Goal: Communication & Community: Participate in discussion

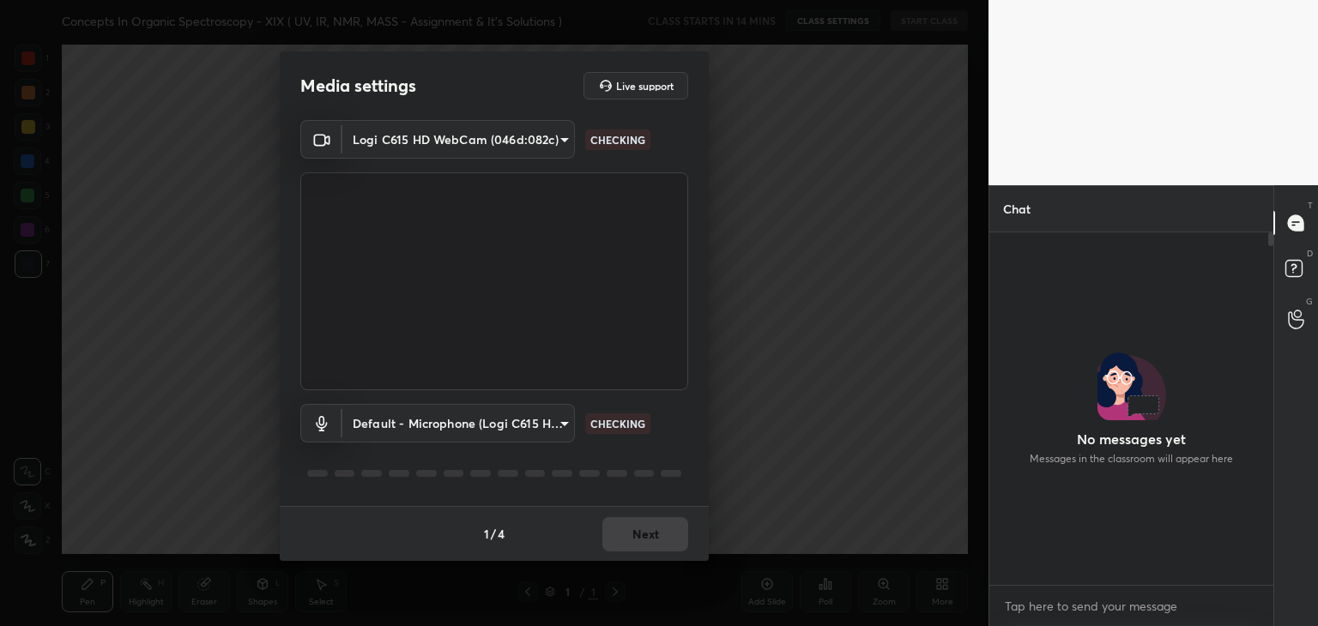
type input "de4106b95c37677a6120efb3dcf24c81f0ccba0b1220b41a6e765030ece4eabf"
type input "default"
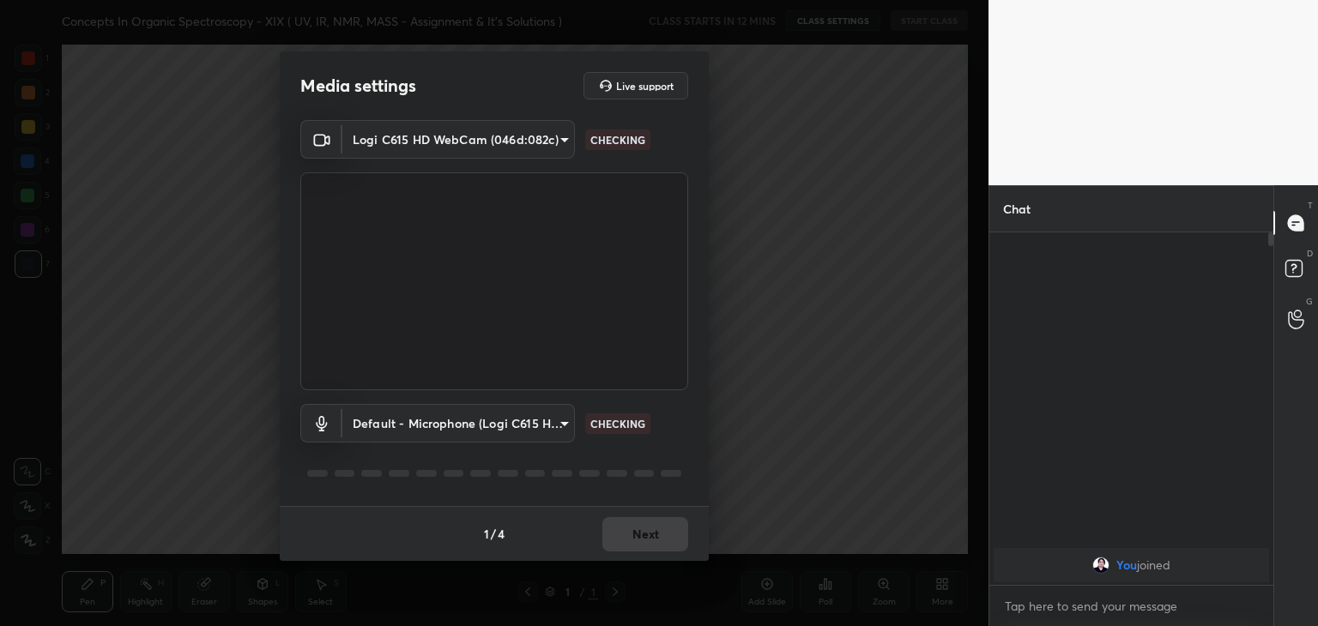
type input "de4106b95c37677a6120efb3dcf24c81f0ccba0b1220b41a6e765030ece4eabf"
type input "default"
click at [666, 541] on button "Next" at bounding box center [645, 534] width 86 height 34
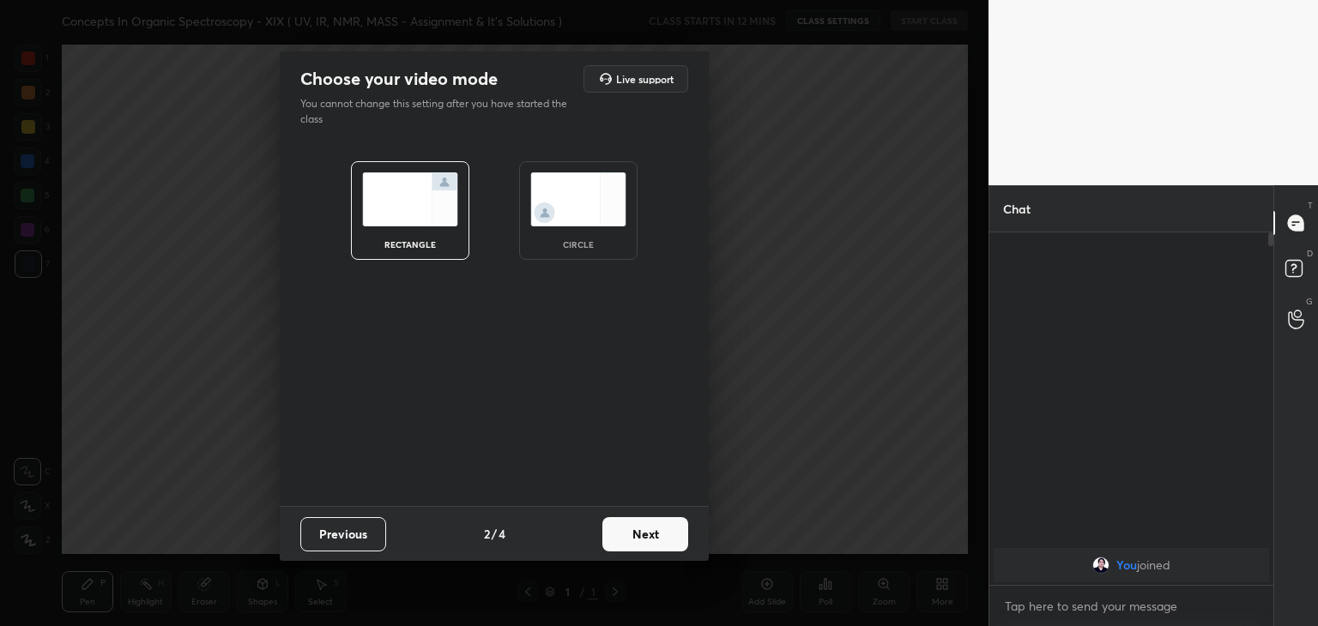
click at [587, 204] on img at bounding box center [578, 199] width 96 height 54
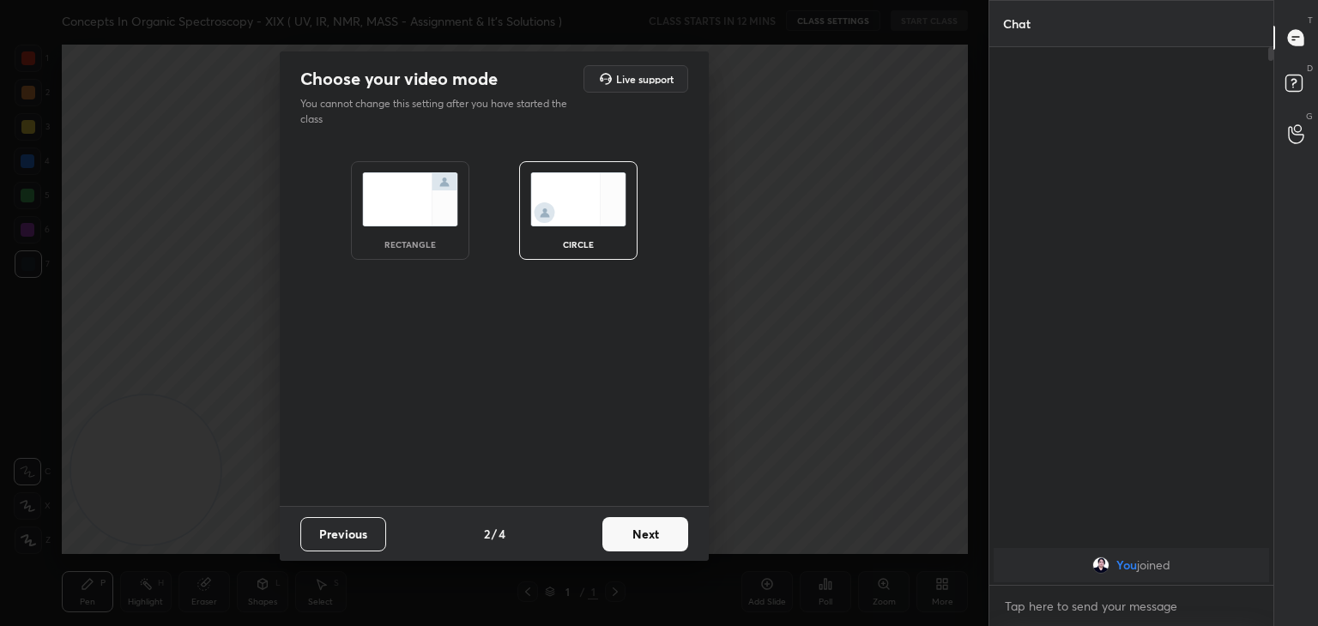
click at [640, 535] on button "Next" at bounding box center [645, 534] width 86 height 34
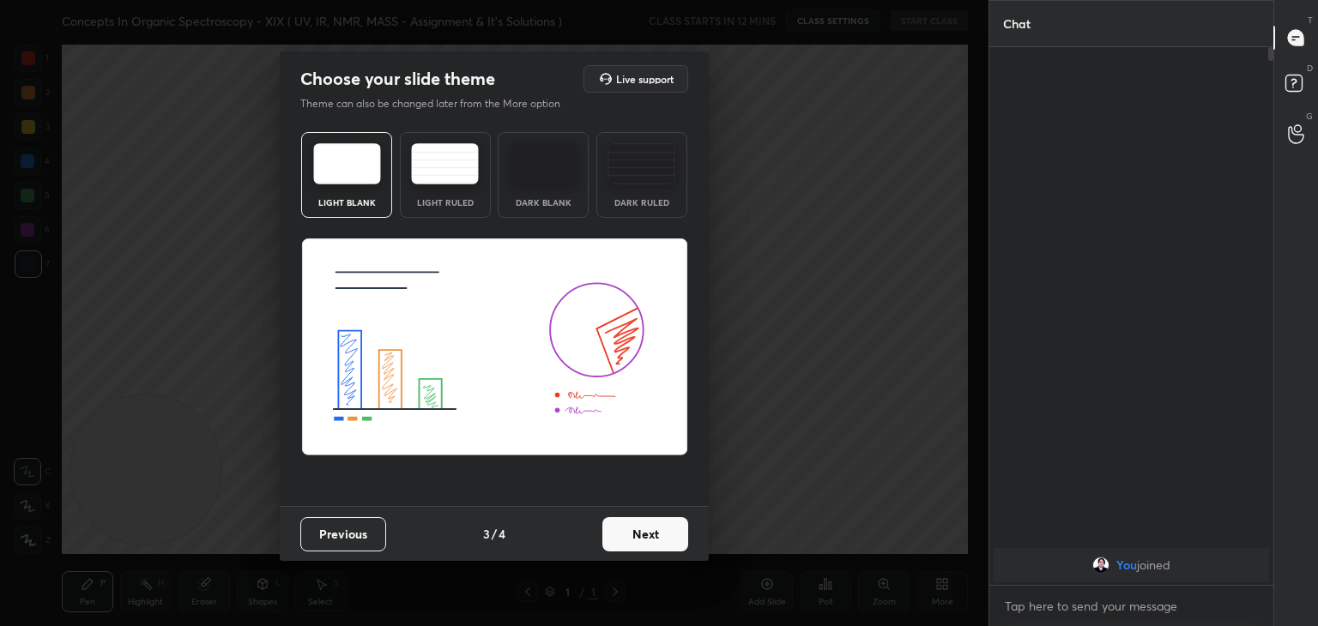
click at [638, 534] on button "Next" at bounding box center [645, 534] width 86 height 34
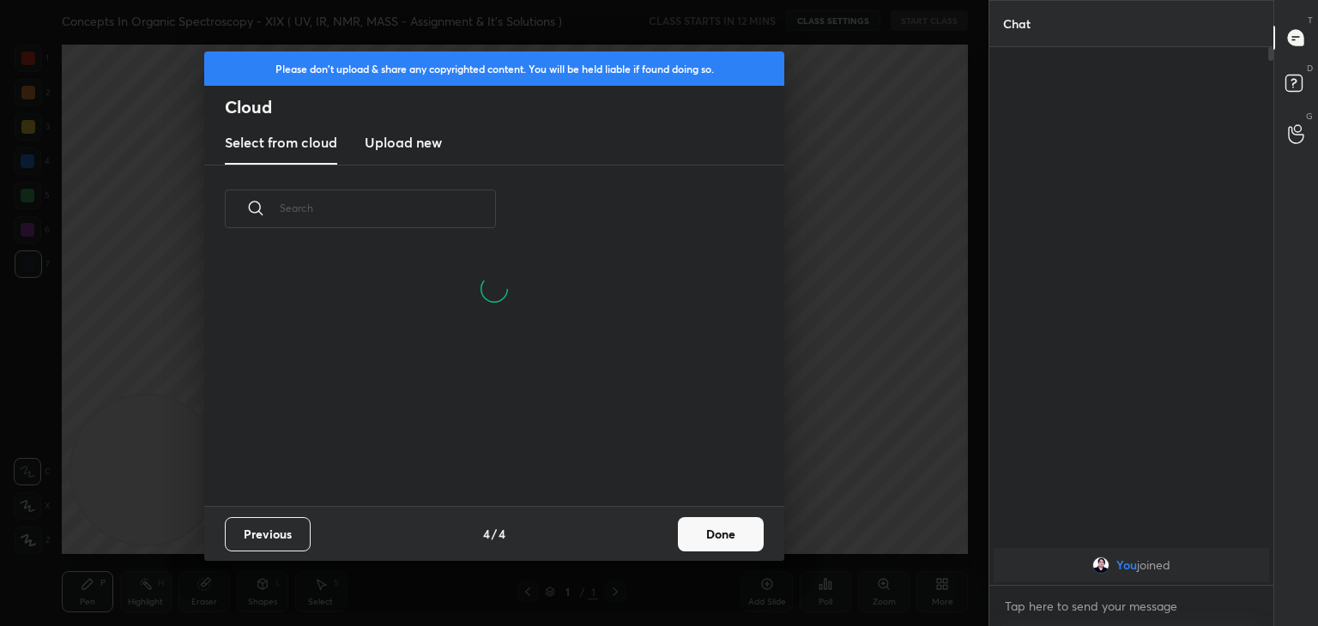
scroll to position [254, 551]
click at [403, 148] on h3 "Upload new" at bounding box center [403, 142] width 77 height 21
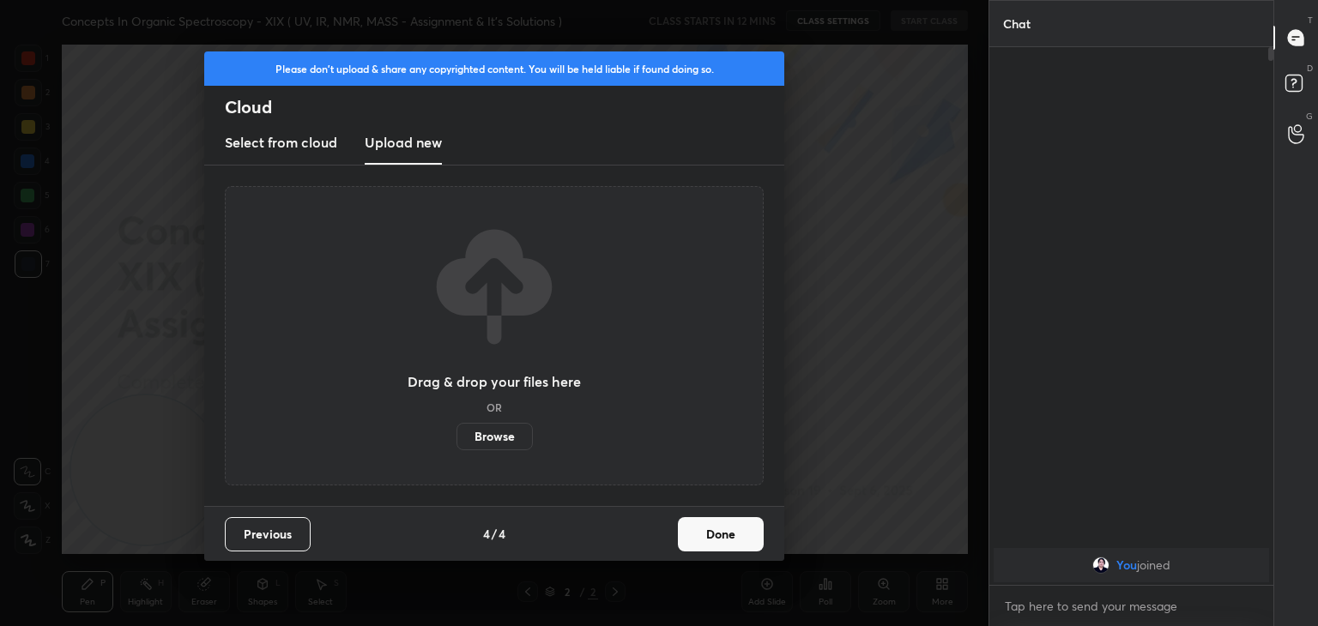
click at [503, 437] on label "Browse" at bounding box center [494, 436] width 76 height 27
click at [456, 437] on input "Browse" at bounding box center [456, 436] width 0 height 27
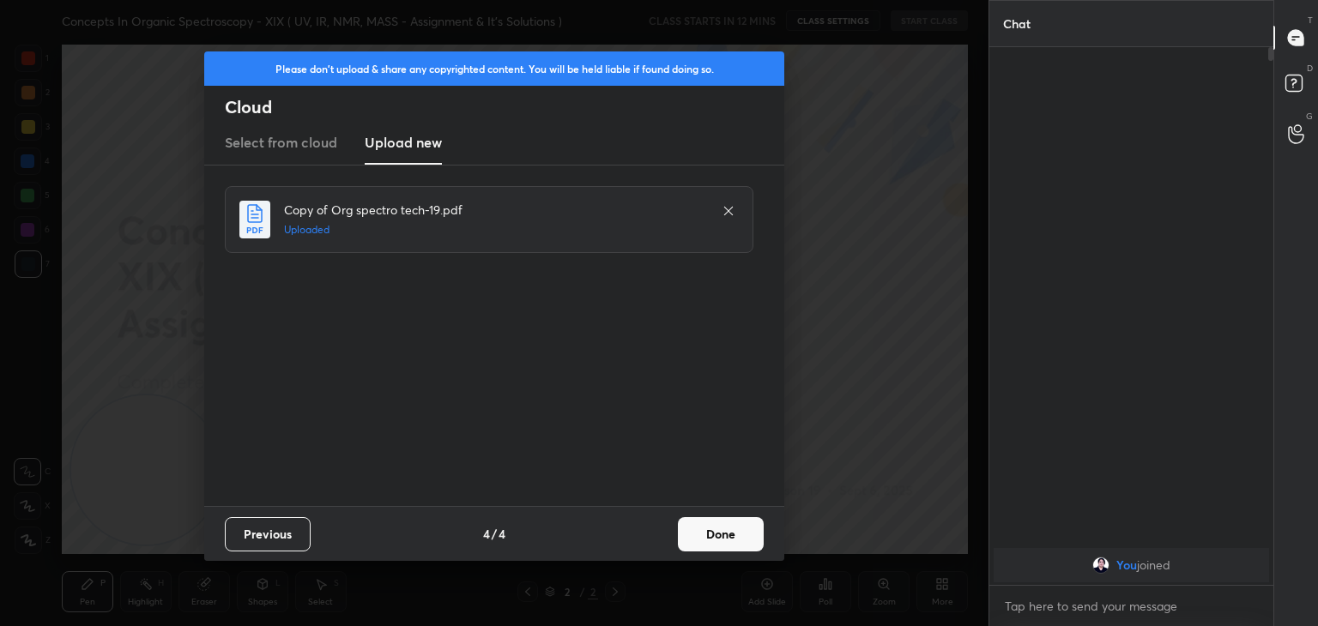
click at [734, 537] on button "Done" at bounding box center [721, 534] width 86 height 34
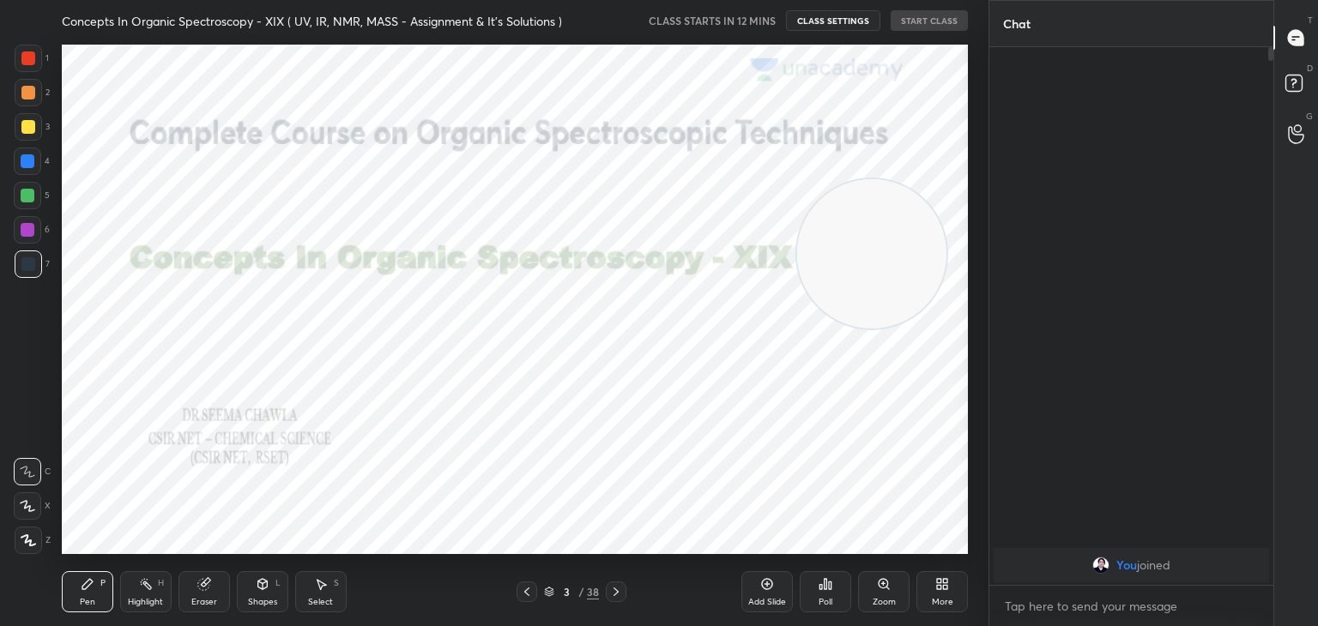
drag, startPoint x: 153, startPoint y: 468, endPoint x: 879, endPoint y: 251, distance: 757.3
click at [879, 251] on video at bounding box center [871, 253] width 149 height 149
drag, startPoint x: 861, startPoint y: 276, endPoint x: 885, endPoint y: 245, distance: 39.1
click at [885, 245] on video at bounding box center [891, 222] width 149 height 149
click at [618, 587] on icon at bounding box center [616, 592] width 14 height 14
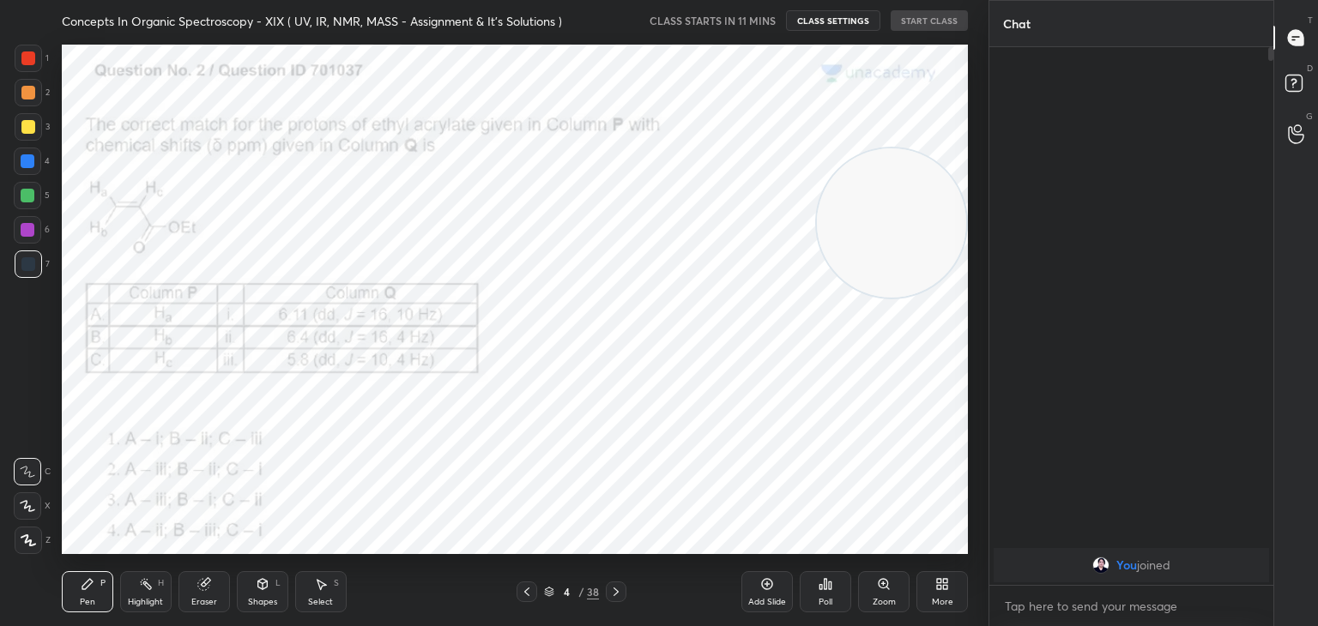
click at [619, 594] on icon at bounding box center [616, 592] width 14 height 14
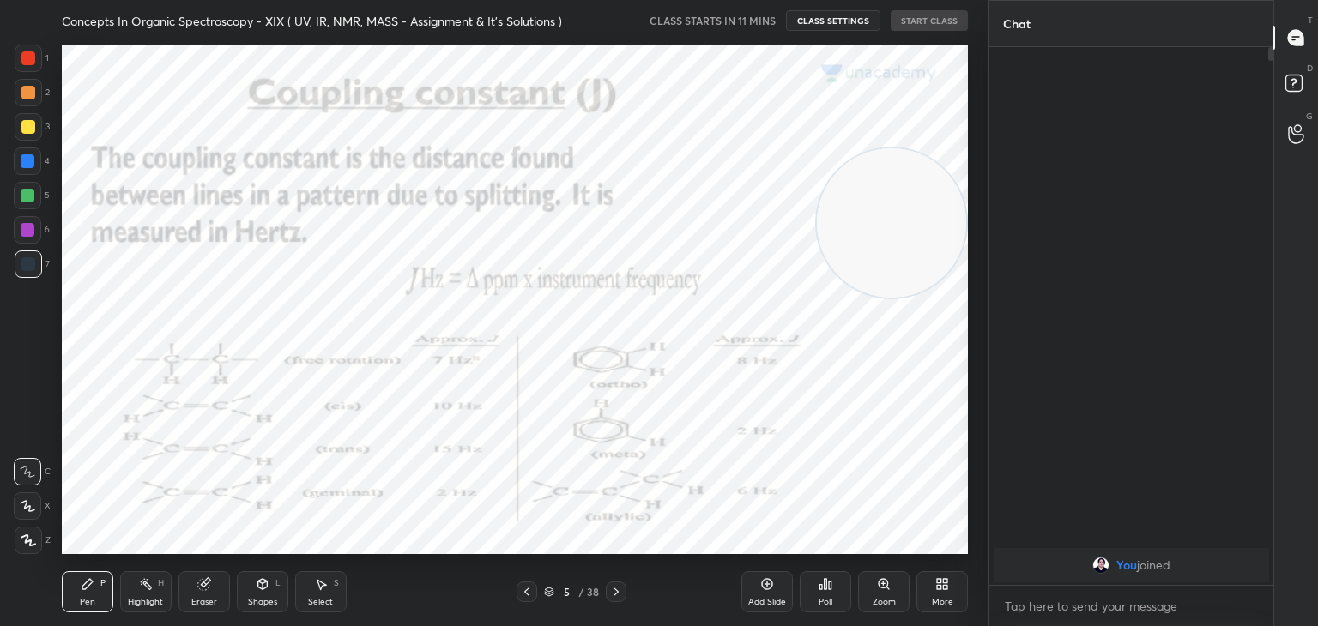
click at [619, 594] on icon at bounding box center [616, 592] width 14 height 14
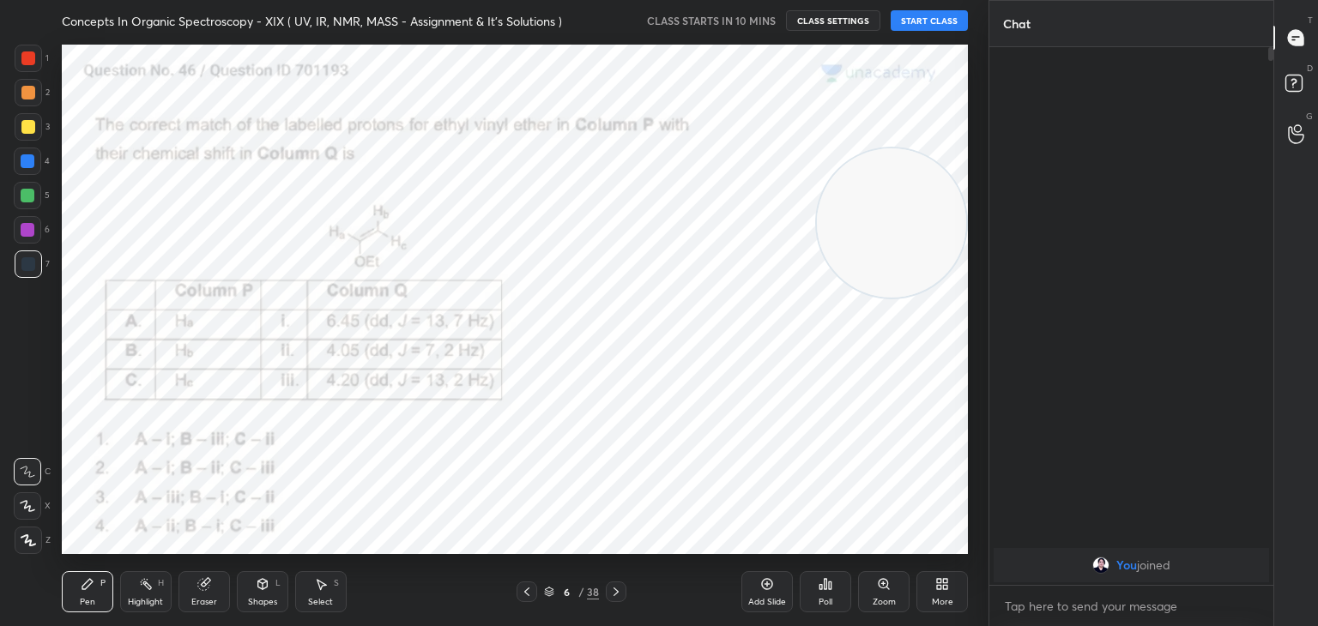
click at [621, 591] on icon at bounding box center [616, 592] width 14 height 14
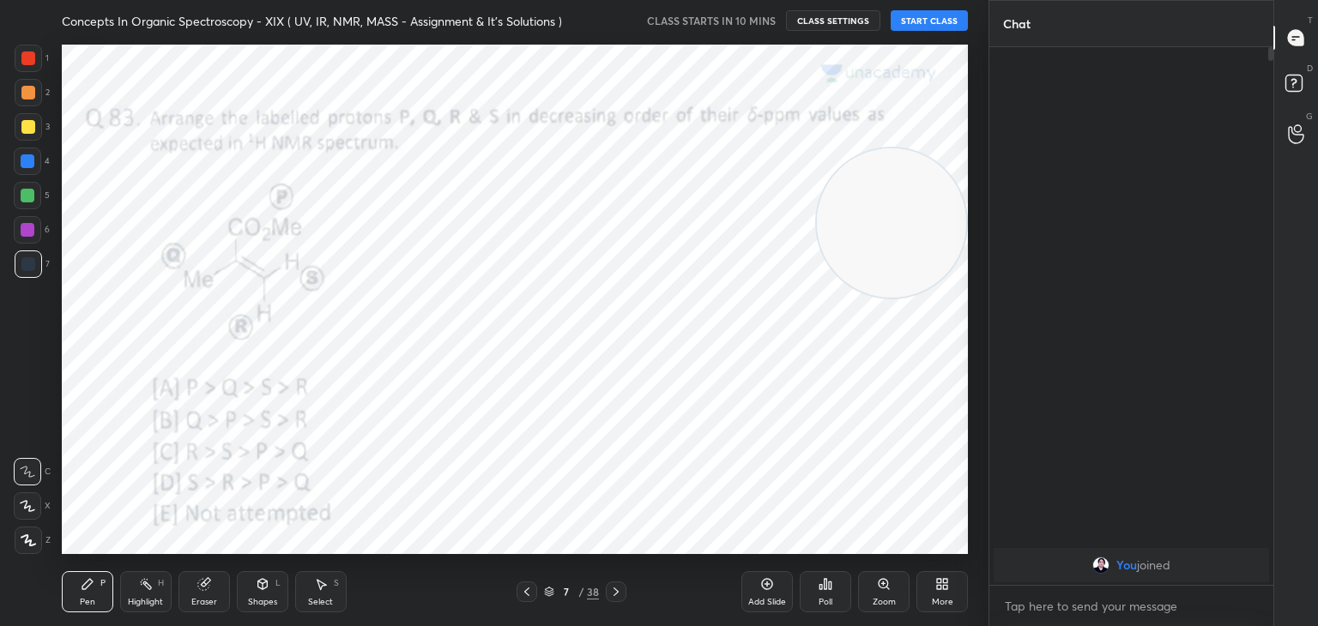
click at [525, 588] on icon at bounding box center [527, 592] width 14 height 14
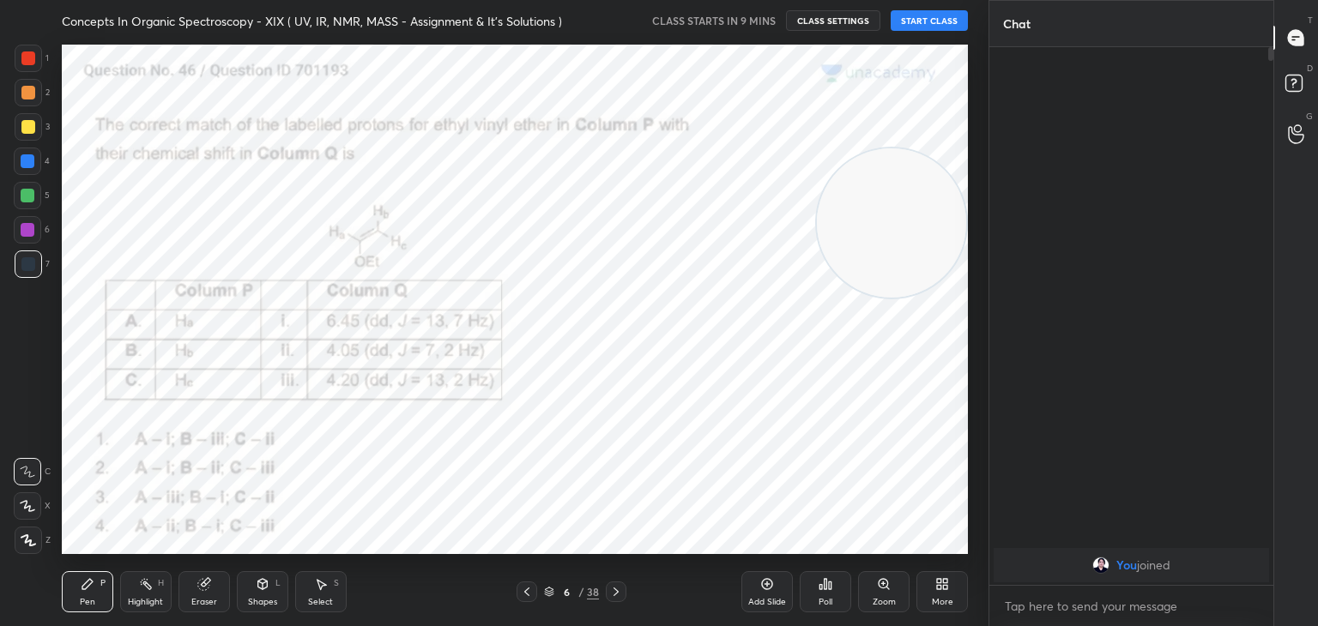
click at [614, 595] on icon at bounding box center [615, 592] width 5 height 9
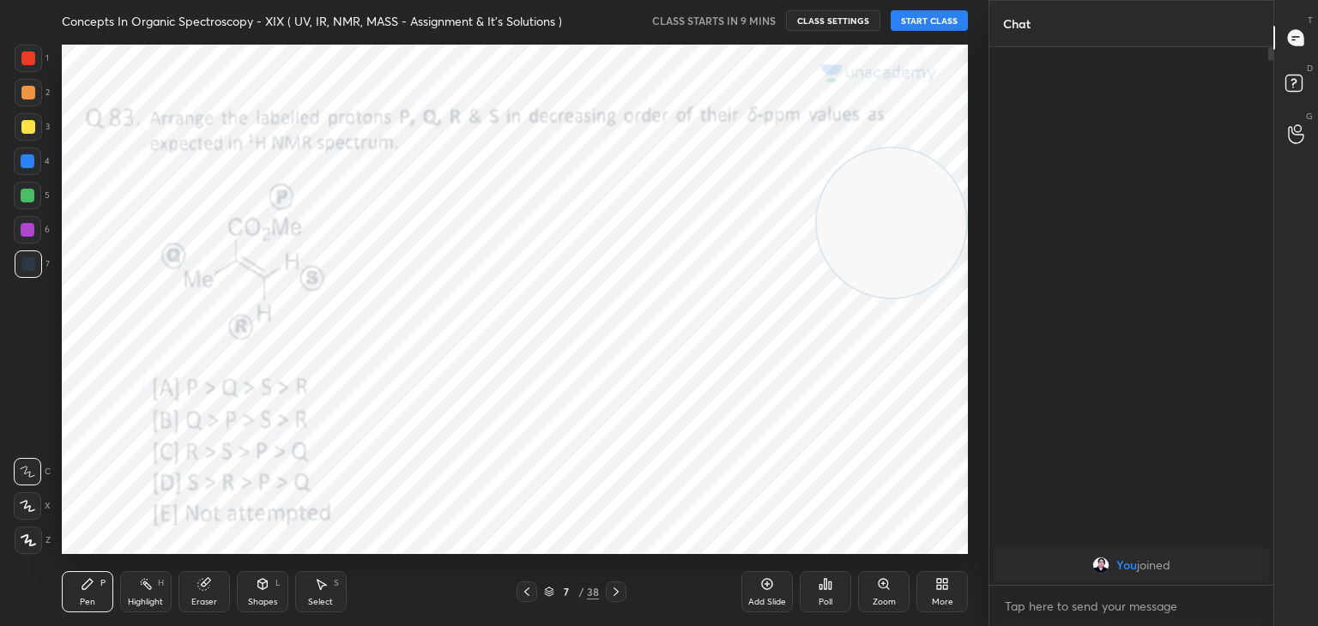
click at [615, 595] on icon at bounding box center [615, 592] width 5 height 9
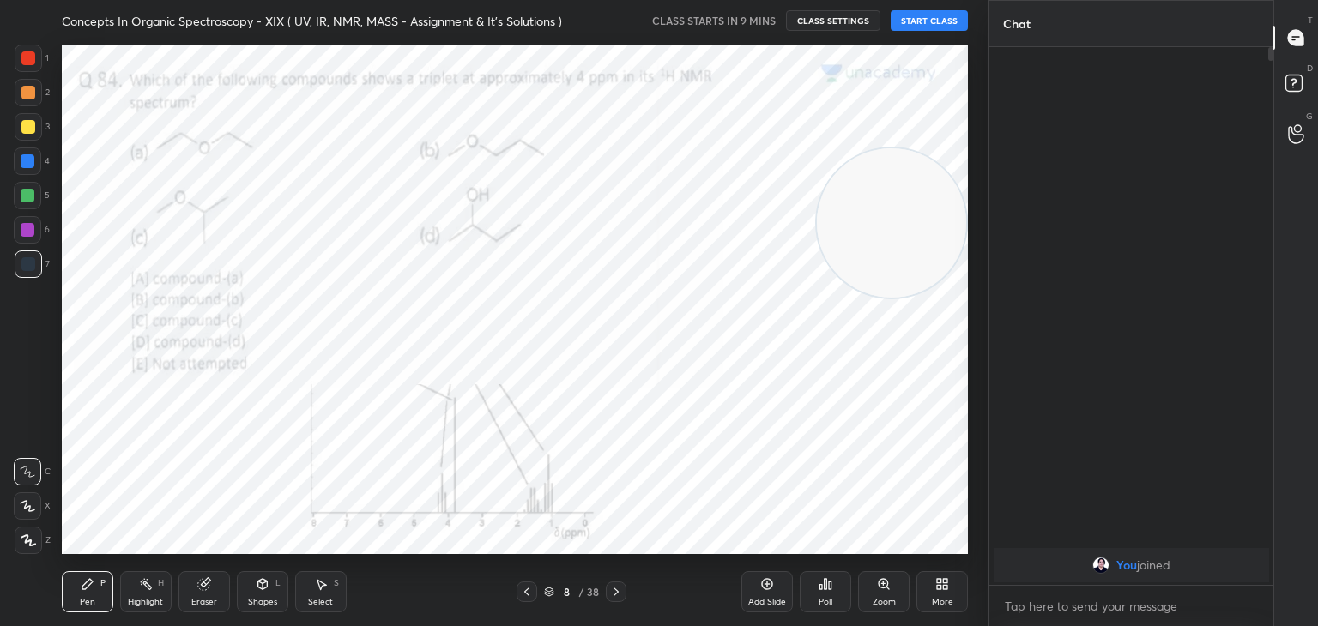
click at [619, 594] on icon at bounding box center [616, 592] width 14 height 14
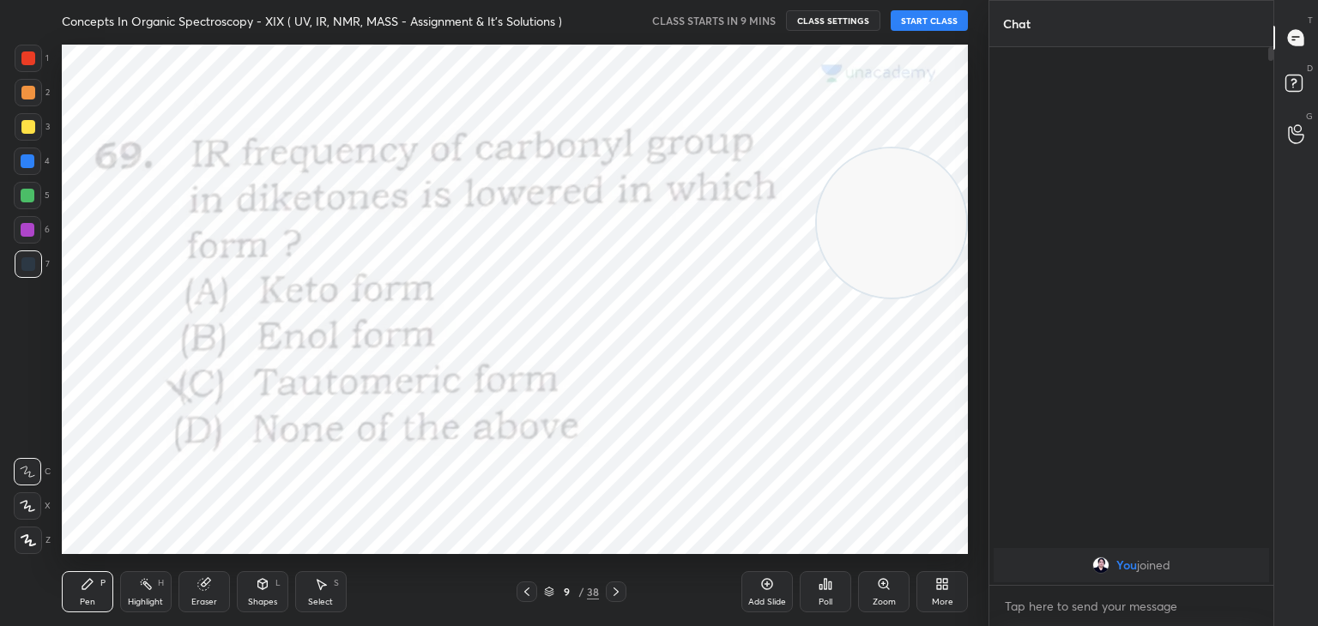
click at [619, 592] on icon at bounding box center [616, 592] width 14 height 14
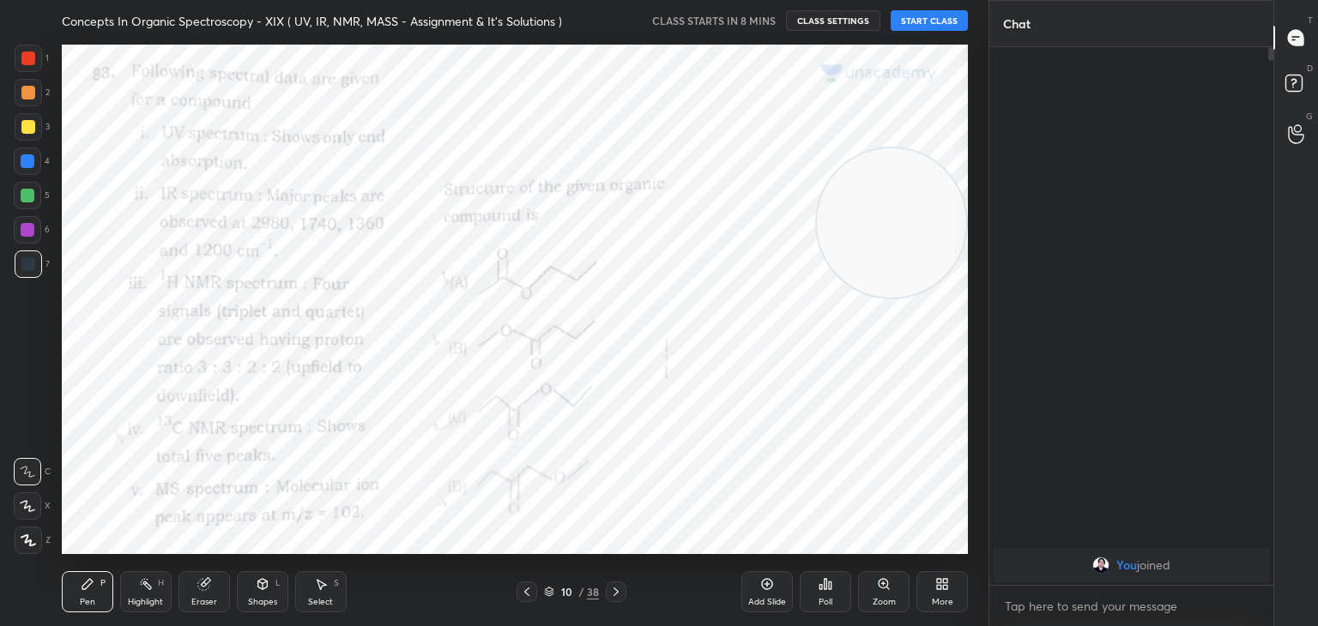
click at [619, 592] on icon at bounding box center [616, 592] width 14 height 14
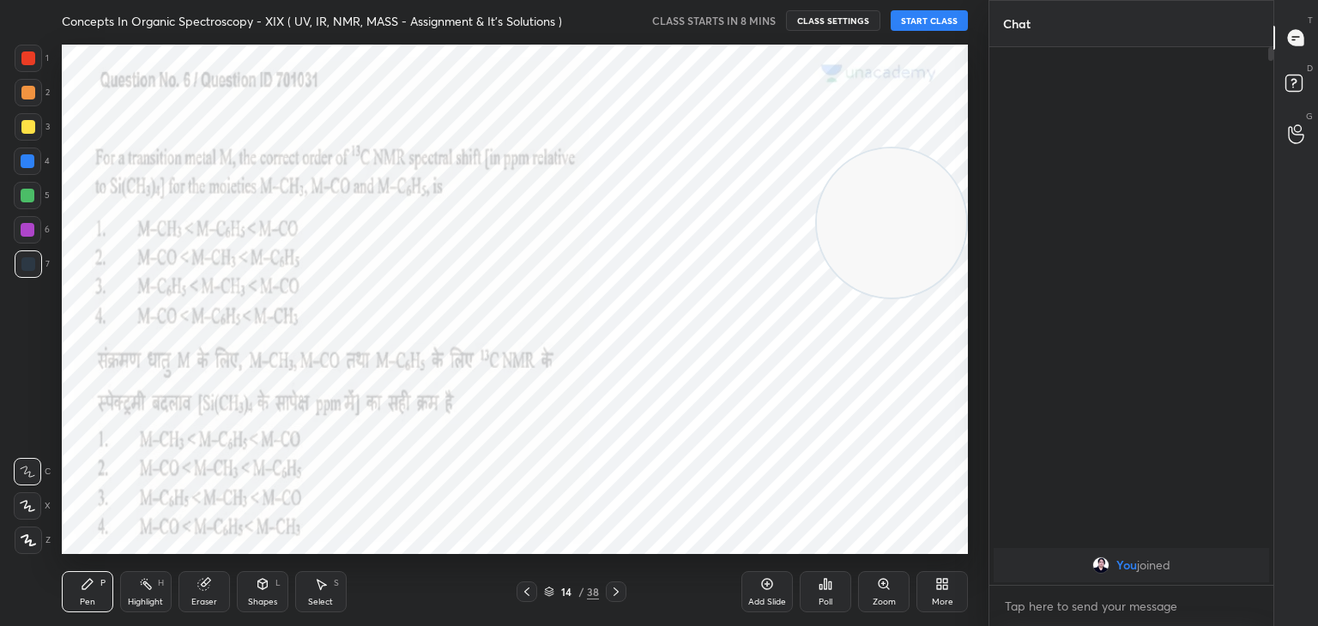
click at [619, 592] on icon at bounding box center [616, 592] width 14 height 14
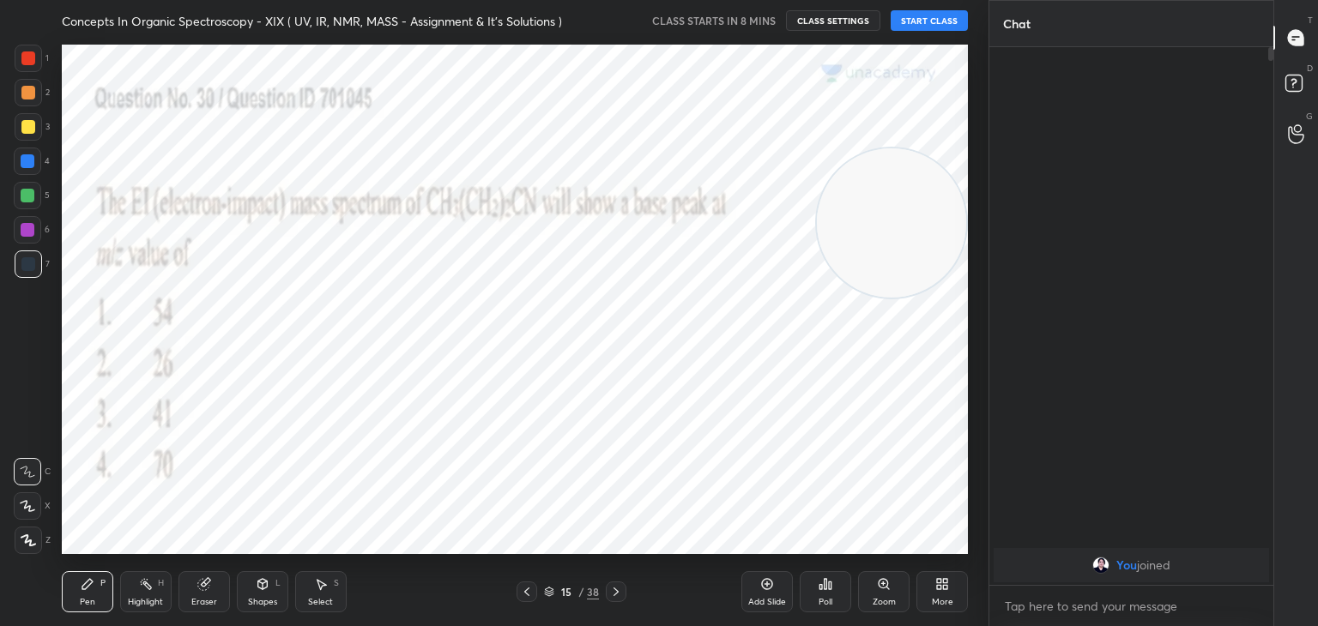
click at [619, 592] on icon at bounding box center [616, 592] width 14 height 14
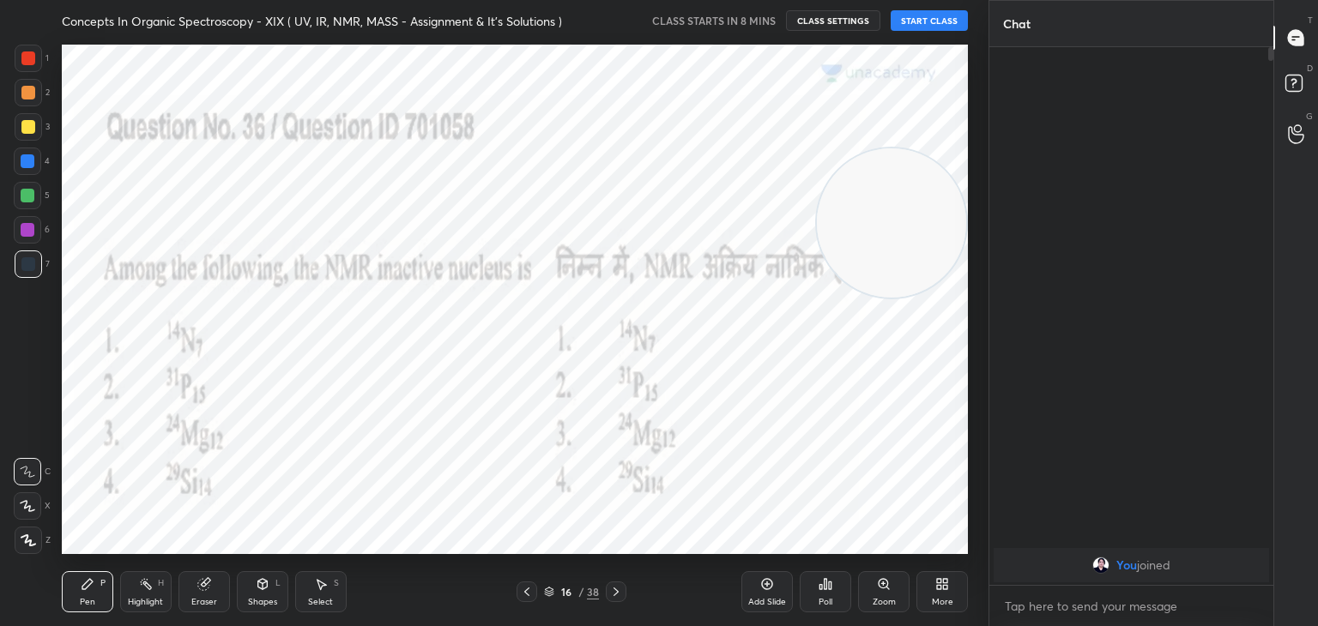
click at [619, 592] on icon at bounding box center [616, 592] width 14 height 14
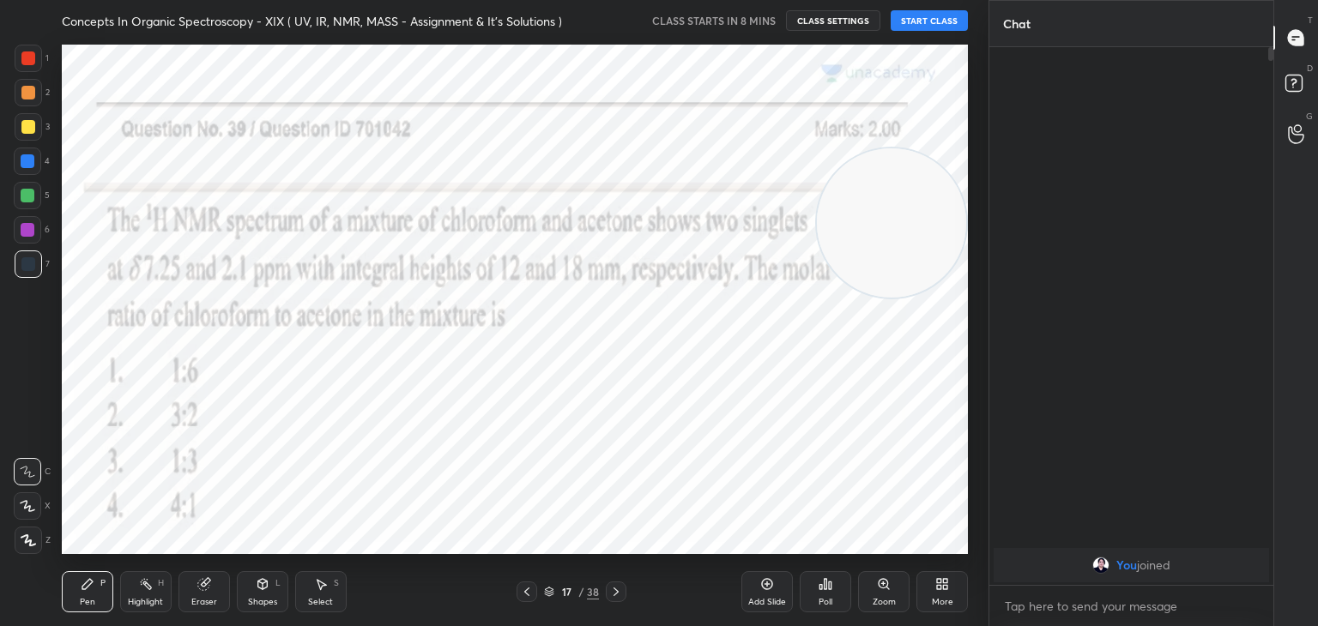
click at [619, 592] on icon at bounding box center [616, 592] width 14 height 14
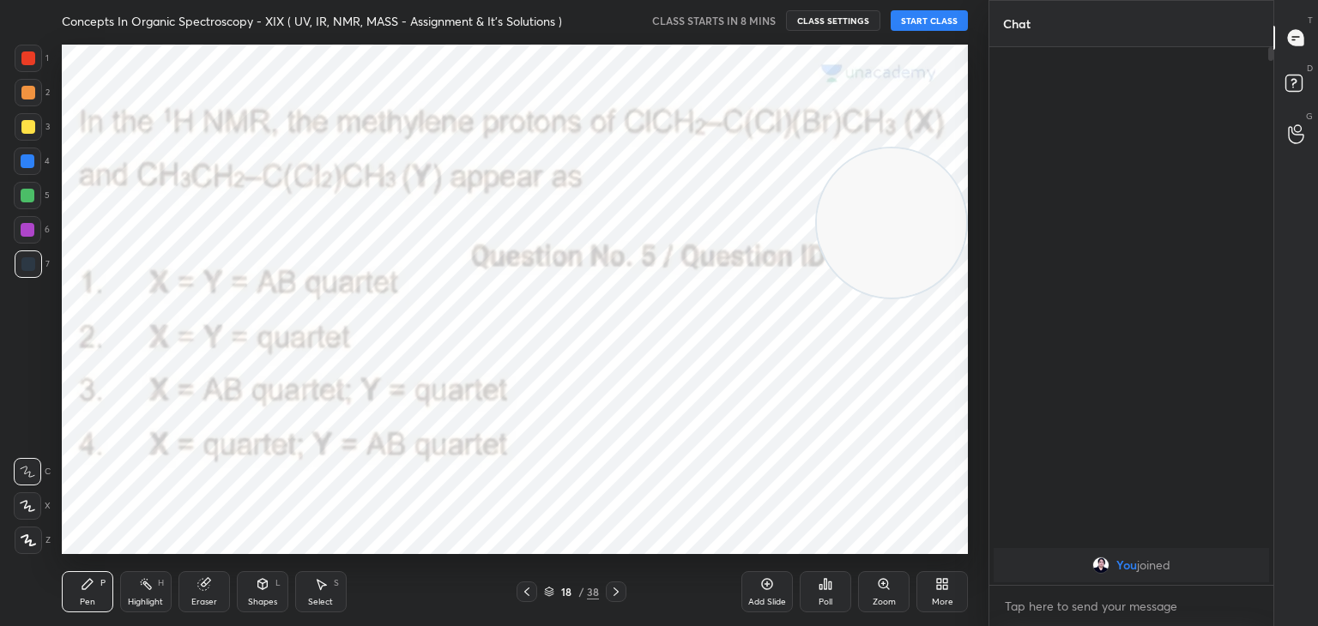
click at [619, 592] on icon at bounding box center [616, 592] width 14 height 14
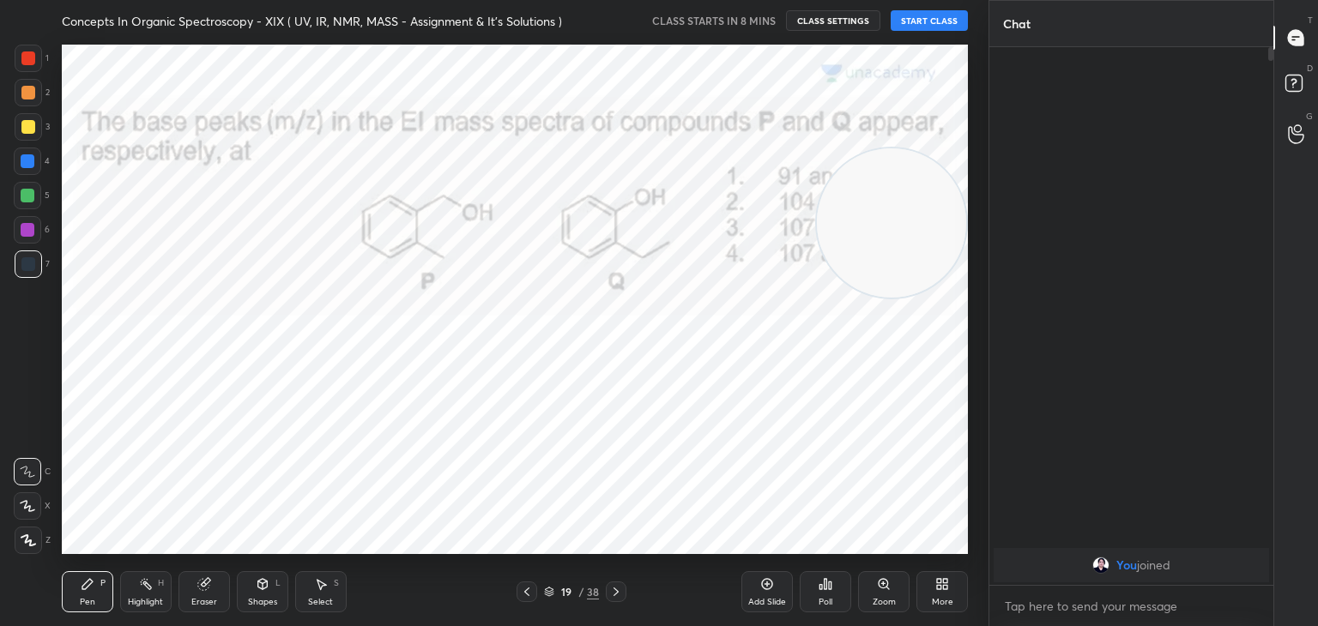
click at [619, 592] on icon at bounding box center [616, 592] width 14 height 14
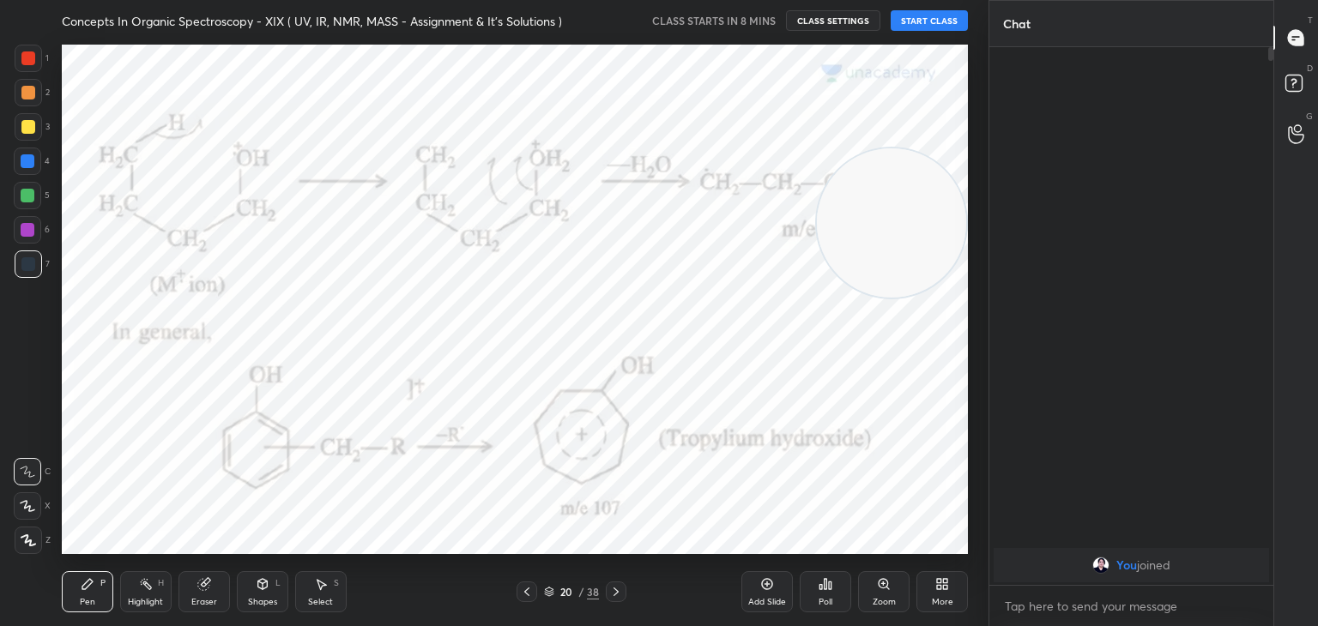
click at [619, 592] on icon at bounding box center [616, 592] width 14 height 14
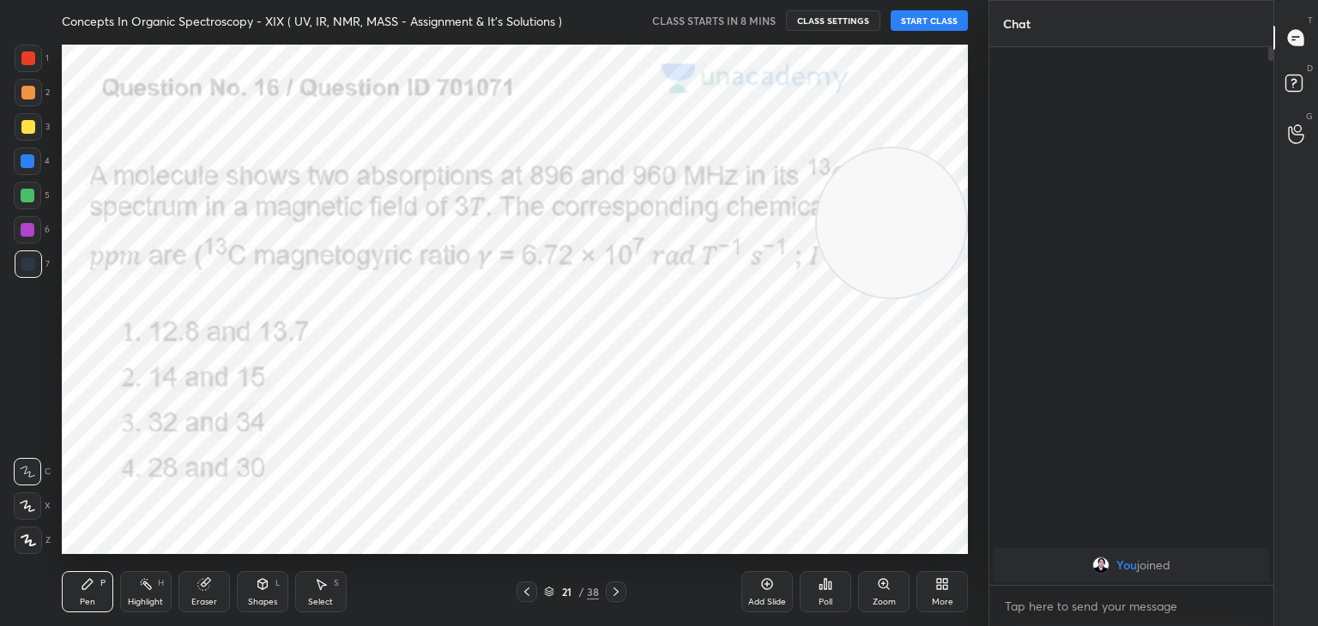
click at [622, 592] on icon at bounding box center [616, 592] width 14 height 14
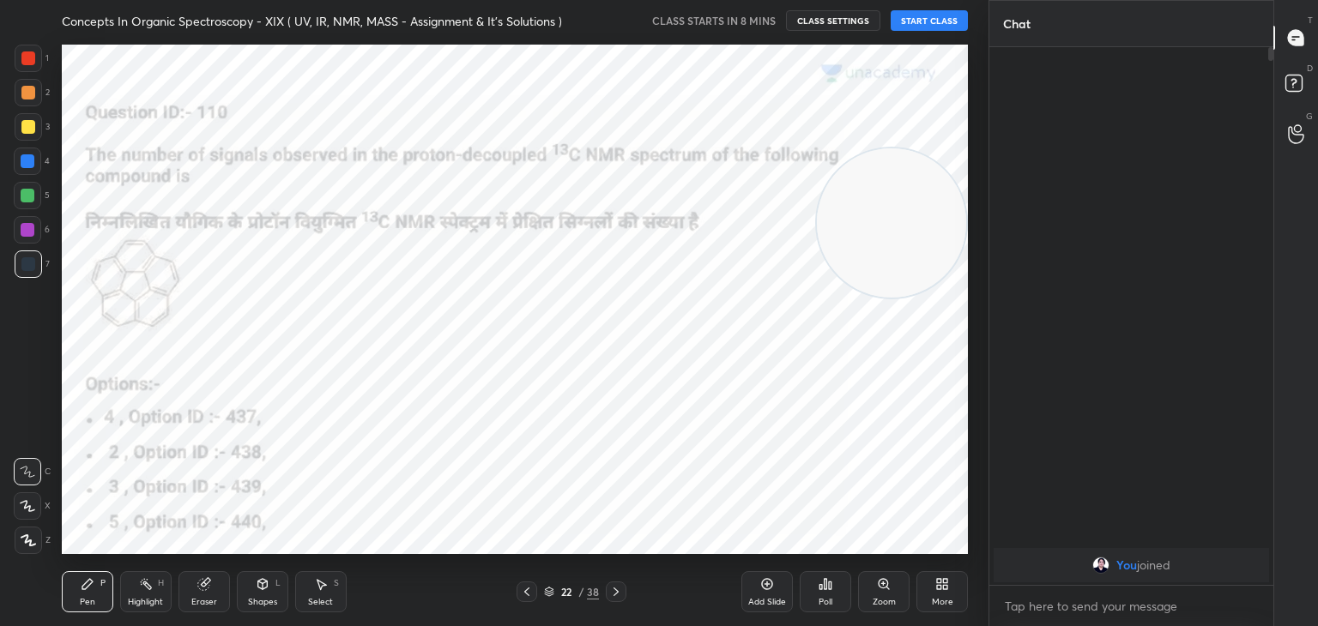
click at [622, 592] on icon at bounding box center [616, 592] width 14 height 14
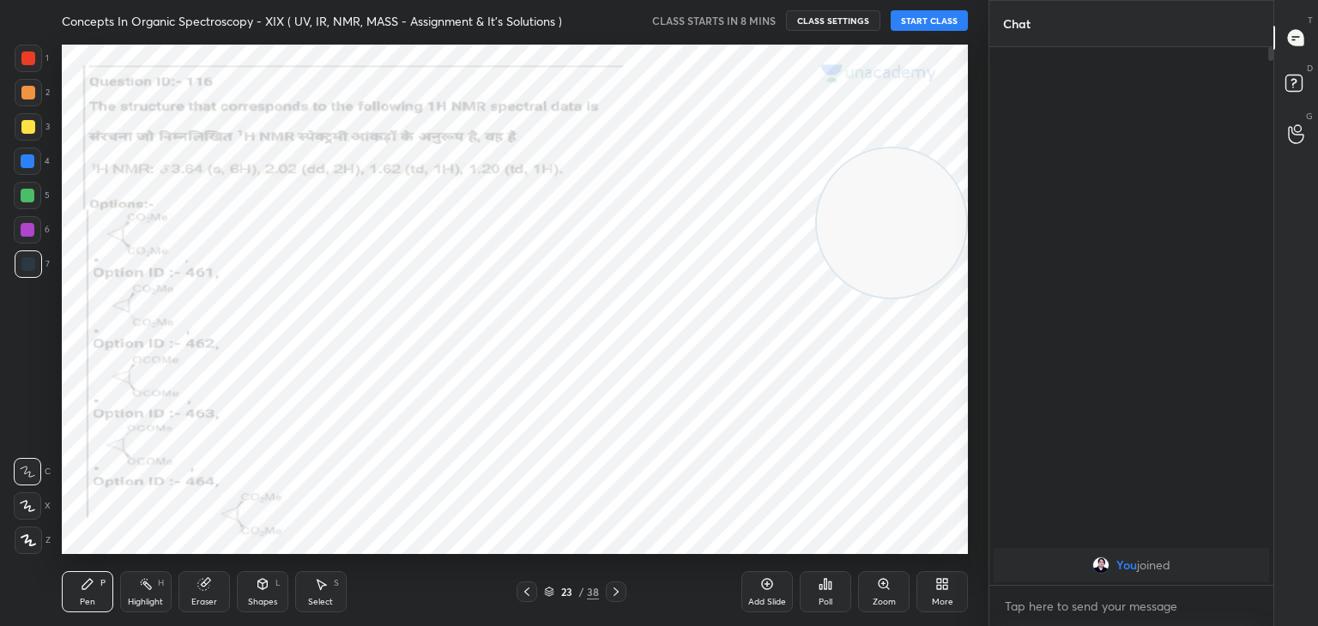
click at [622, 592] on icon at bounding box center [616, 592] width 14 height 14
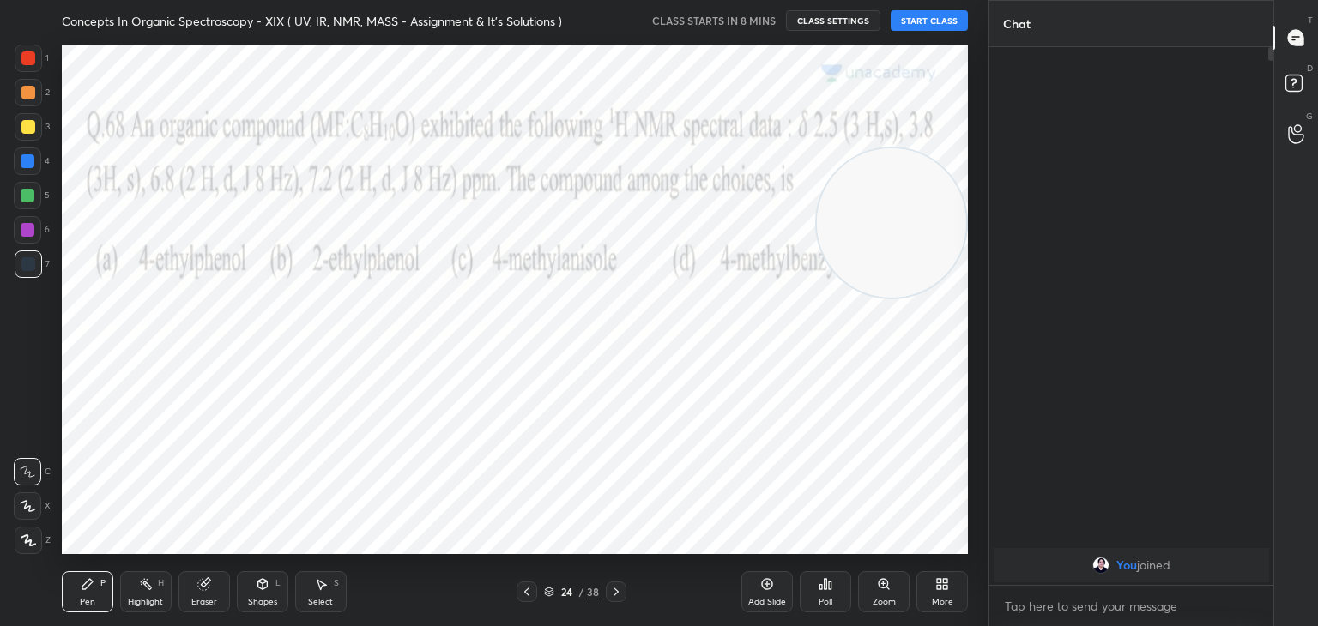
click at [622, 592] on icon at bounding box center [616, 592] width 14 height 14
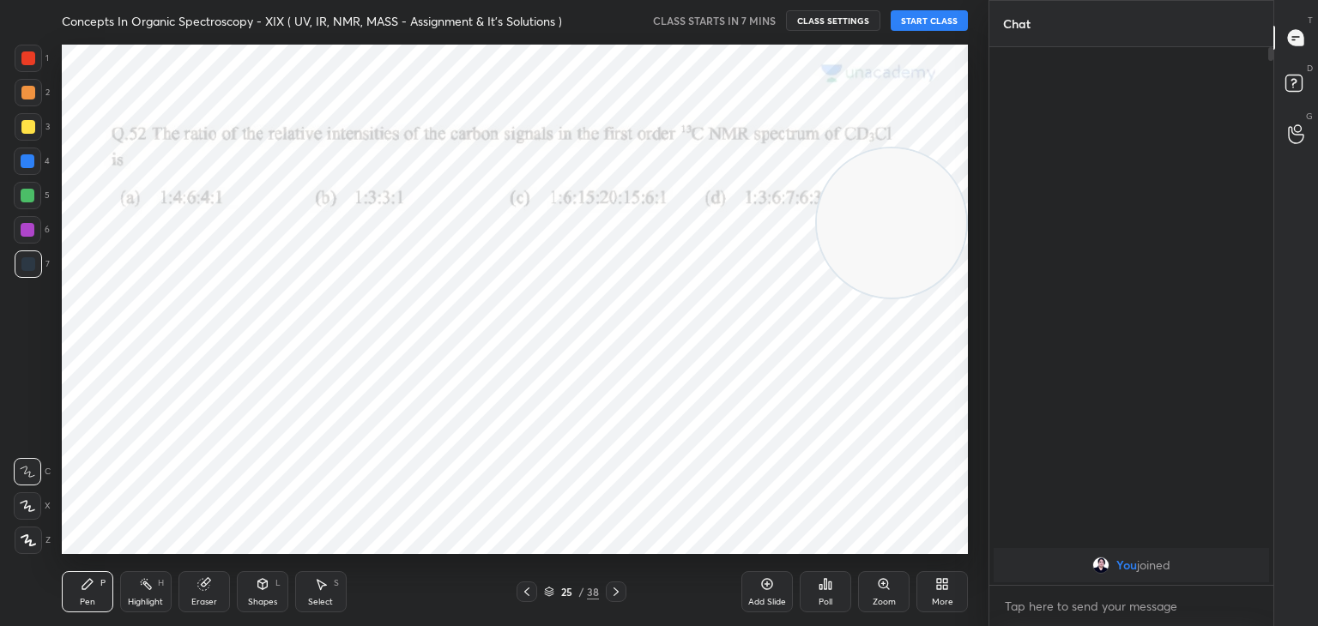
click at [622, 592] on icon at bounding box center [616, 592] width 14 height 14
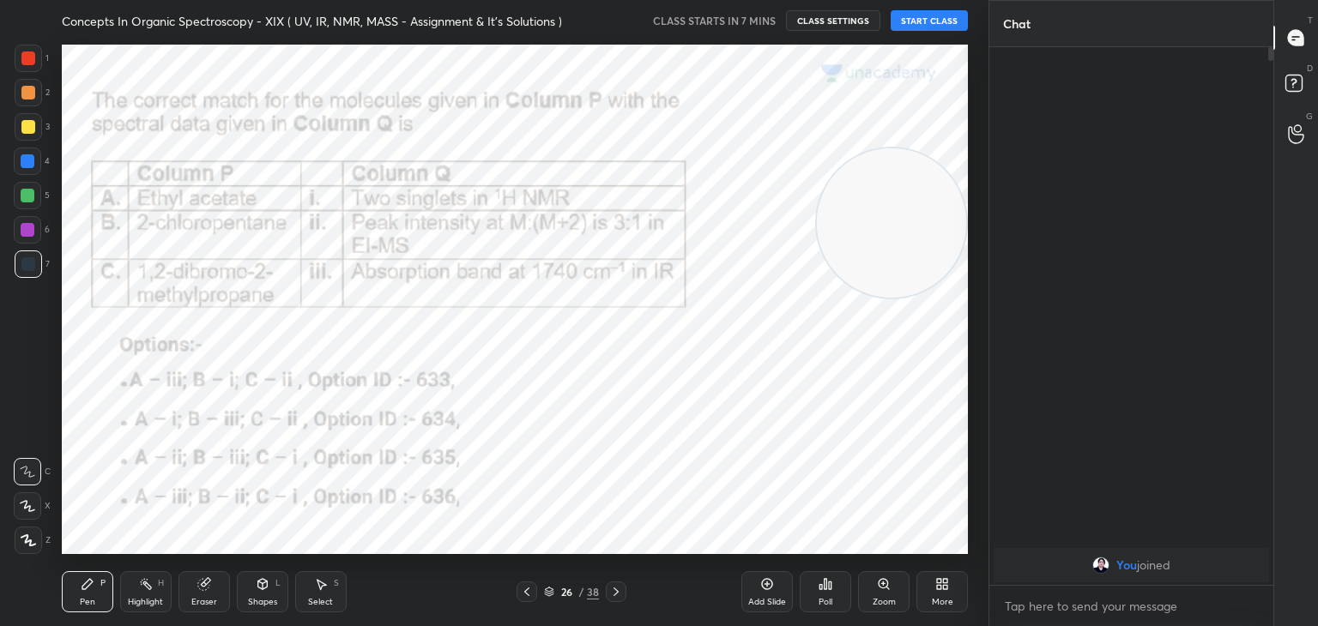
click at [622, 592] on icon at bounding box center [616, 592] width 14 height 14
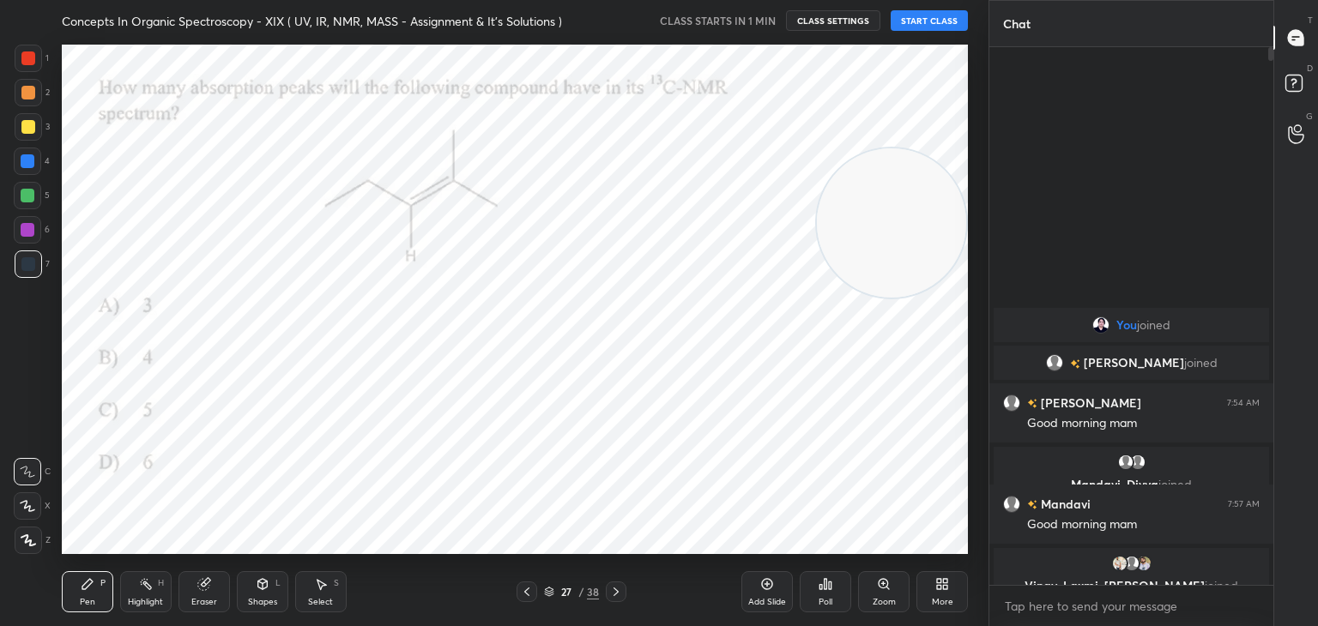
click at [530, 592] on icon at bounding box center [527, 592] width 14 height 14
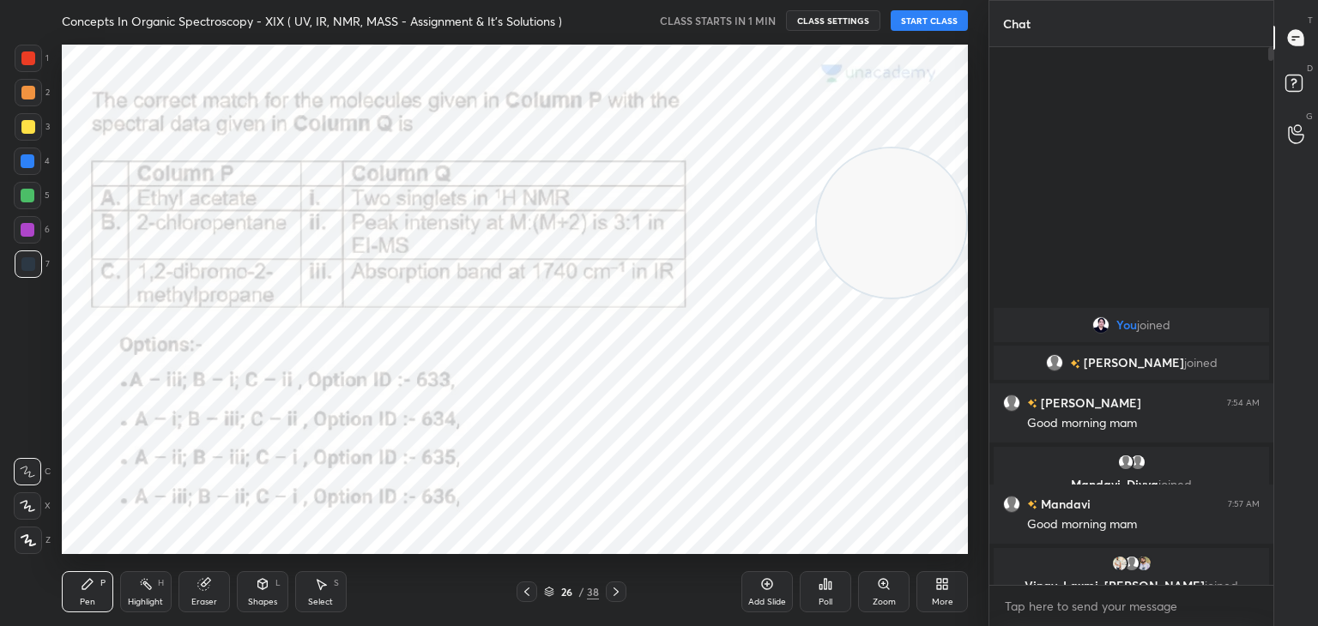
click at [529, 592] on icon at bounding box center [527, 592] width 14 height 14
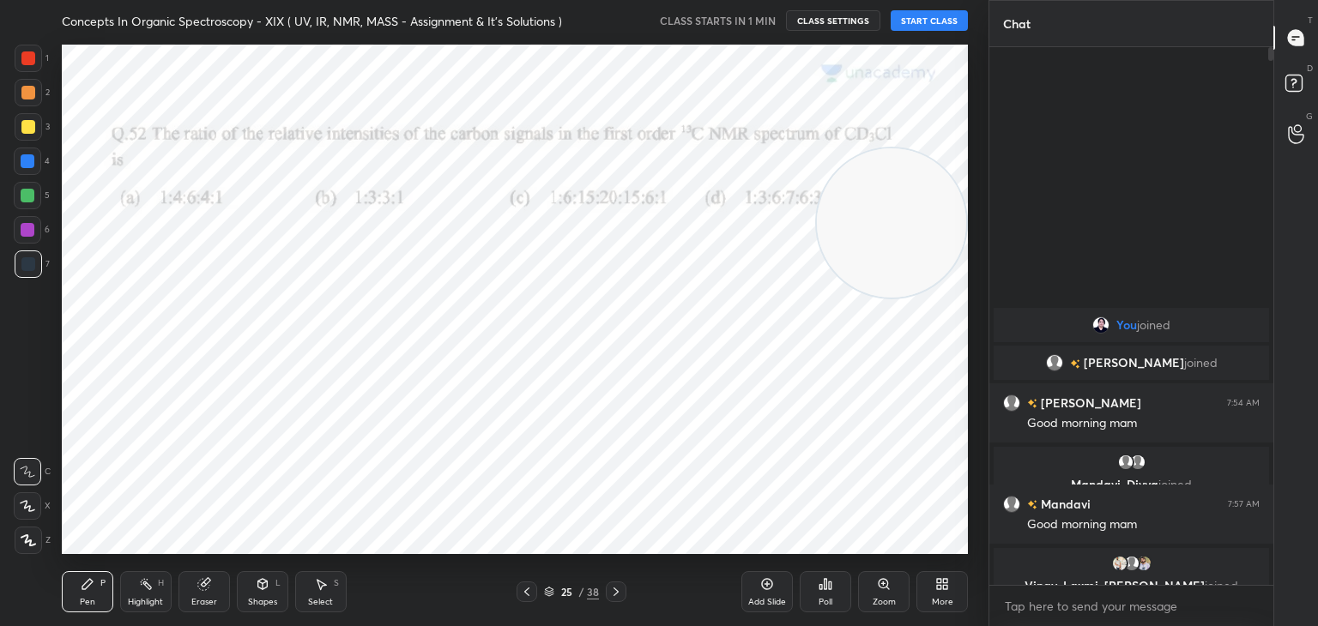
click at [527, 592] on icon at bounding box center [527, 592] width 14 height 14
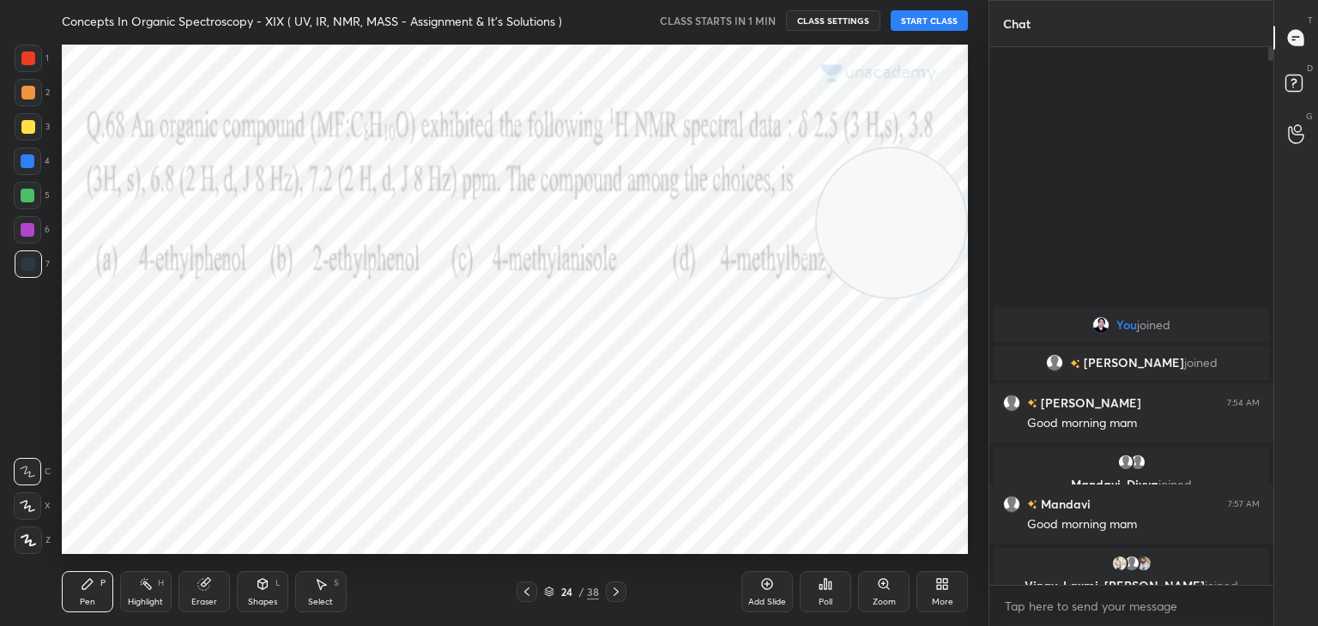
click at [525, 592] on icon at bounding box center [526, 592] width 5 height 9
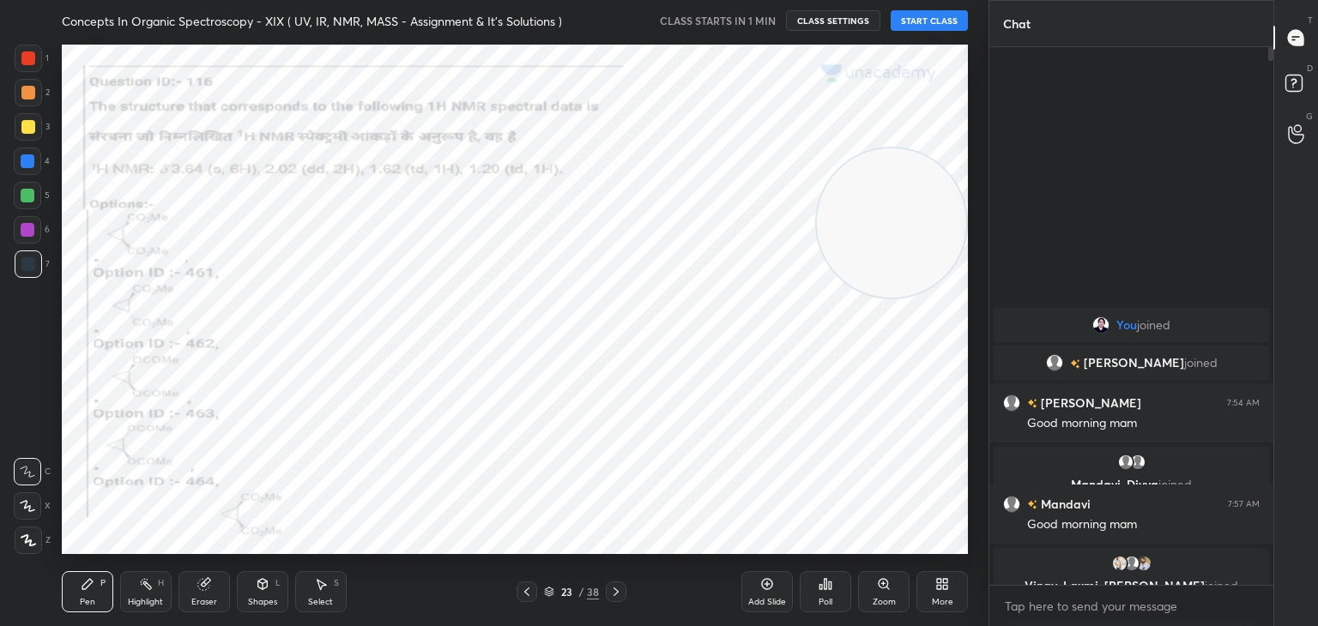
click at [525, 592] on icon at bounding box center [526, 592] width 5 height 9
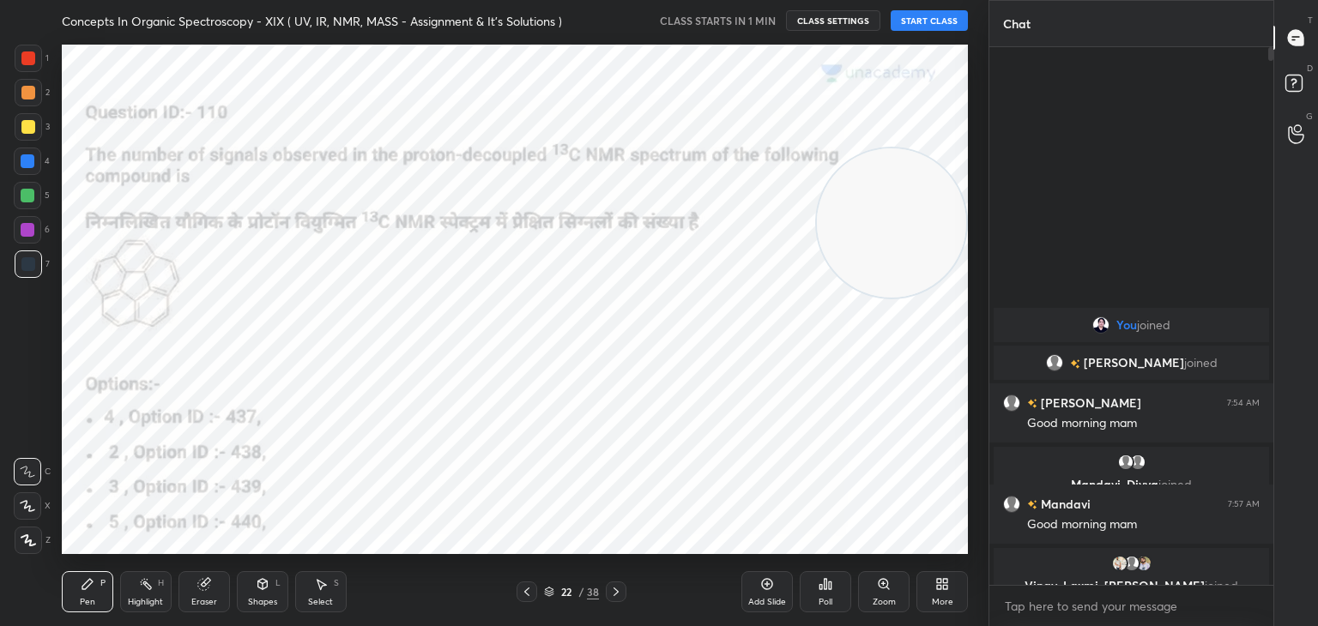
click at [525, 592] on icon at bounding box center [526, 592] width 5 height 9
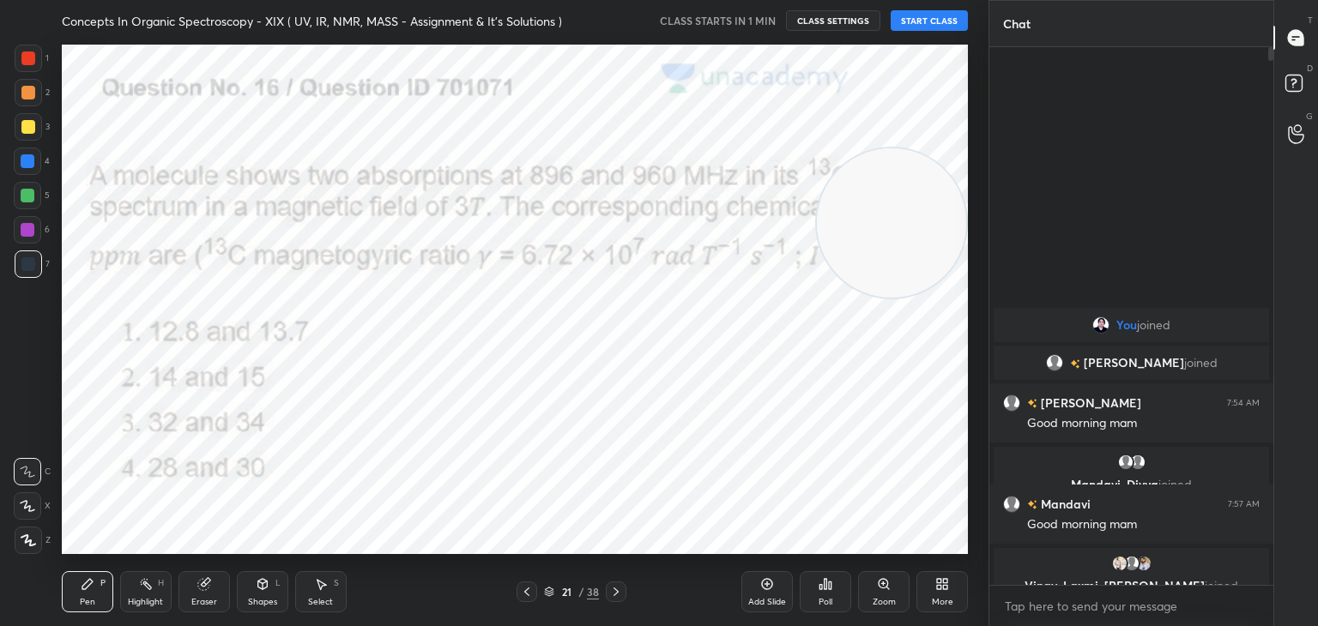
click at [525, 592] on icon at bounding box center [526, 592] width 5 height 9
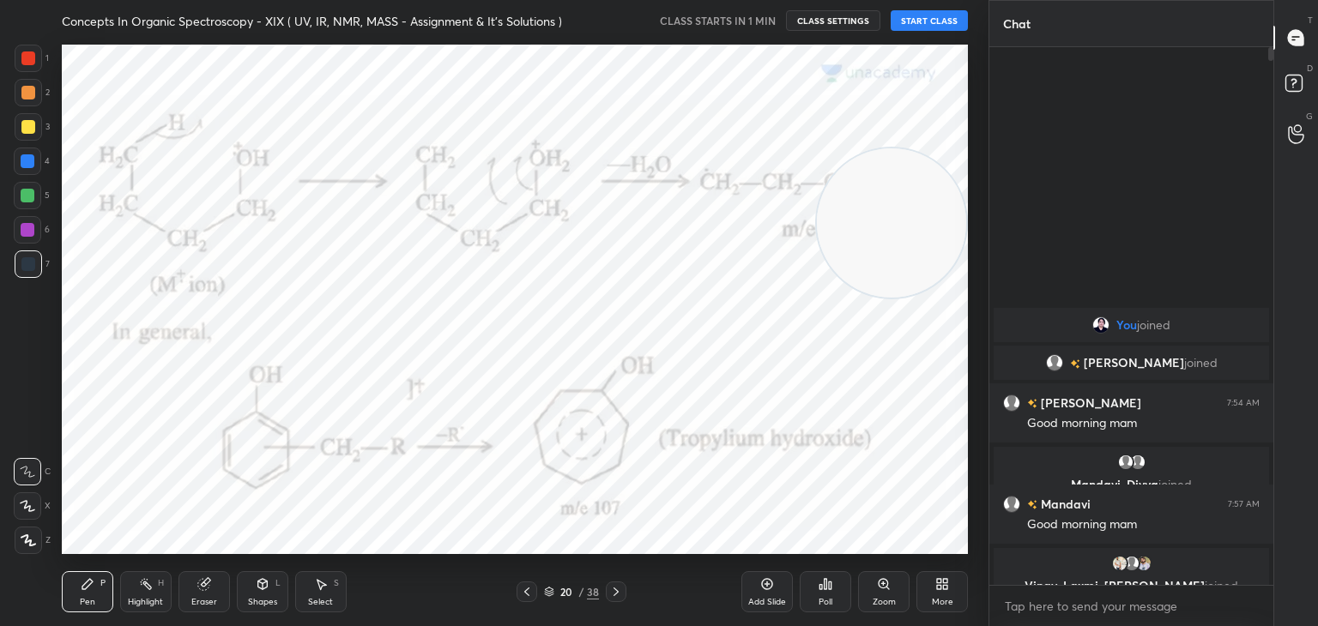
click at [525, 592] on icon at bounding box center [526, 592] width 5 height 9
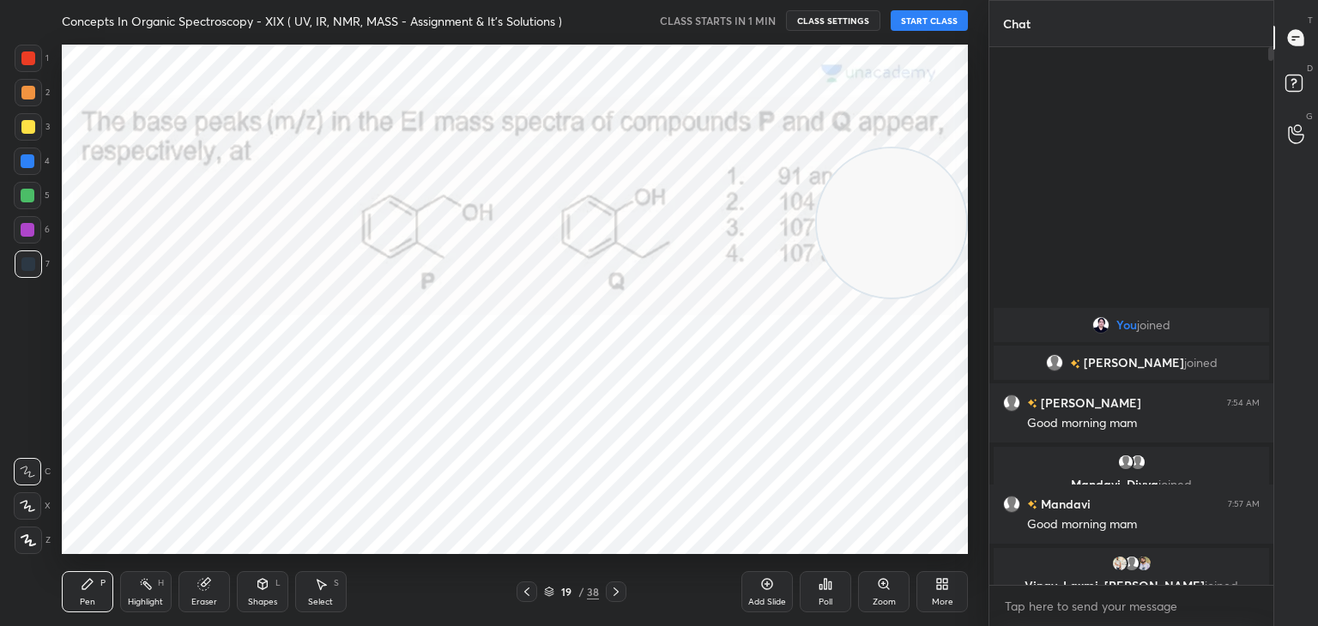
click at [525, 592] on icon at bounding box center [526, 592] width 5 height 9
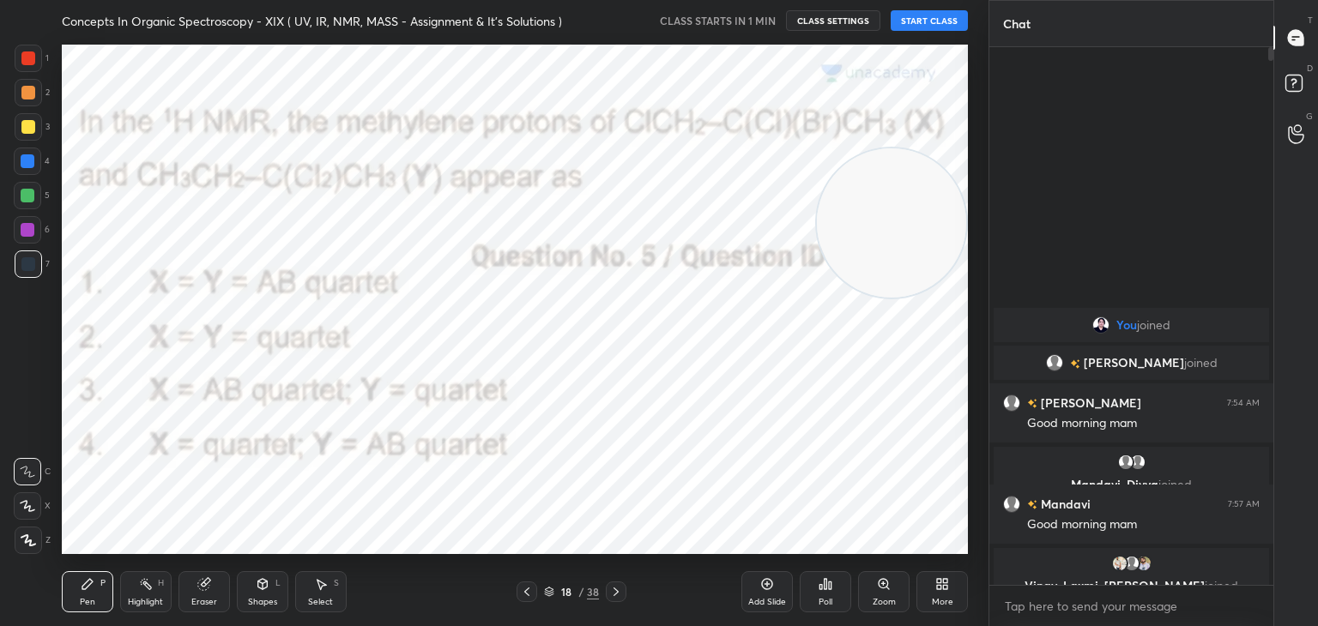
click at [525, 592] on icon at bounding box center [526, 592] width 5 height 9
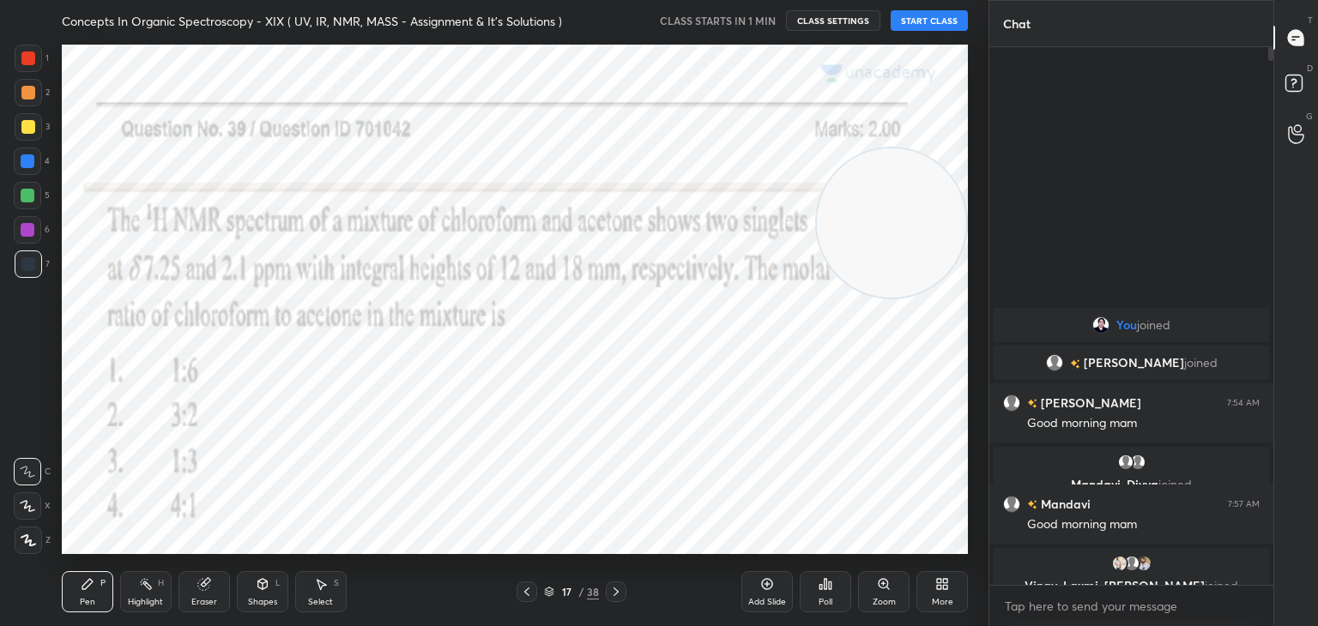
click at [525, 592] on icon at bounding box center [526, 592] width 5 height 9
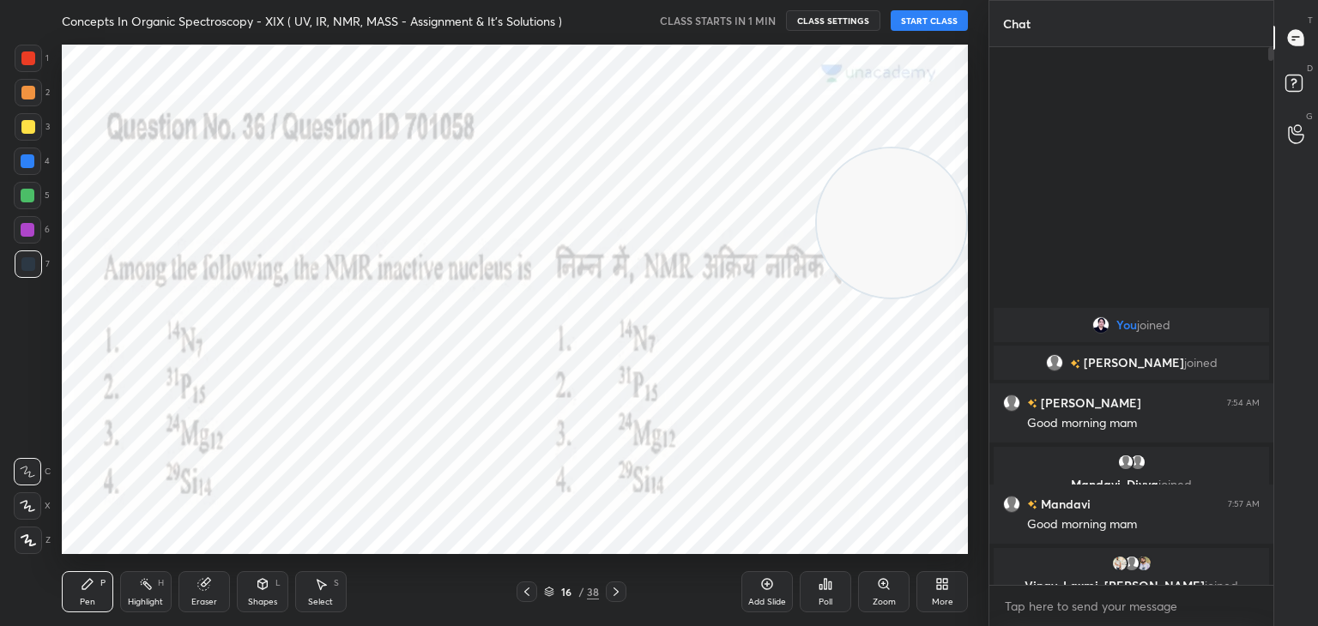
click at [525, 592] on icon at bounding box center [526, 592] width 5 height 9
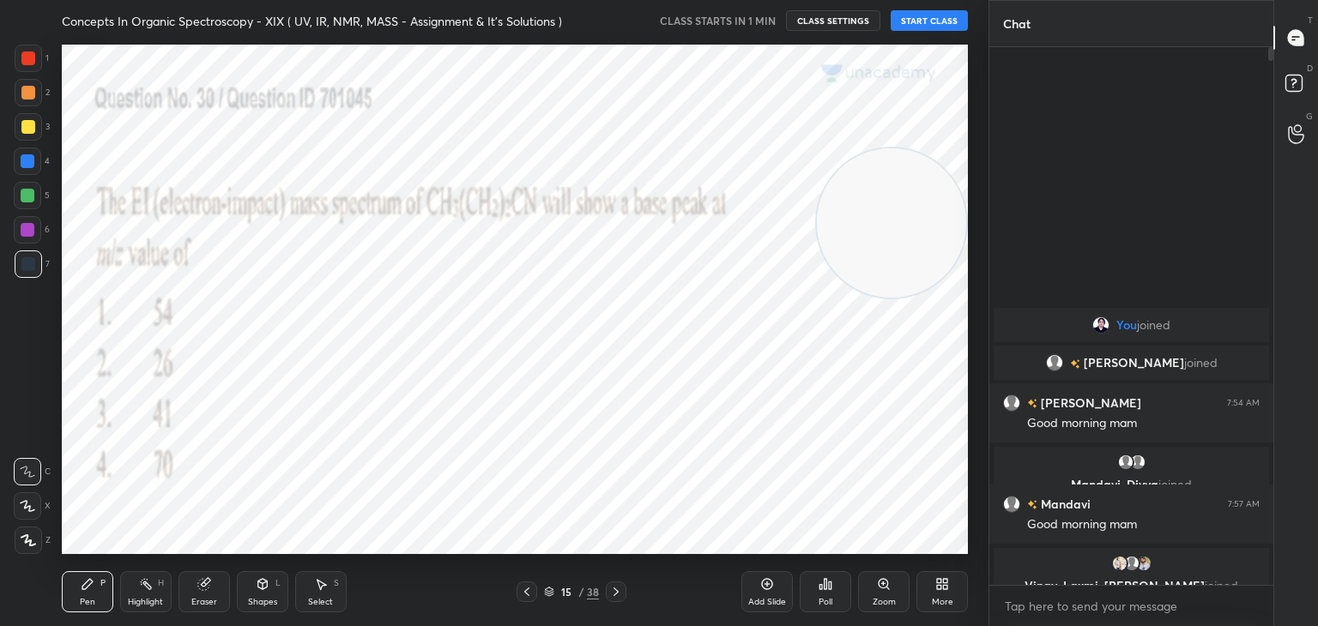
click at [525, 592] on icon at bounding box center [526, 592] width 5 height 9
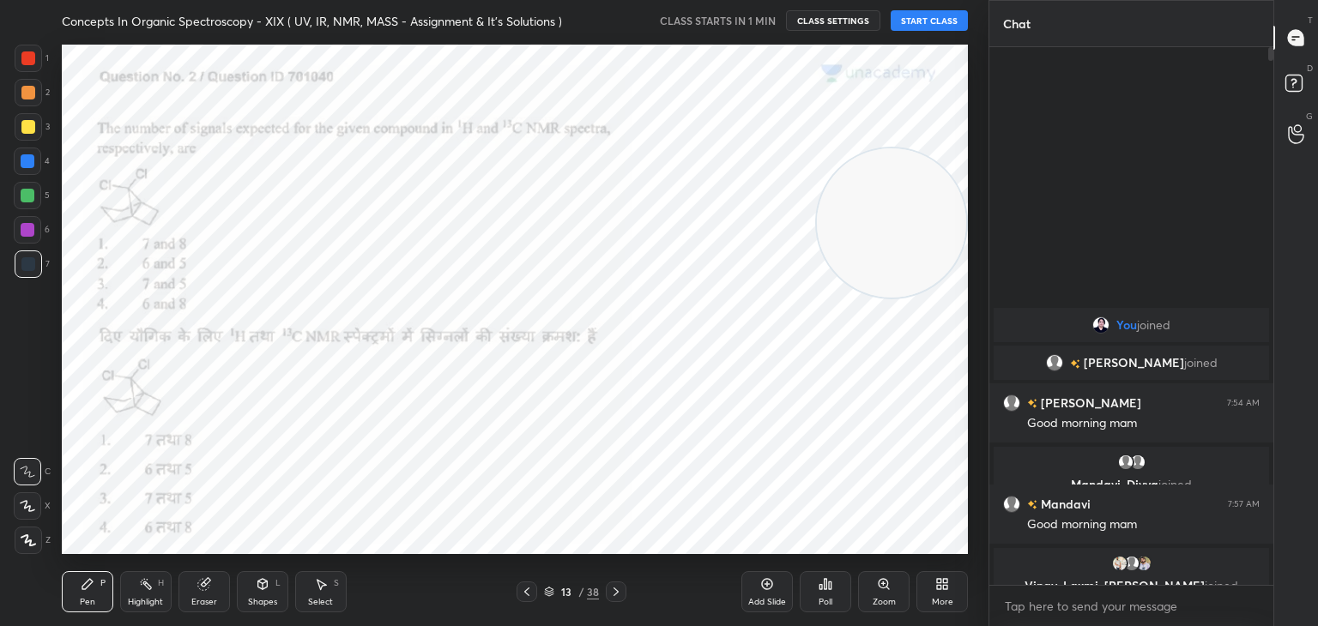
click at [525, 592] on icon at bounding box center [526, 592] width 5 height 9
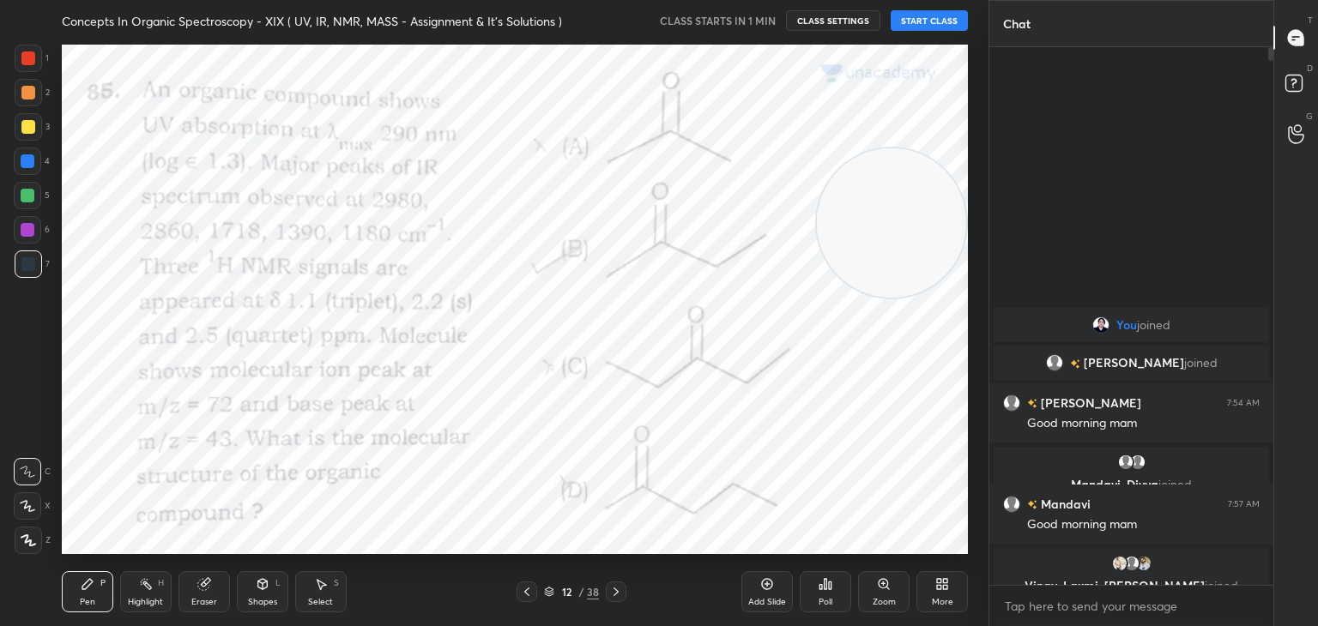
click at [525, 592] on icon at bounding box center [526, 592] width 5 height 9
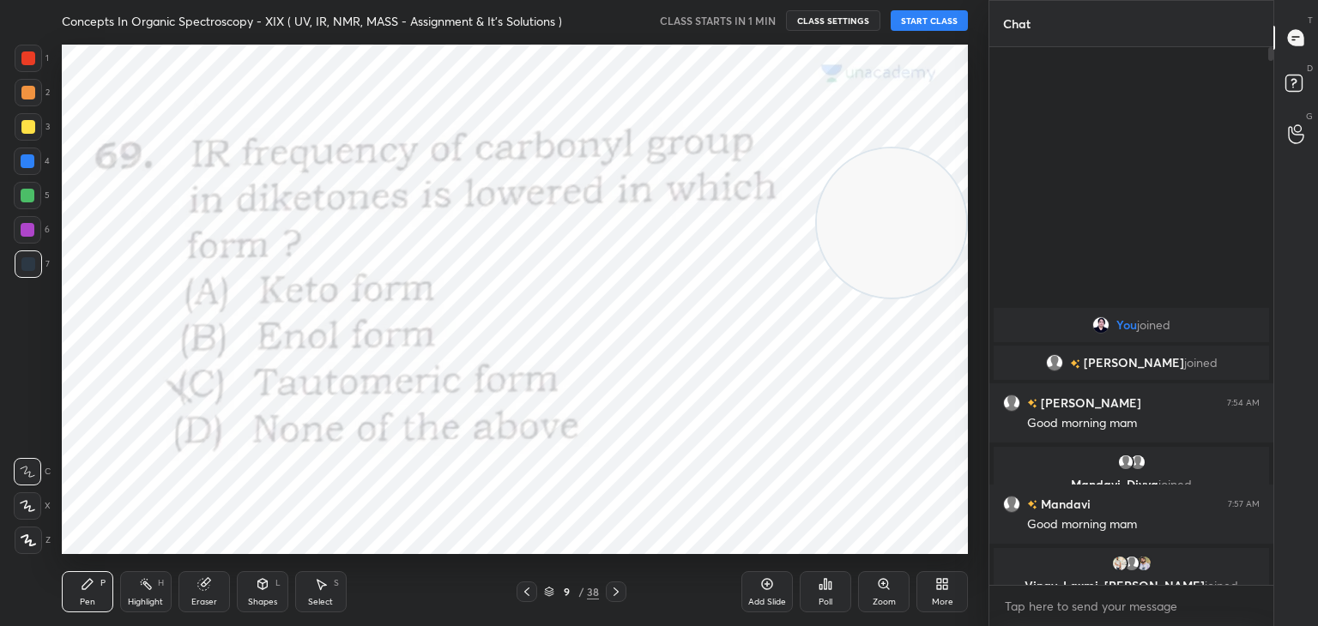
click at [526, 592] on icon at bounding box center [527, 592] width 14 height 14
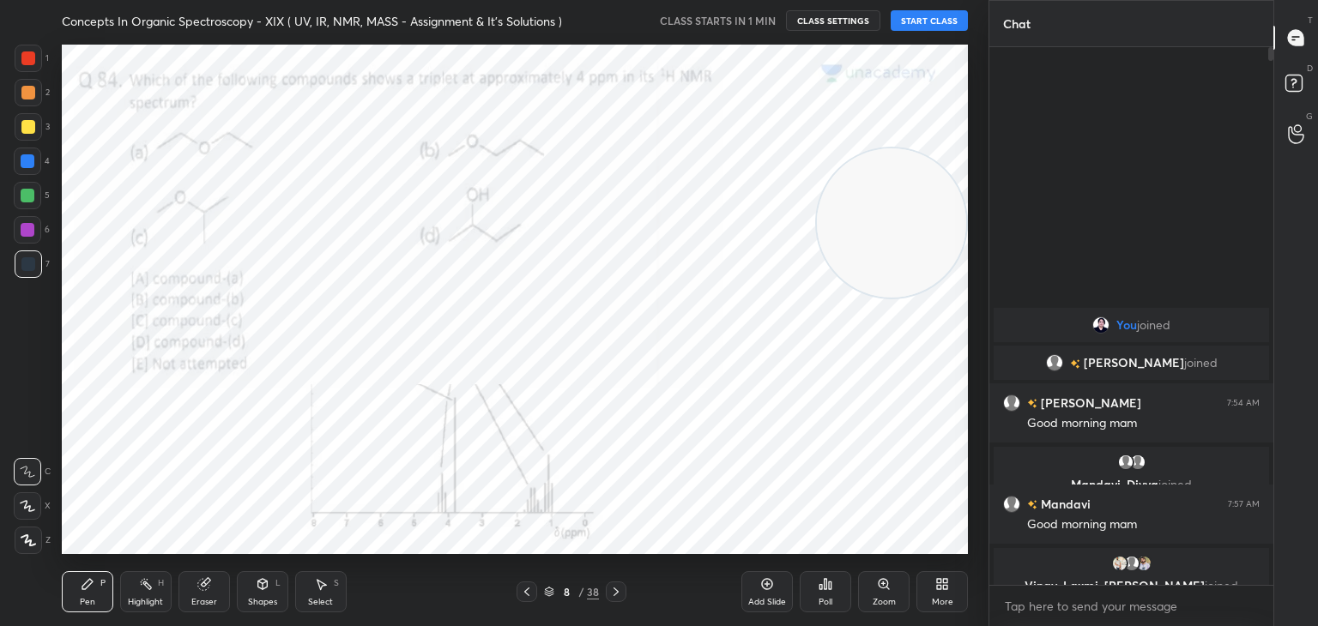
click at [526, 592] on icon at bounding box center [527, 592] width 14 height 14
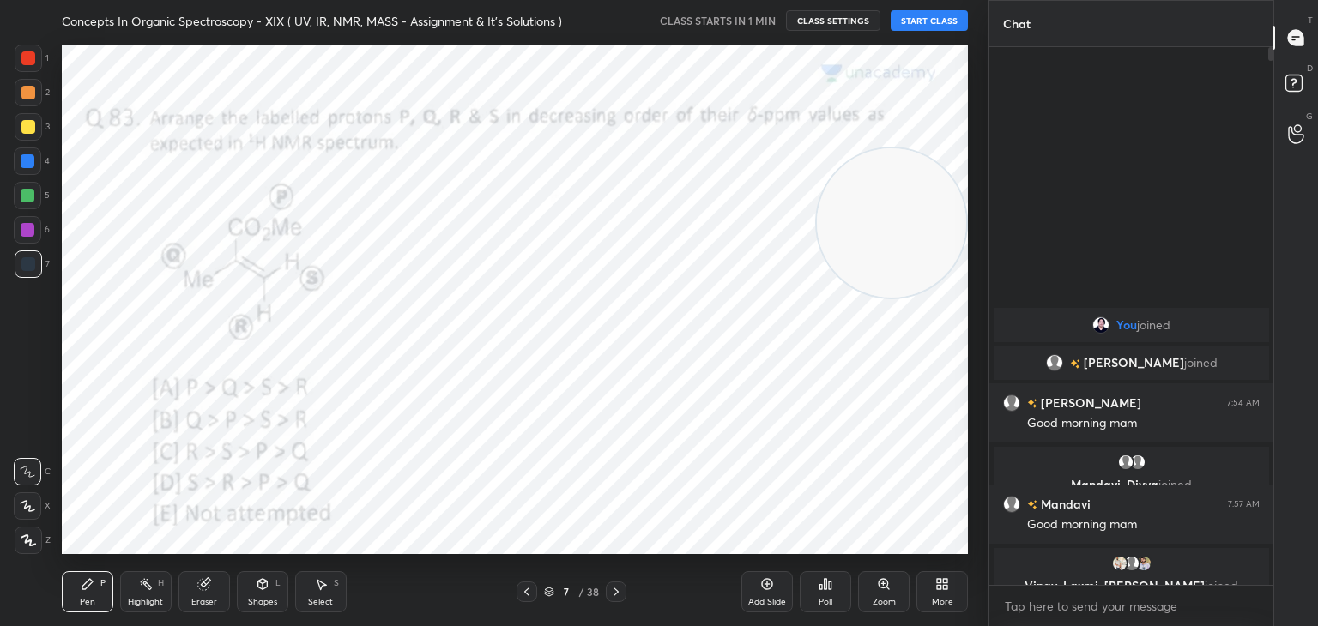
click at [526, 592] on icon at bounding box center [527, 592] width 14 height 14
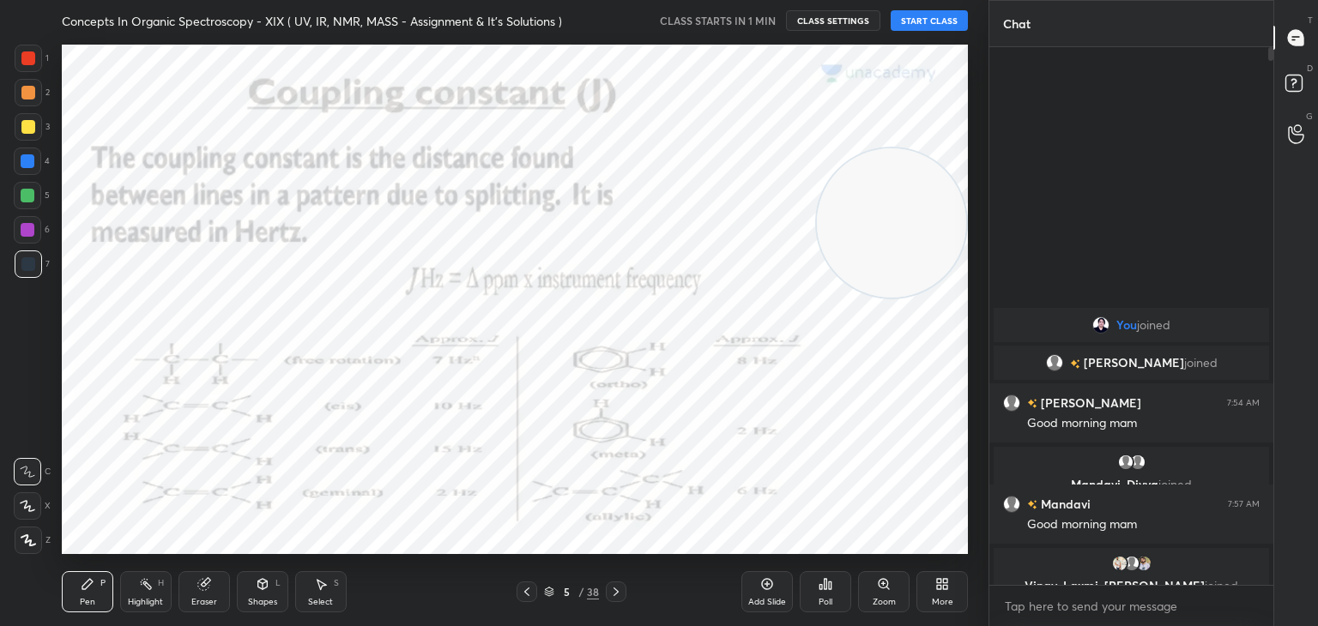
click at [526, 592] on icon at bounding box center [527, 592] width 14 height 14
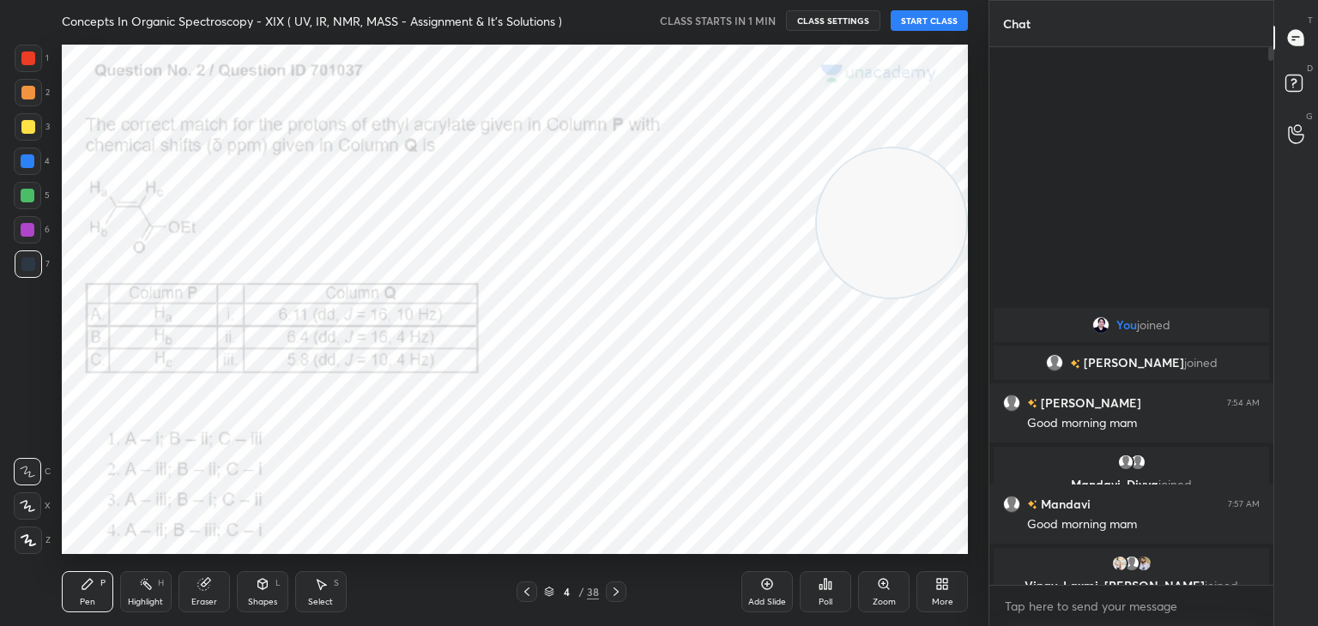
click at [526, 592] on icon at bounding box center [527, 592] width 14 height 14
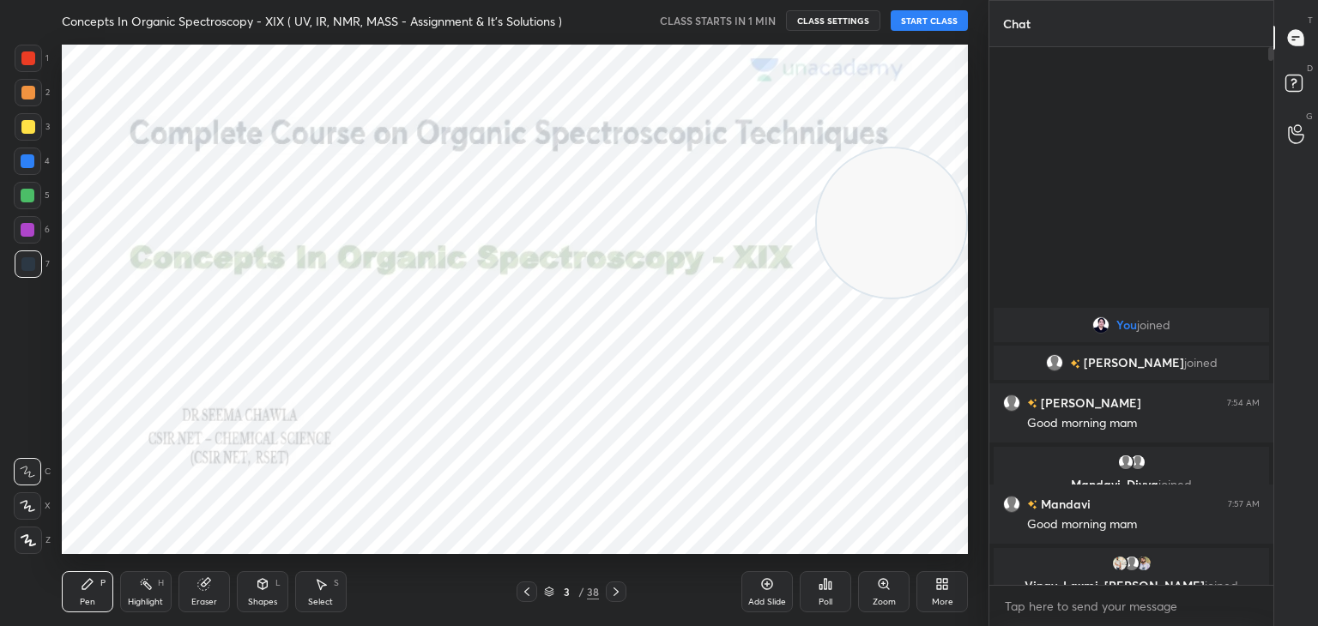
click at [526, 592] on icon at bounding box center [527, 592] width 14 height 14
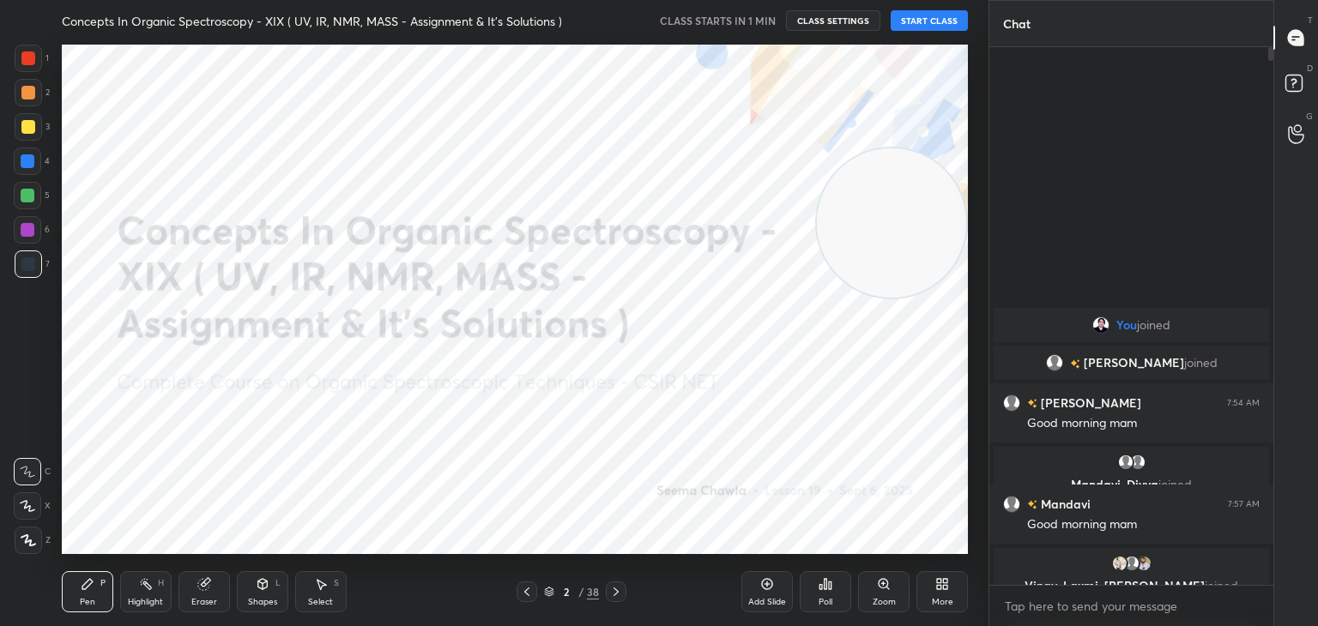
click at [526, 592] on icon at bounding box center [527, 592] width 14 height 14
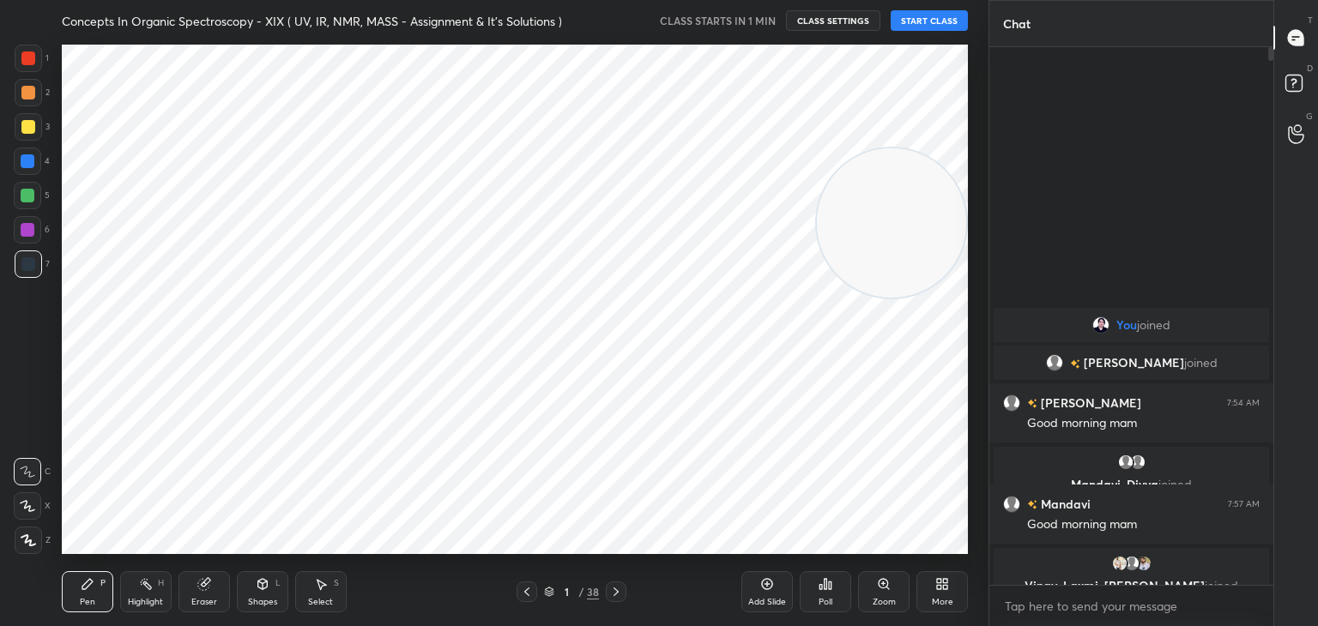
click at [618, 590] on icon at bounding box center [616, 592] width 14 height 14
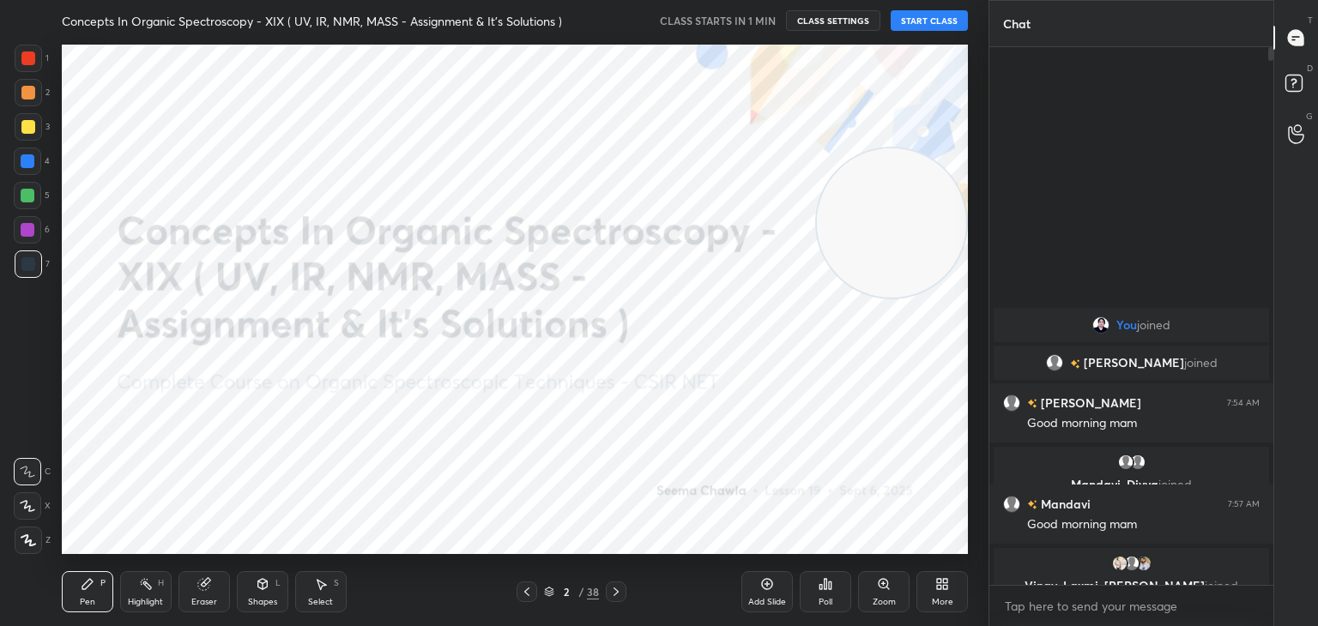
click at [940, 21] on button "START CLASS" at bounding box center [929, 20] width 77 height 21
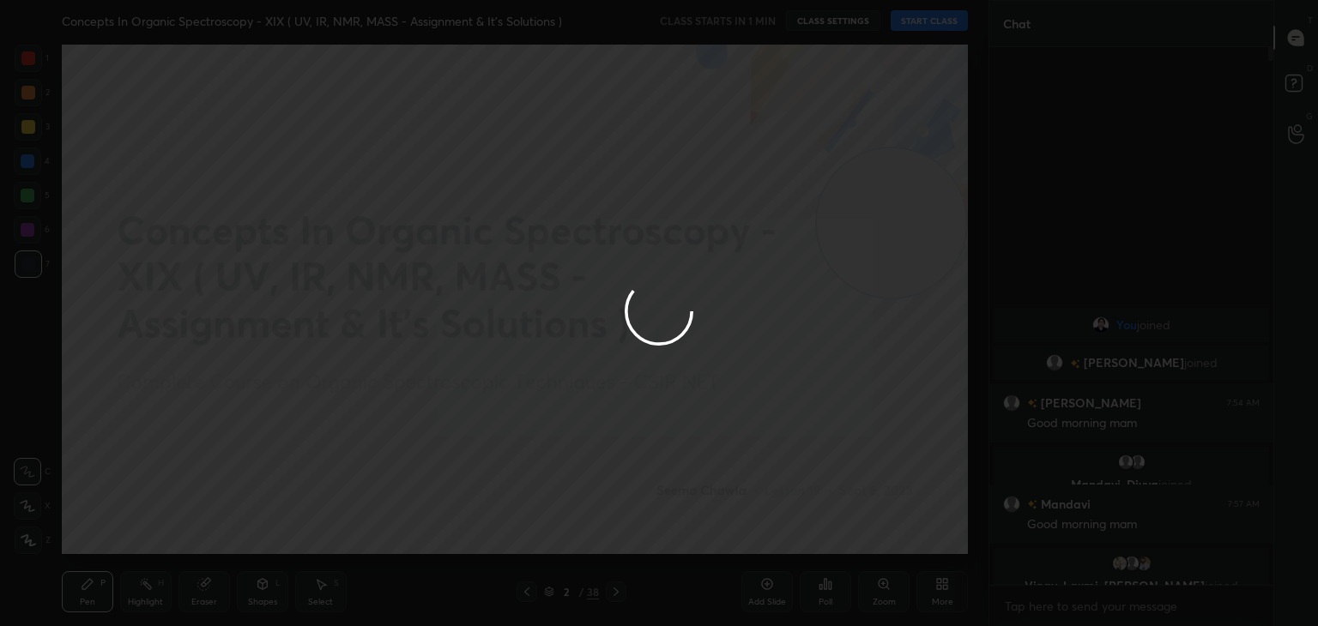
type textarea "x"
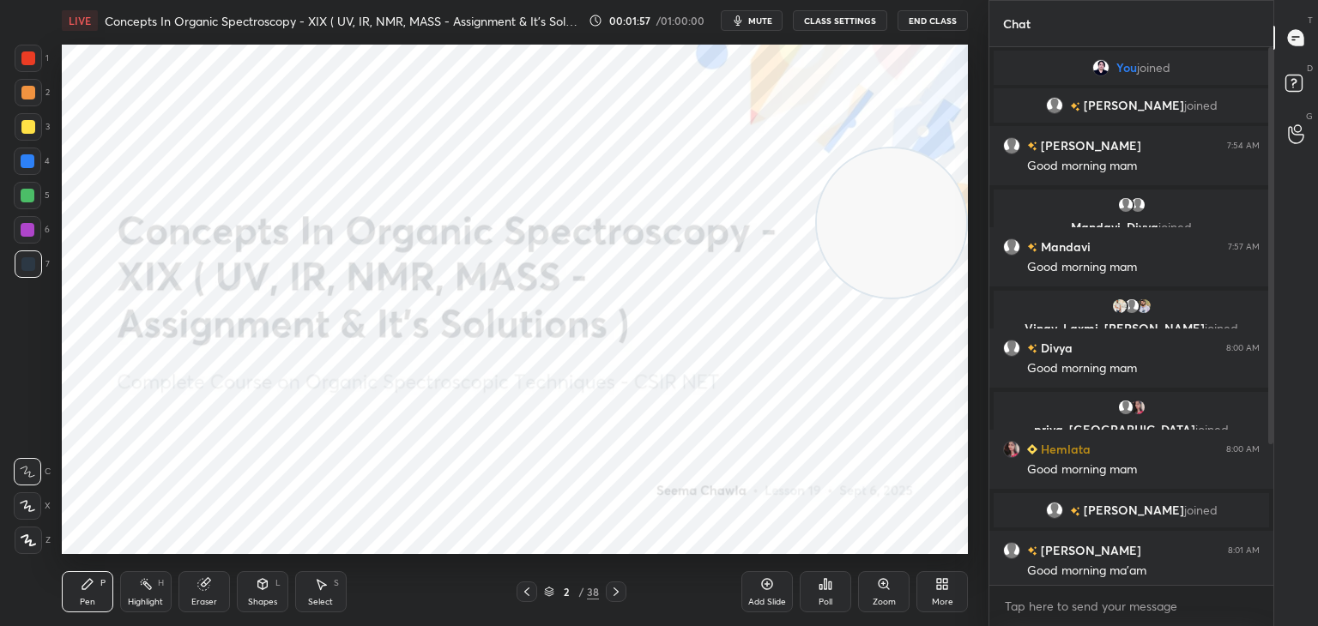
click at [939, 584] on icon at bounding box center [942, 584] width 14 height 14
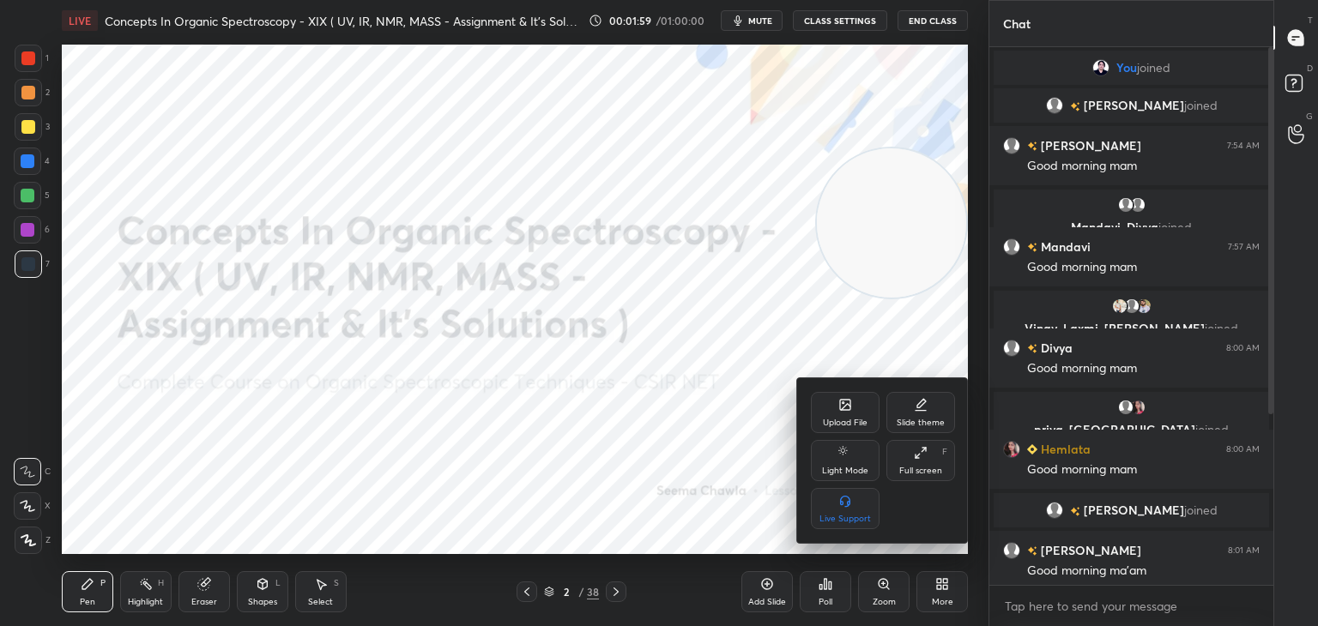
click at [840, 403] on icon at bounding box center [845, 405] width 10 height 10
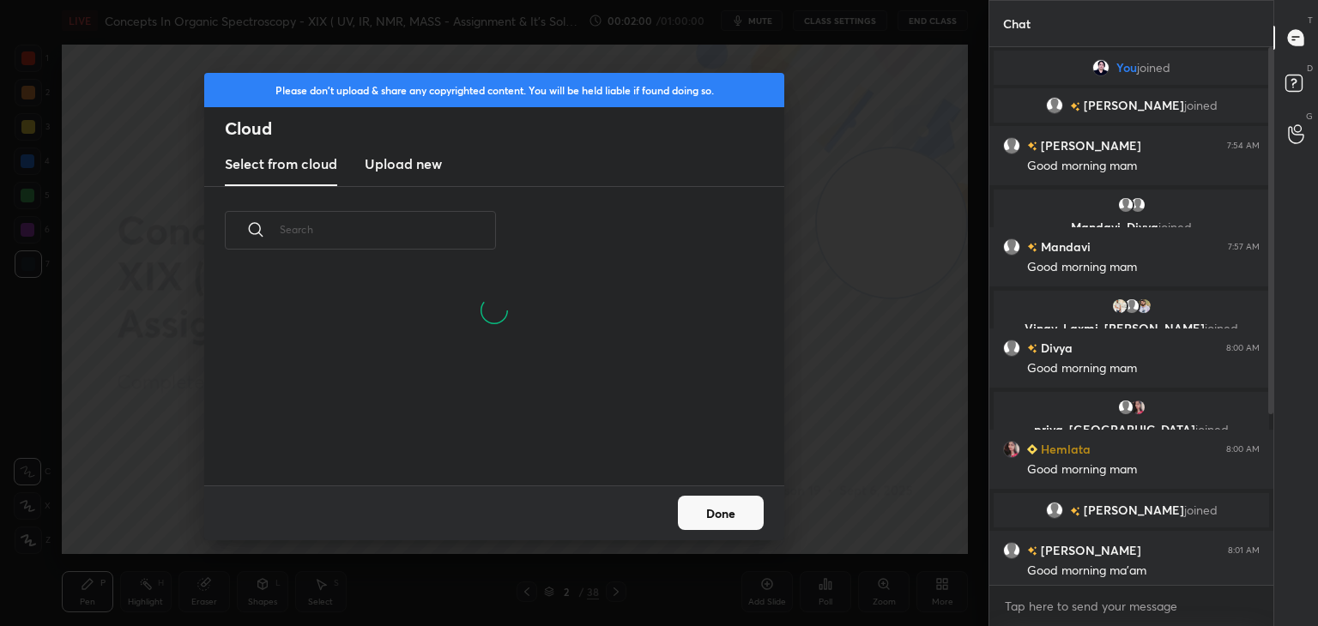
scroll to position [211, 551]
click at [412, 166] on h3 "Upload new" at bounding box center [403, 164] width 77 height 21
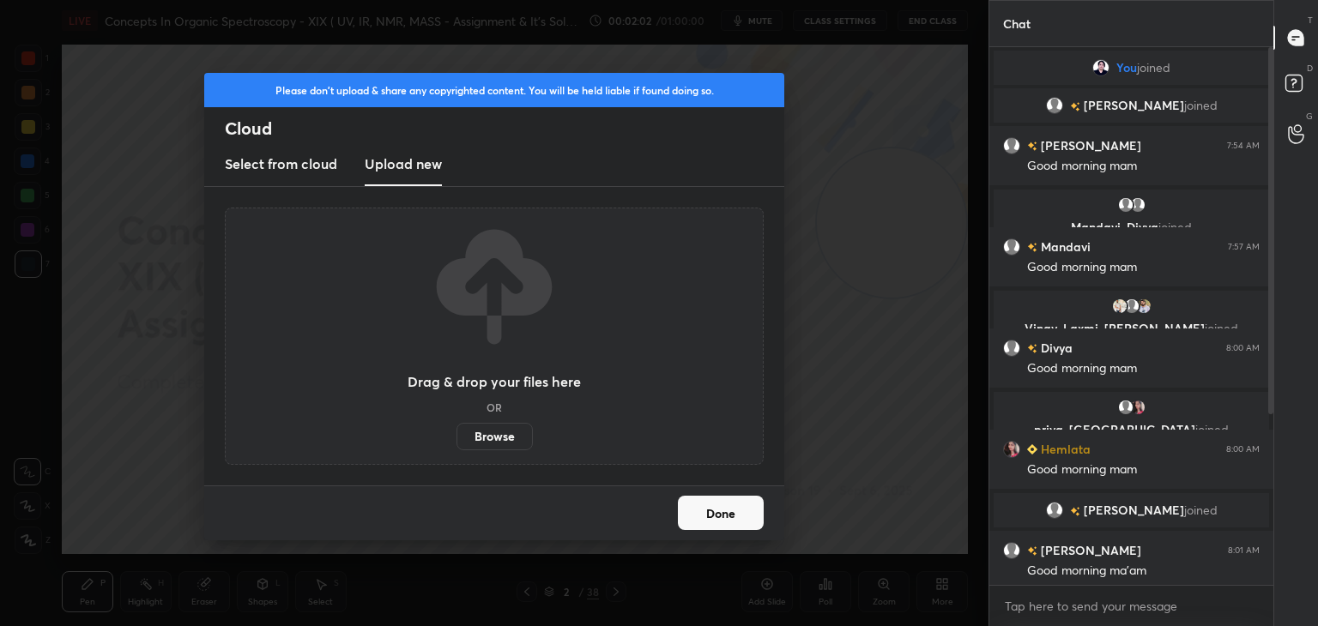
click at [498, 433] on label "Browse" at bounding box center [494, 436] width 76 height 27
click at [456, 433] on input "Browse" at bounding box center [456, 436] width 0 height 27
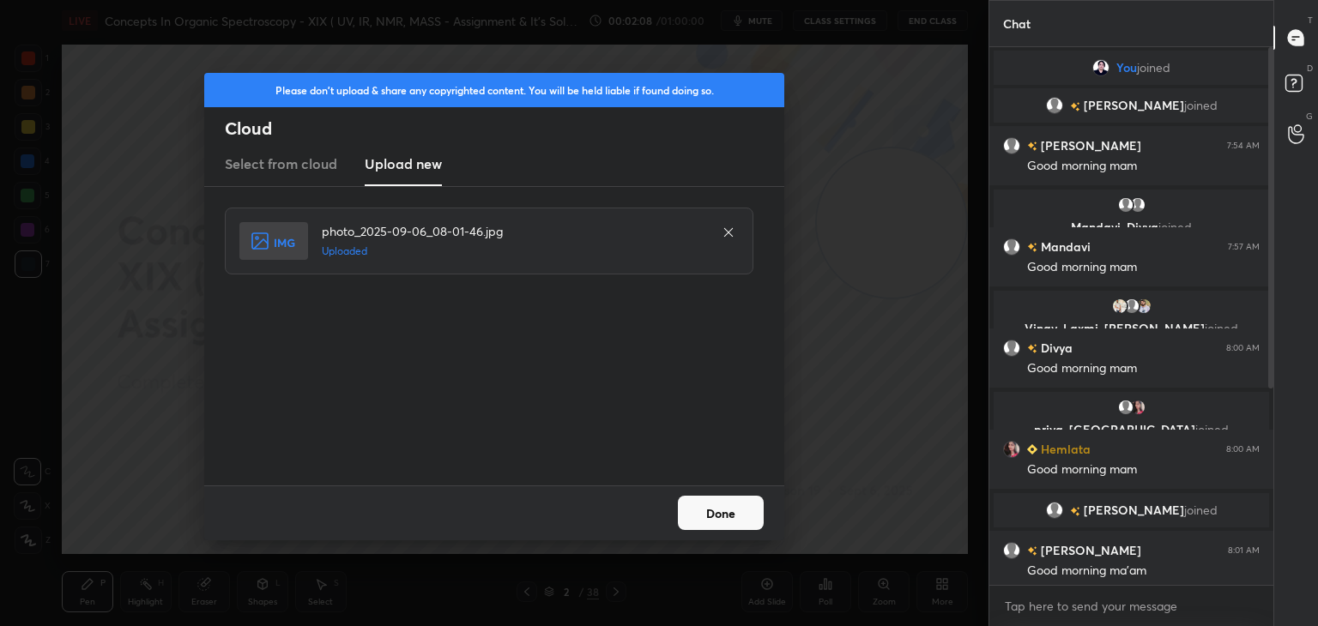
drag, startPoint x: 741, startPoint y: 519, endPoint x: 731, endPoint y: 514, distance: 11.5
click at [740, 519] on button "Done" at bounding box center [721, 513] width 86 height 34
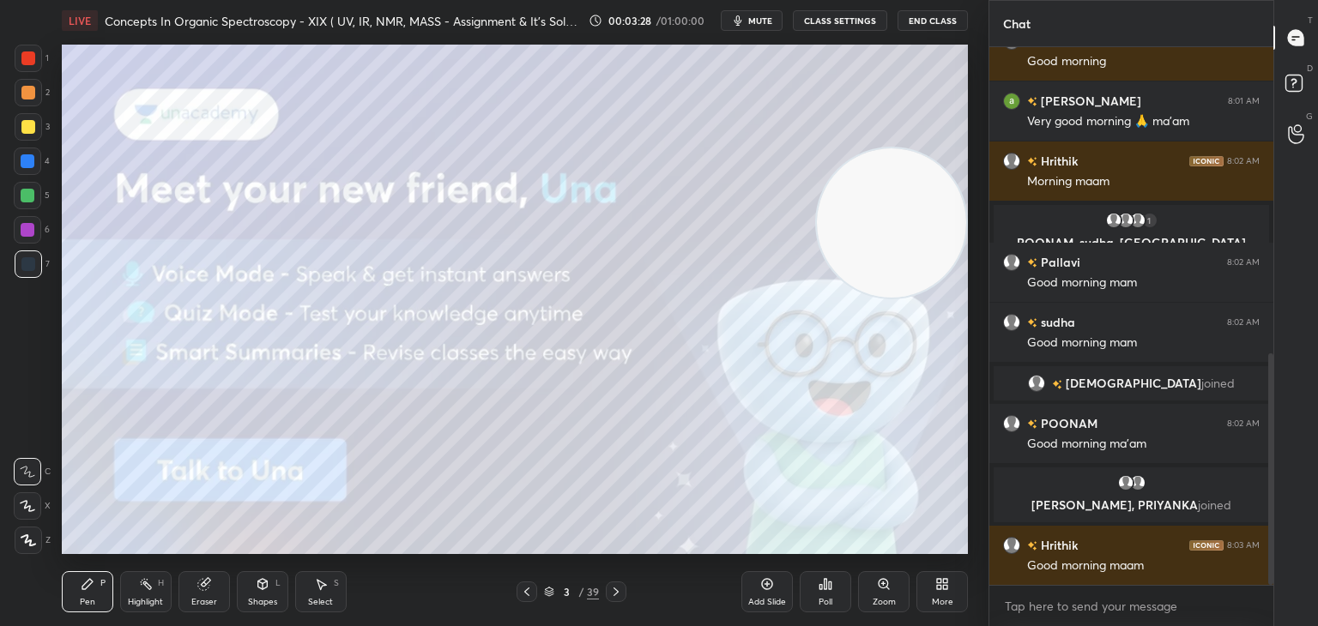
scroll to position [772, 0]
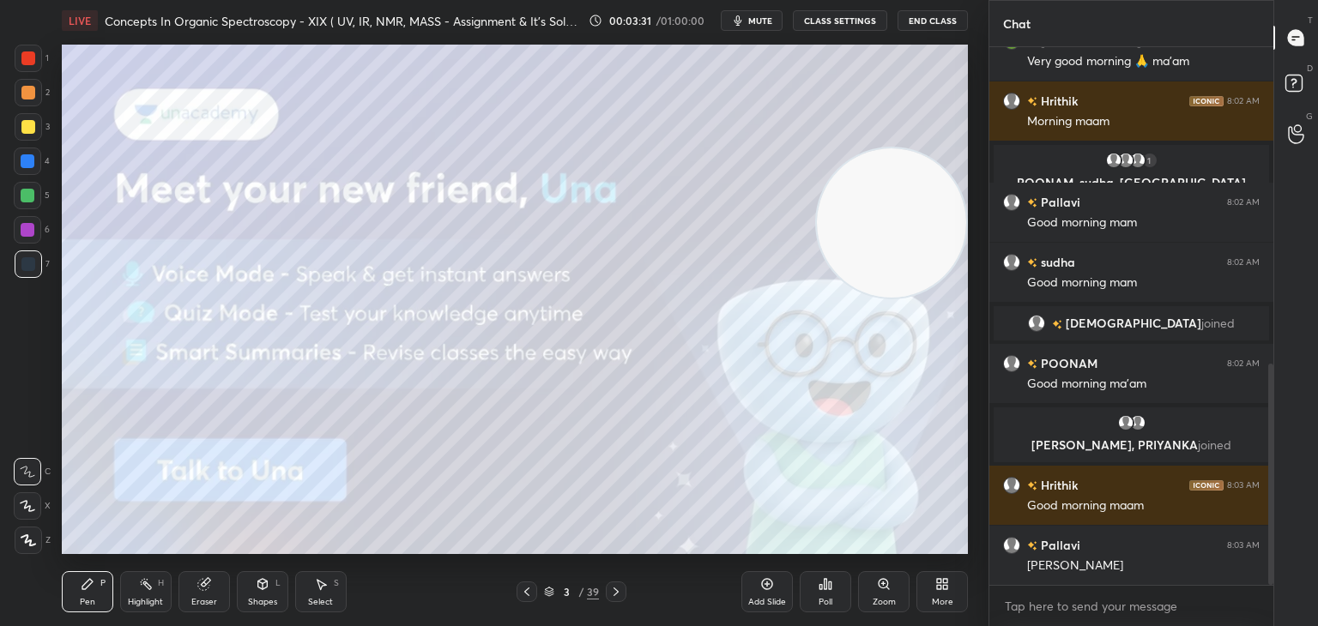
click at [29, 126] on div at bounding box center [28, 127] width 14 height 14
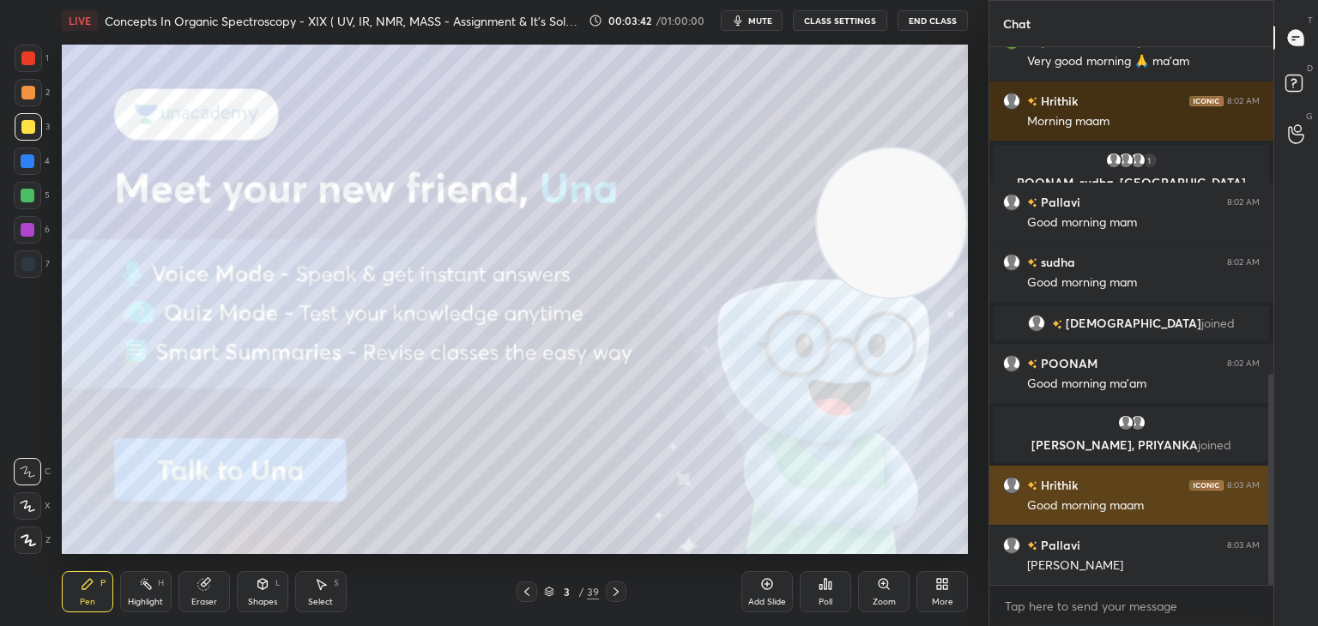
scroll to position [832, 0]
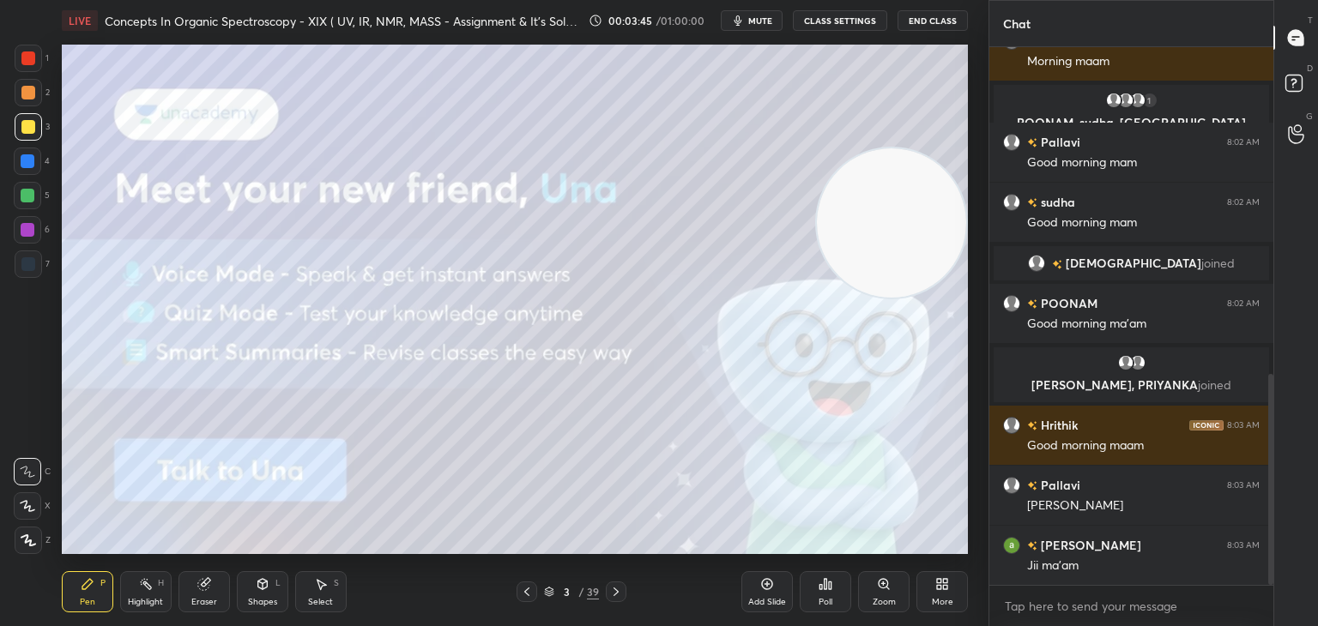
click at [620, 592] on icon at bounding box center [616, 592] width 14 height 14
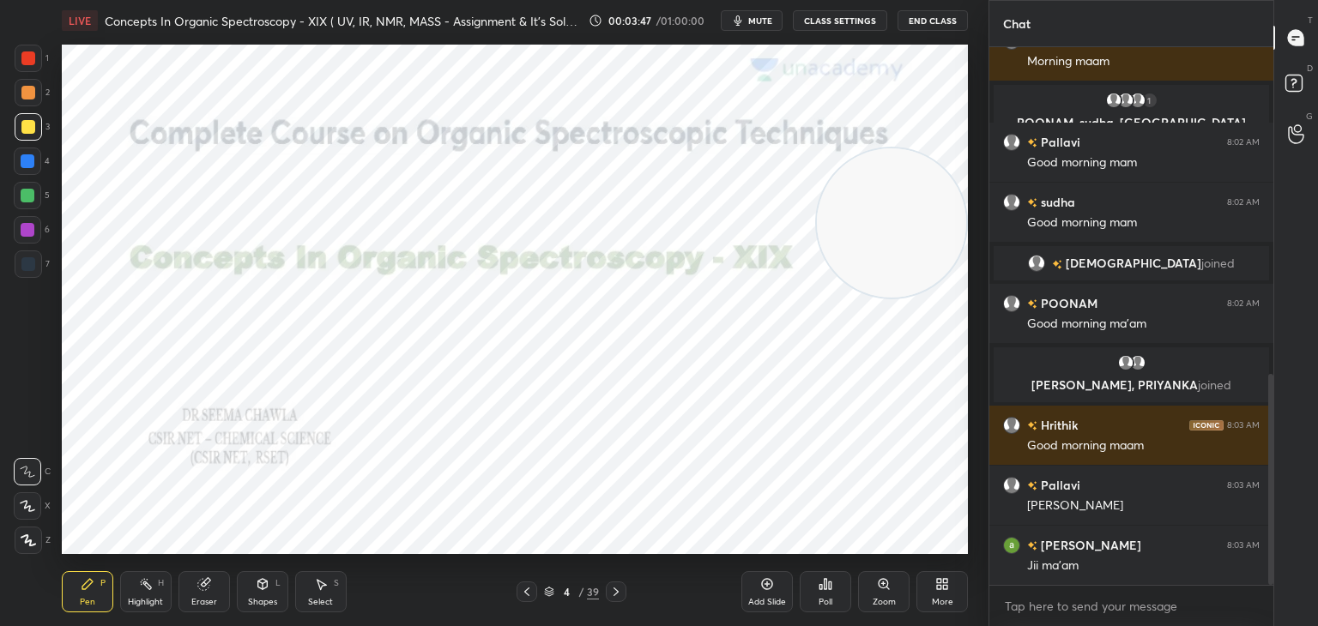
click at [620, 588] on icon at bounding box center [616, 592] width 14 height 14
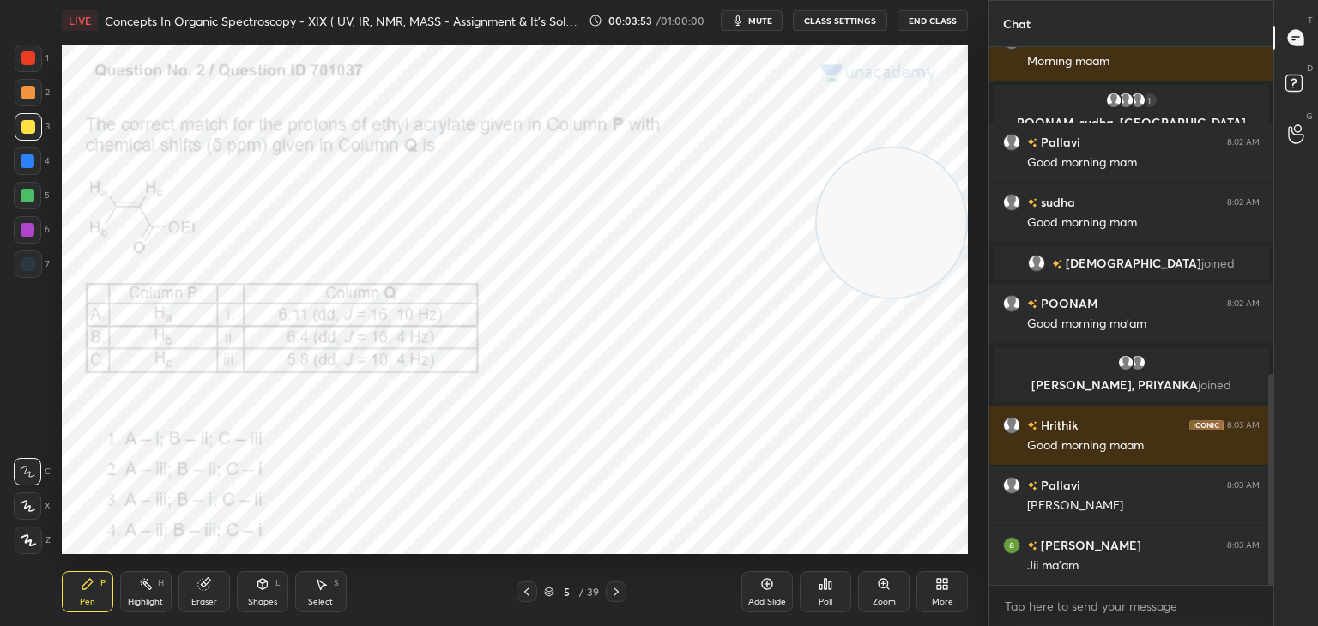
click at [30, 53] on div at bounding box center [28, 58] width 14 height 14
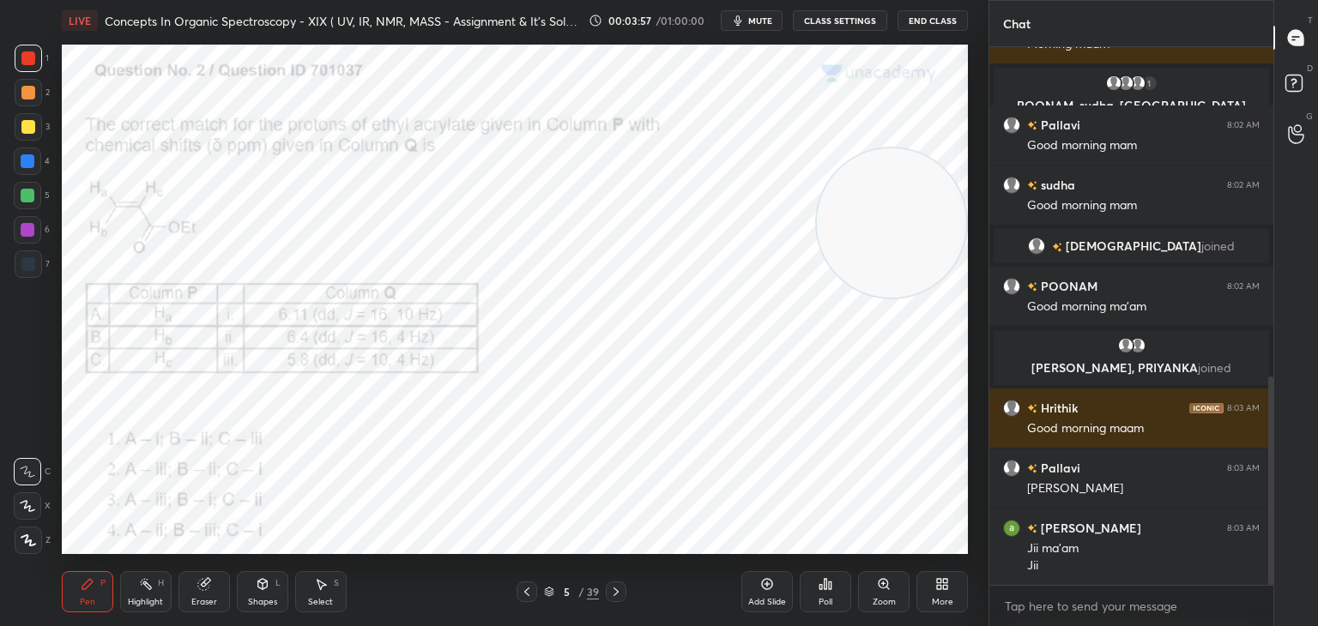
click at [615, 588] on icon at bounding box center [616, 592] width 14 height 14
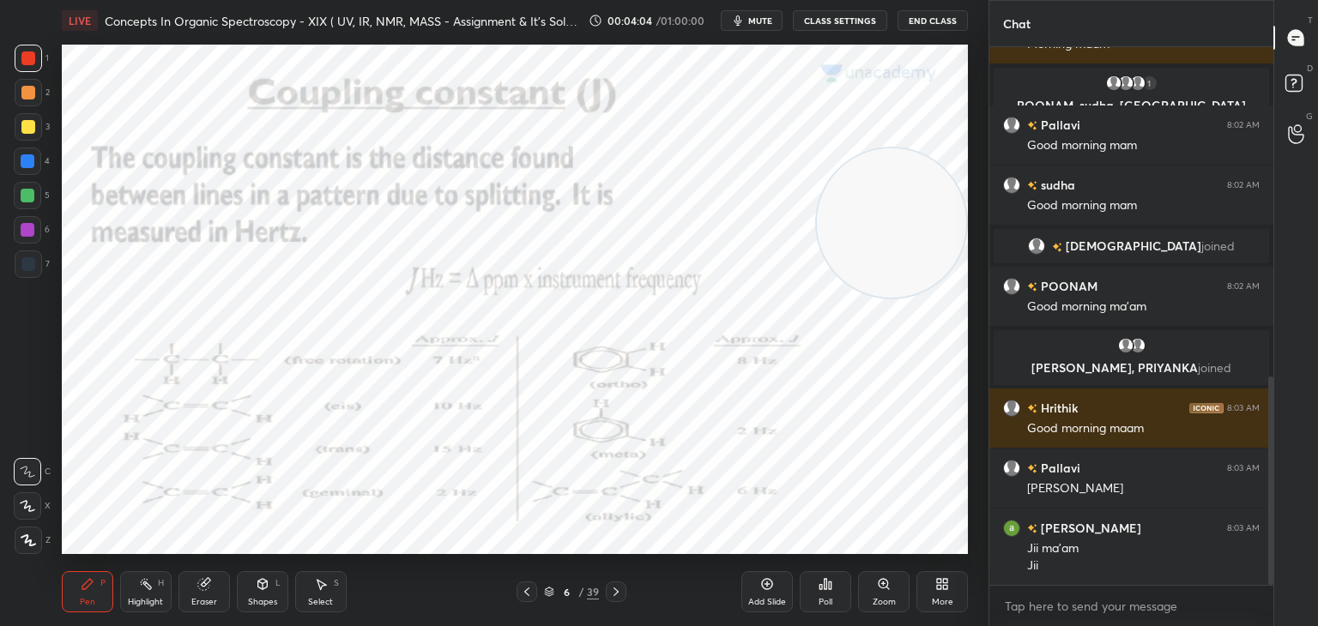
click at [619, 591] on icon at bounding box center [616, 592] width 14 height 14
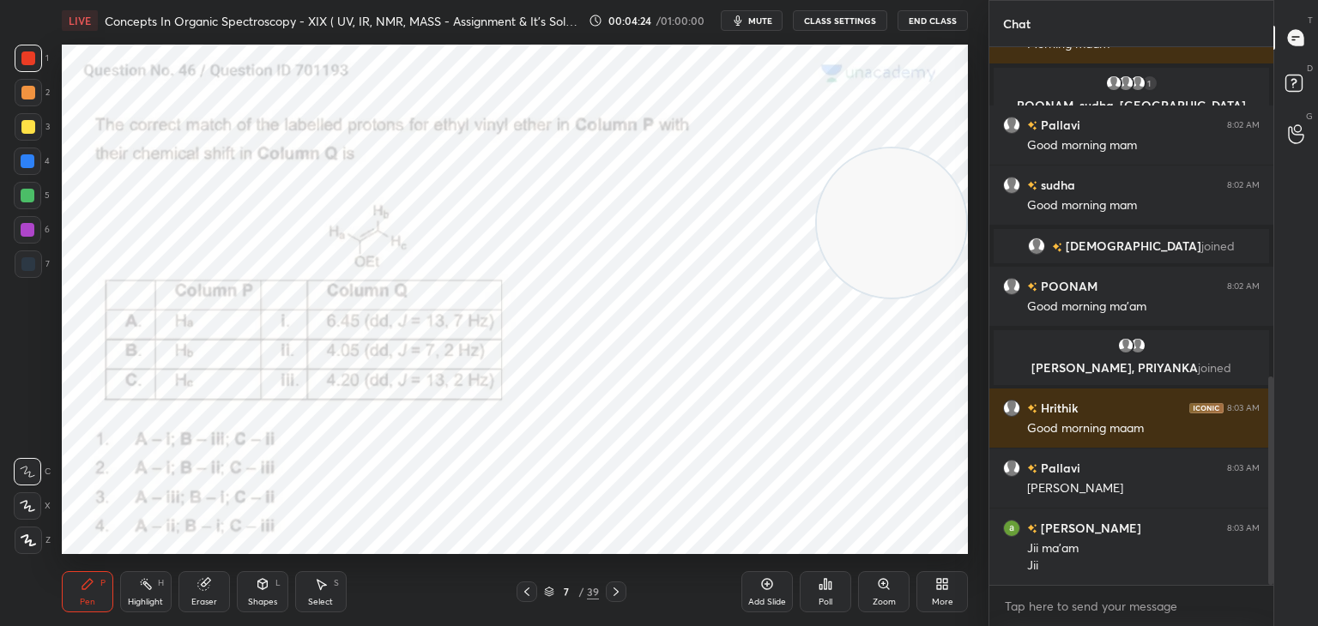
click at [827, 593] on div "Poll" at bounding box center [825, 591] width 51 height 41
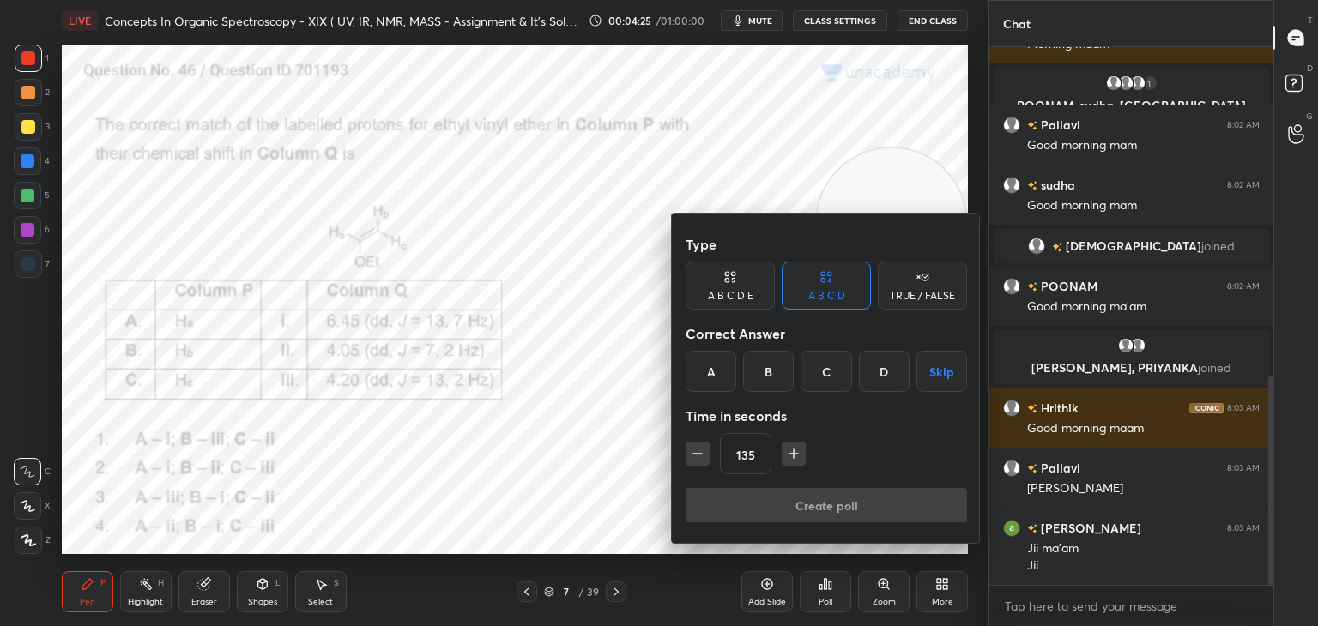
click at [689, 456] on icon "button" at bounding box center [697, 453] width 17 height 17
type input "120"
click at [774, 368] on div "B" at bounding box center [768, 371] width 51 height 41
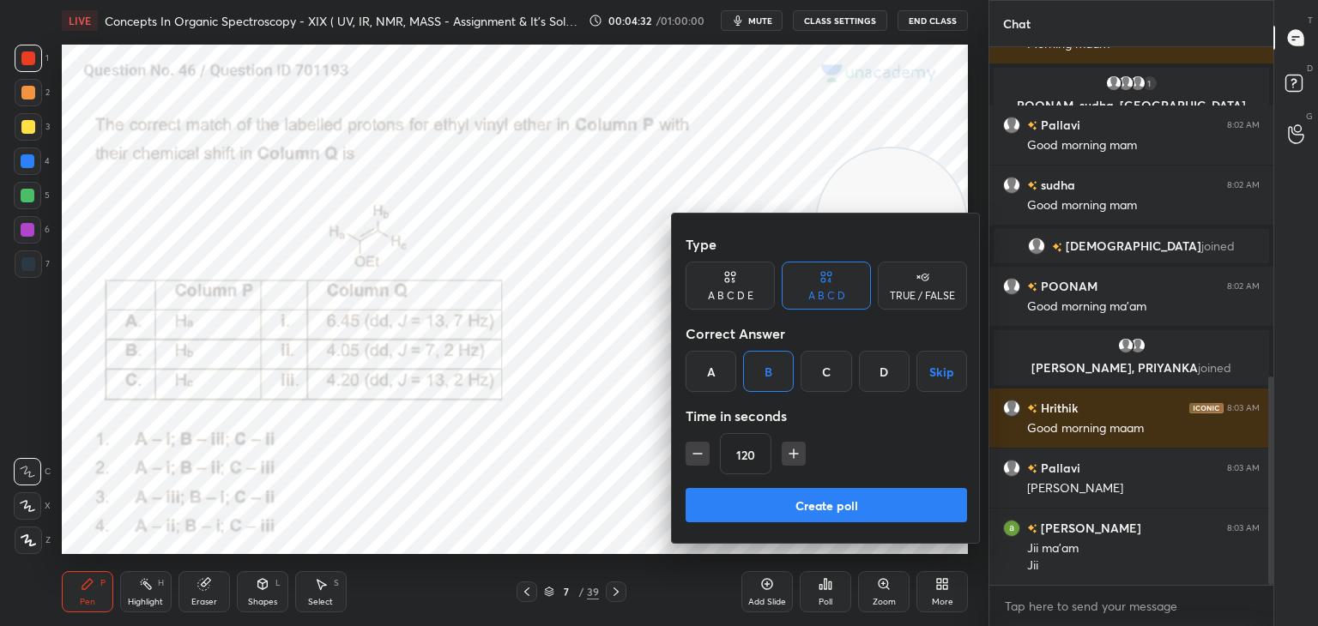
scroll to position [909, 0]
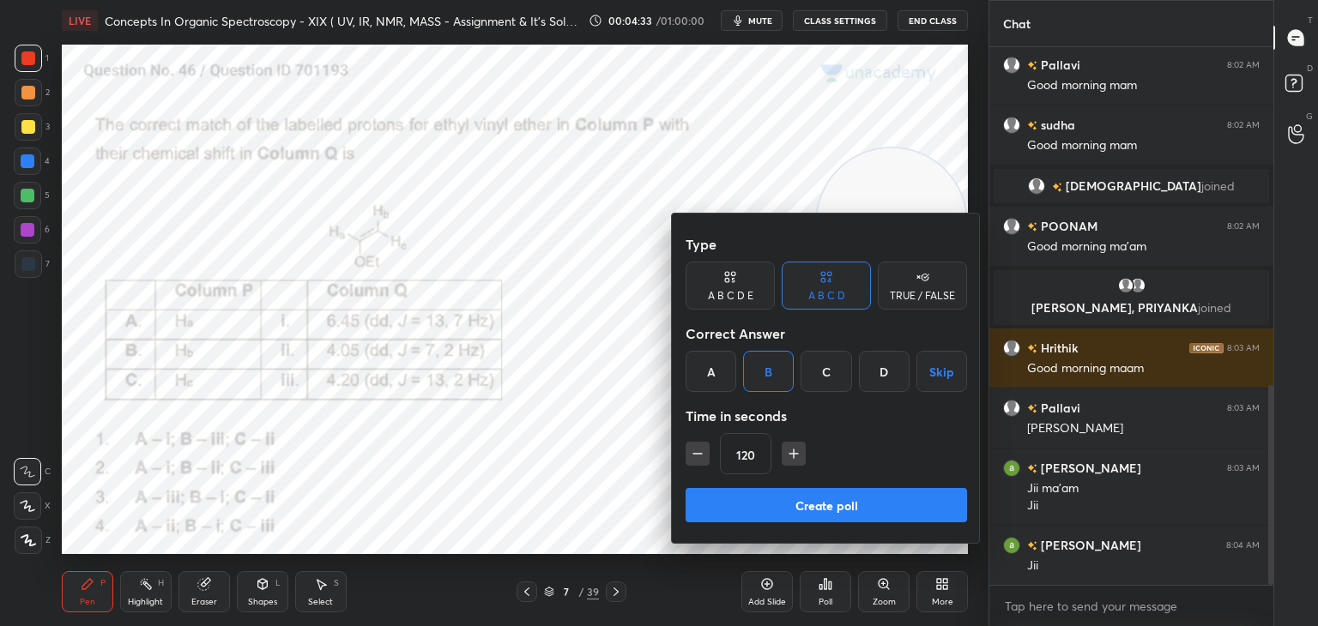
click at [801, 502] on button "Create poll" at bounding box center [826, 505] width 281 height 34
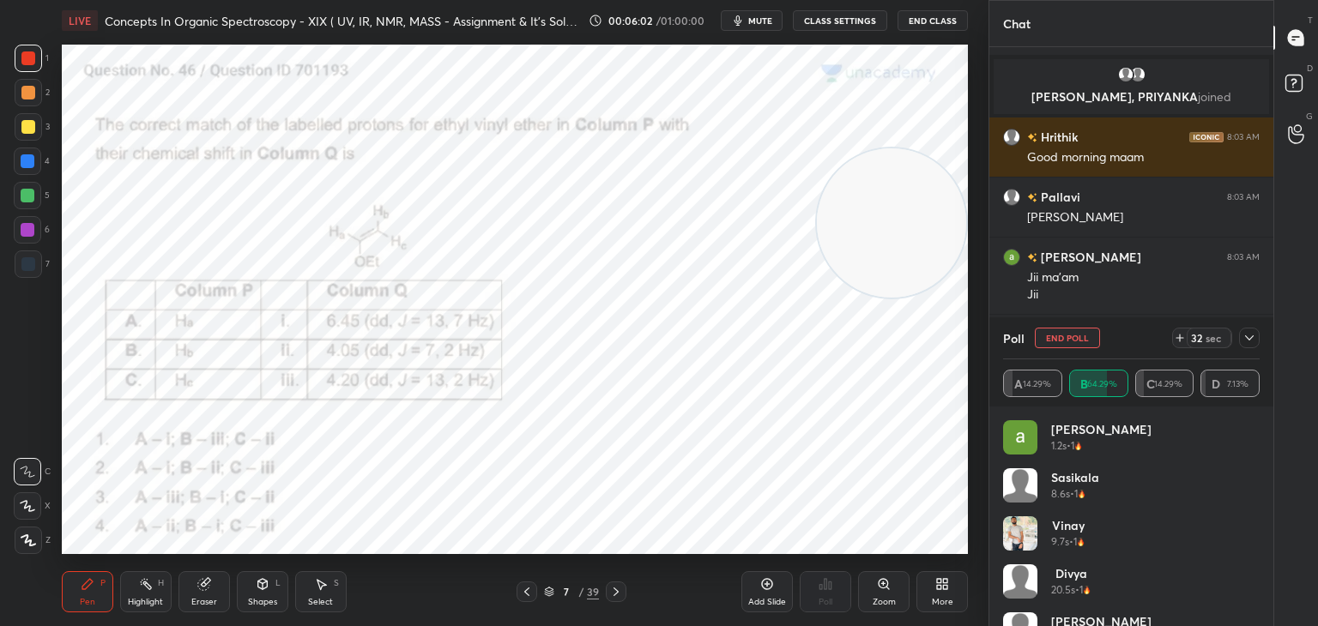
scroll to position [1179, 0]
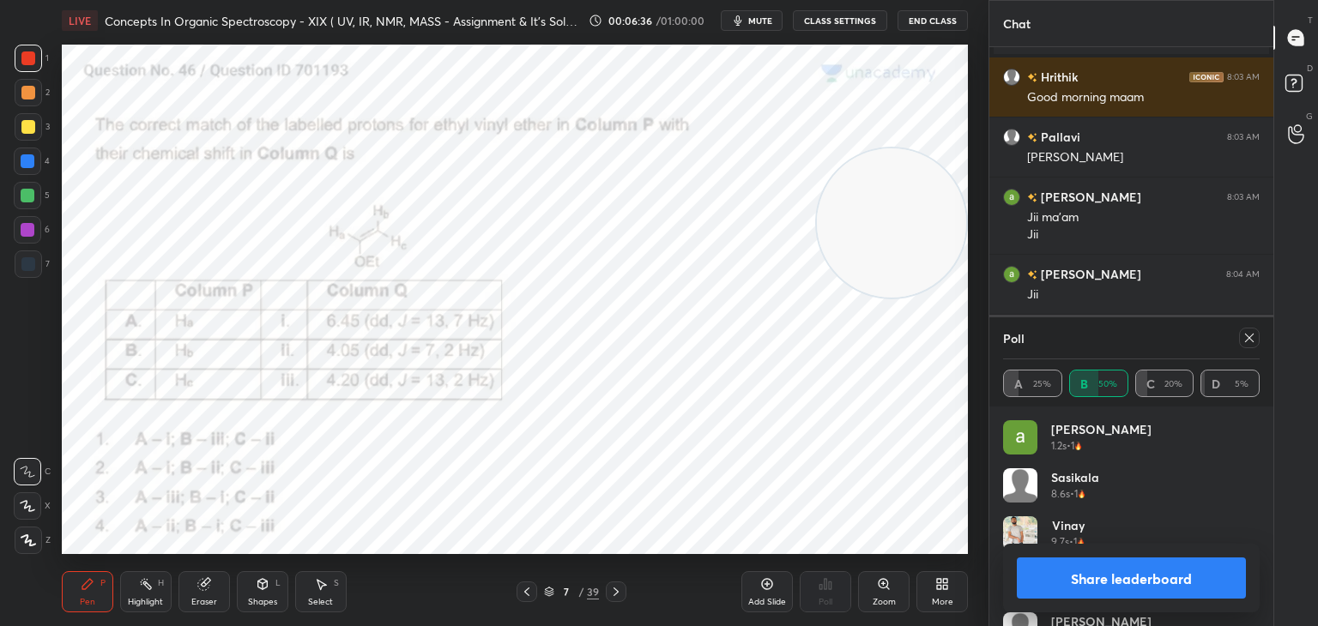
click at [1246, 340] on icon at bounding box center [1249, 338] width 14 height 14
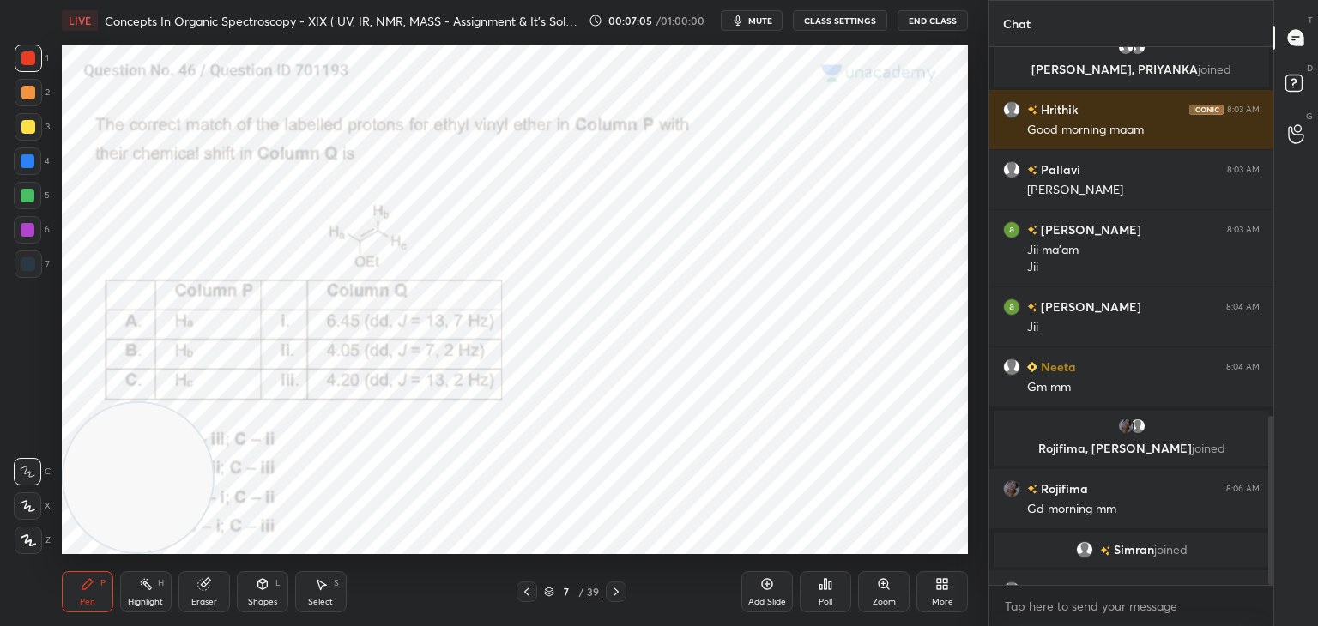
scroll to position [1175, 0]
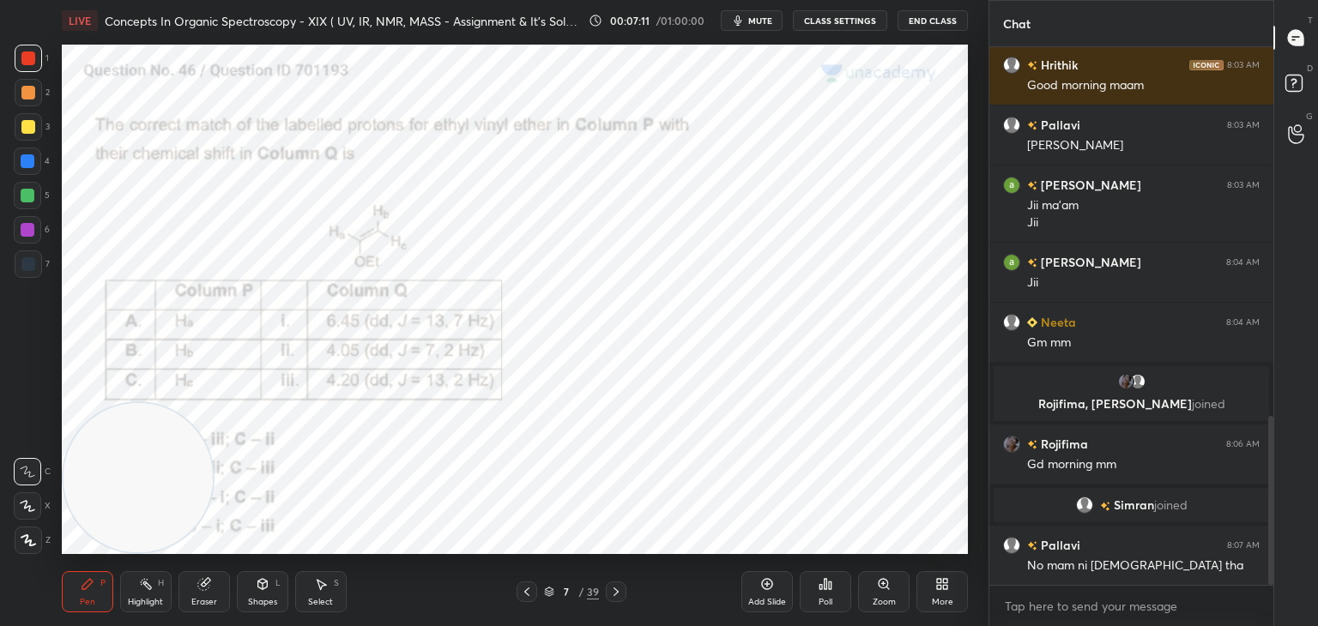
click at [33, 265] on div at bounding box center [28, 264] width 14 height 14
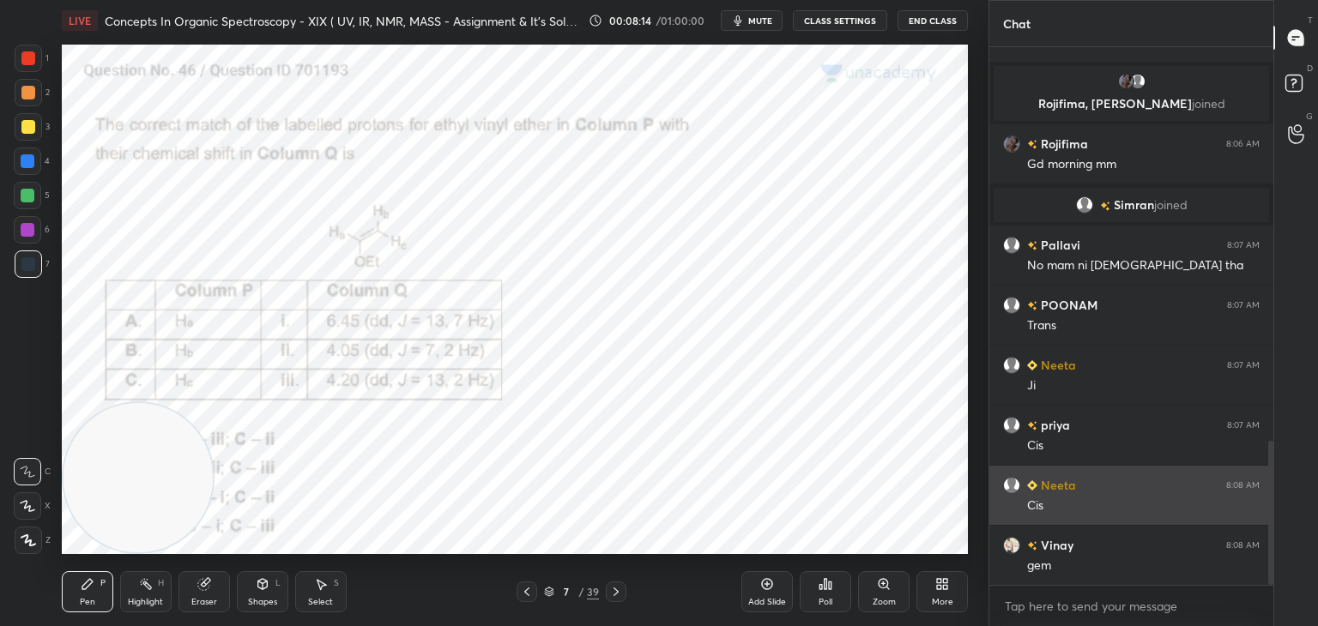
scroll to position [1536, 0]
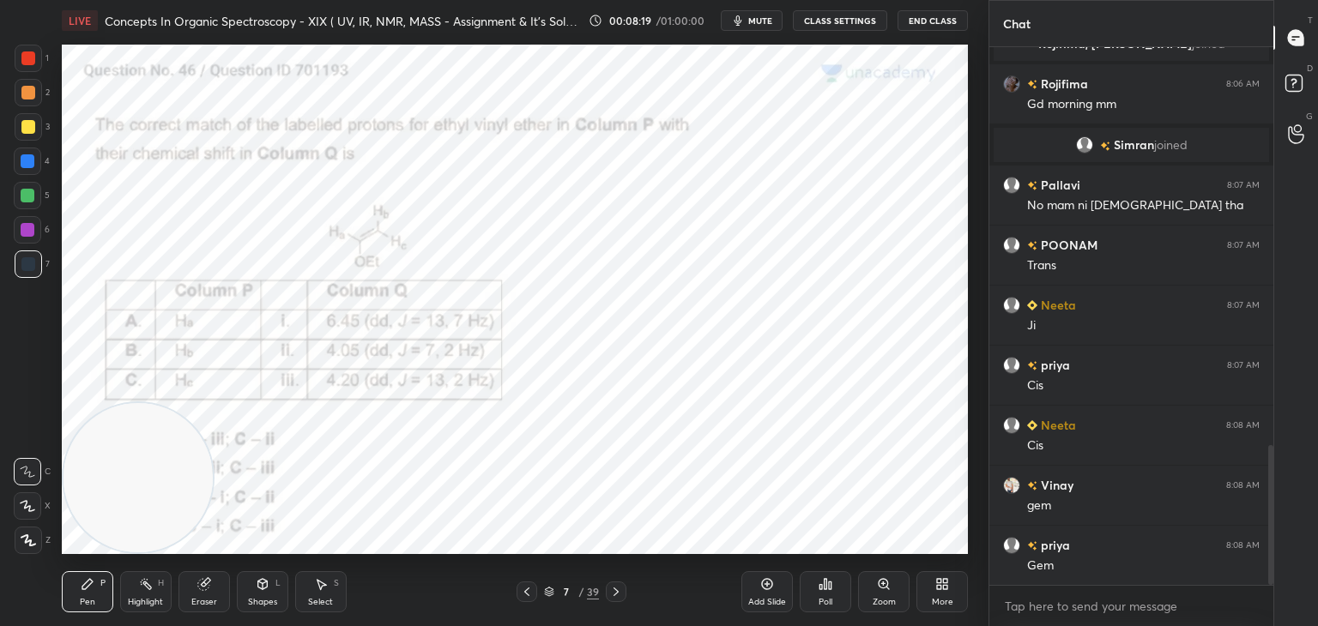
click at [28, 158] on div at bounding box center [28, 161] width 14 height 14
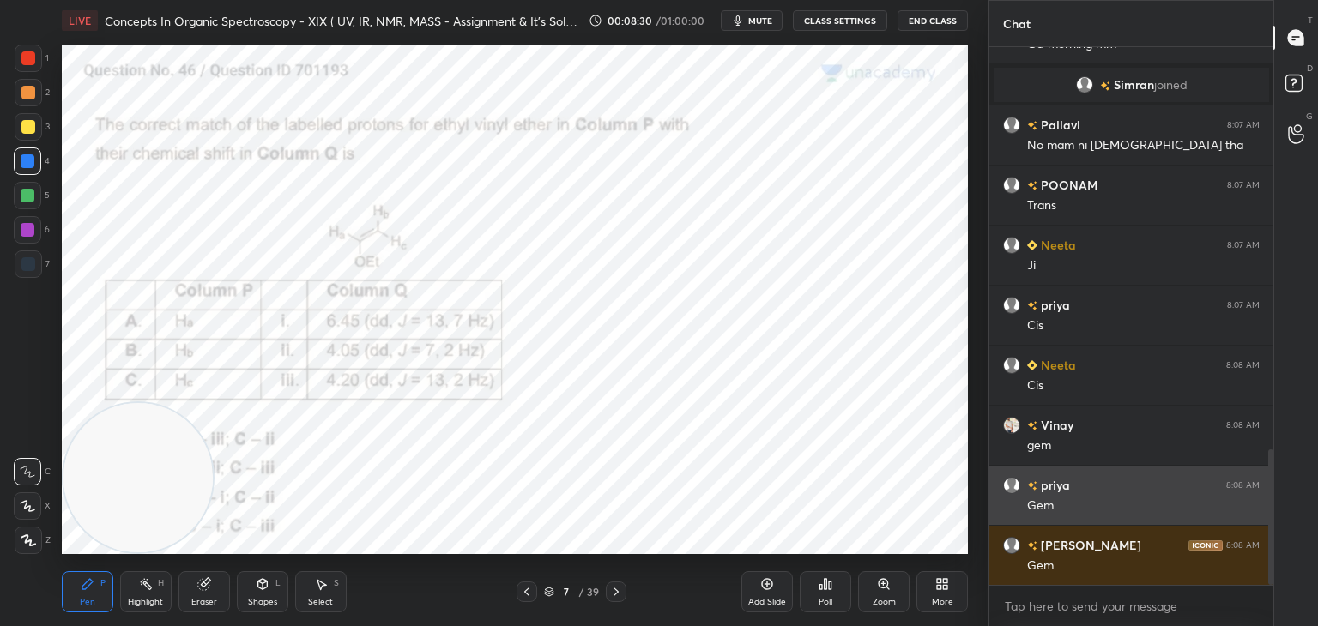
scroll to position [1656, 0]
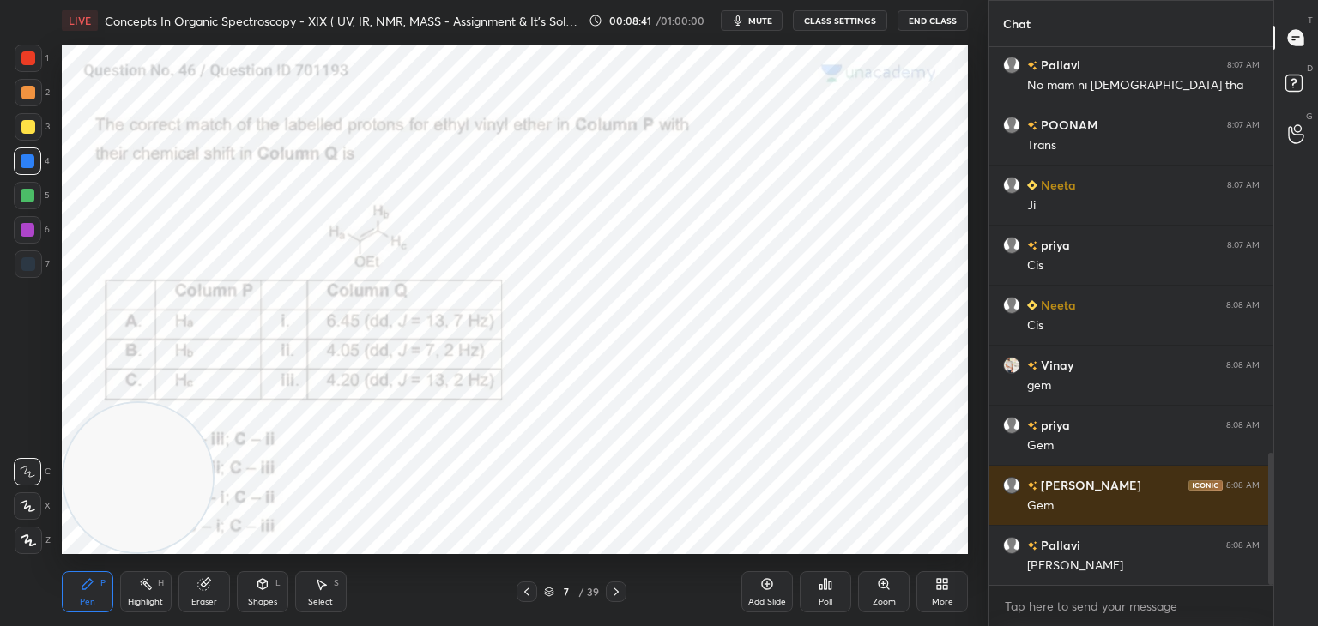
click at [526, 591] on icon at bounding box center [526, 592] width 5 height 9
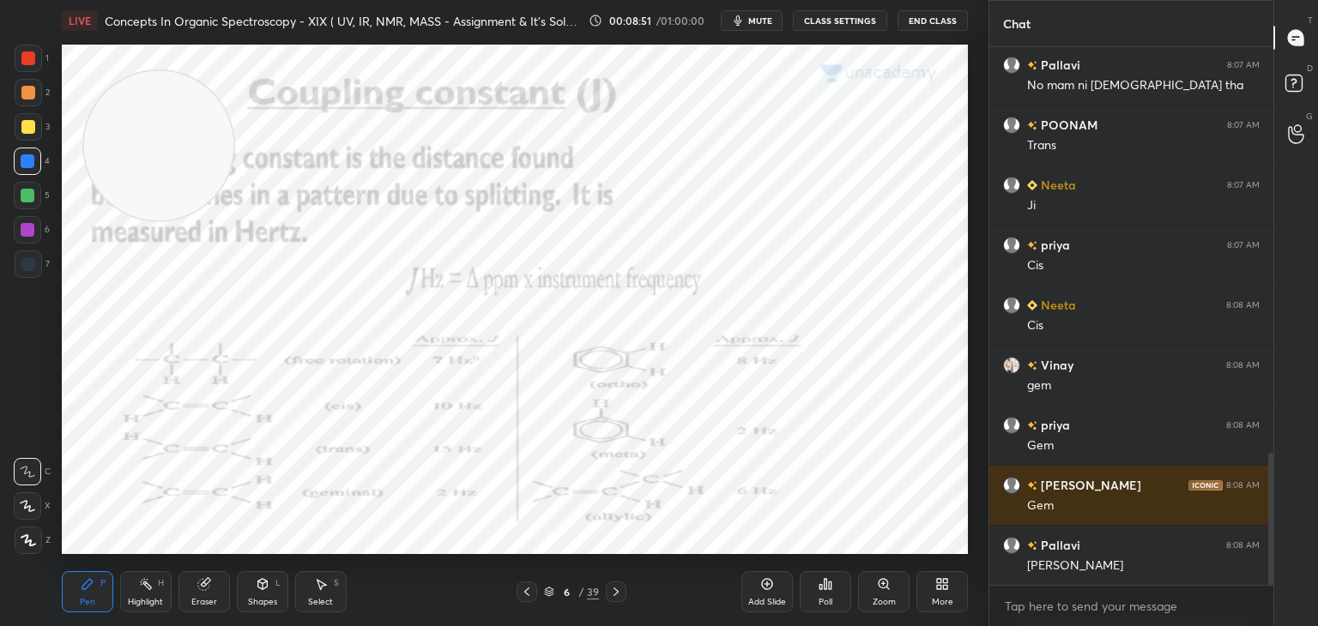
click at [618, 588] on icon at bounding box center [616, 592] width 14 height 14
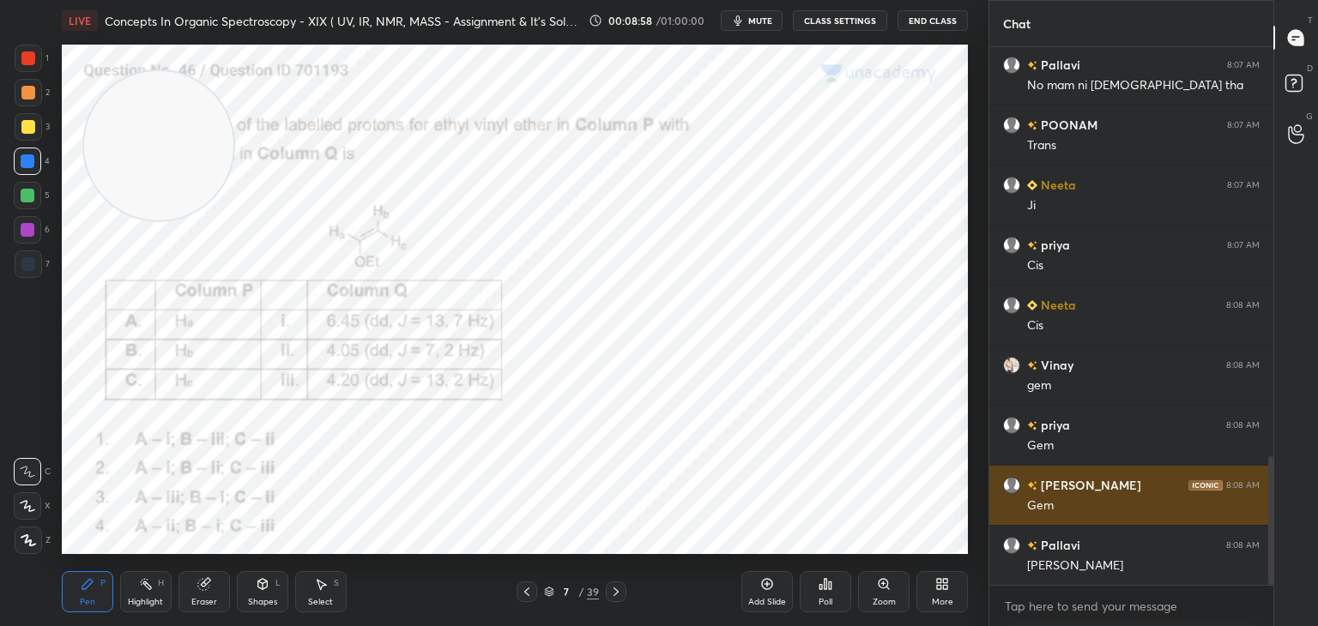
scroll to position [1716, 0]
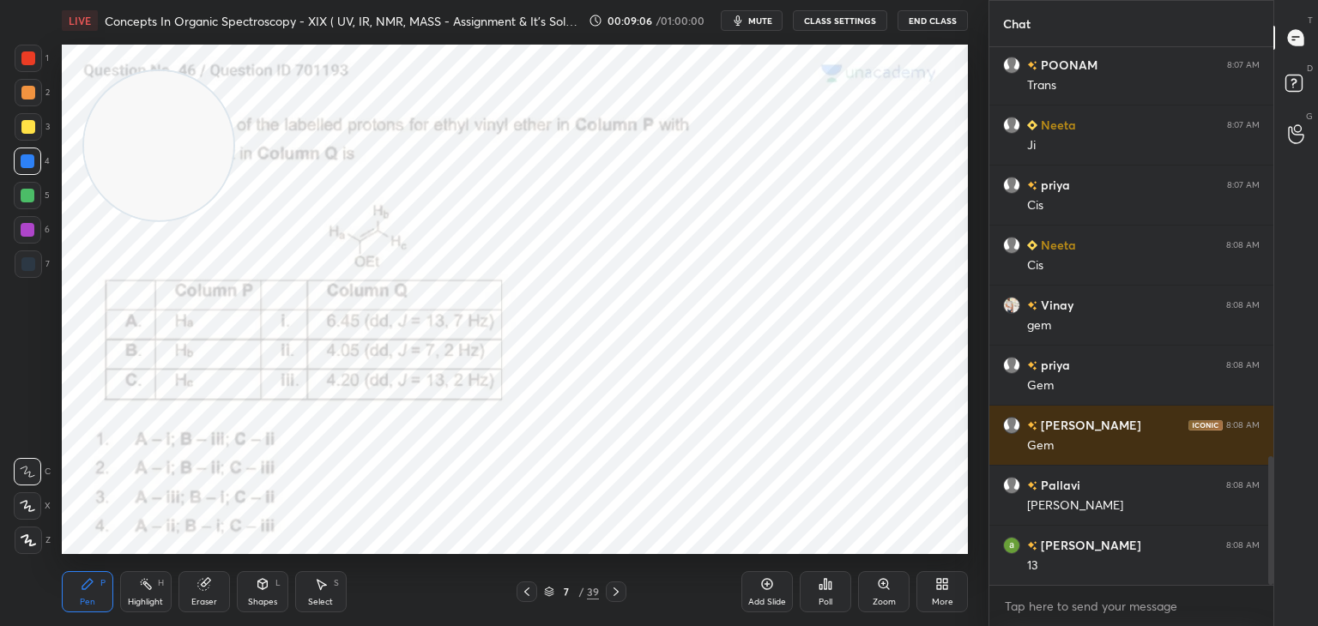
click at [29, 54] on div at bounding box center [28, 58] width 14 height 14
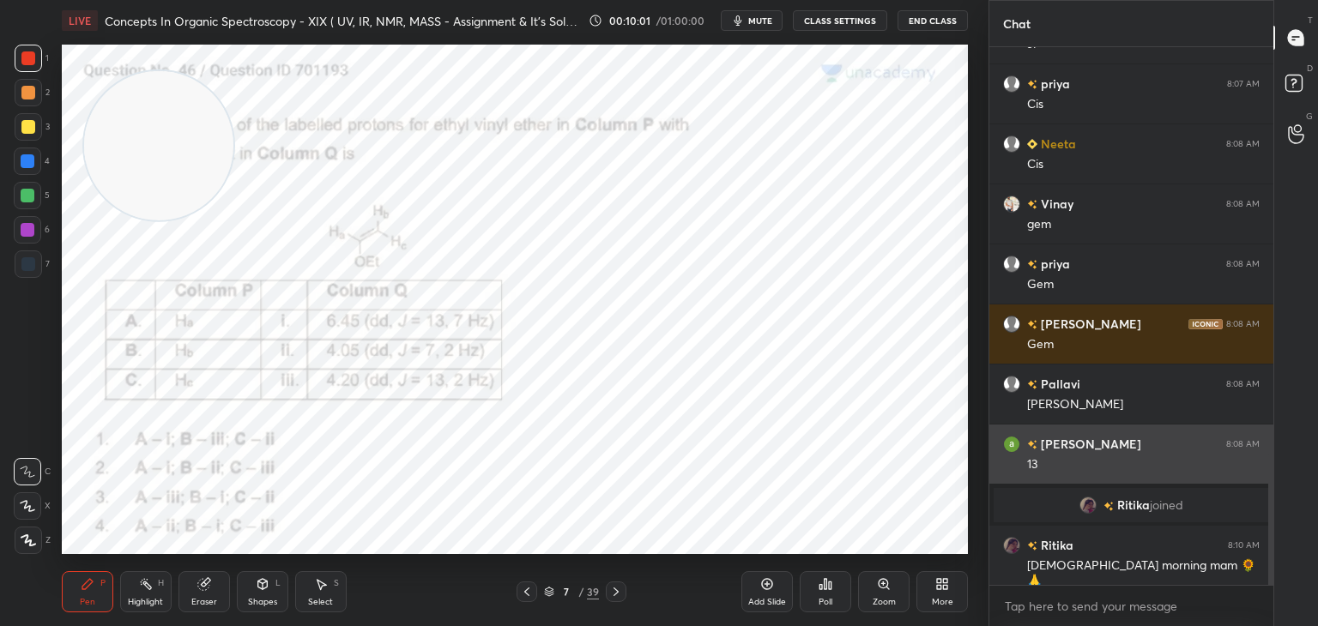
scroll to position [1664, 0]
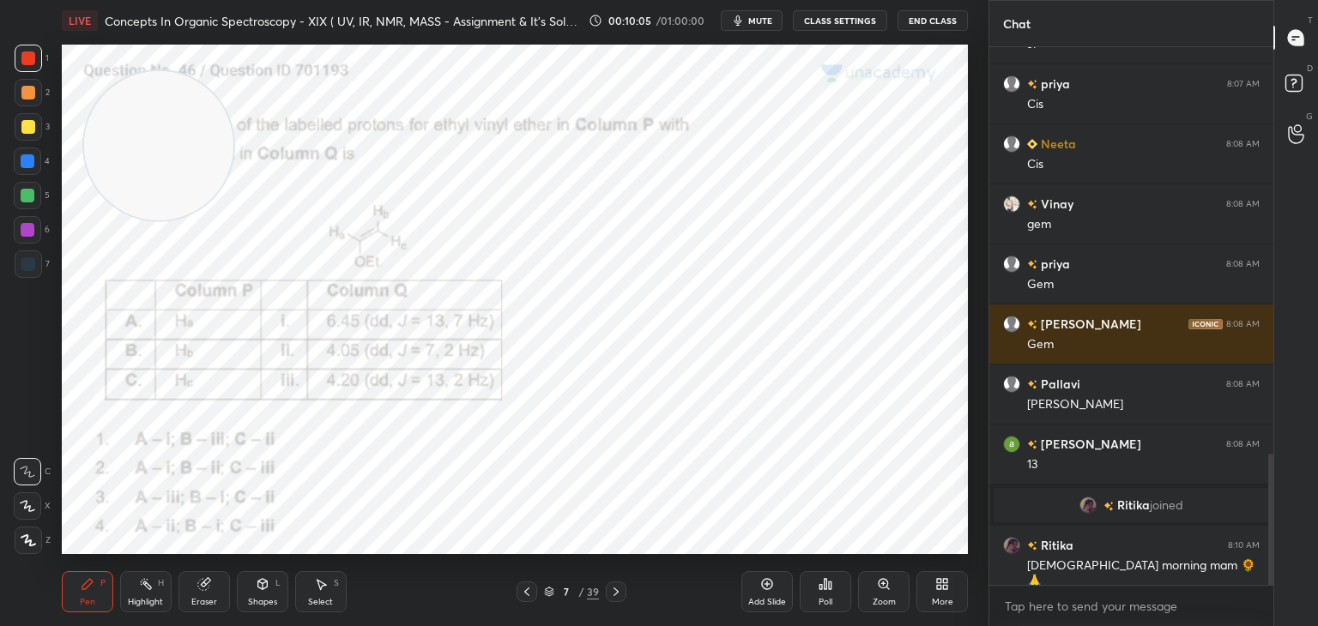
click at [28, 158] on div at bounding box center [28, 161] width 14 height 14
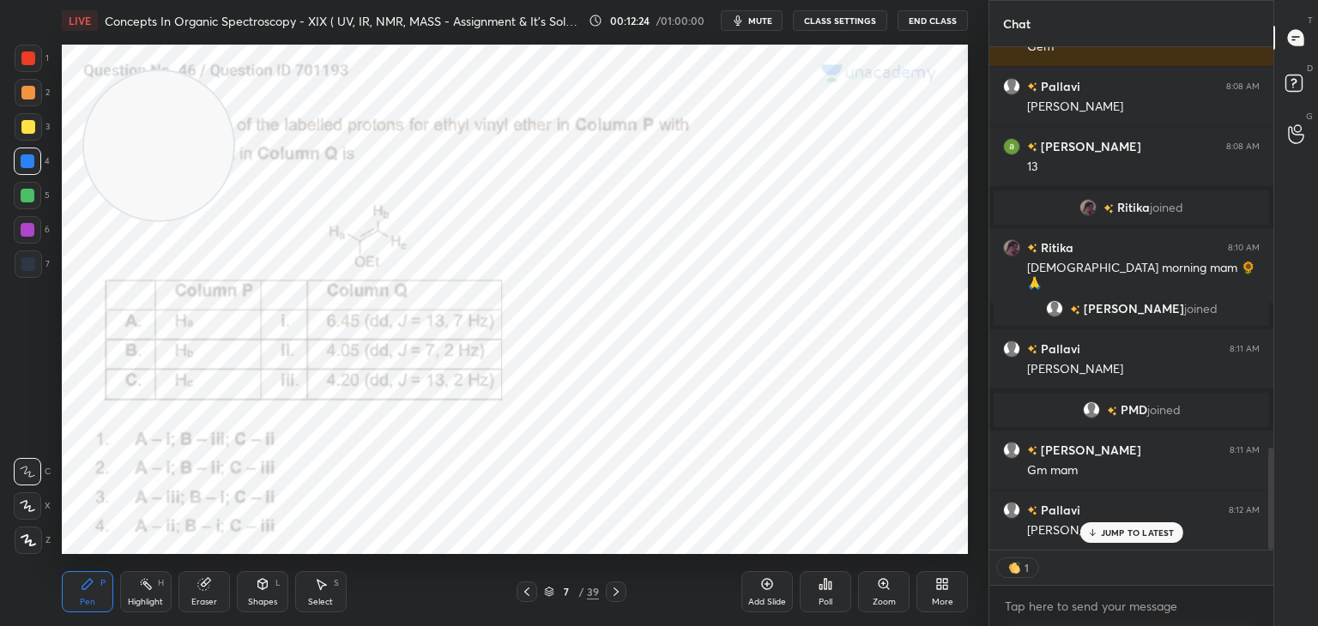
scroll to position [1970, 0]
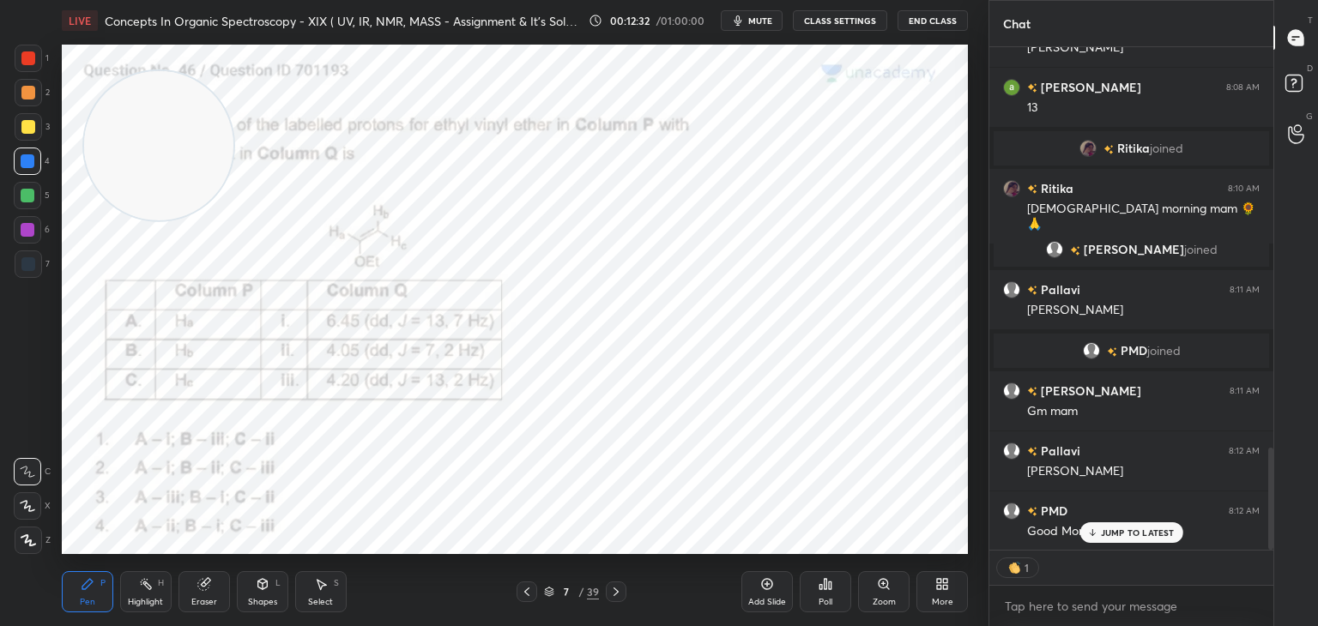
type textarea "x"
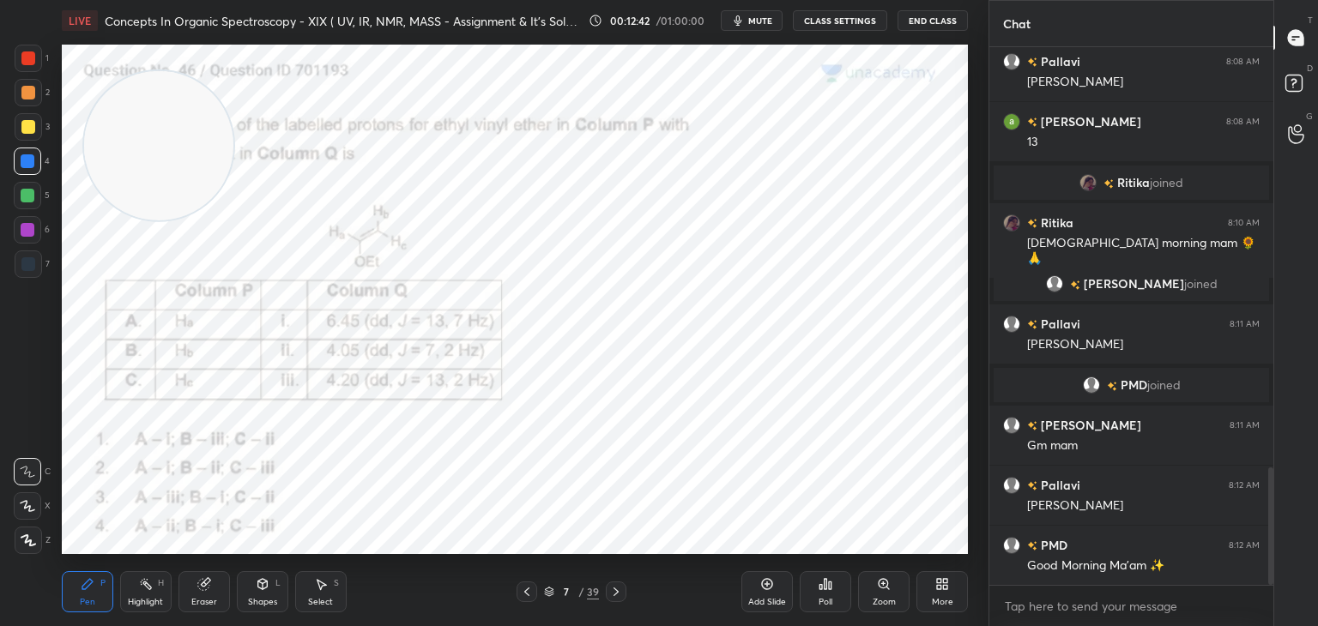
scroll to position [1953, 0]
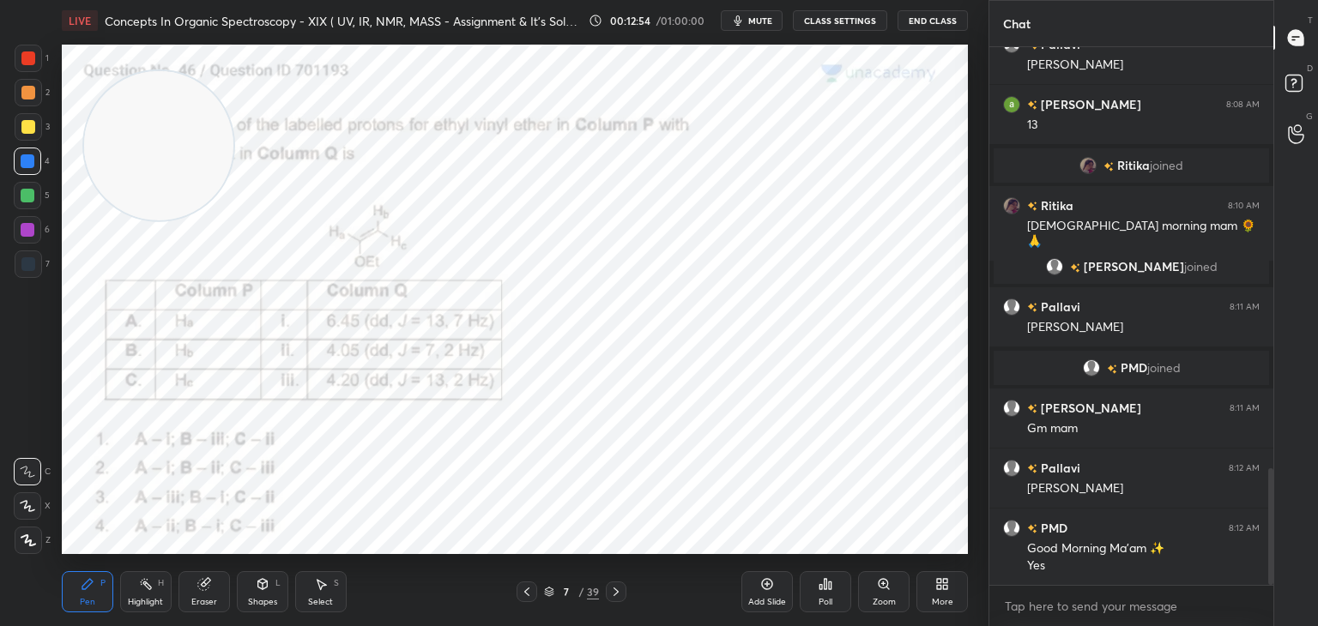
click at [29, 54] on div at bounding box center [28, 58] width 14 height 14
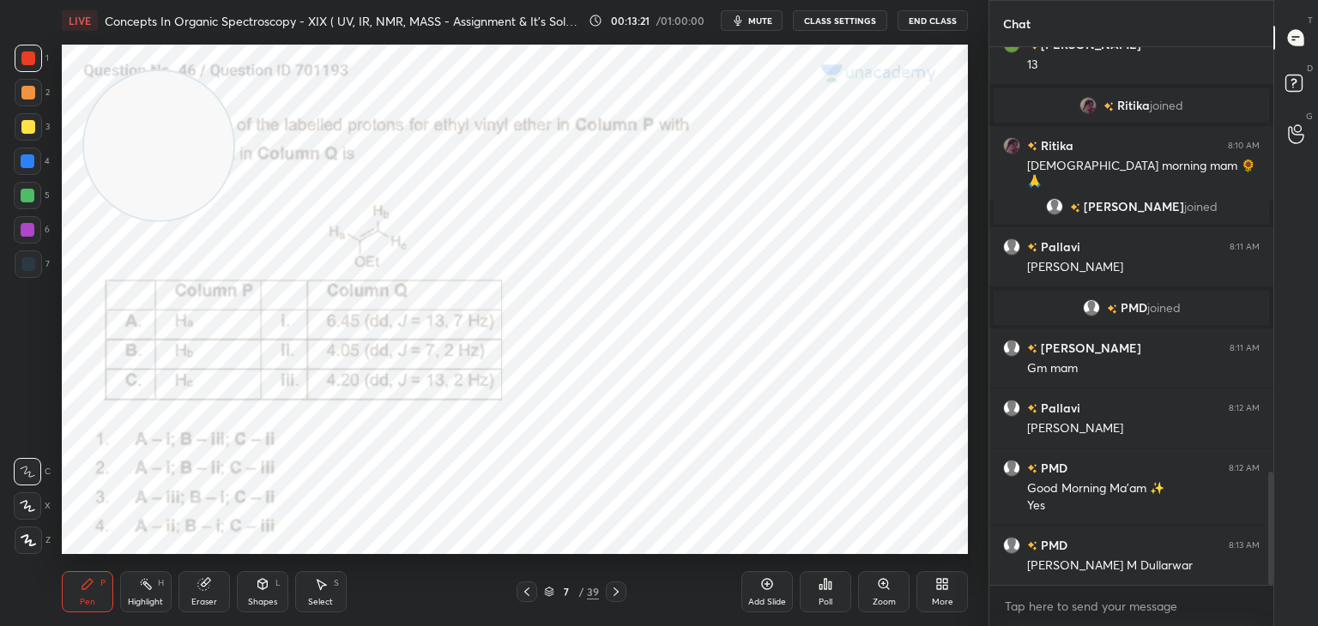
scroll to position [2073, 0]
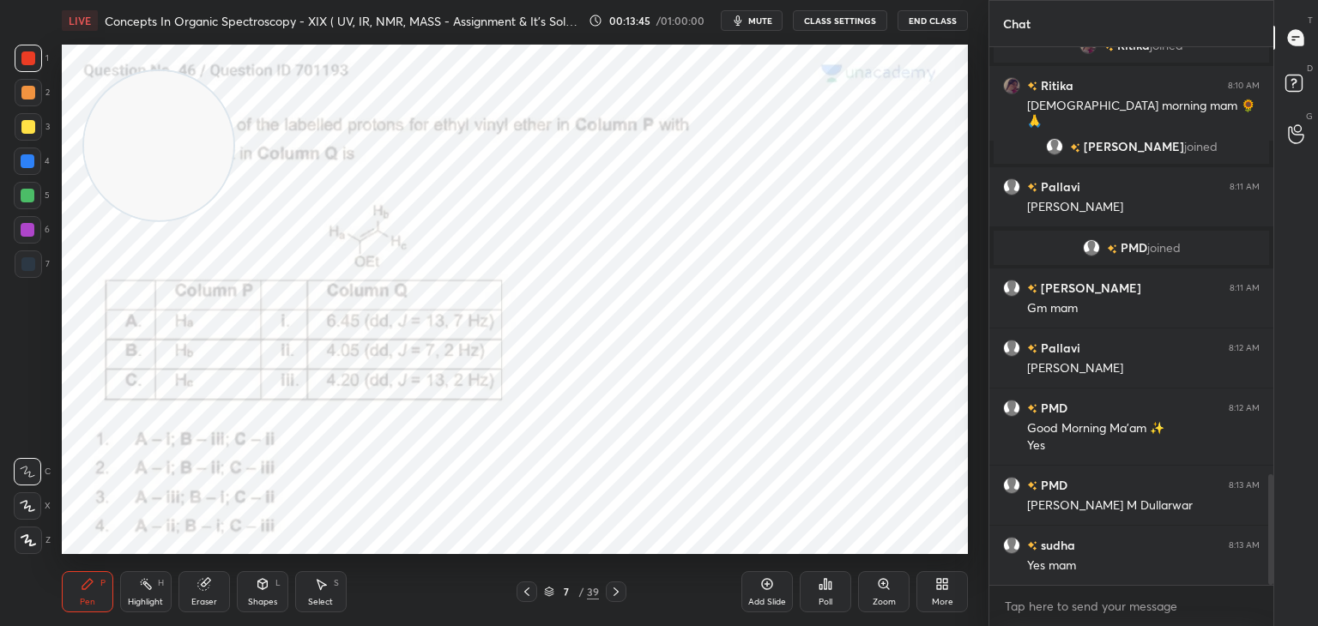
click at [619, 588] on icon at bounding box center [616, 592] width 14 height 14
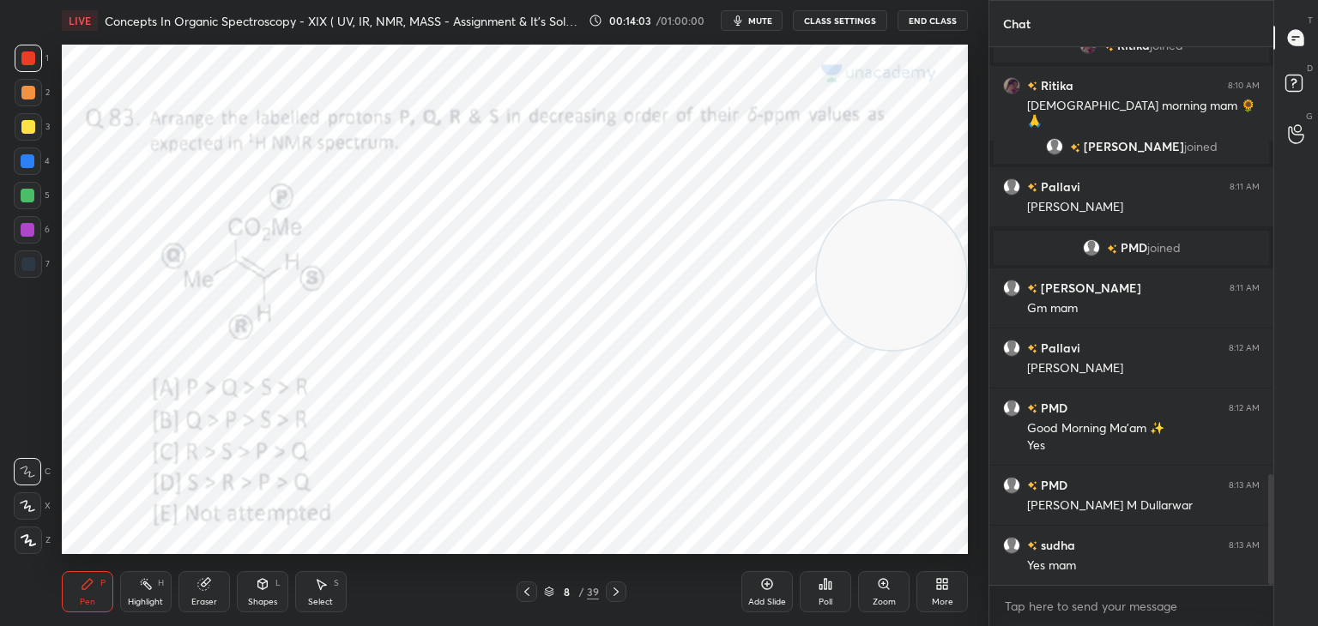
click at [836, 579] on div "Poll" at bounding box center [825, 591] width 51 height 41
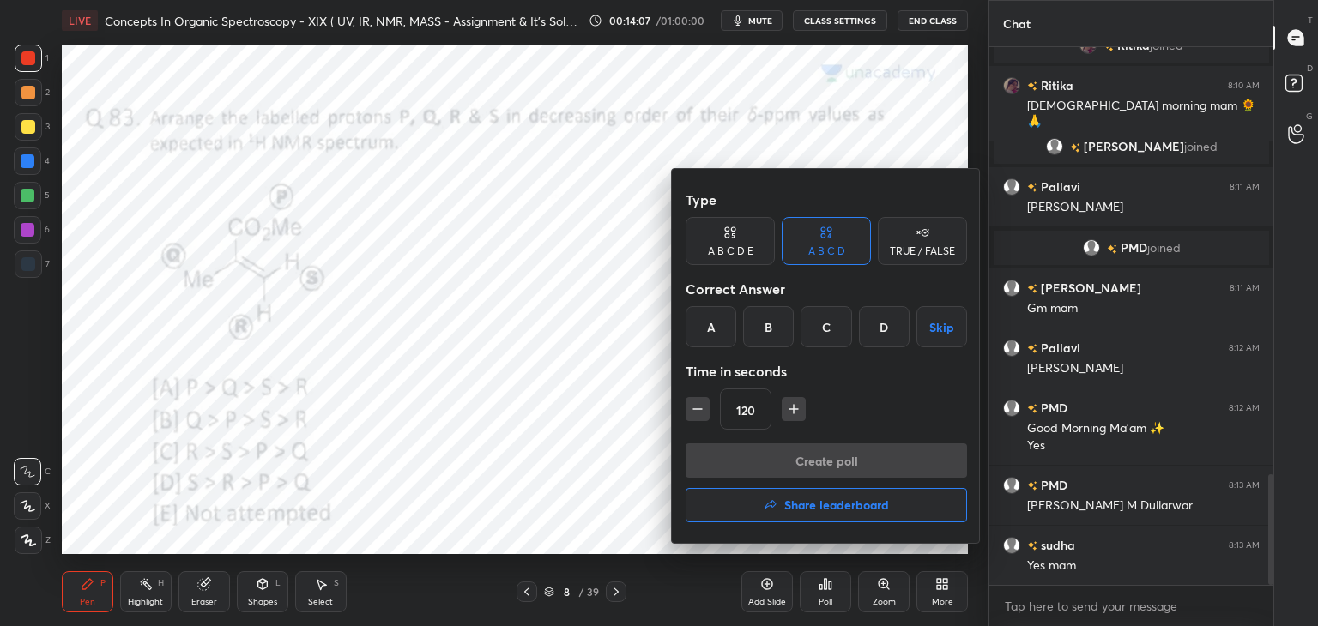
click at [883, 325] on div "D" at bounding box center [884, 326] width 51 height 41
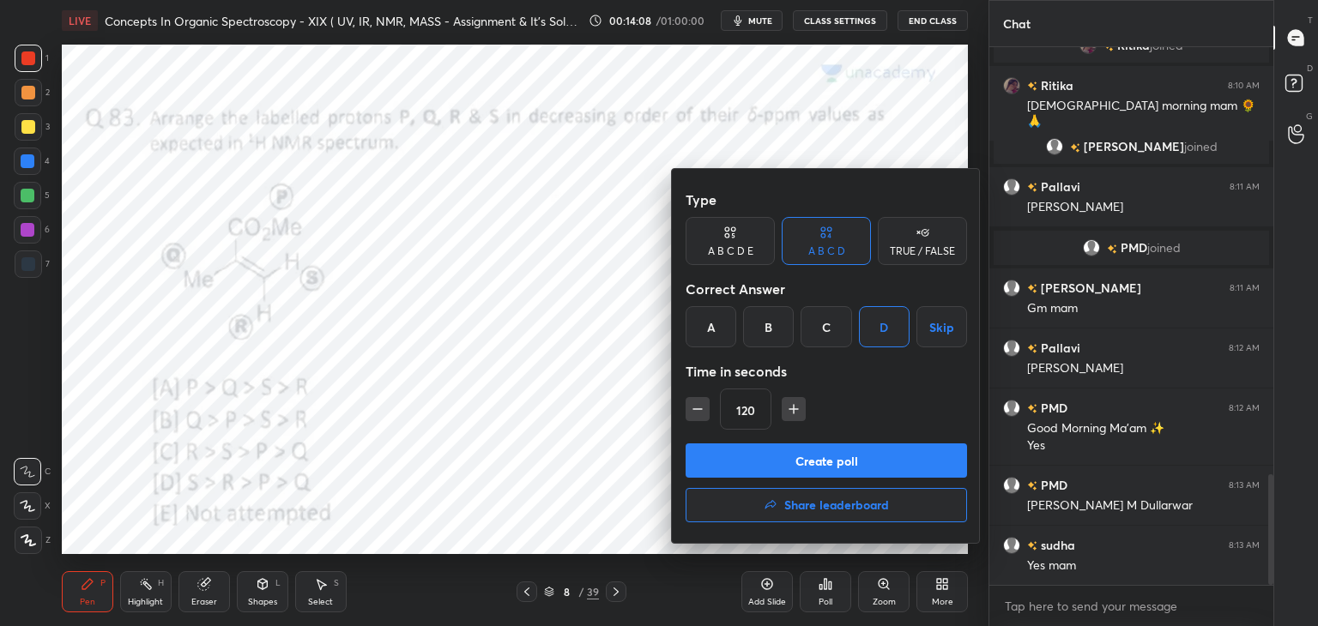
click at [696, 405] on icon "button" at bounding box center [697, 409] width 17 height 17
type input "105"
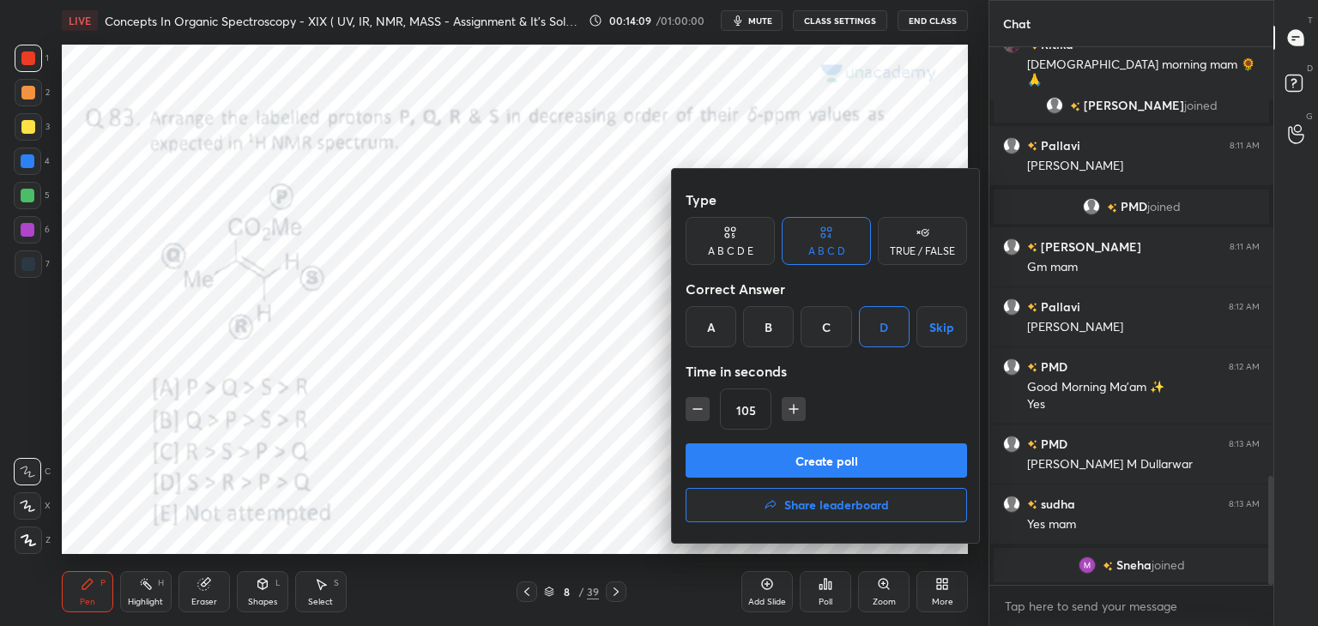
click at [734, 459] on button "Create poll" at bounding box center [826, 461] width 281 height 34
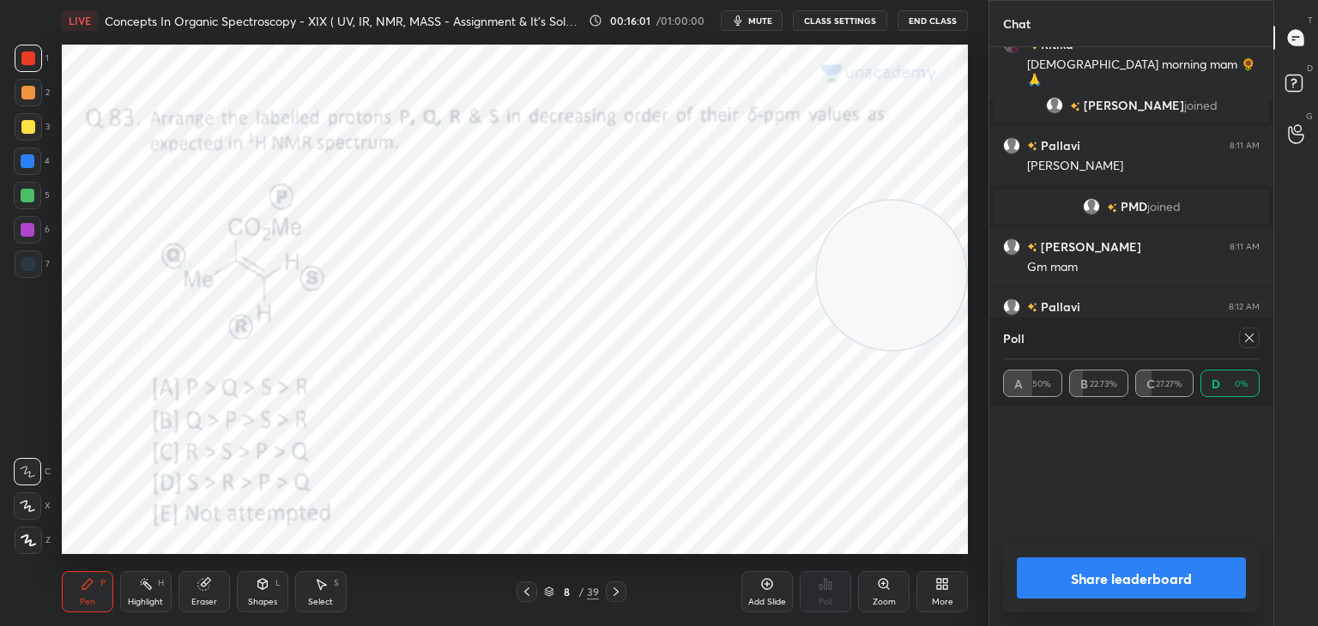
scroll to position [6, 5]
click at [1253, 340] on icon at bounding box center [1249, 338] width 14 height 14
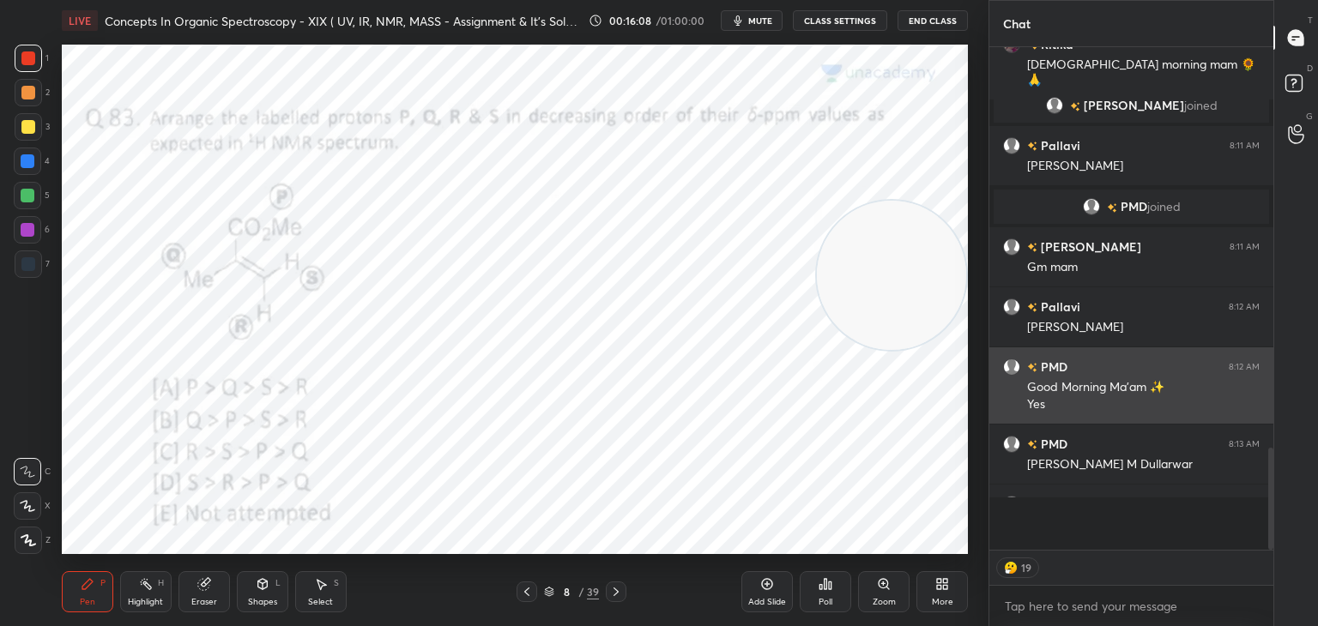
scroll to position [391, 279]
type textarea "x"
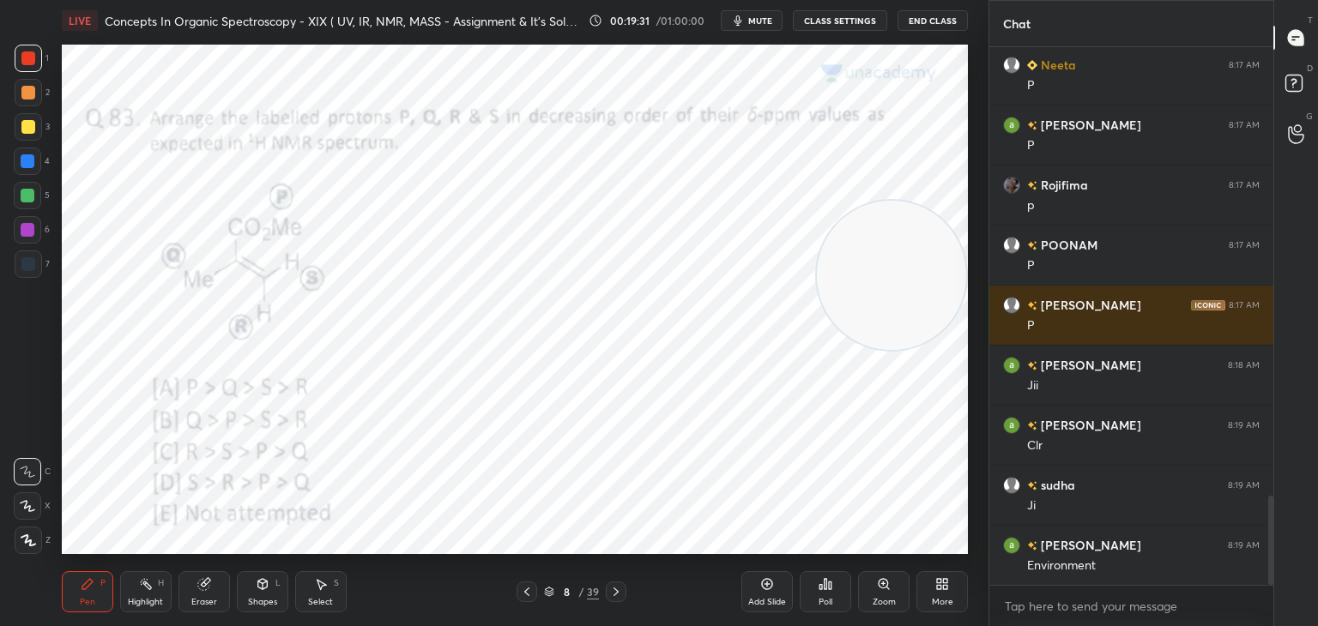
scroll to position [2757, 0]
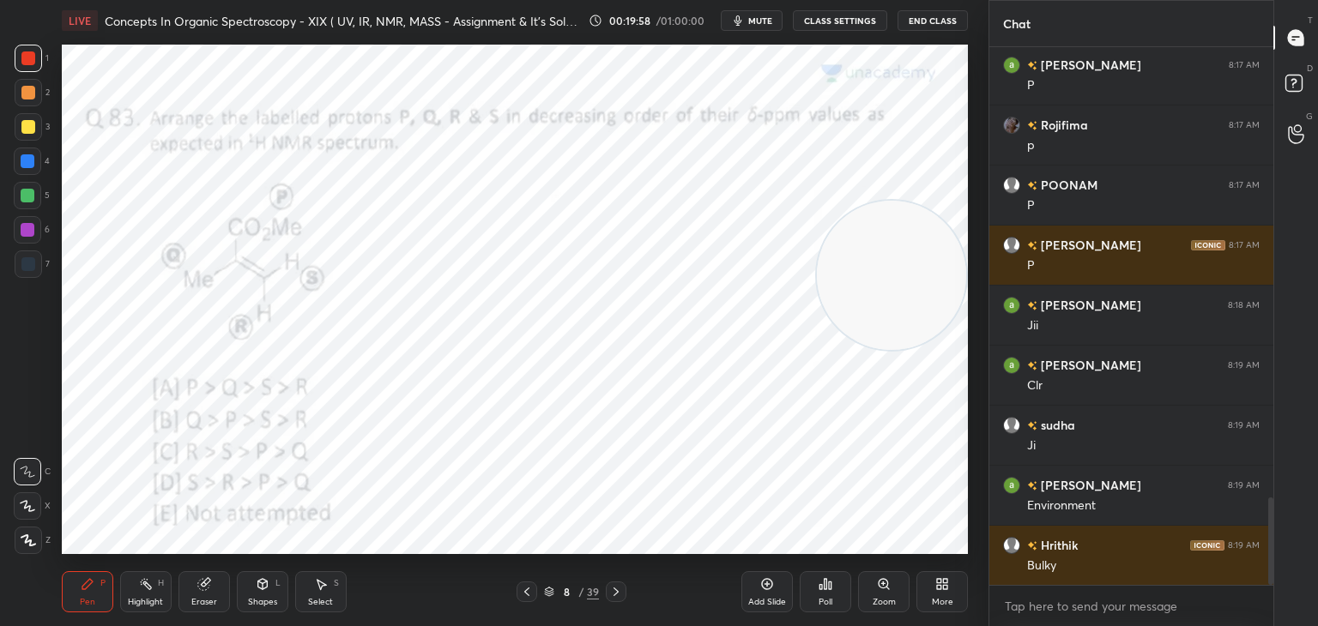
click at [527, 592] on icon at bounding box center [527, 592] width 14 height 14
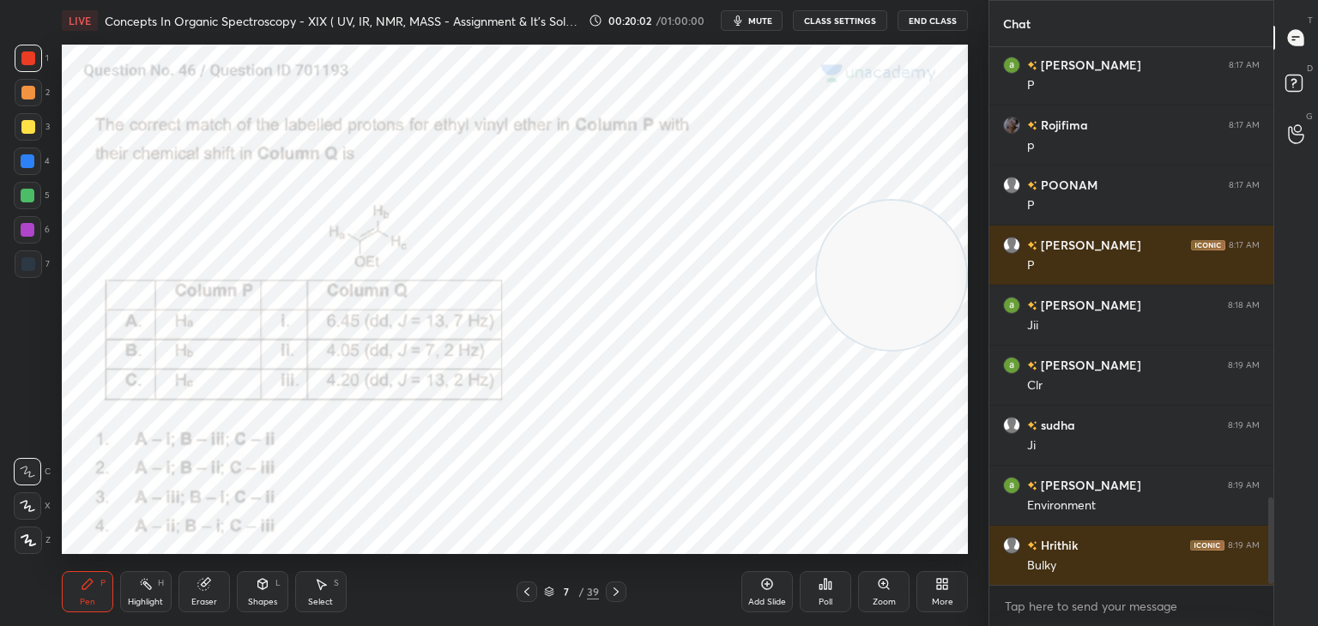
scroll to position [2818, 0]
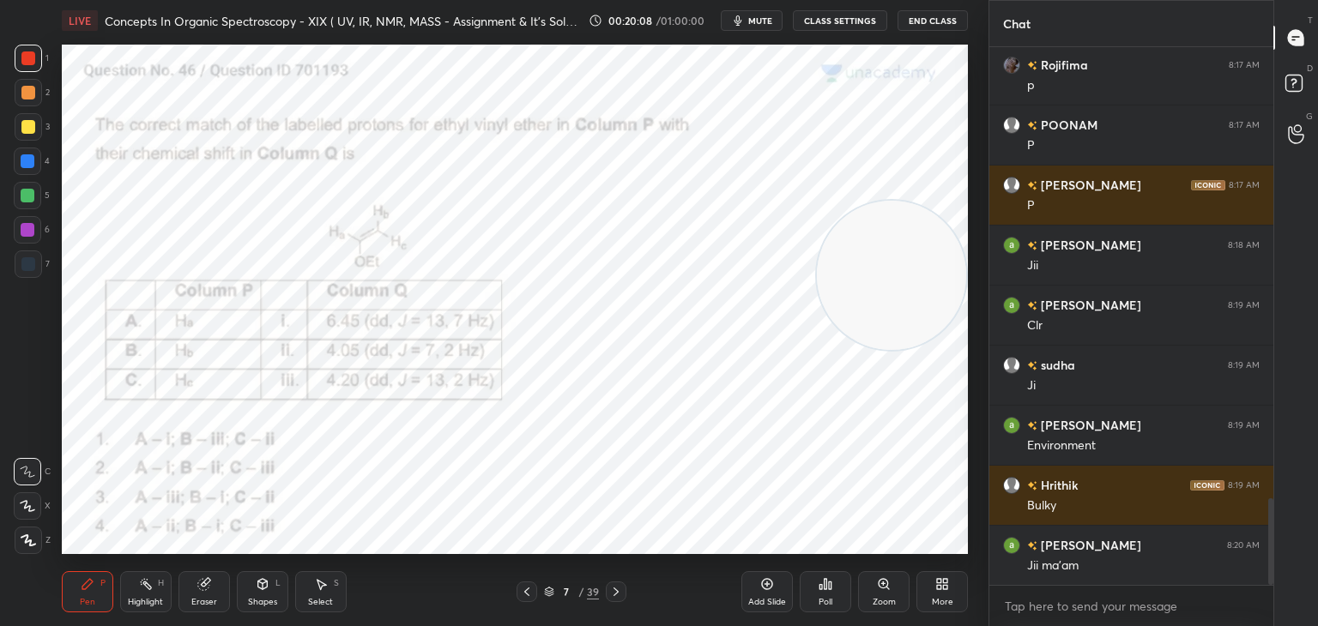
click at [615, 591] on icon at bounding box center [615, 592] width 5 height 9
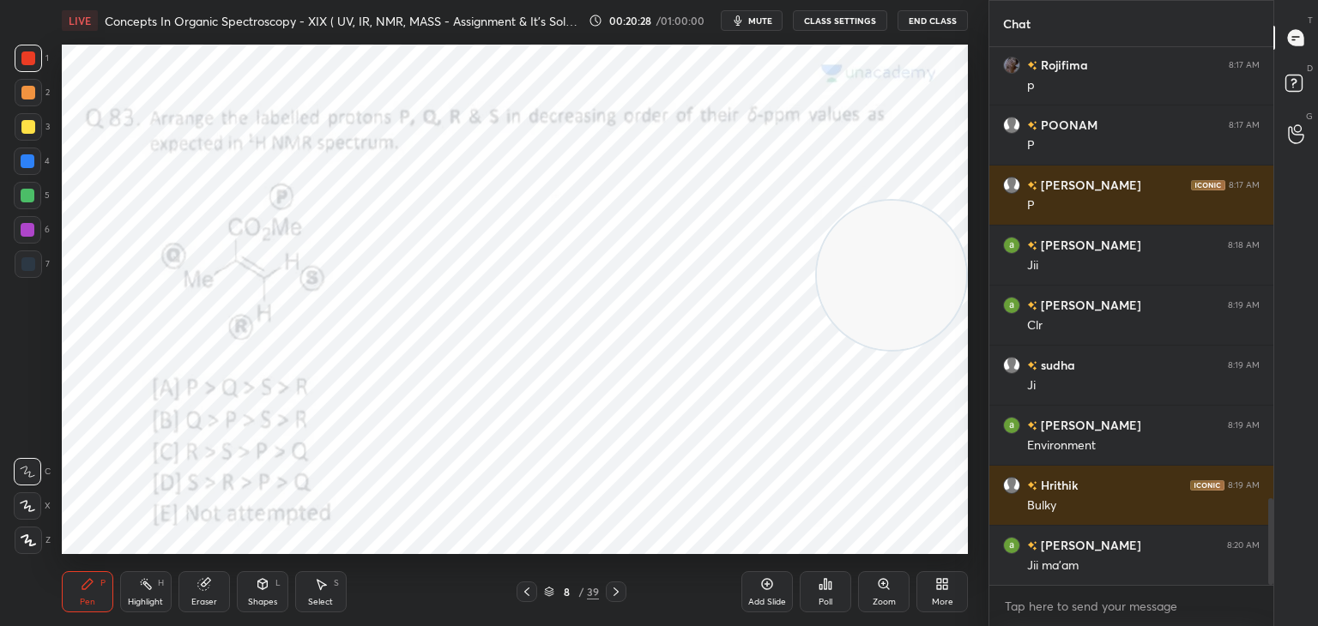
click at [619, 592] on icon at bounding box center [616, 592] width 14 height 14
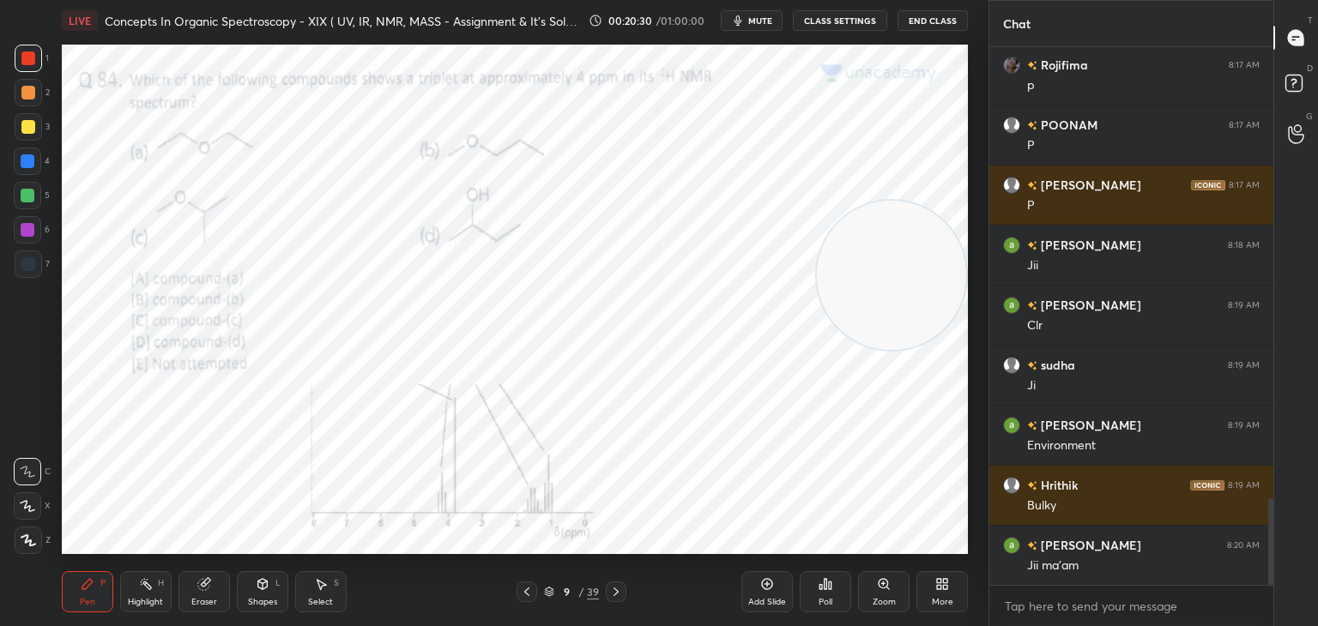
scroll to position [2878, 0]
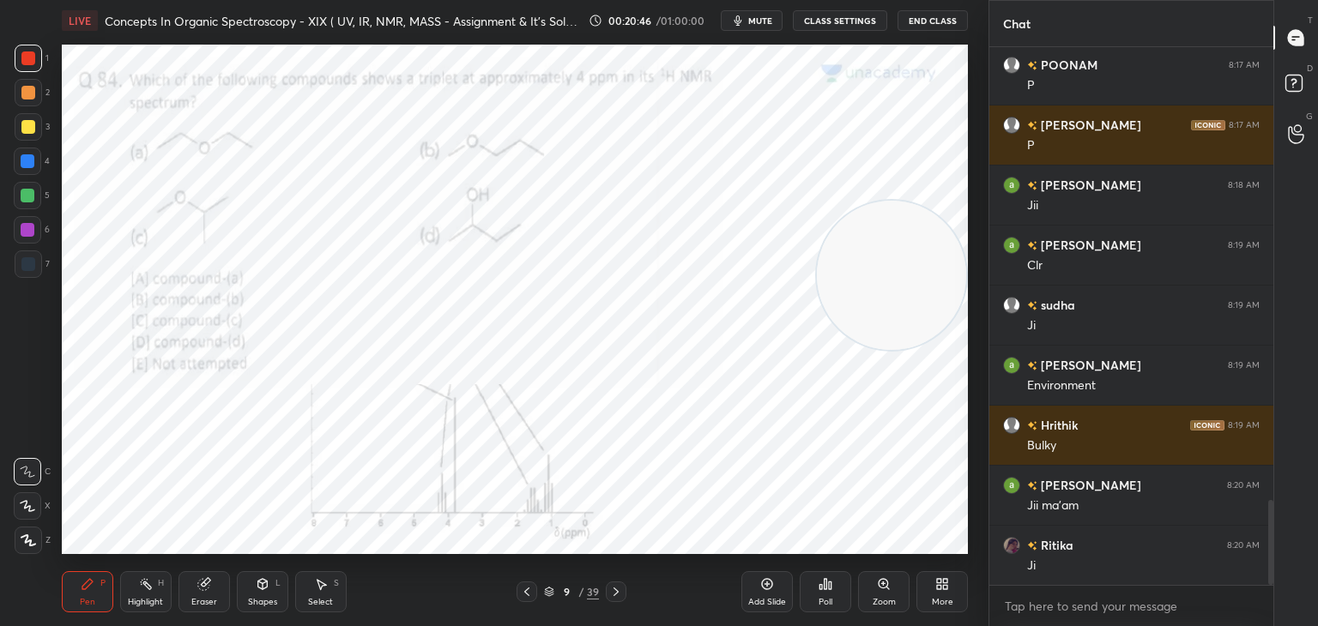
click at [829, 583] on icon at bounding box center [830, 586] width 3 height 8
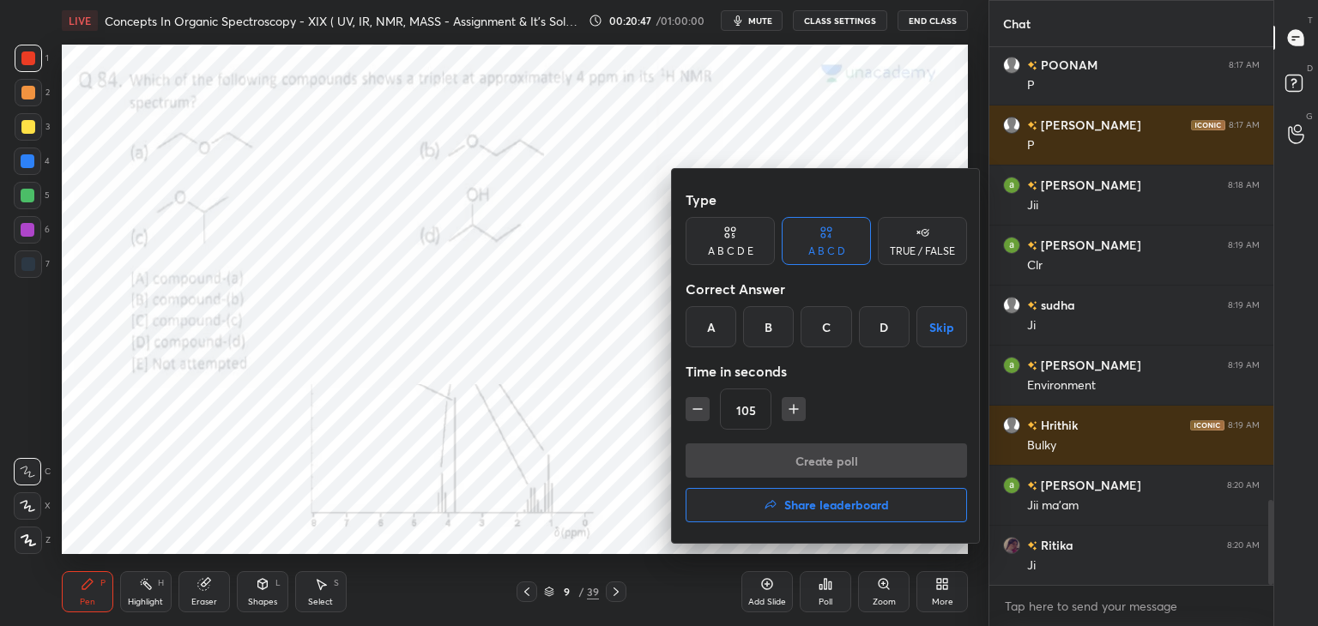
click at [794, 411] on icon "button" at bounding box center [793, 409] width 17 height 17
type input "120"
click at [767, 332] on div "B" at bounding box center [768, 326] width 51 height 41
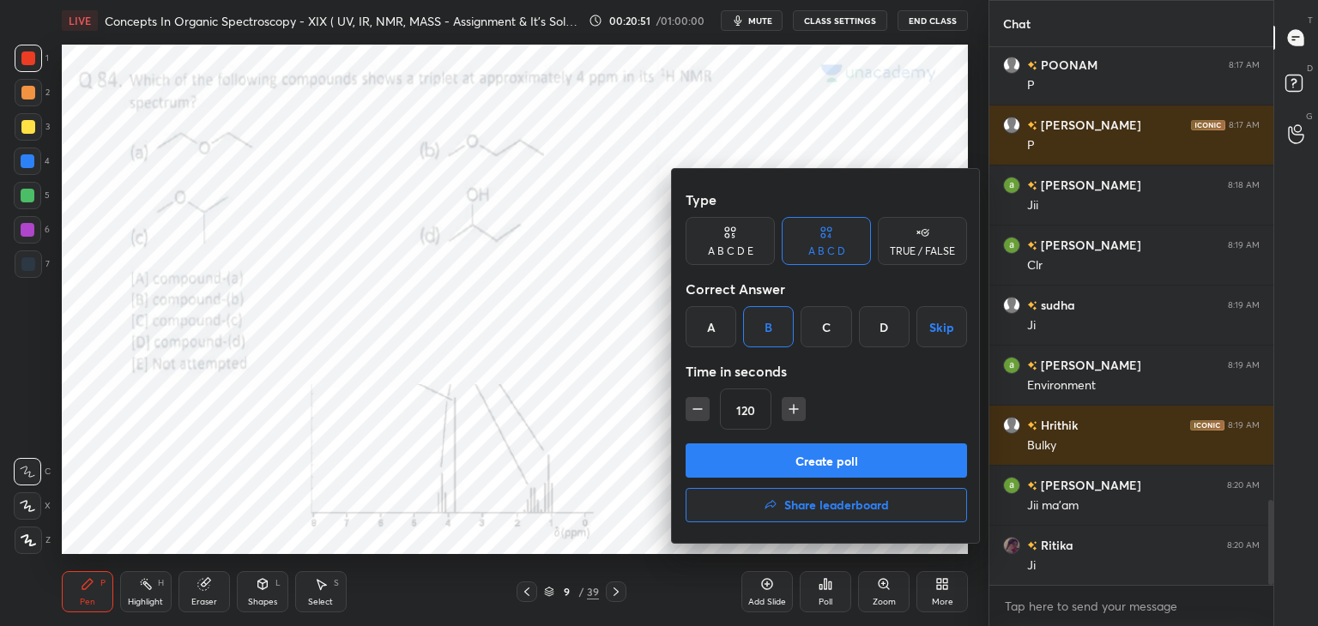
click at [765, 473] on button "Create poll" at bounding box center [826, 461] width 281 height 34
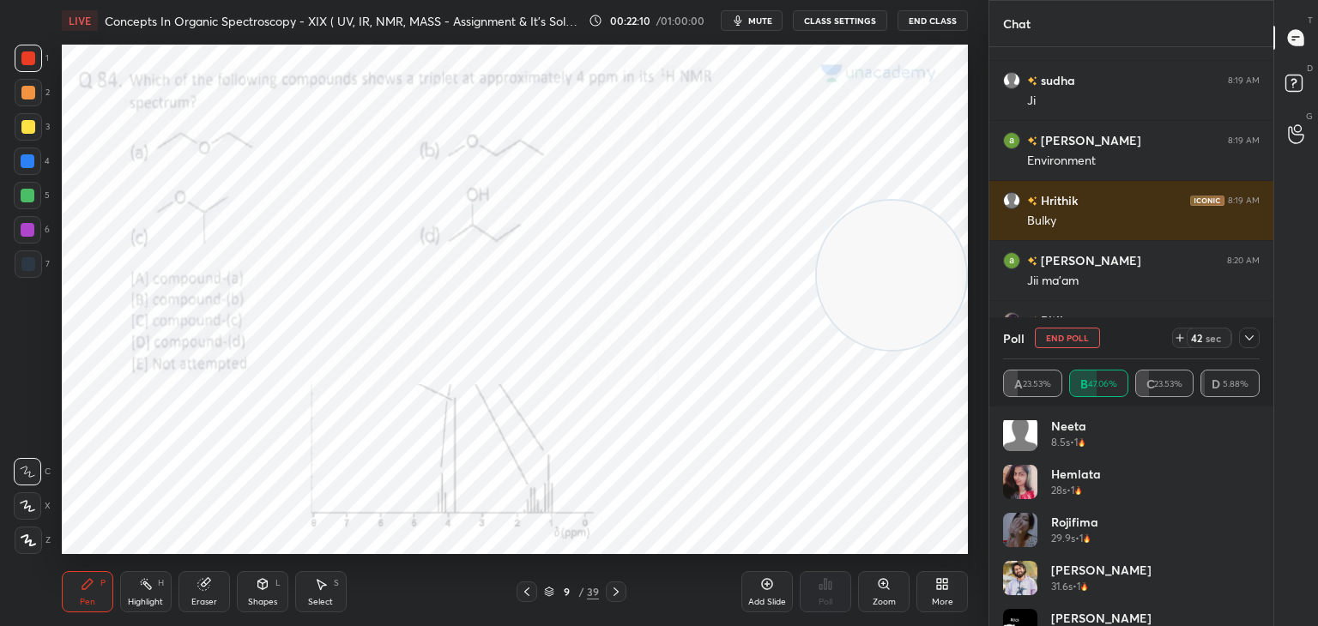
scroll to position [0, 0]
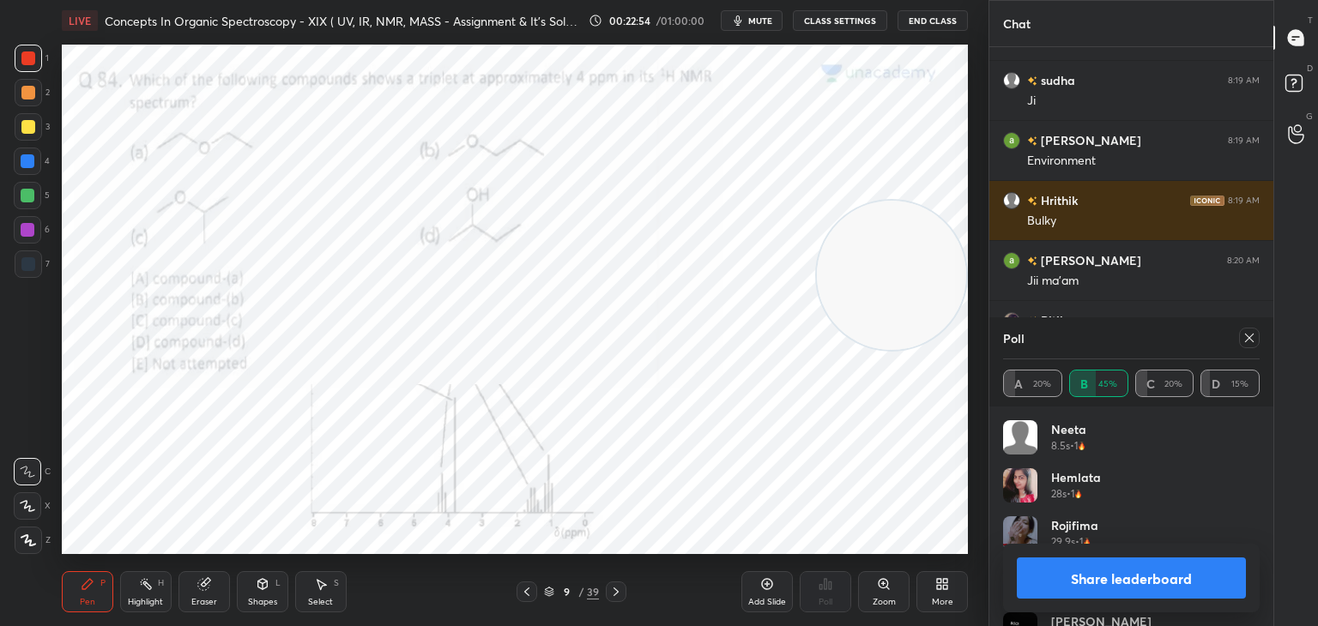
click at [1247, 338] on icon at bounding box center [1249, 338] width 14 height 14
type textarea "x"
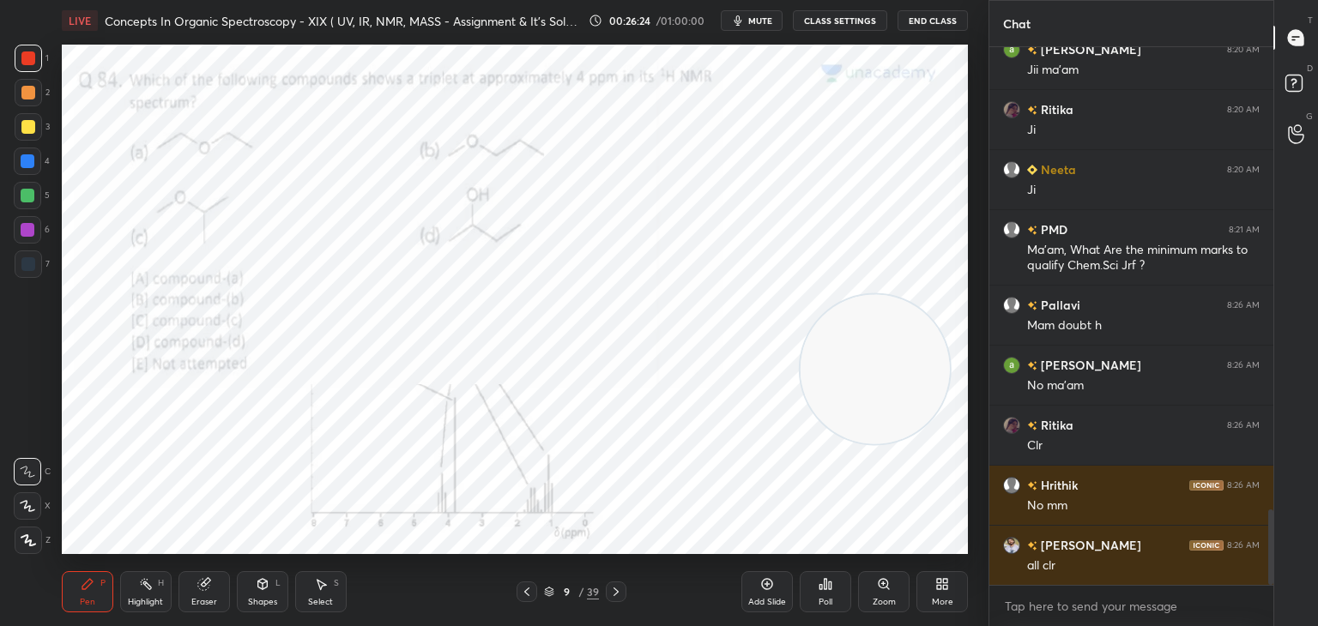
scroll to position [3373, 0]
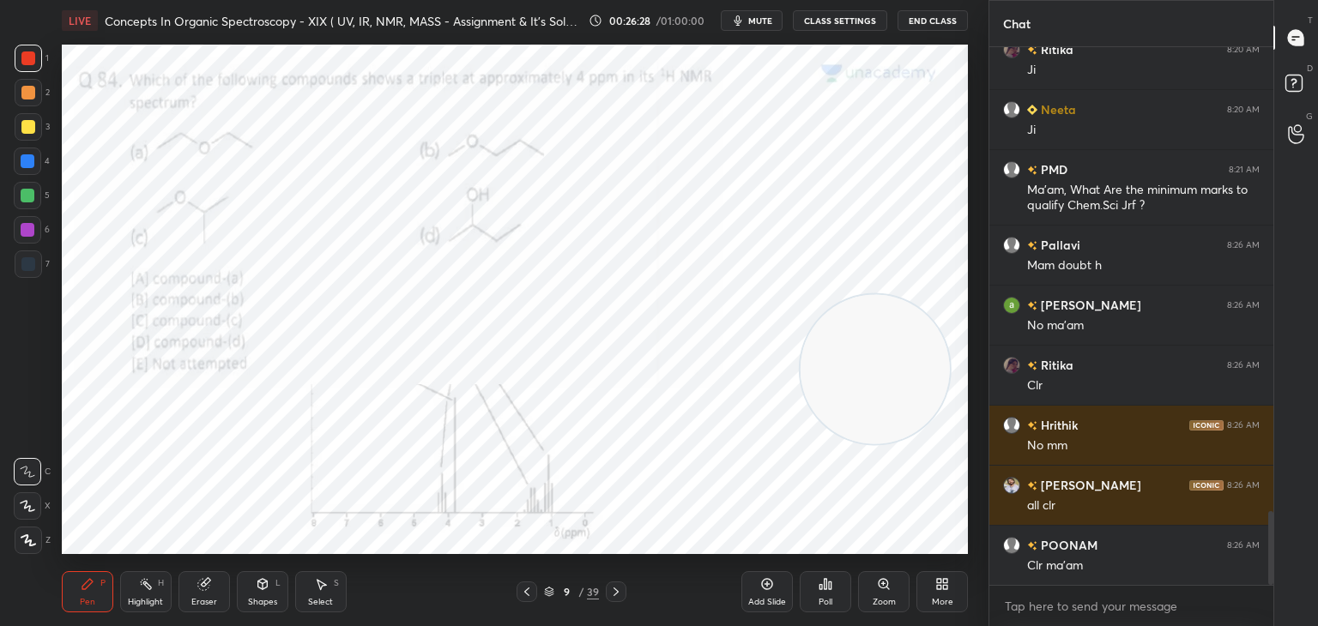
click at [33, 265] on div at bounding box center [28, 264] width 14 height 14
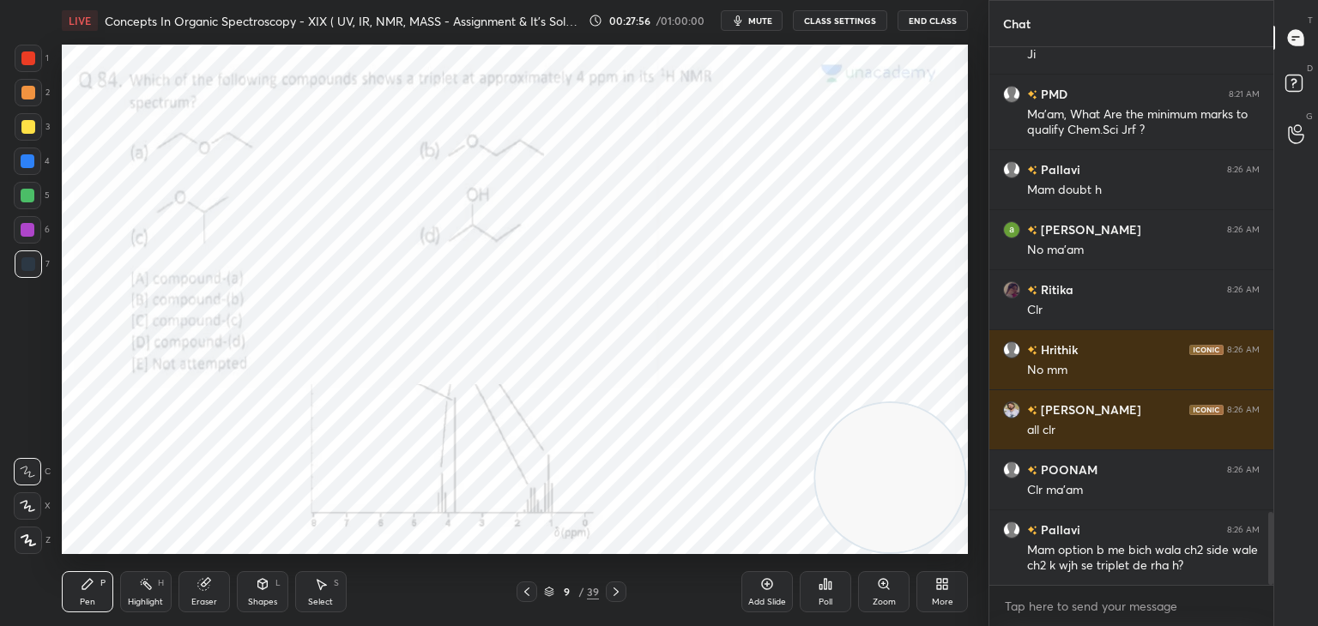
scroll to position [3509, 0]
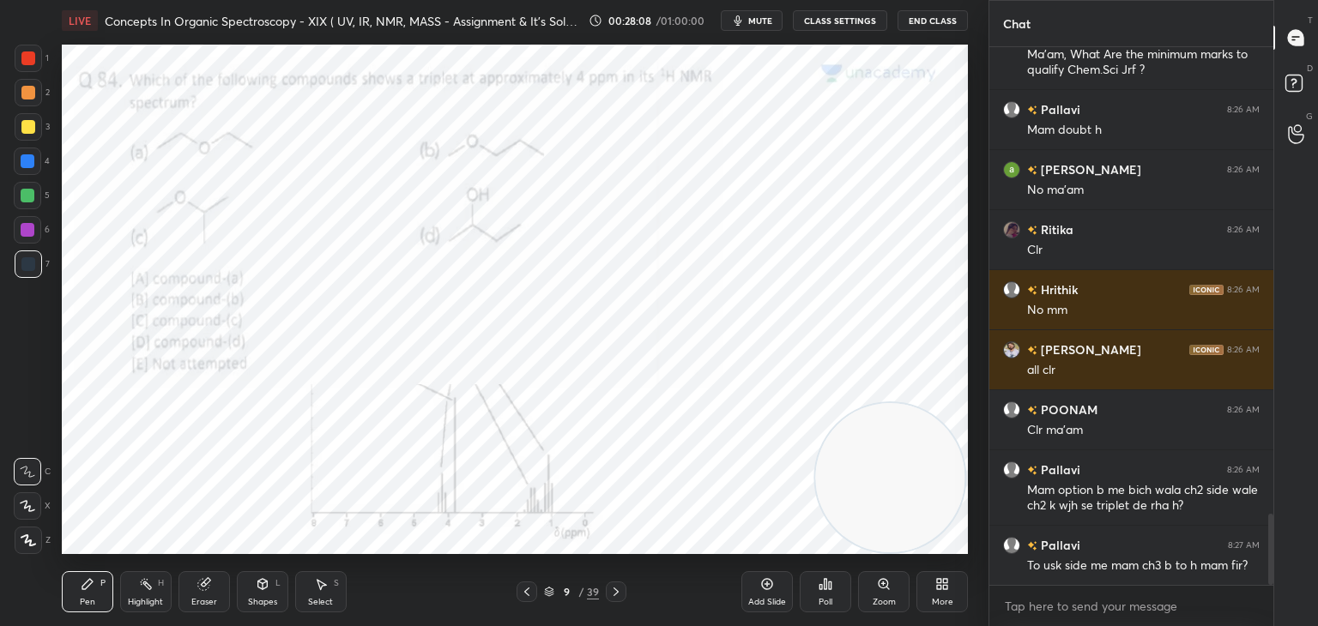
click at [25, 164] on div at bounding box center [28, 161] width 14 height 14
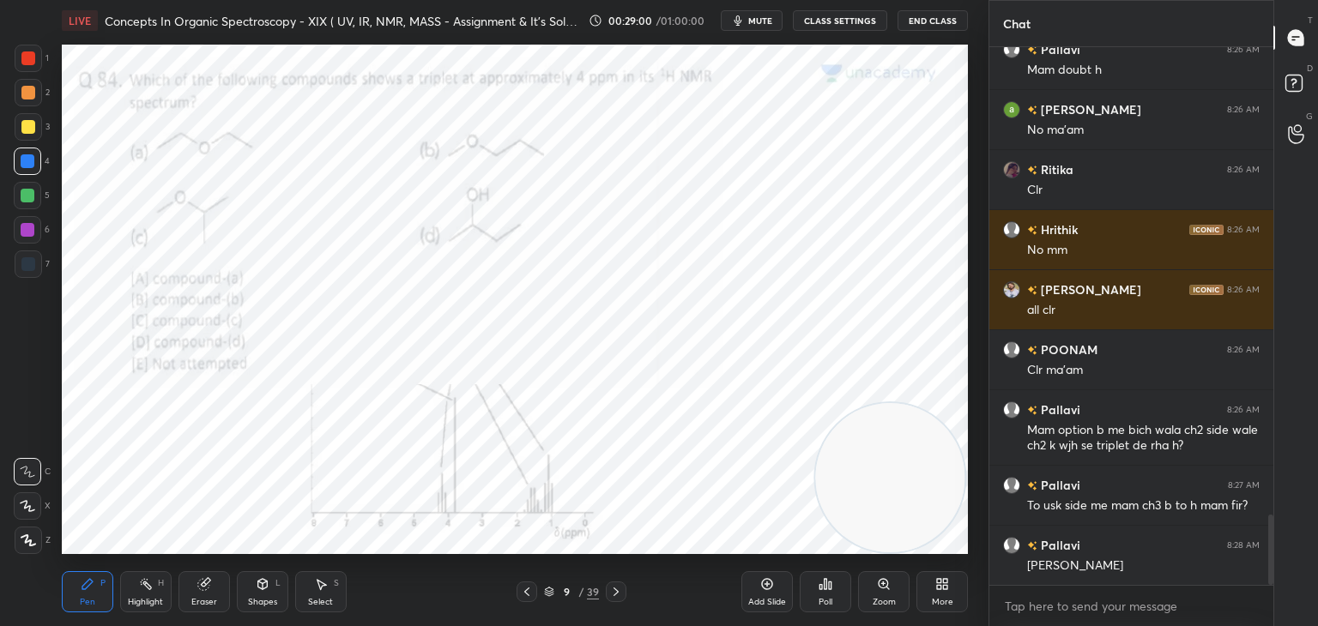
click at [815, 409] on video at bounding box center [889, 477] width 149 height 149
click at [824, 408] on video at bounding box center [889, 482] width 149 height 149
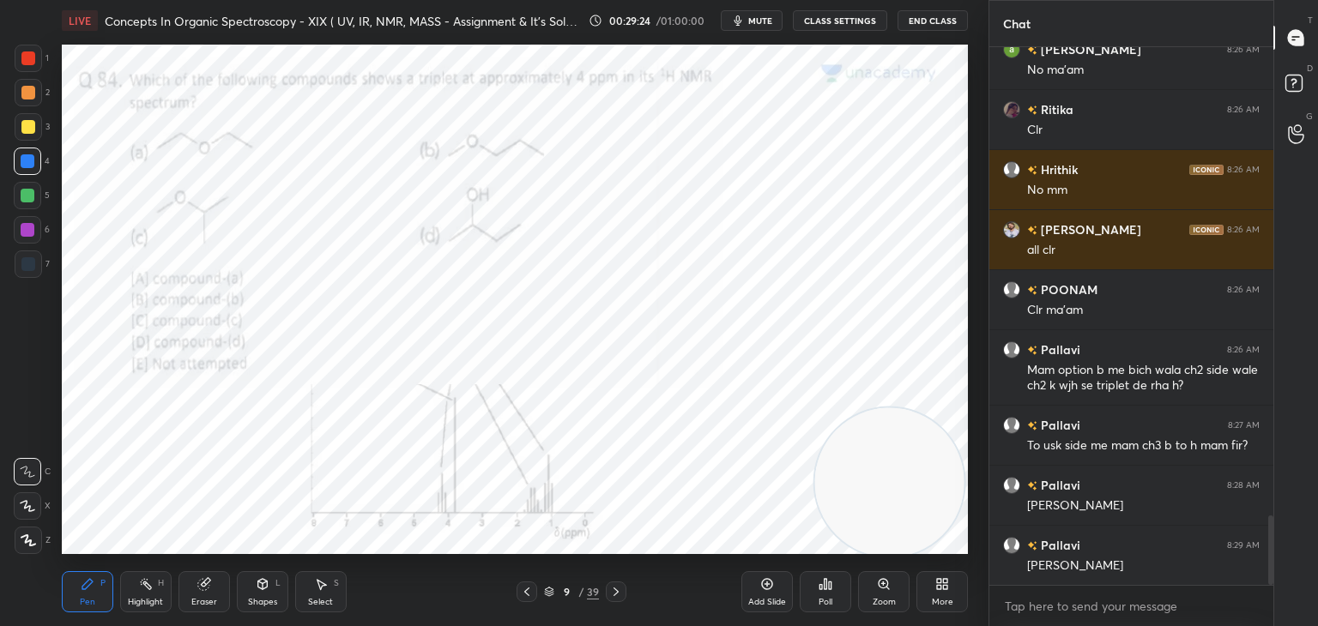
click at [621, 591] on icon at bounding box center [616, 592] width 14 height 14
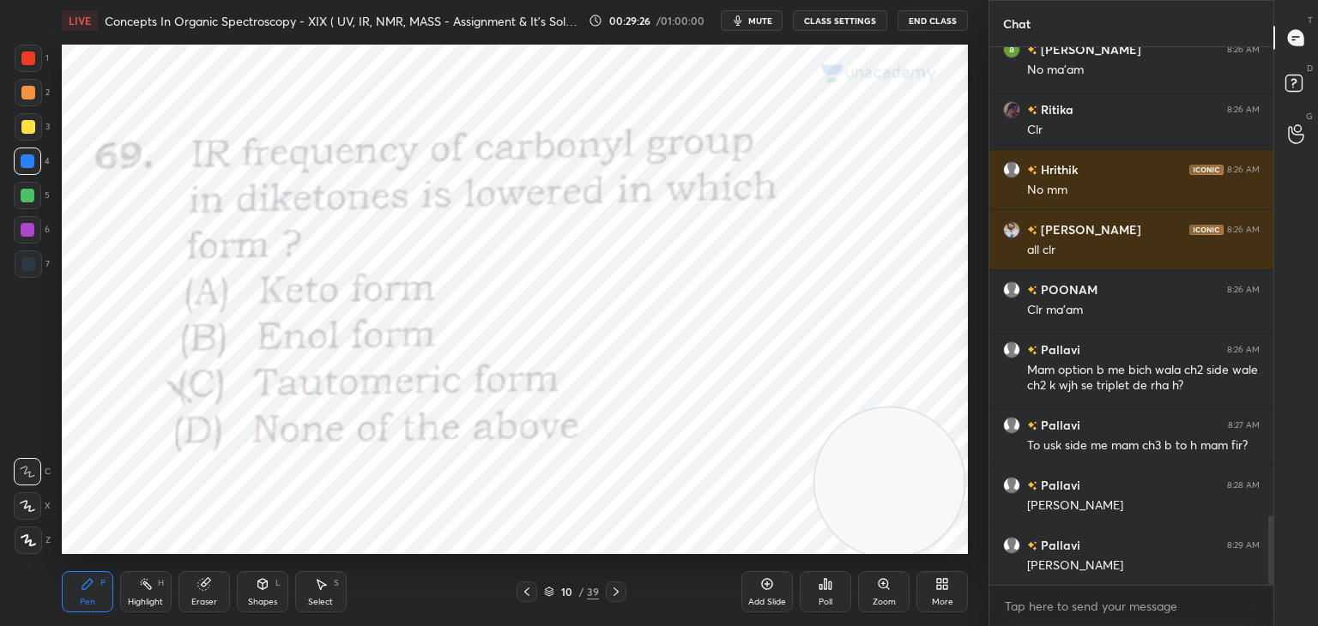
click at [829, 582] on icon at bounding box center [830, 586] width 3 height 8
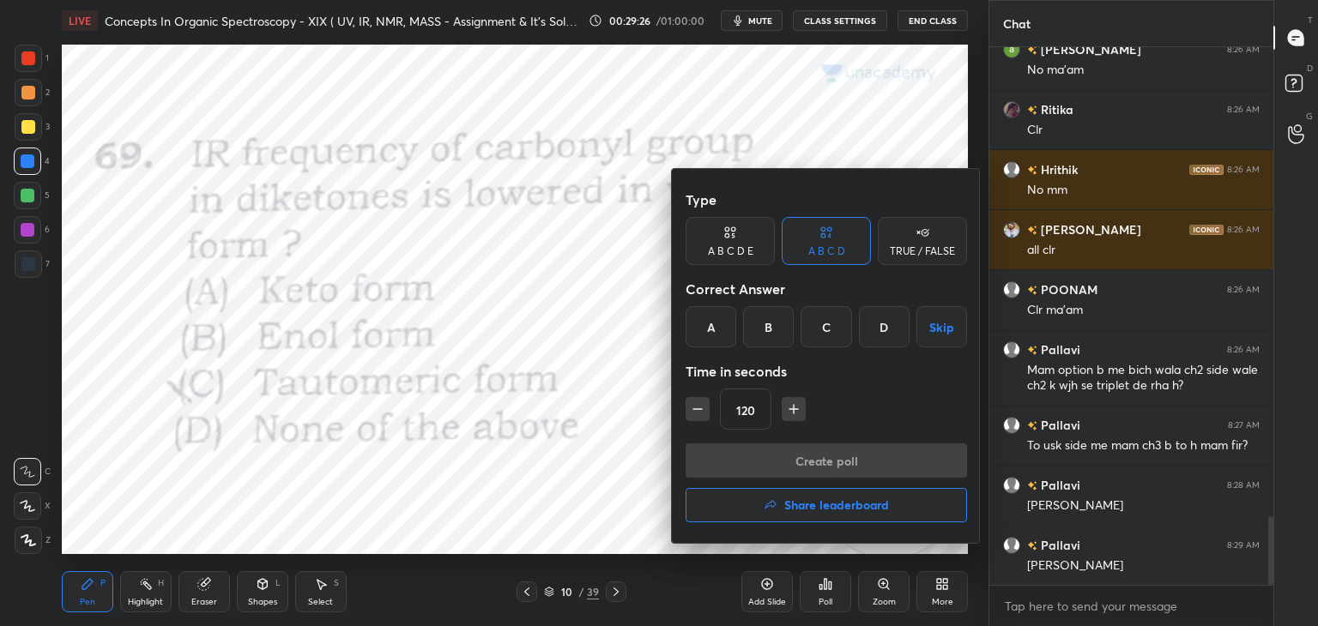
scroll to position [3689, 0]
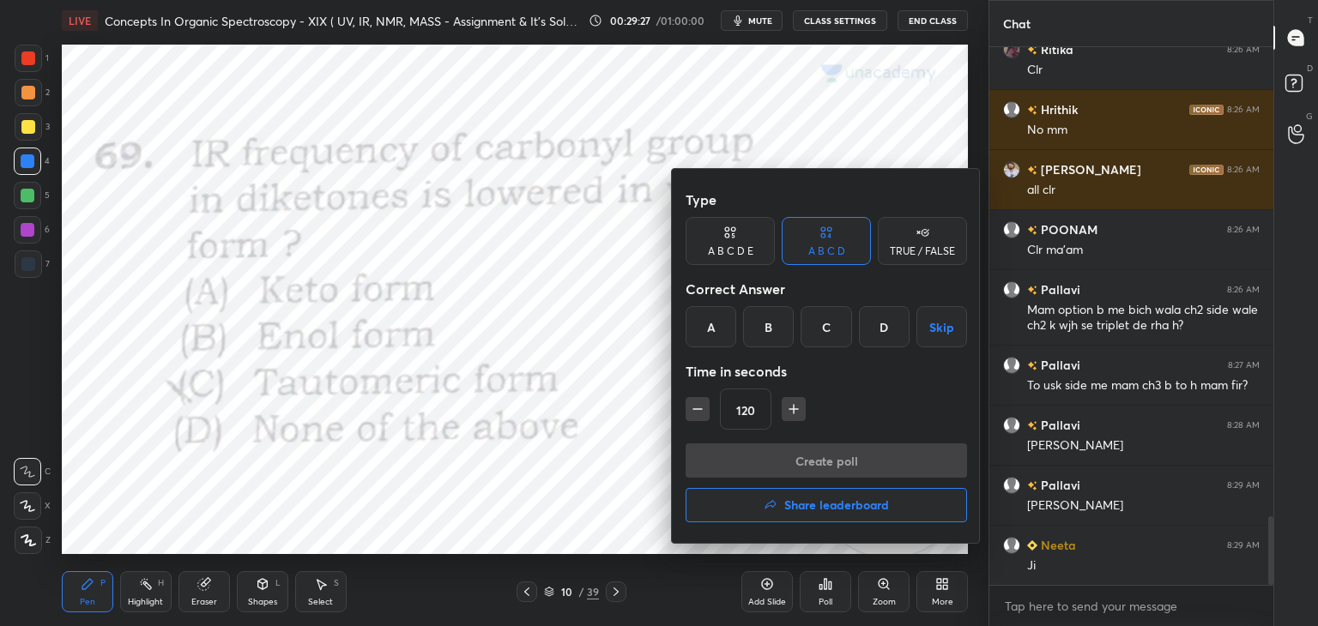
click at [698, 409] on icon "button" at bounding box center [697, 409] width 9 height 0
click at [697, 408] on icon "button" at bounding box center [697, 409] width 17 height 17
click at [698, 408] on icon "button" at bounding box center [697, 409] width 17 height 17
type input "60"
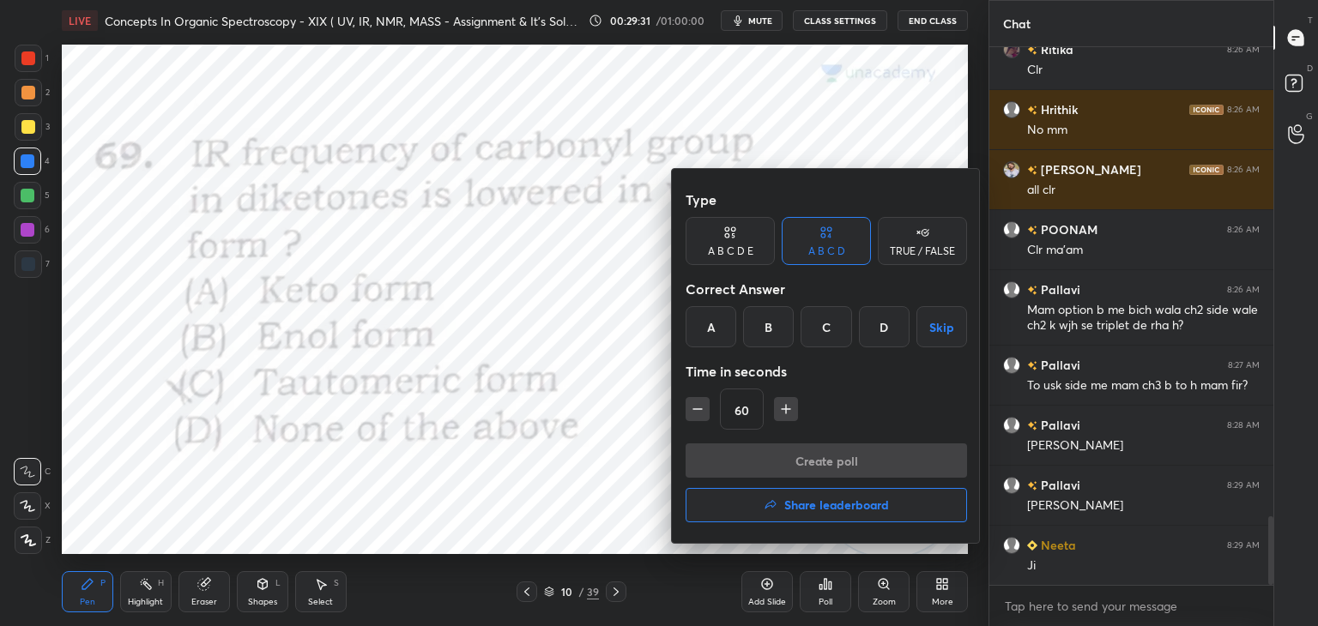
click at [765, 323] on div "B" at bounding box center [768, 326] width 51 height 41
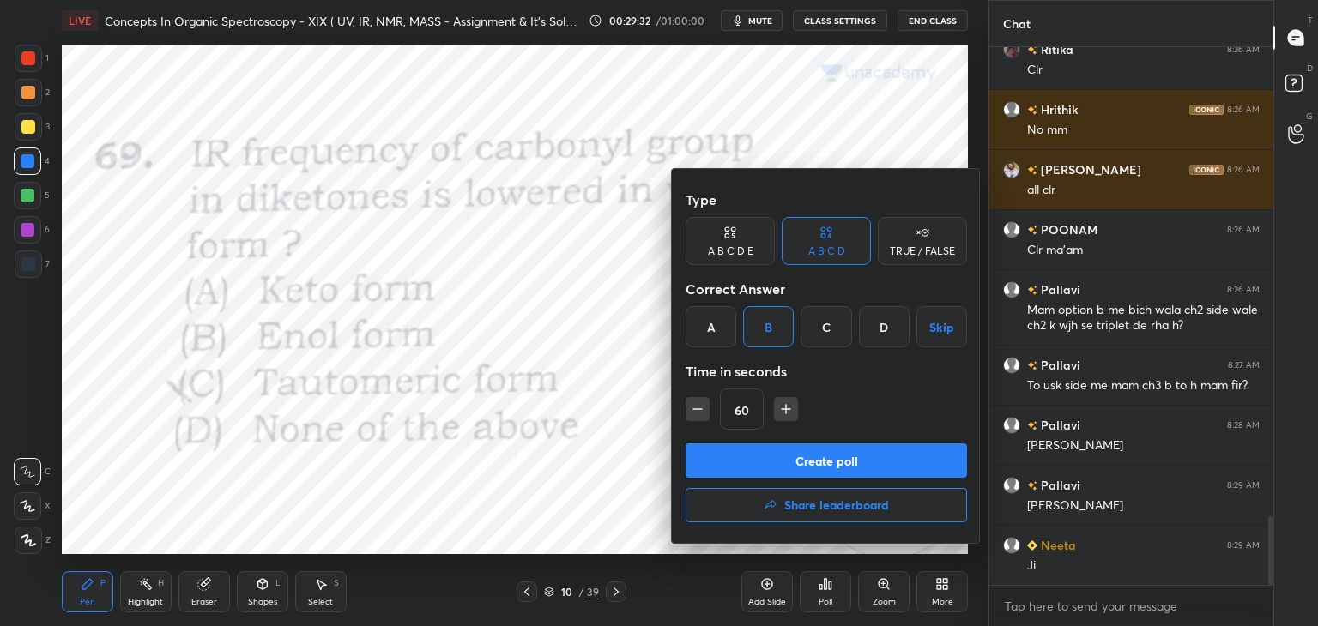
click at [740, 461] on button "Create poll" at bounding box center [826, 461] width 281 height 34
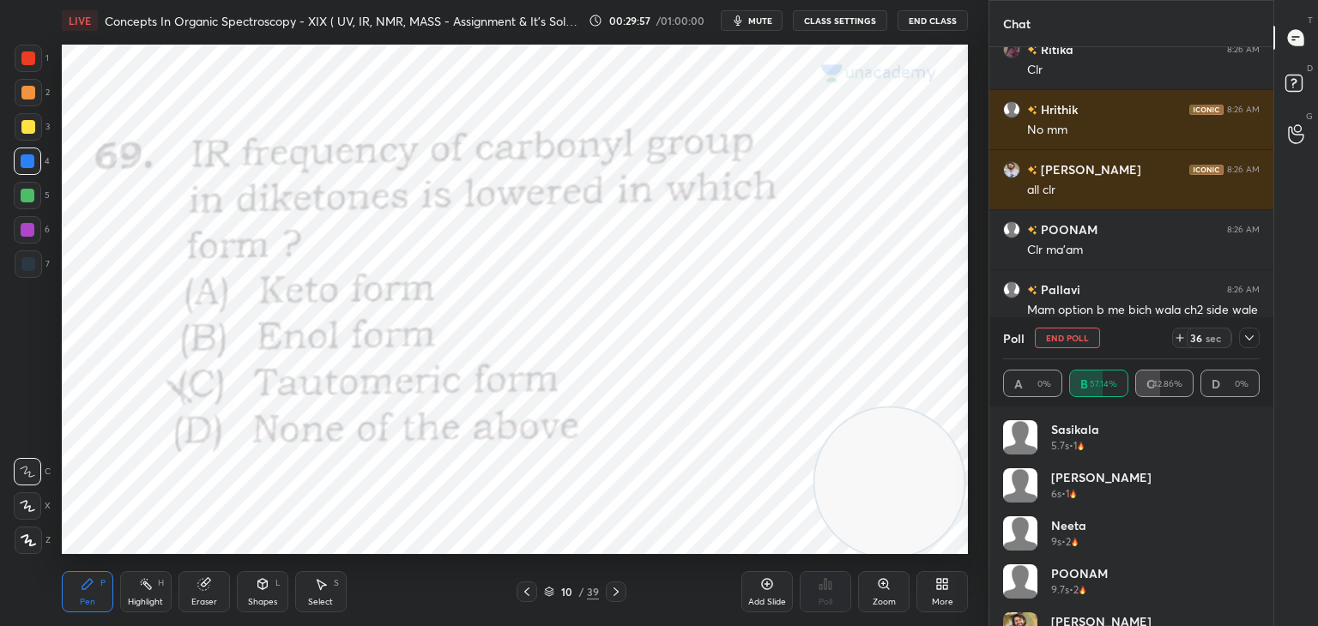
scroll to position [3854, 0]
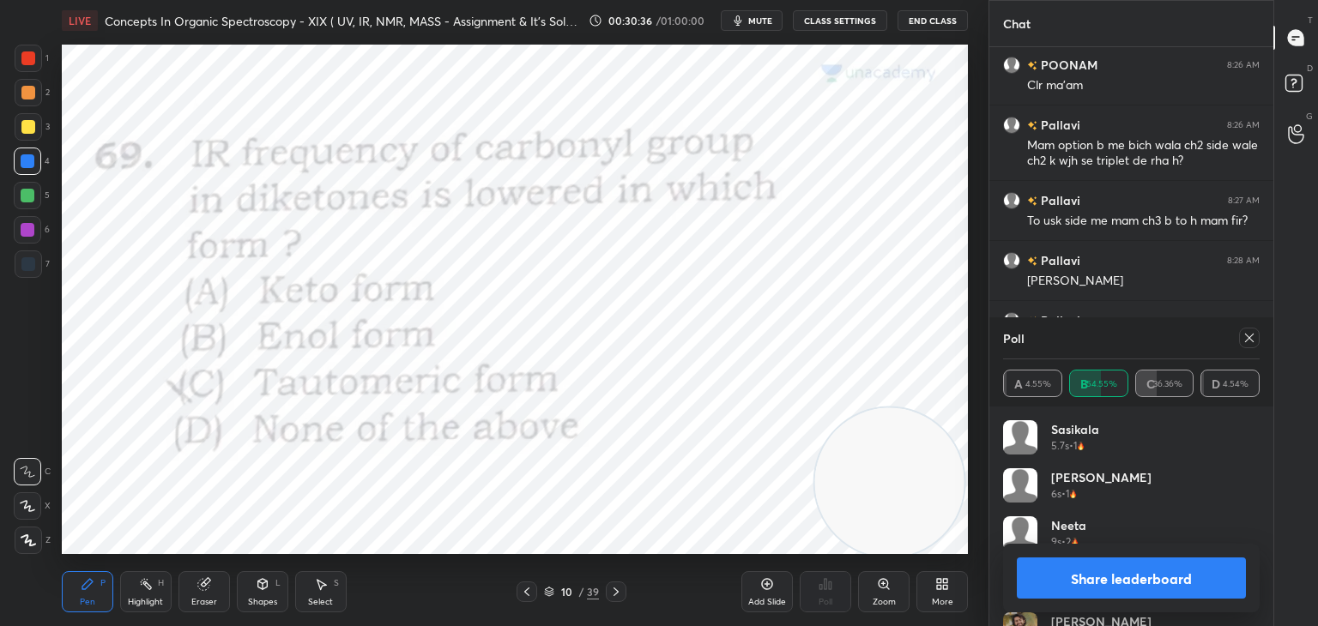
click at [1249, 339] on icon at bounding box center [1249, 338] width 14 height 14
type textarea "x"
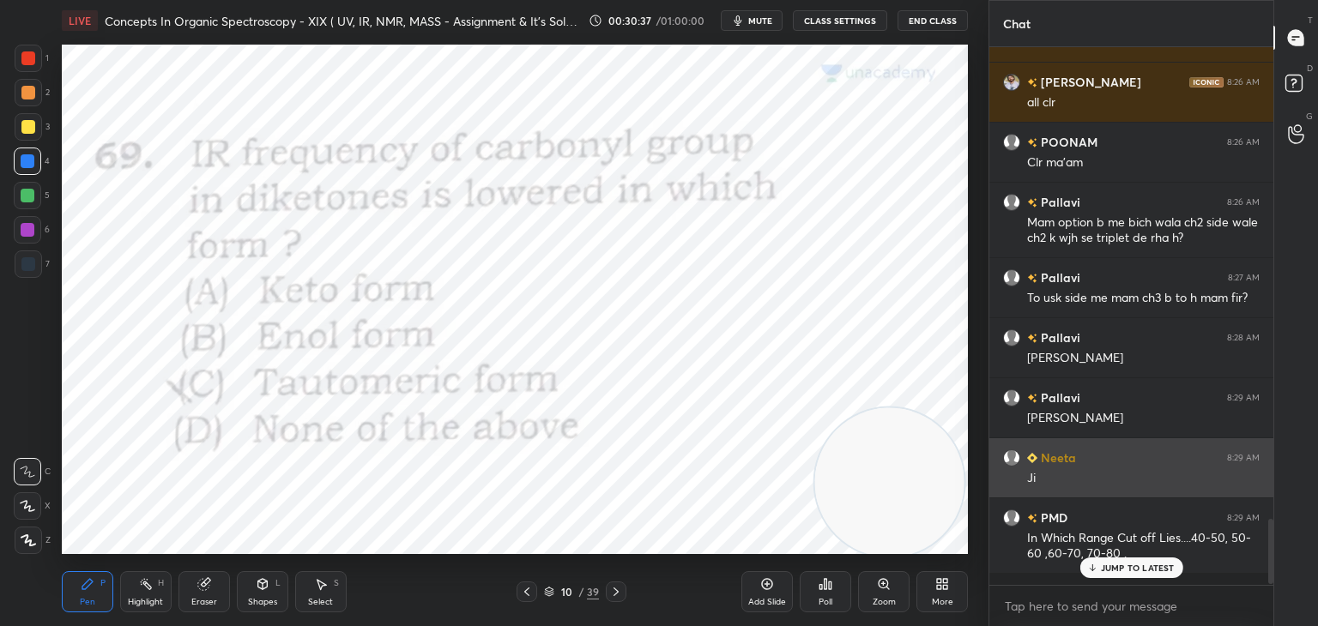
scroll to position [391, 279]
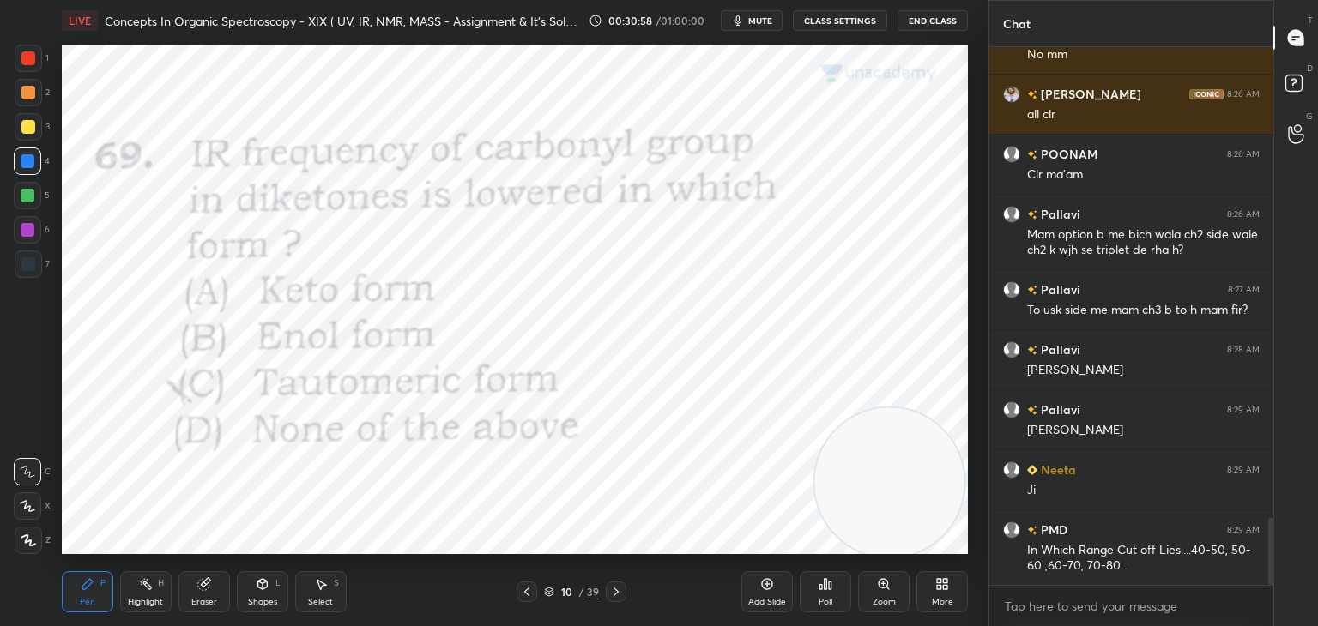
click at [34, 265] on div at bounding box center [28, 264] width 14 height 14
click at [619, 588] on icon at bounding box center [616, 592] width 14 height 14
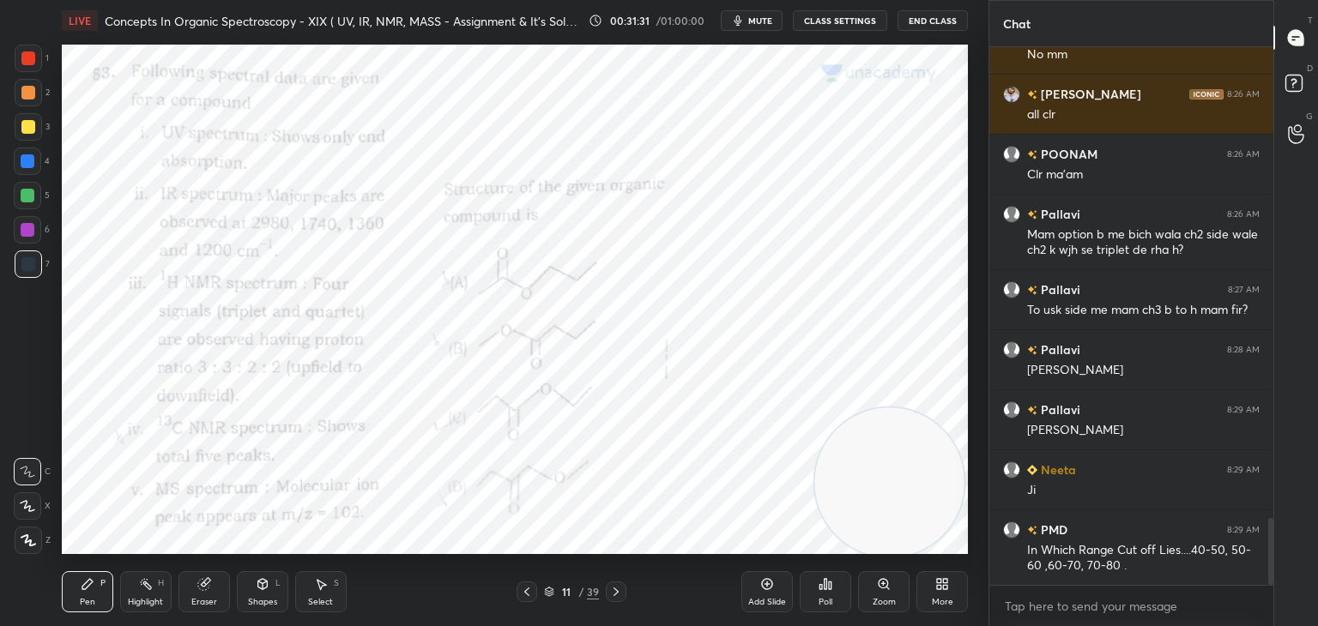
click at [823, 582] on icon at bounding box center [825, 584] width 14 height 14
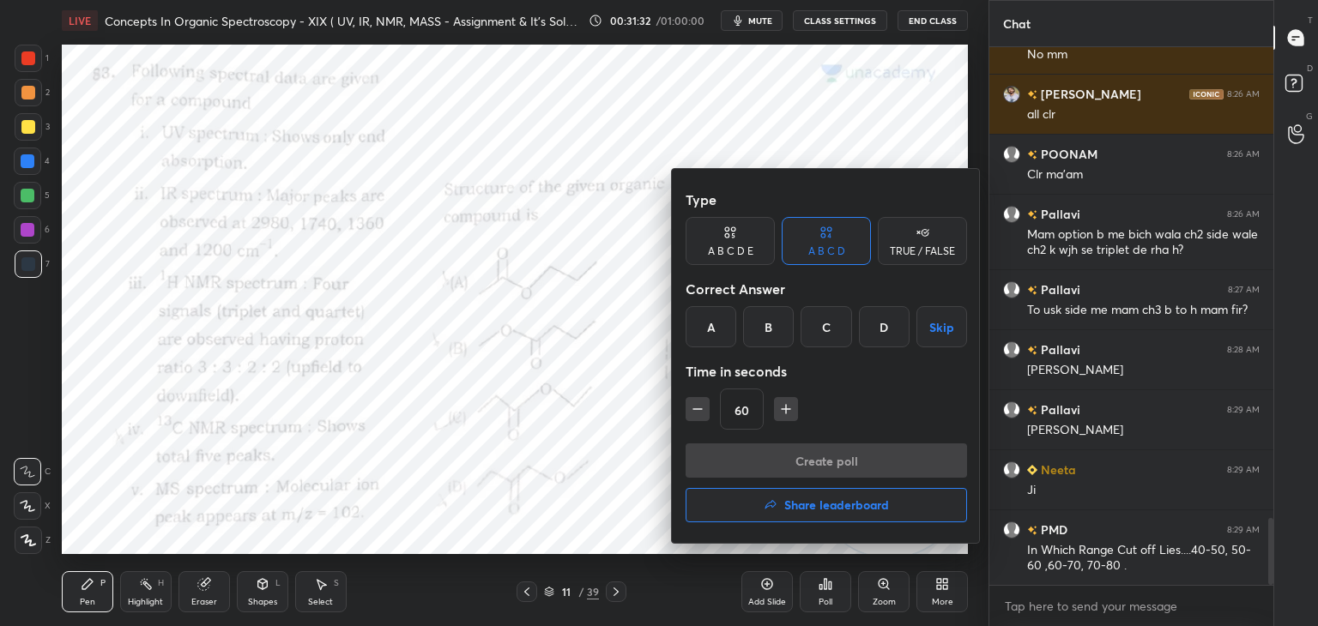
click at [786, 408] on icon "button" at bounding box center [785, 409] width 17 height 17
click at [790, 405] on icon "button" at bounding box center [785, 409] width 17 height 17
click at [788, 409] on icon "button" at bounding box center [786, 409] width 9 height 0
click at [788, 408] on icon "button" at bounding box center [793, 409] width 17 height 17
type input "120"
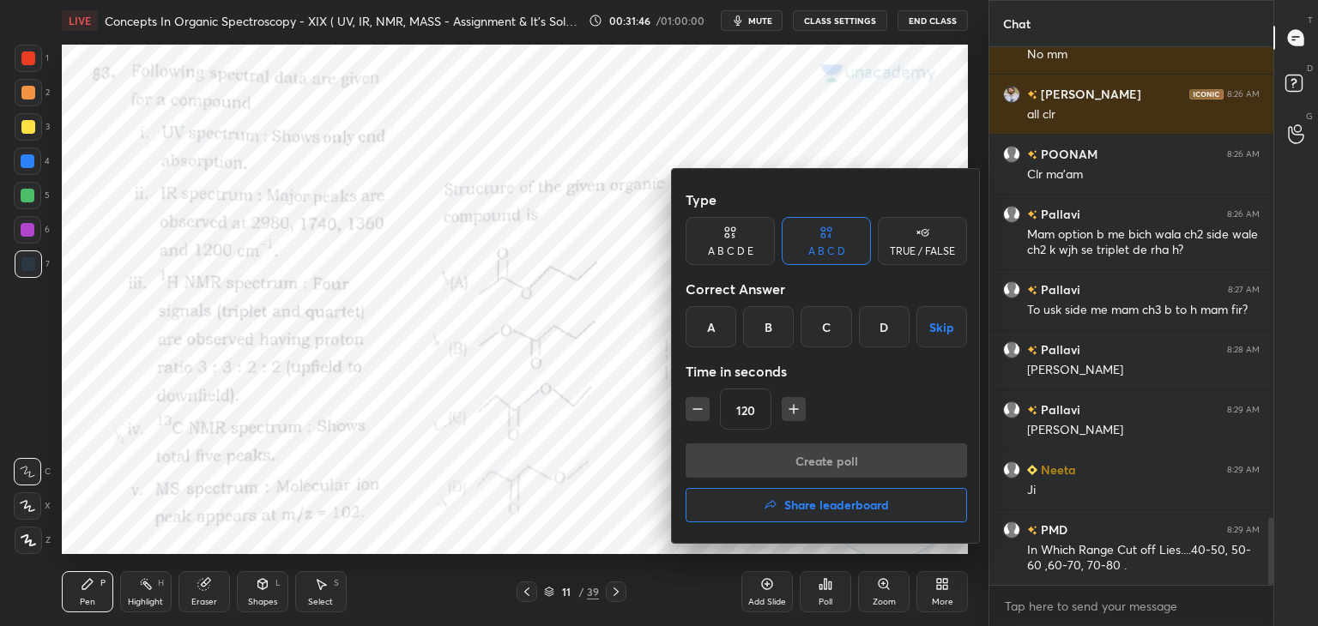
click at [833, 319] on div "C" at bounding box center [825, 326] width 51 height 41
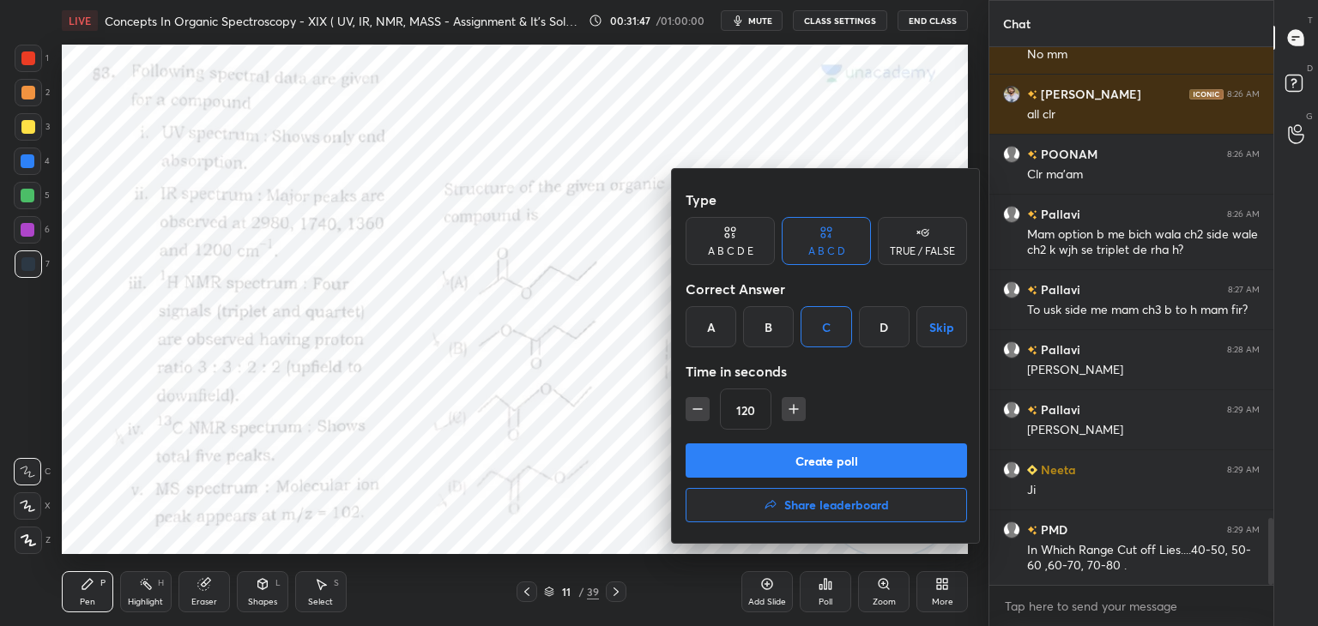
click at [752, 456] on button "Create poll" at bounding box center [826, 461] width 281 height 34
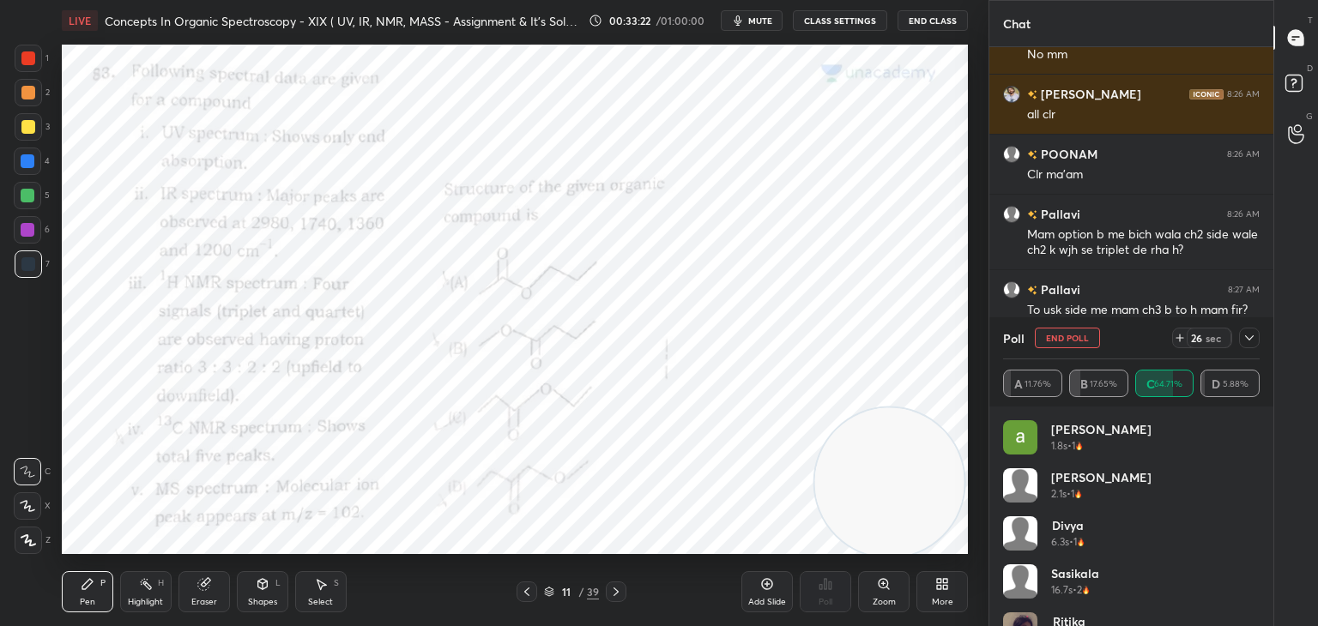
scroll to position [3895, 0]
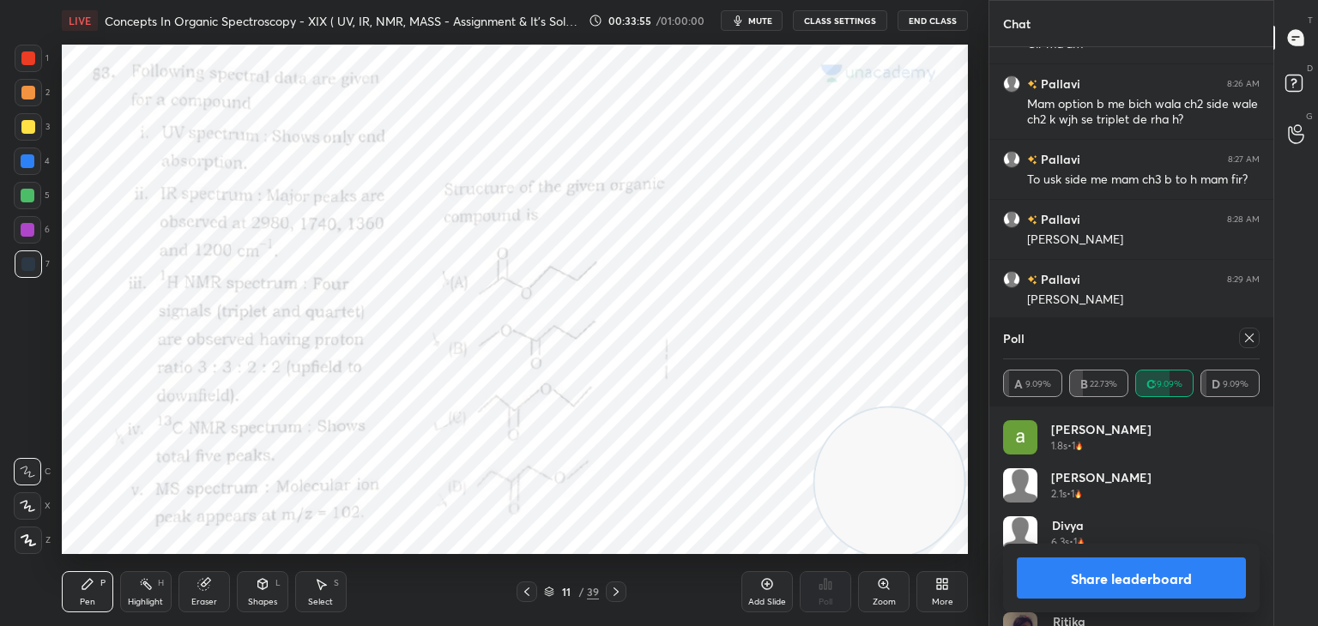
click at [1254, 343] on icon at bounding box center [1249, 338] width 14 height 14
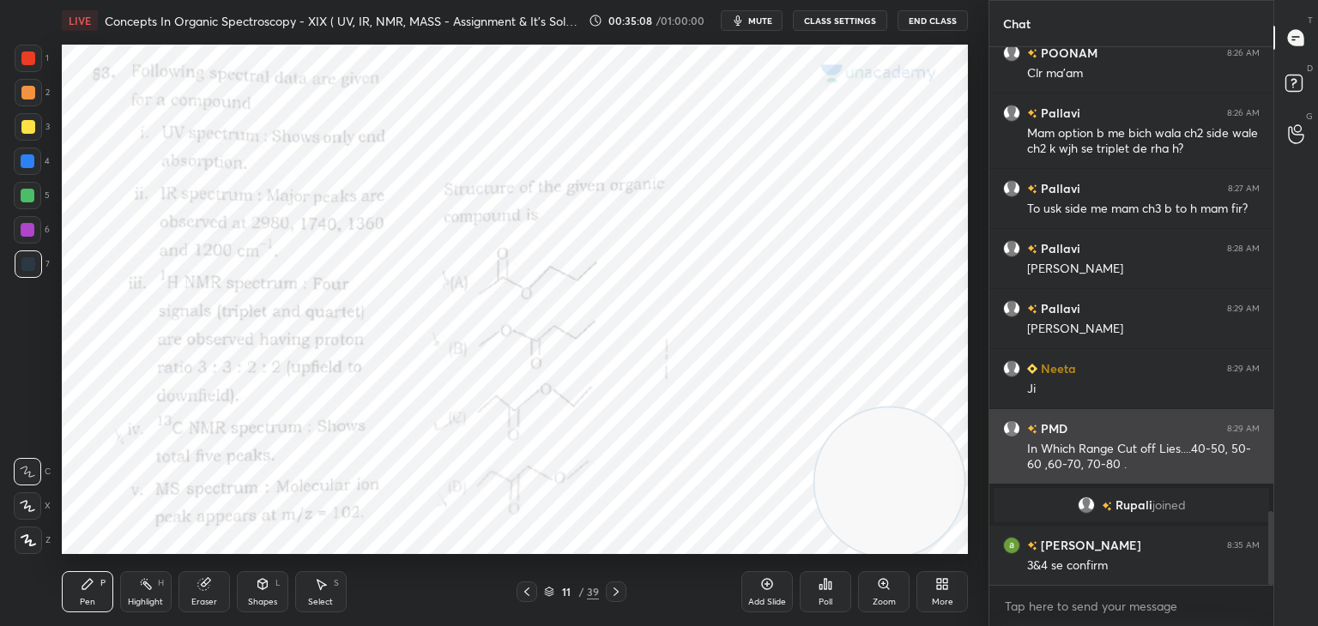
scroll to position [3410, 0]
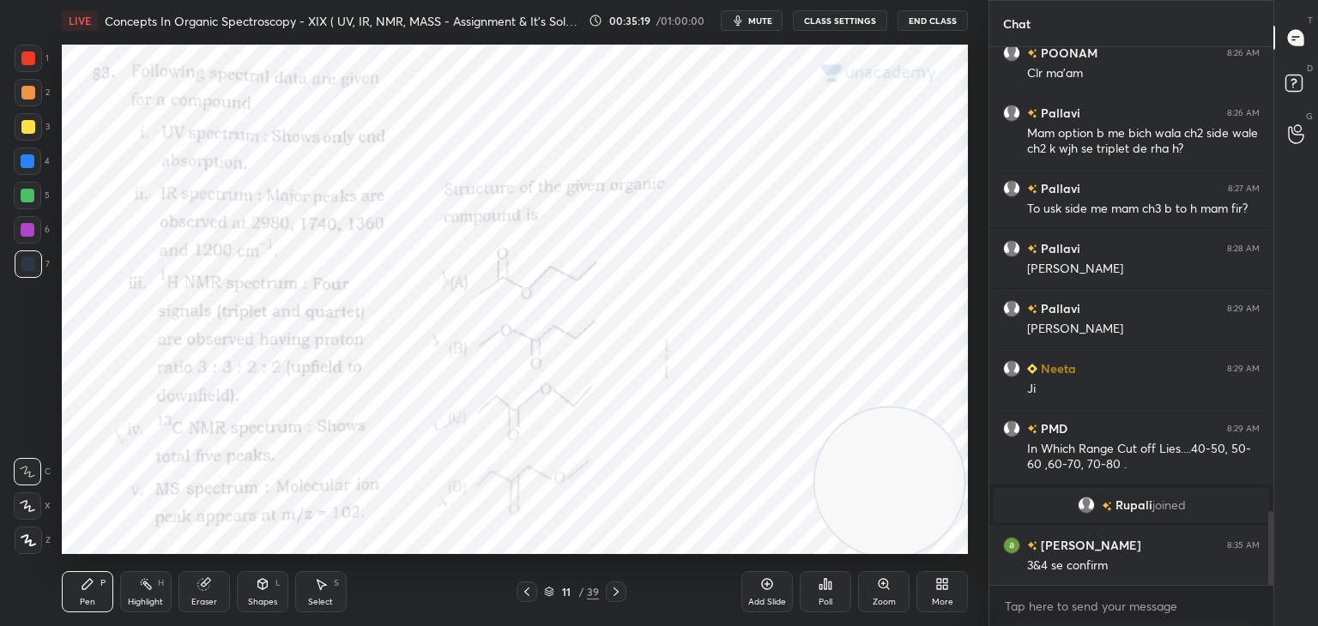
click at [31, 52] on div at bounding box center [28, 58] width 14 height 14
click at [30, 155] on div at bounding box center [28, 161] width 14 height 14
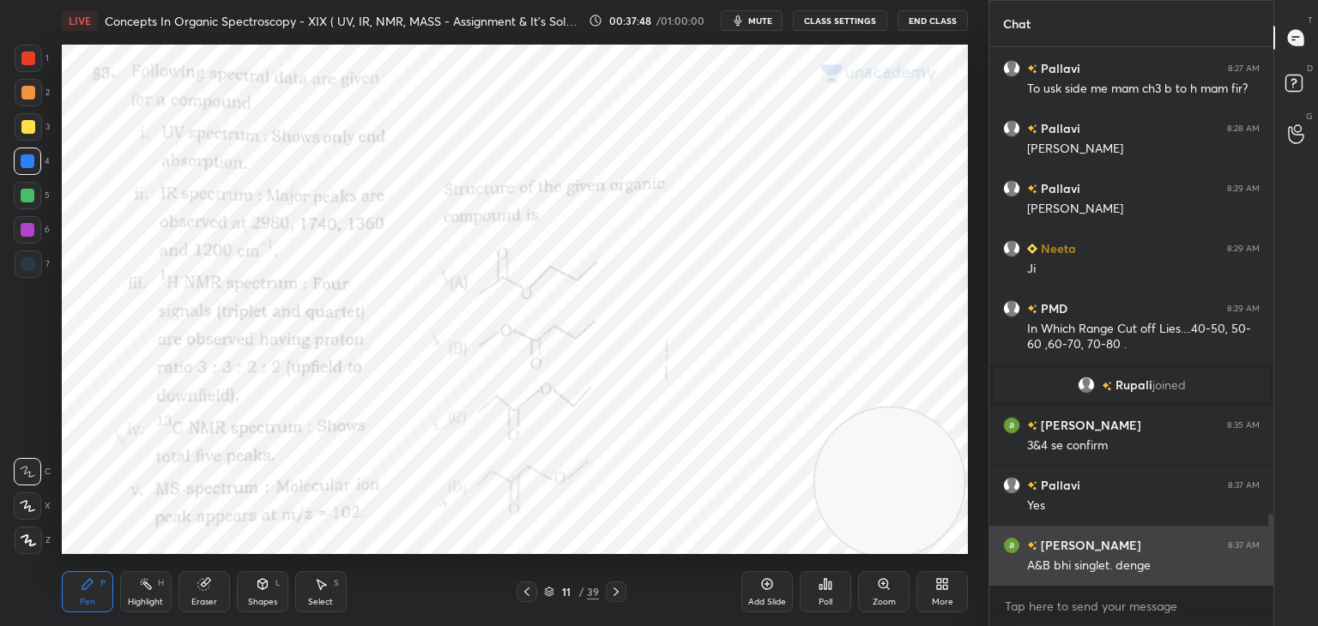
scroll to position [3590, 0]
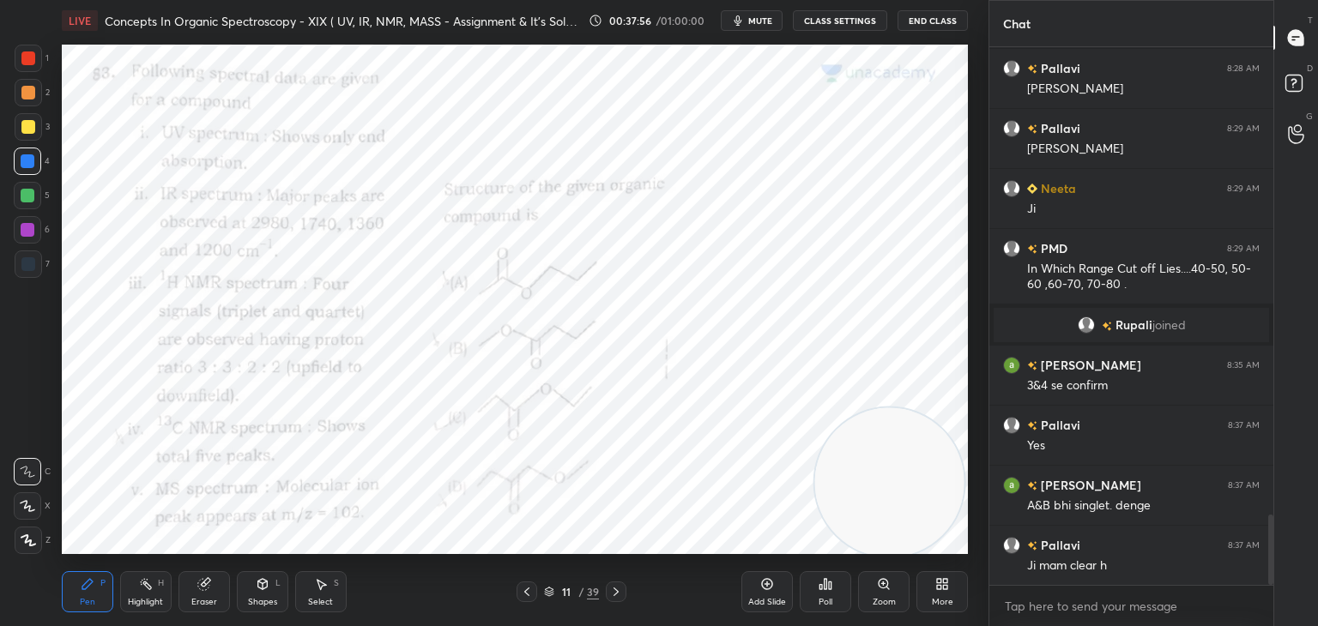
click at [616, 589] on icon at bounding box center [616, 592] width 14 height 14
click at [831, 582] on icon at bounding box center [830, 586] width 3 height 8
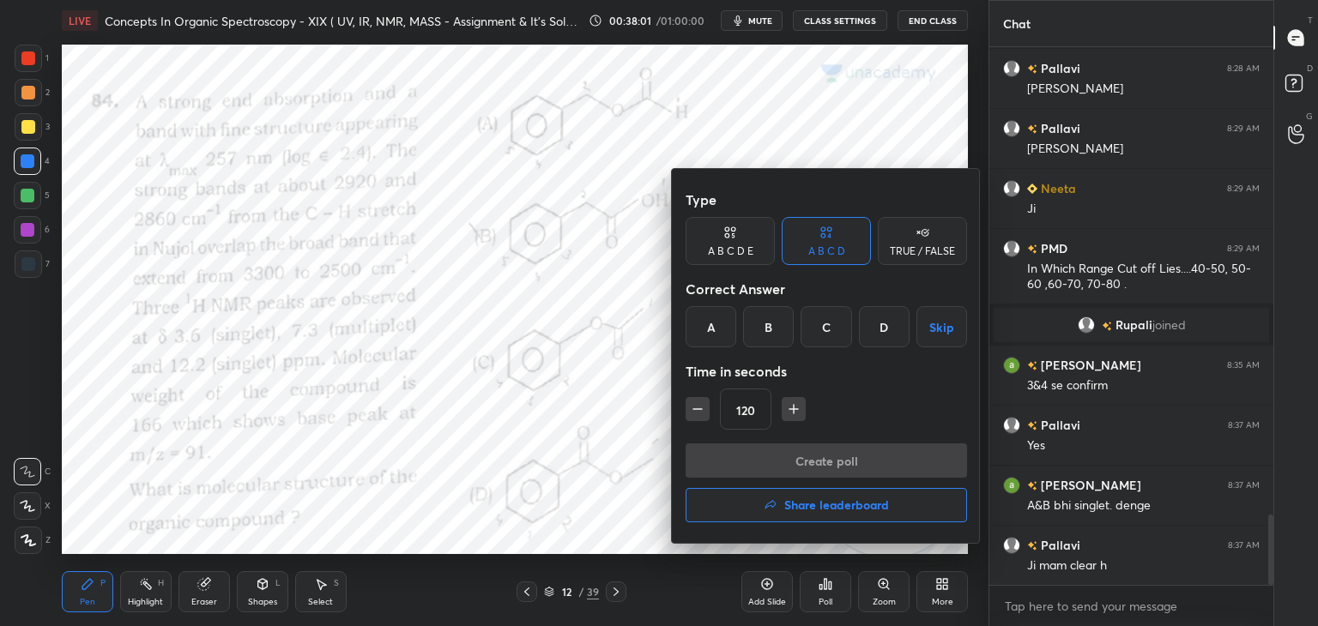
click at [772, 327] on div "B" at bounding box center [768, 326] width 51 height 41
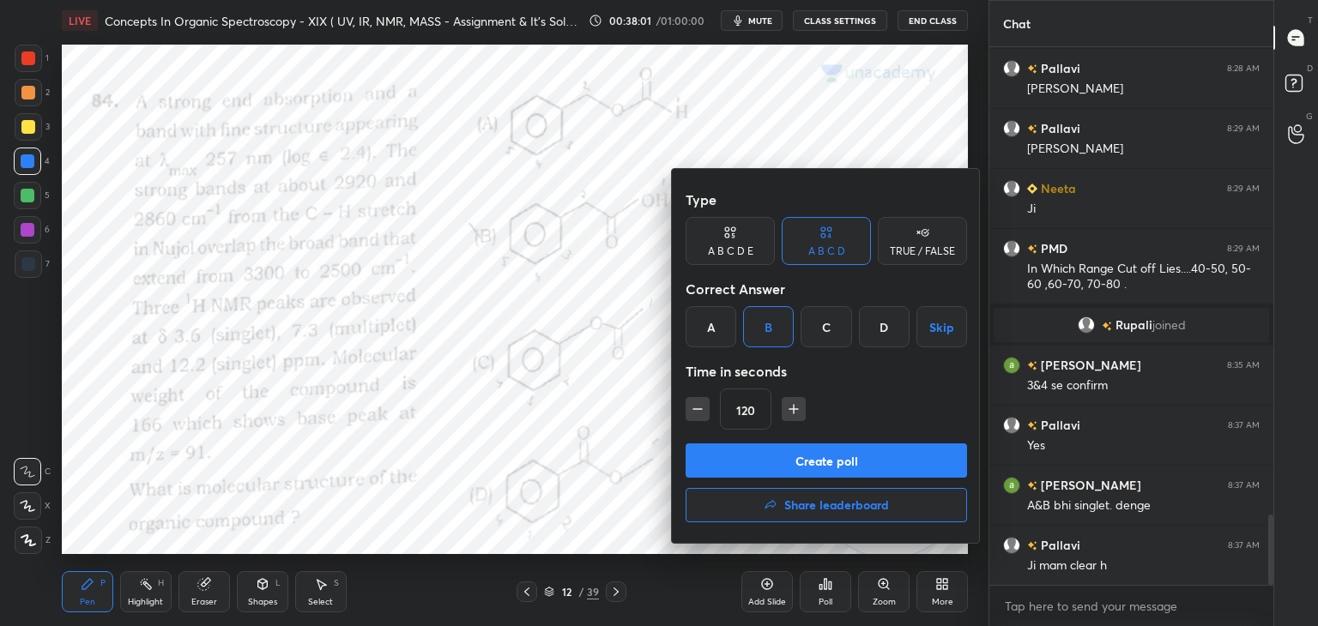
click at [764, 463] on button "Create poll" at bounding box center [826, 461] width 281 height 34
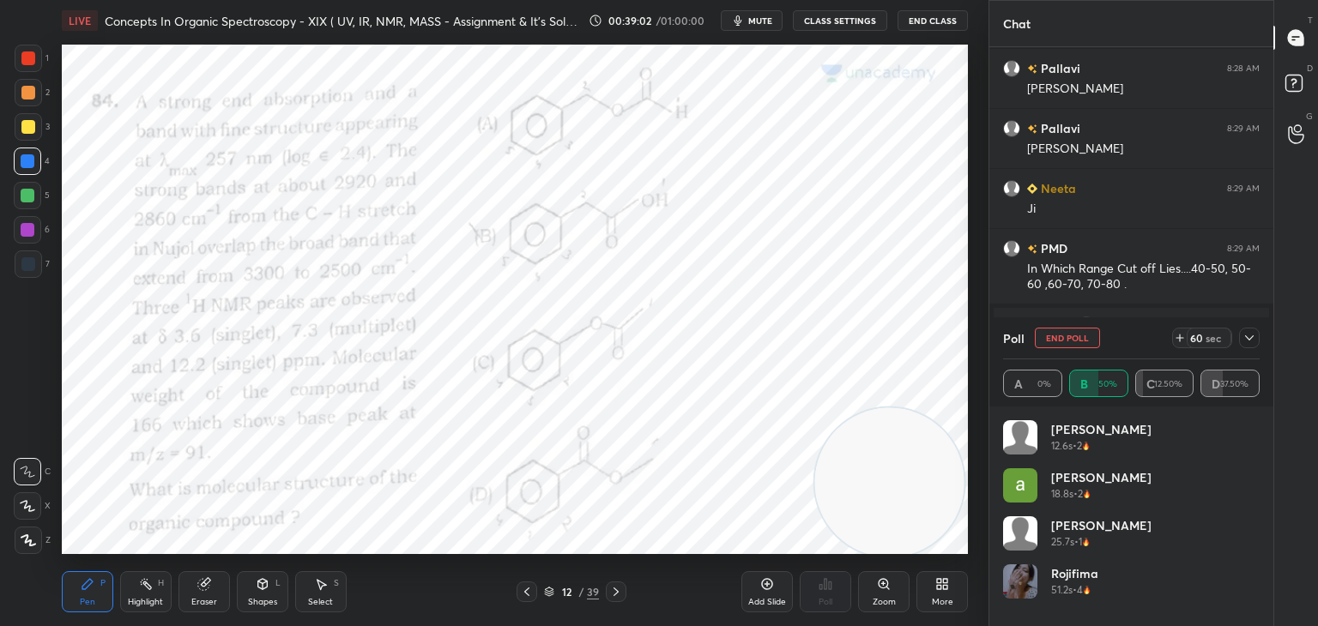
scroll to position [3801, 0]
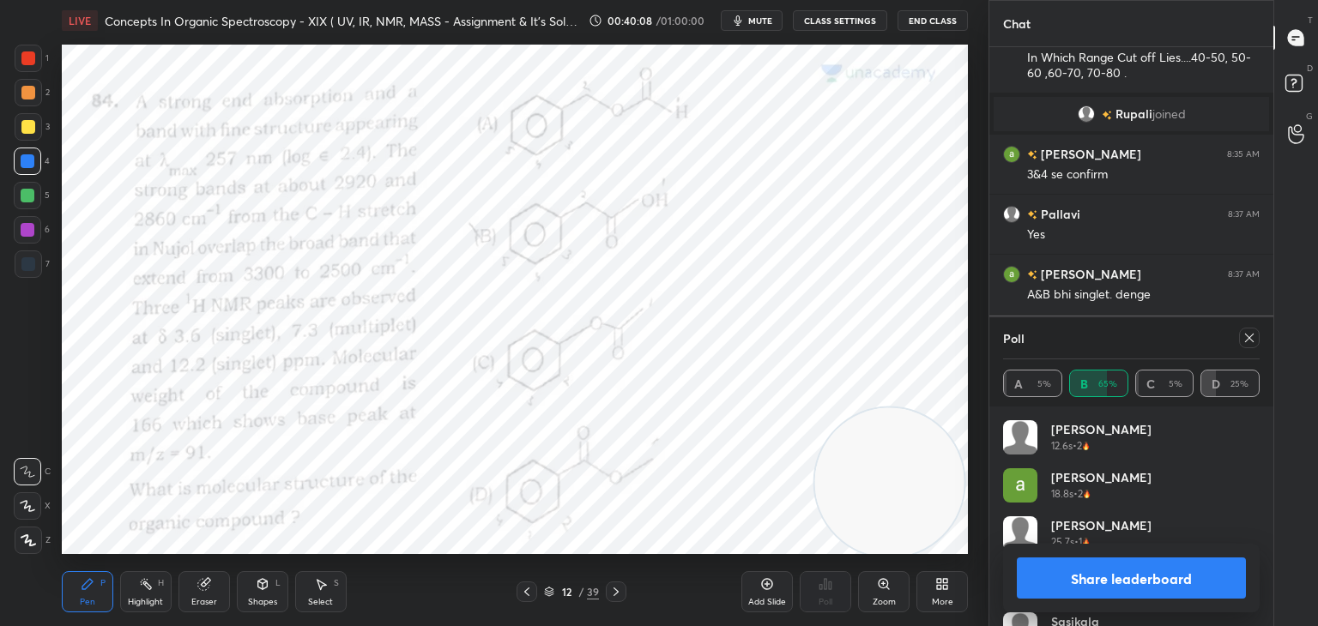
click at [1253, 336] on icon at bounding box center [1249, 338] width 14 height 14
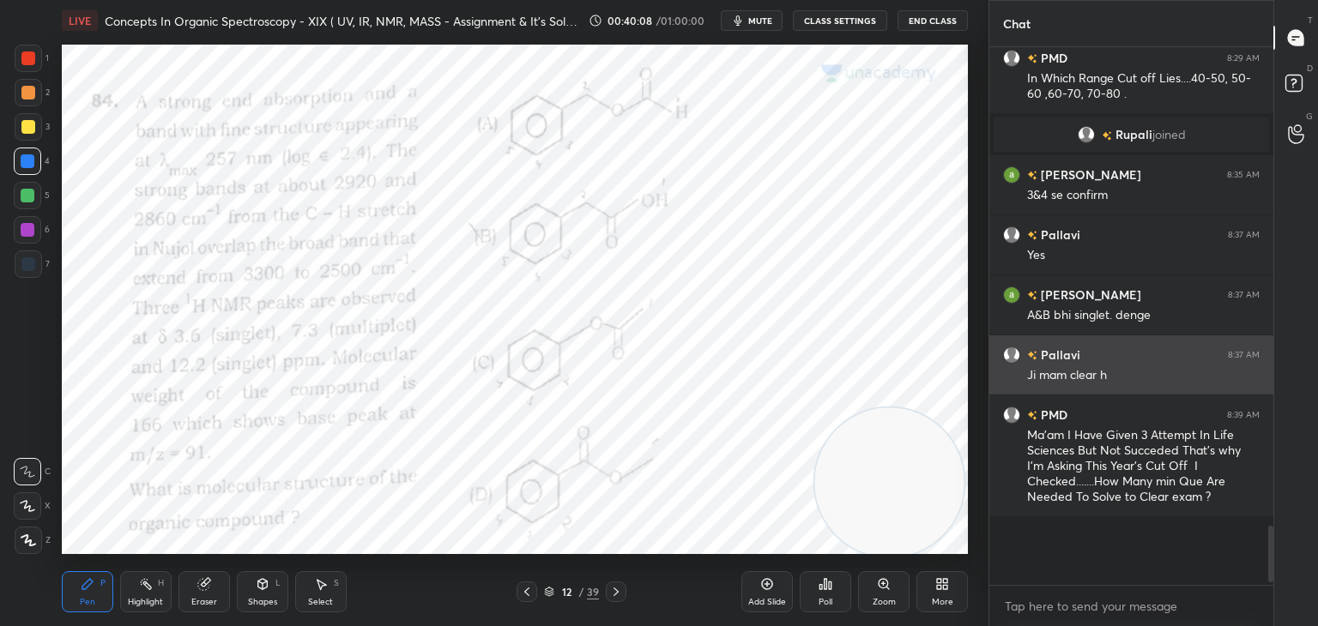
scroll to position [504, 279]
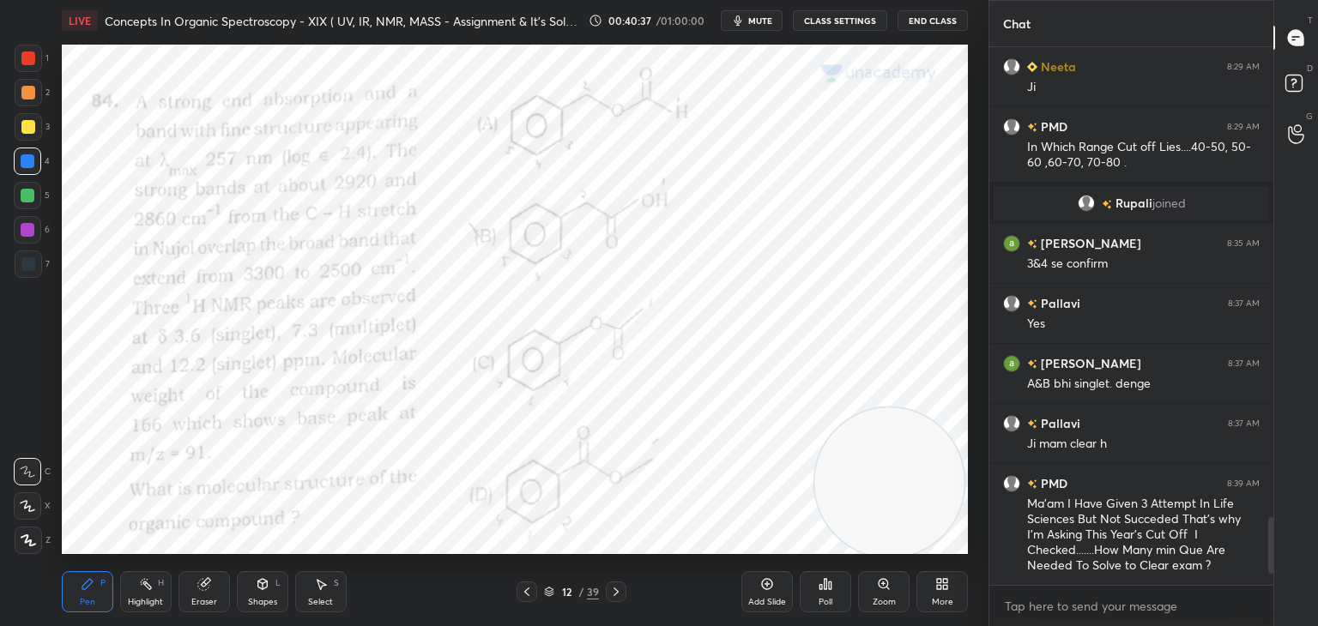
click at [28, 53] on div at bounding box center [28, 58] width 14 height 14
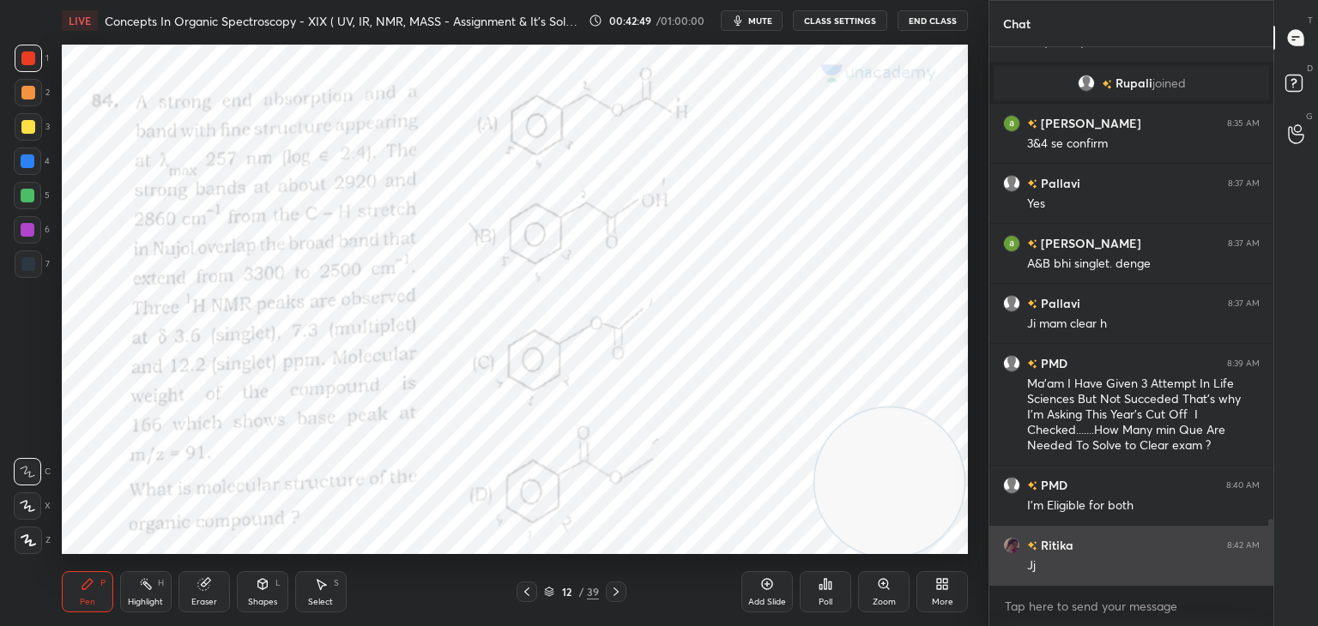
scroll to position [3892, 0]
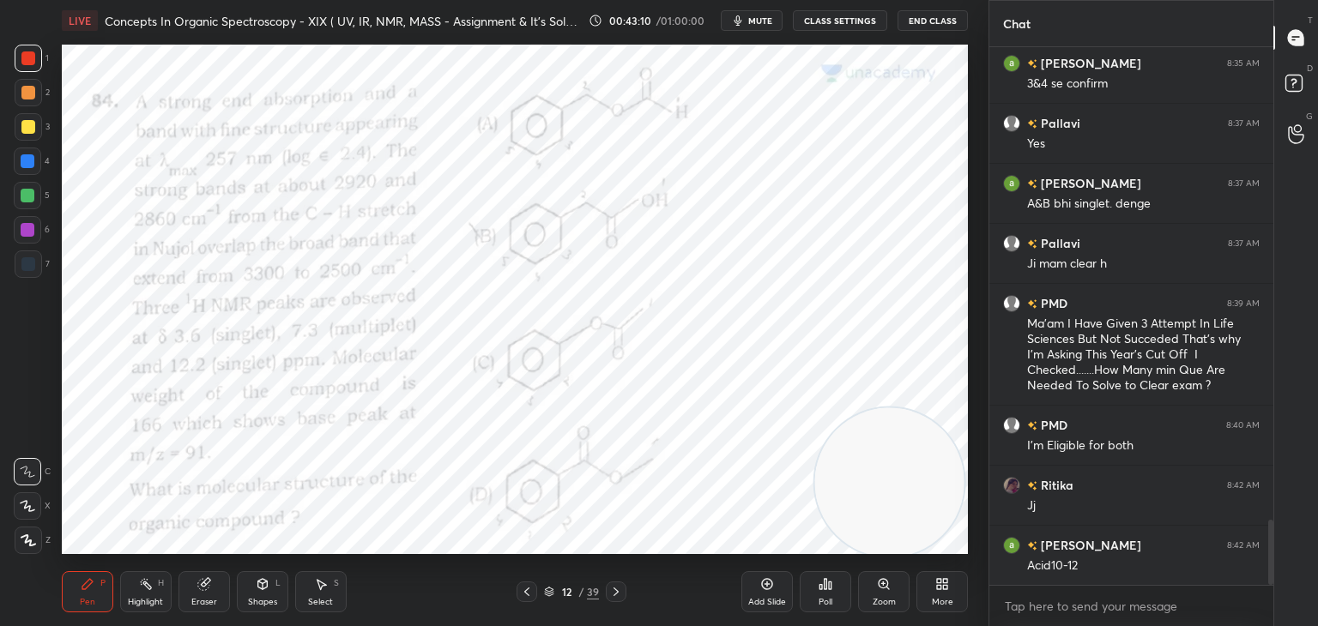
click at [27, 159] on div at bounding box center [28, 161] width 14 height 14
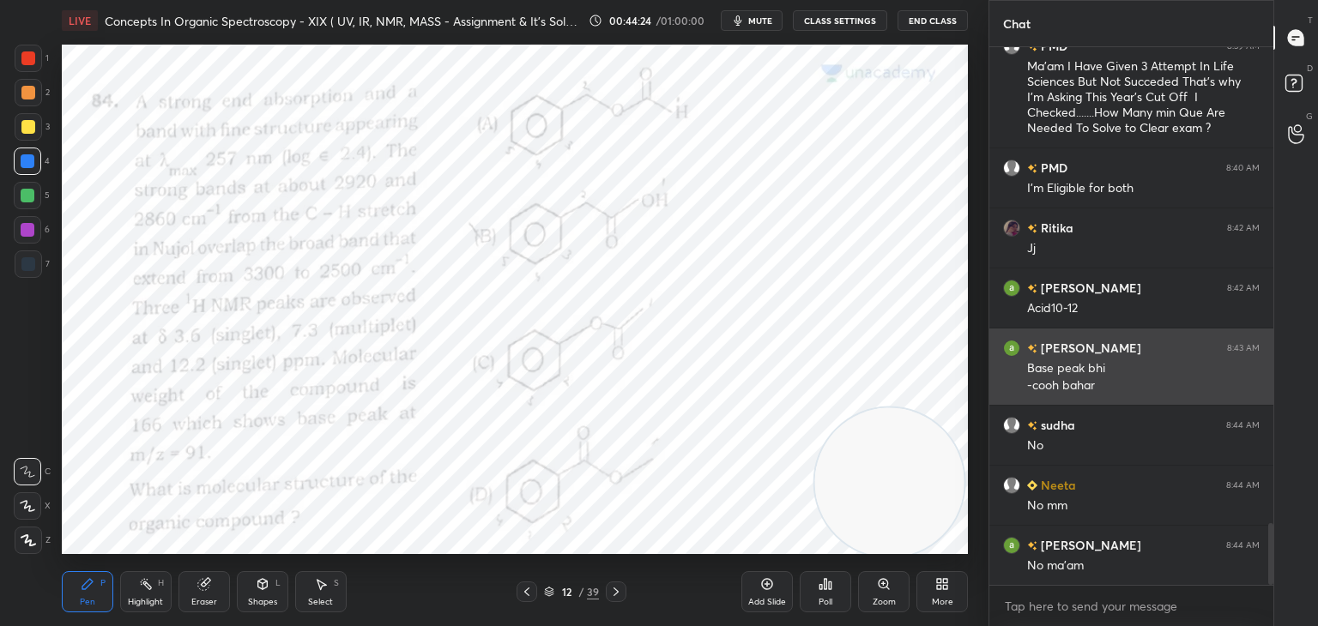
scroll to position [4209, 0]
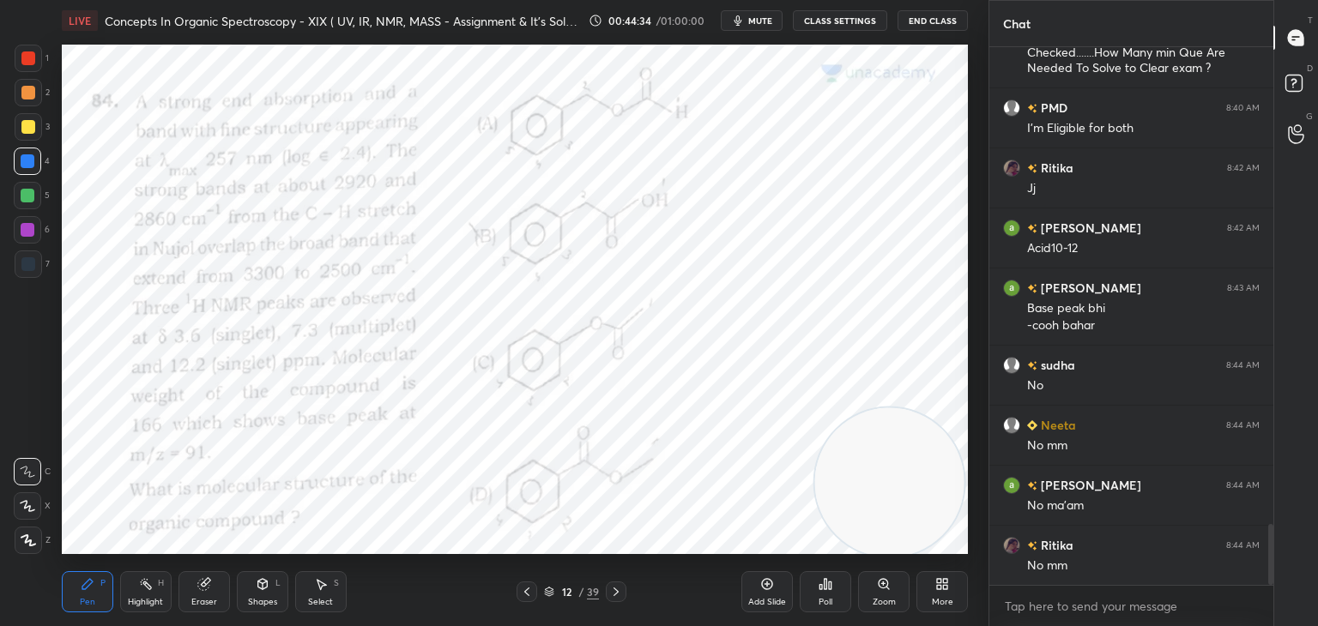
click at [31, 194] on div at bounding box center [28, 196] width 14 height 14
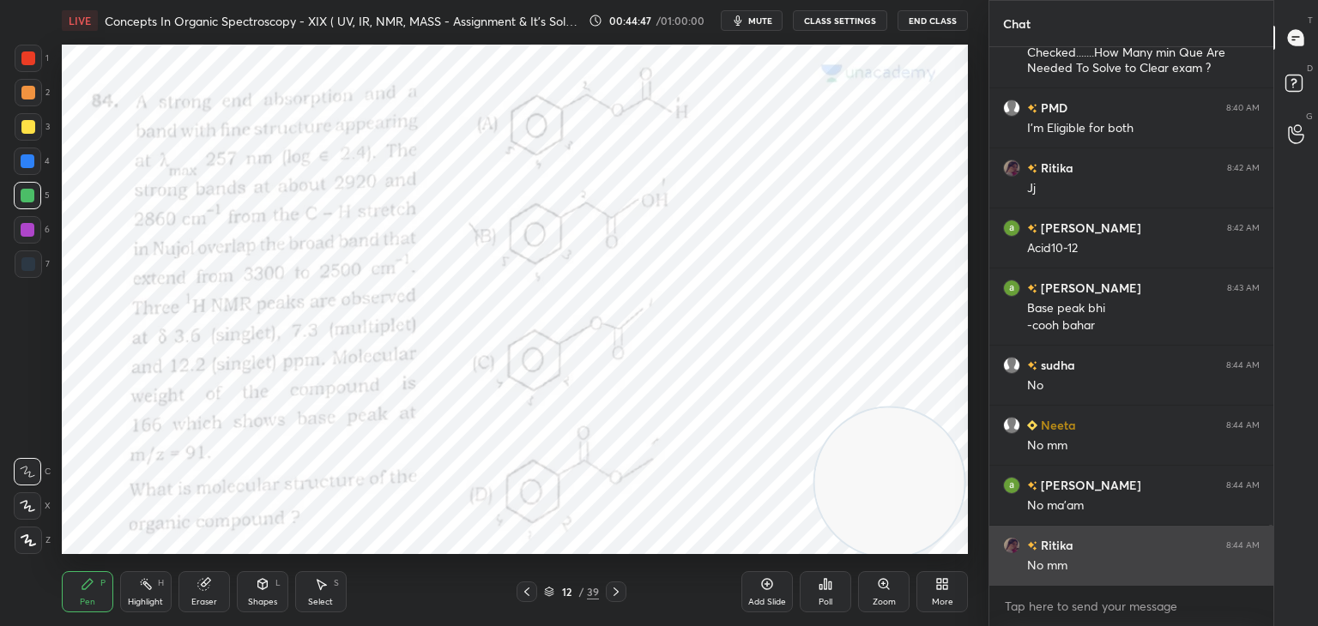
scroll to position [4269, 0]
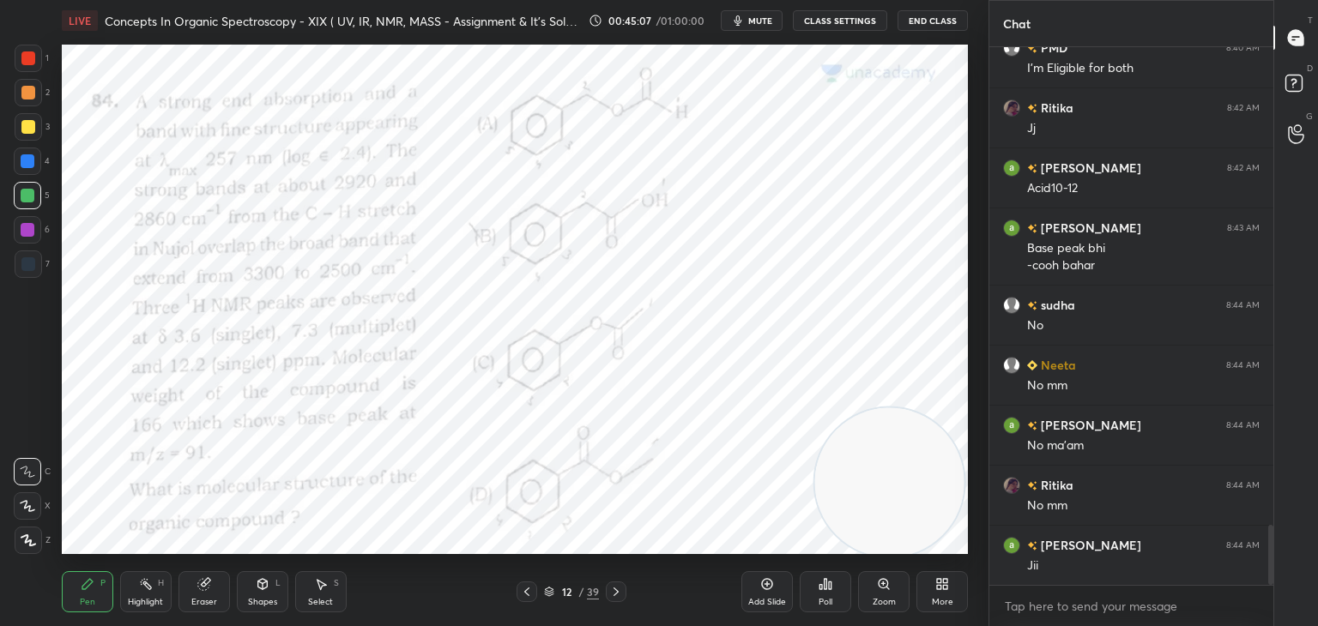
click at [25, 54] on div at bounding box center [28, 58] width 14 height 14
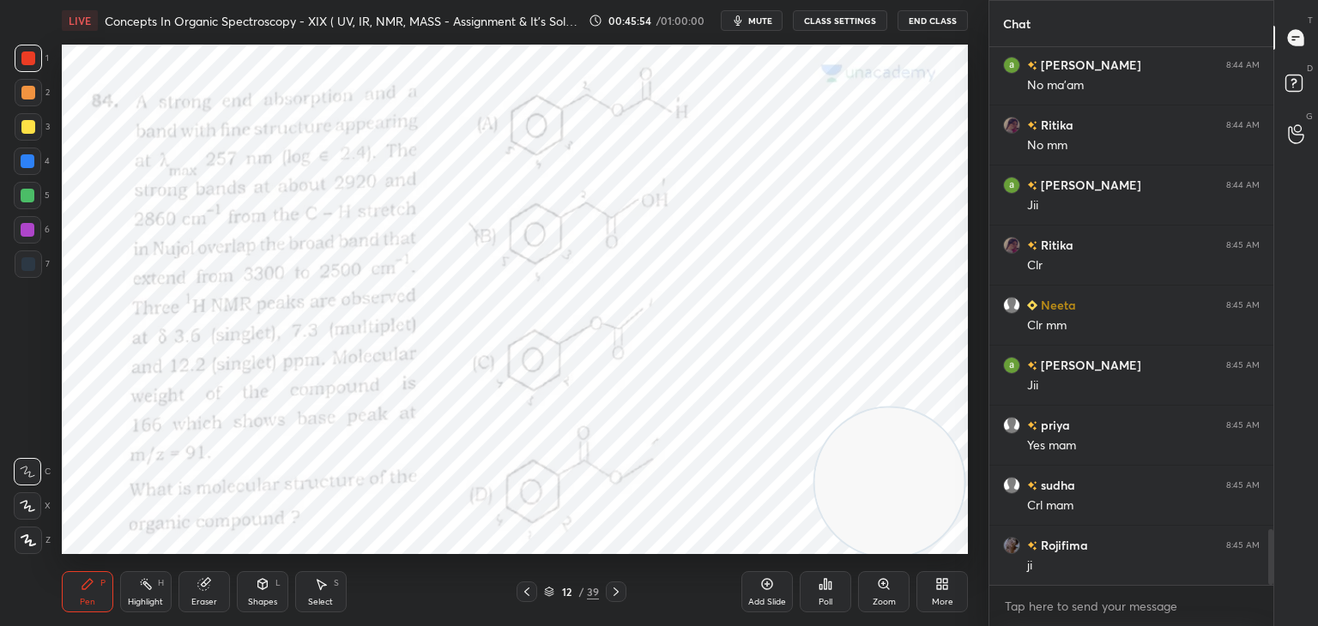
scroll to position [4690, 0]
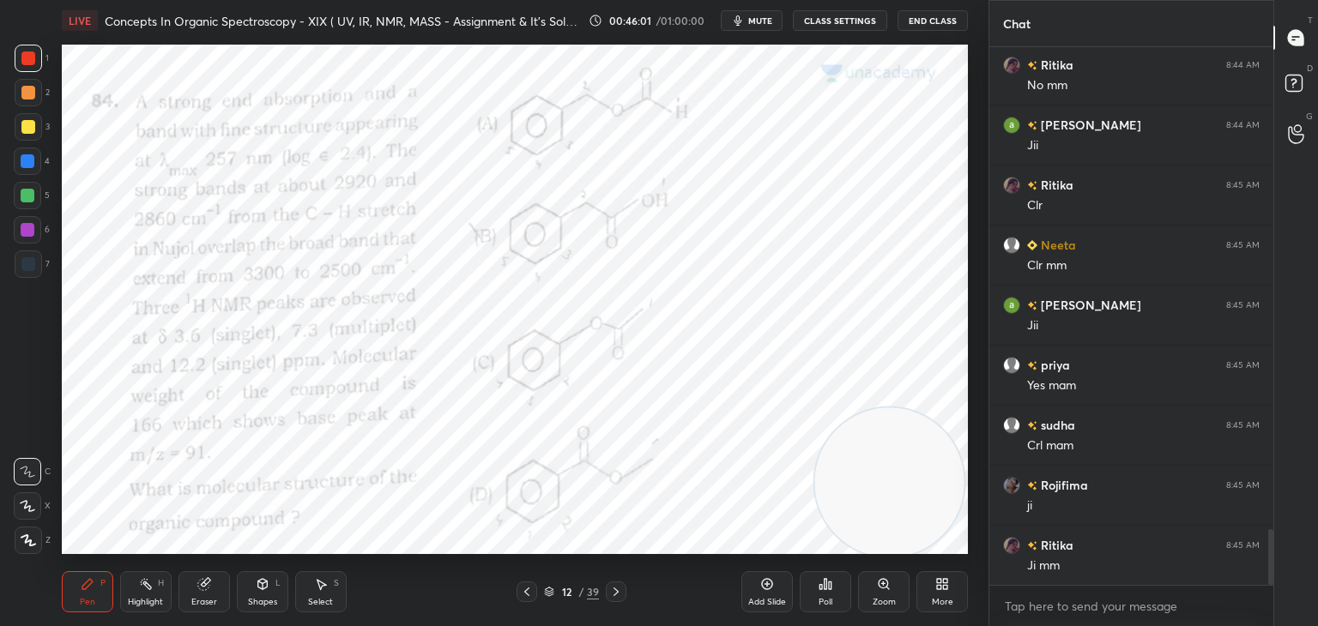
click at [617, 586] on icon at bounding box center [616, 592] width 14 height 14
click at [831, 586] on icon at bounding box center [830, 586] width 3 height 8
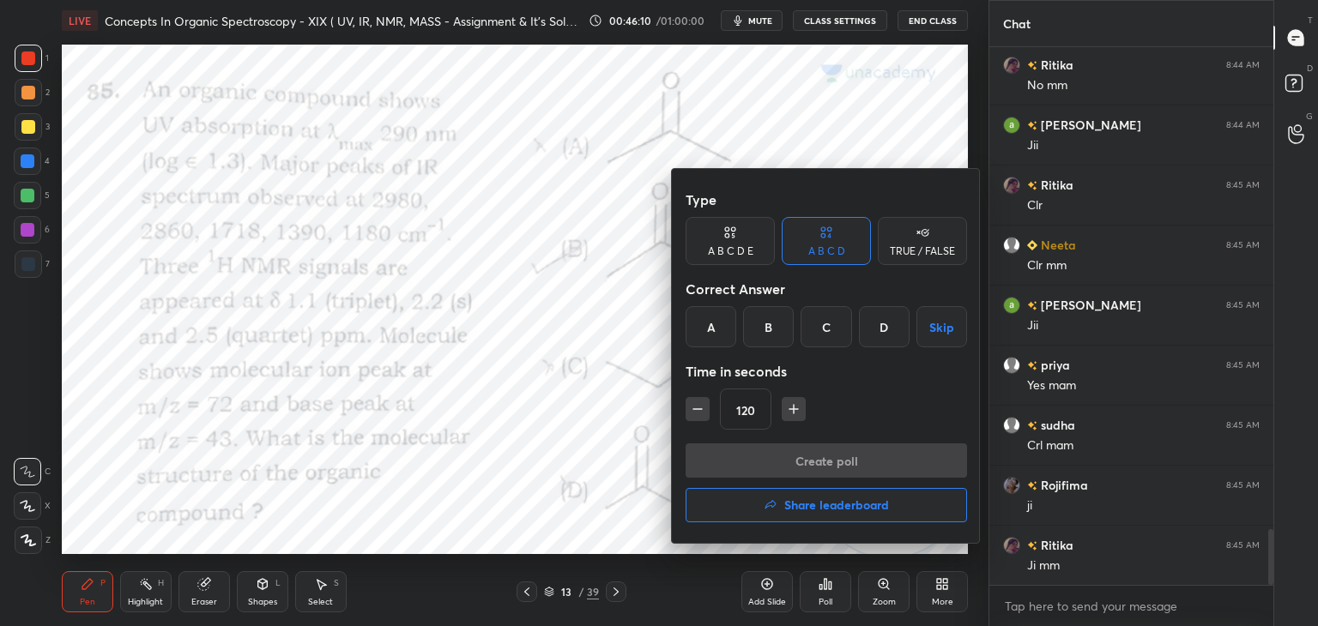
click at [771, 326] on div "B" at bounding box center [768, 326] width 51 height 41
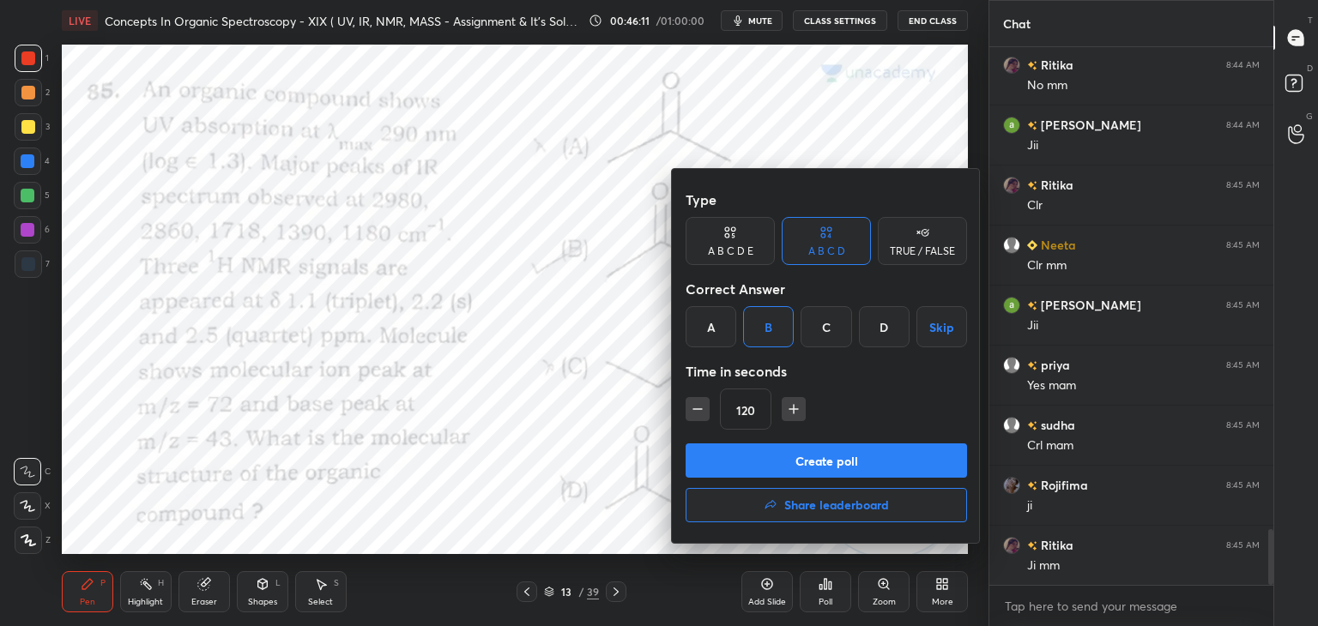
click at [738, 473] on button "Create poll" at bounding box center [826, 461] width 281 height 34
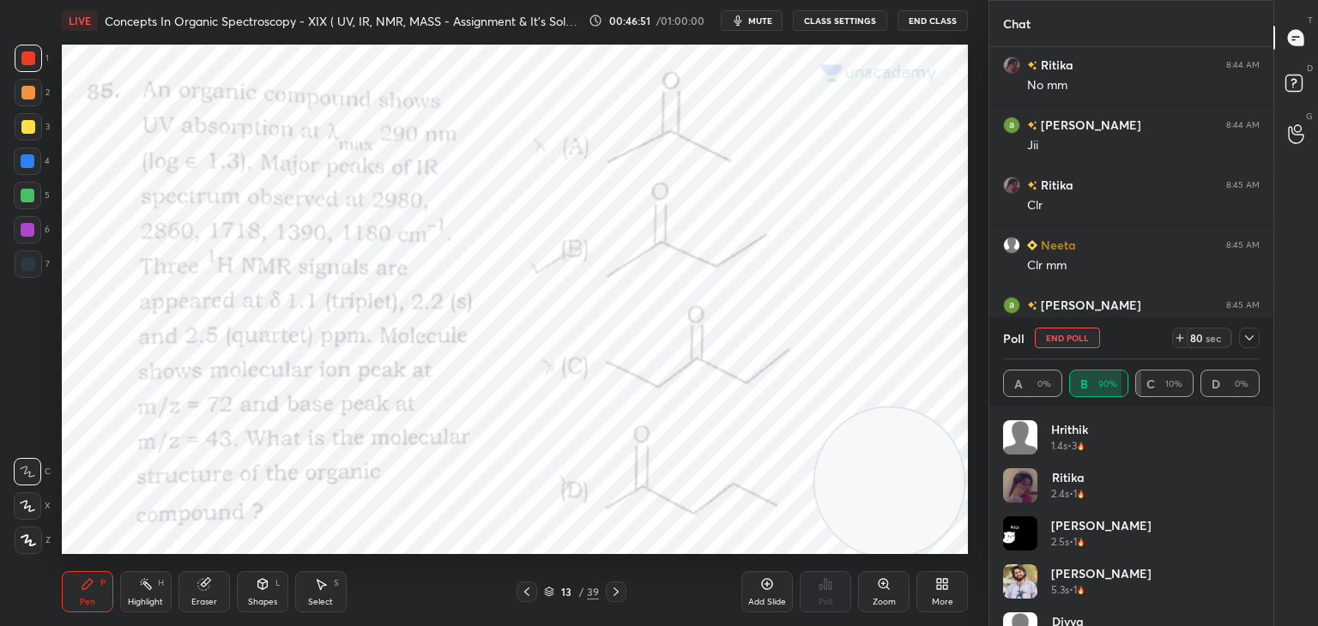
scroll to position [4839, 0]
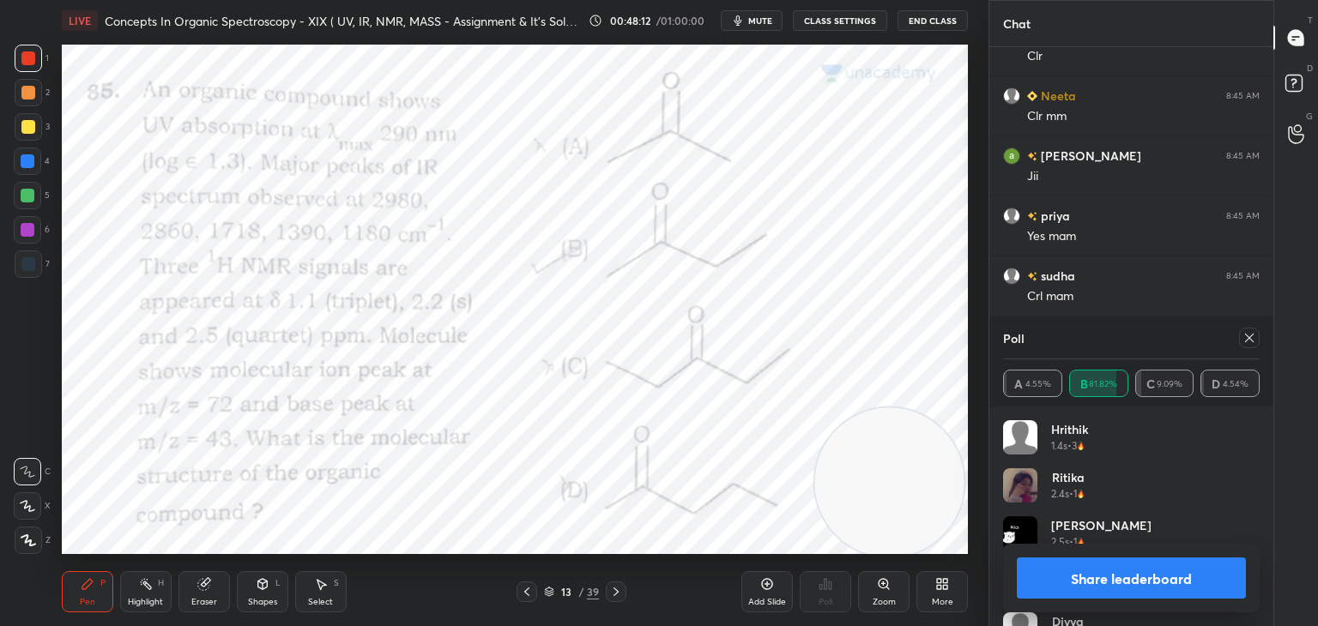
click at [1249, 335] on icon at bounding box center [1249, 338] width 14 height 14
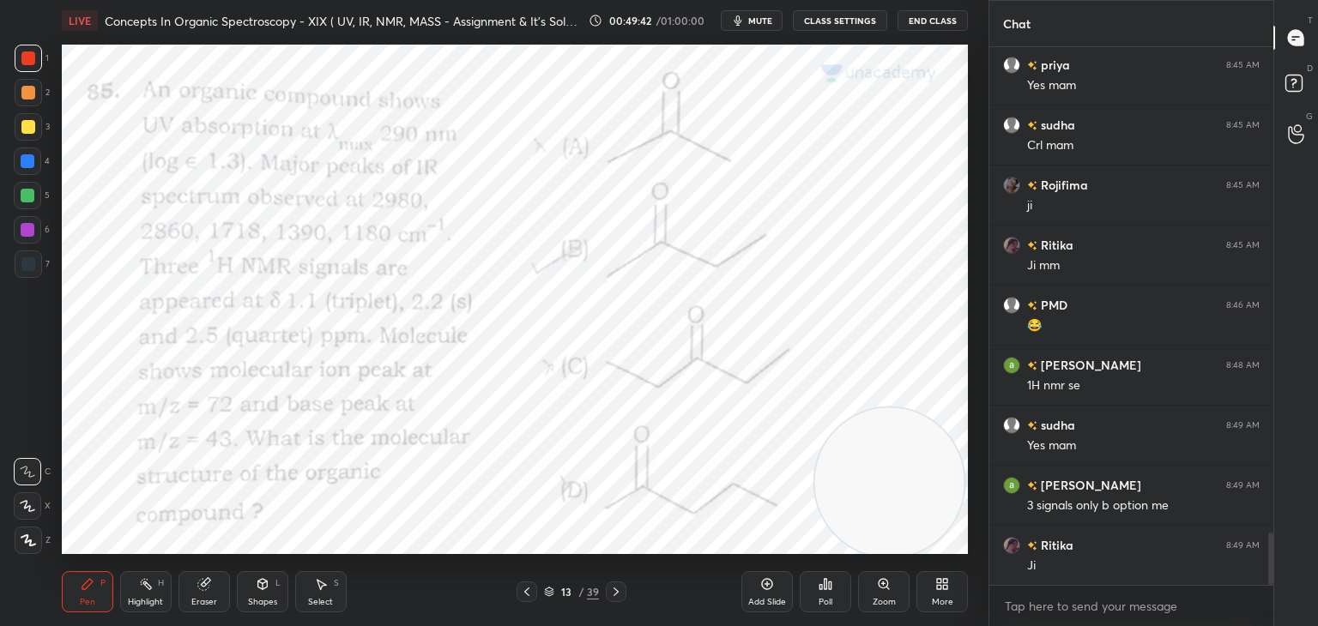
scroll to position [5050, 0]
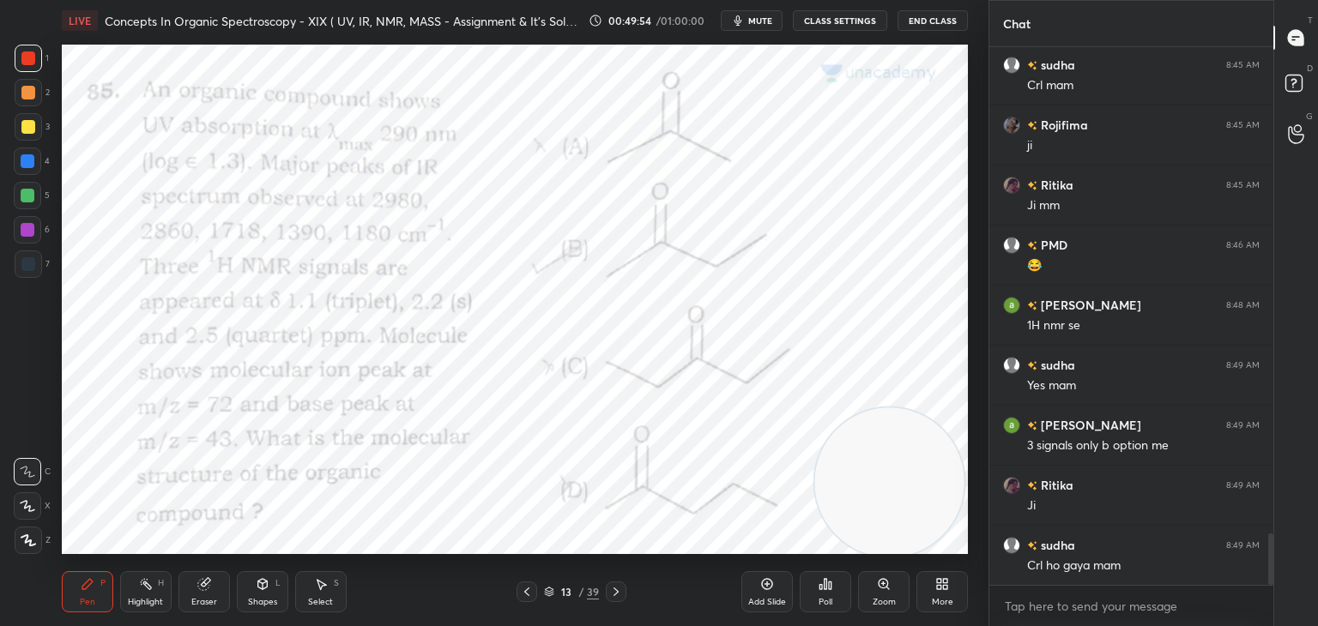
click at [615, 588] on icon at bounding box center [616, 592] width 14 height 14
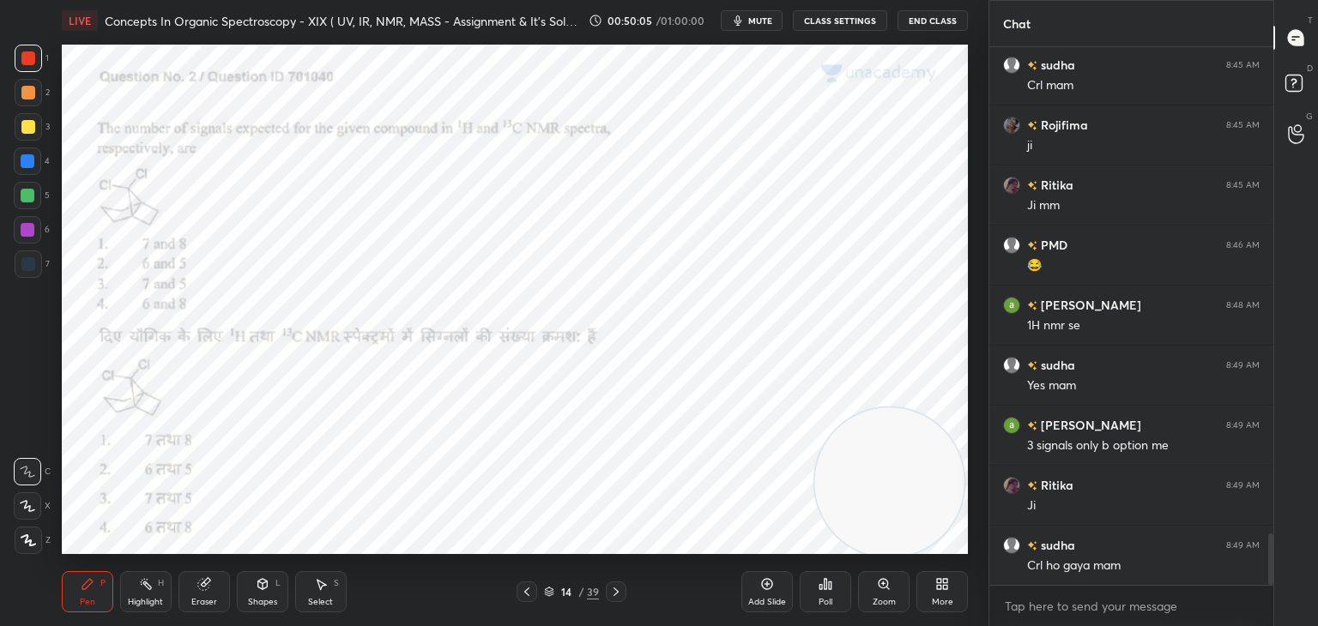
click at [832, 595] on div "Poll" at bounding box center [825, 591] width 51 height 41
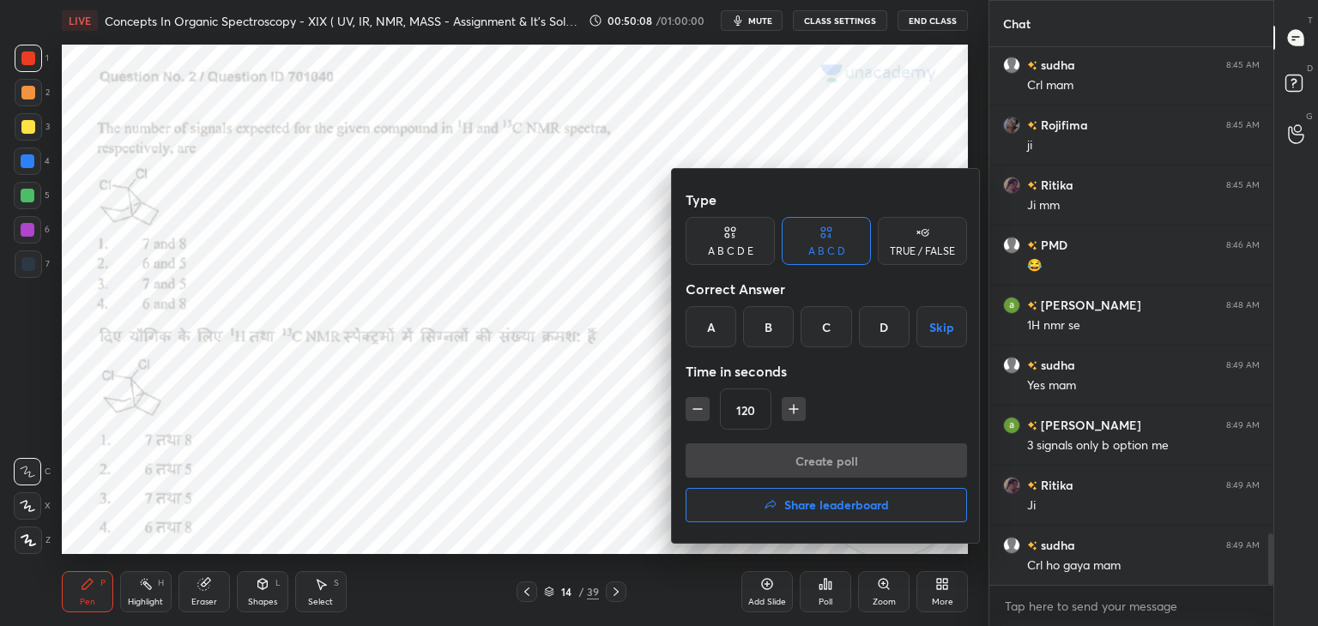
click at [764, 330] on div "B" at bounding box center [768, 326] width 51 height 41
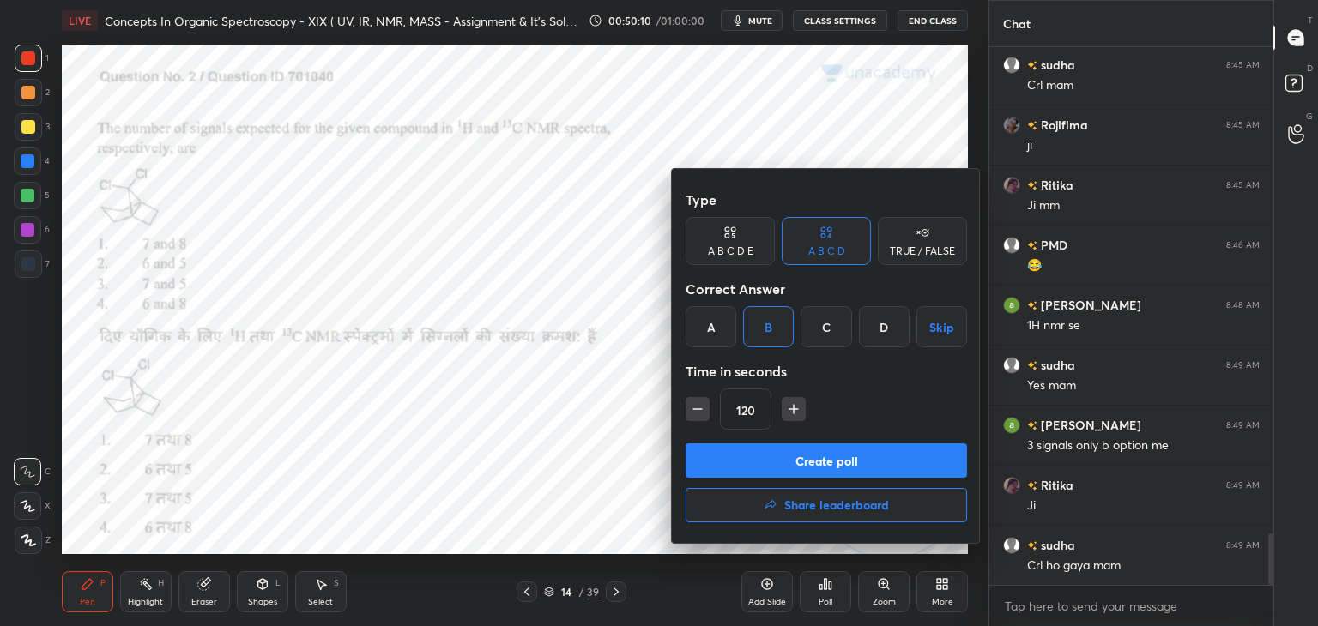
click at [790, 457] on button "Create poll" at bounding box center [826, 461] width 281 height 34
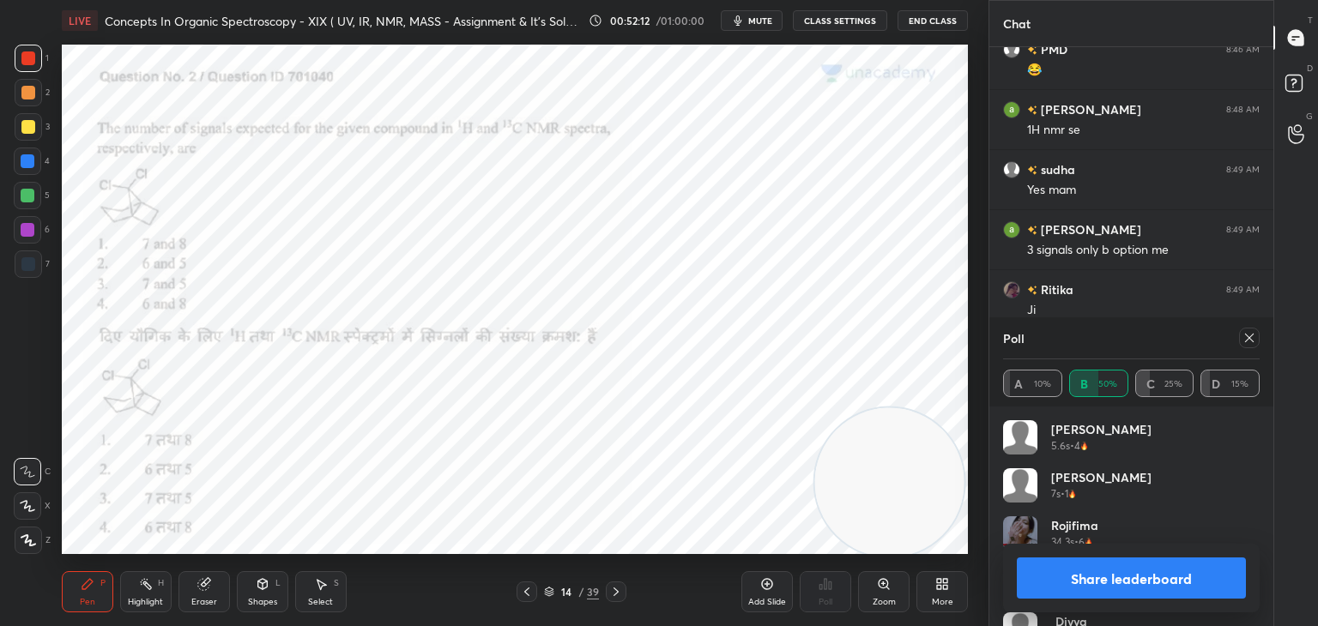
scroll to position [6, 5]
click at [1248, 341] on icon at bounding box center [1249, 338] width 14 height 14
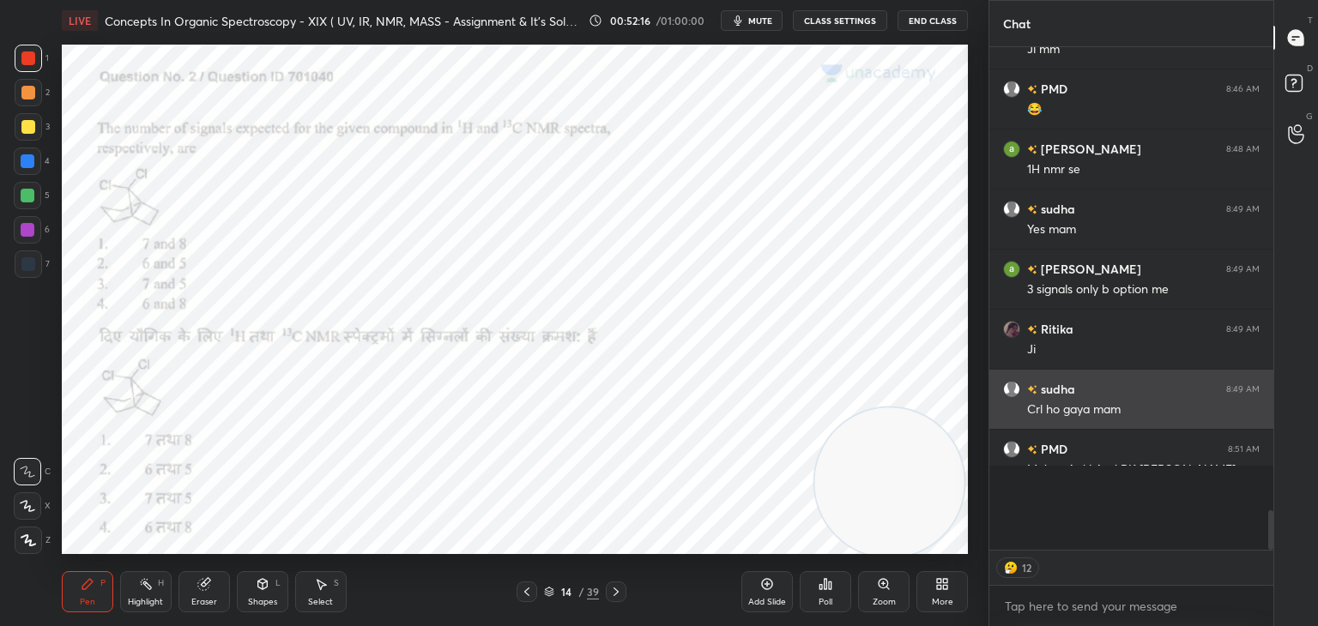
scroll to position [496, 279]
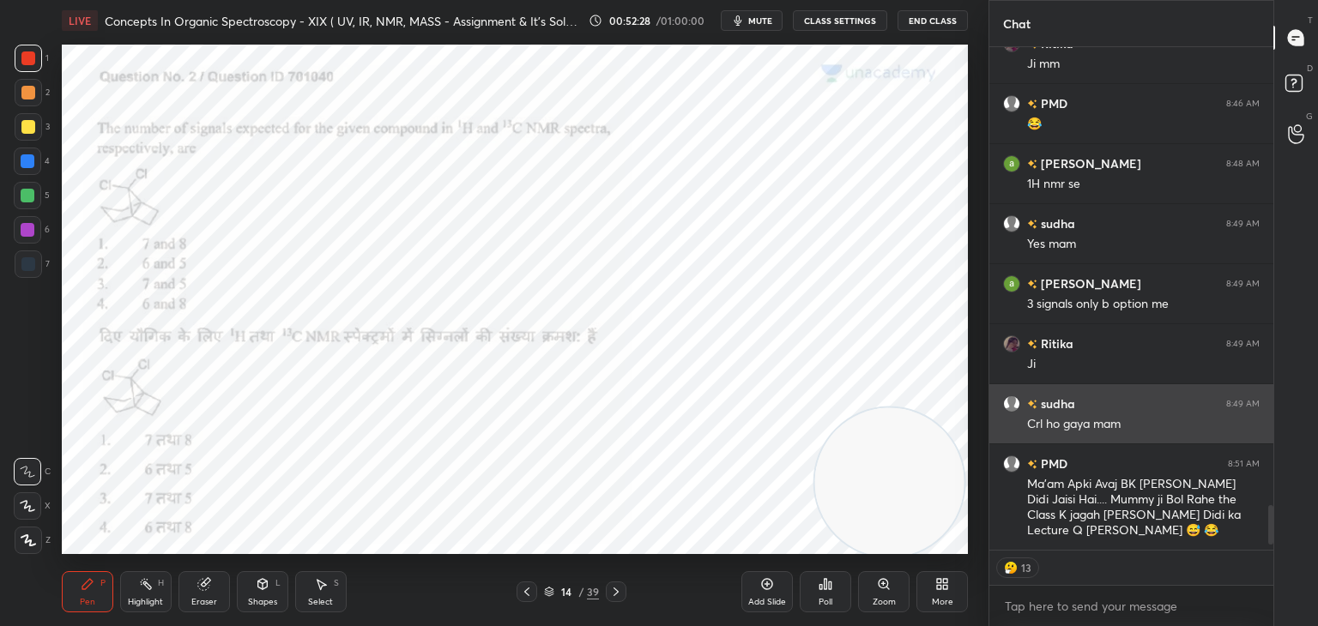
type textarea "x"
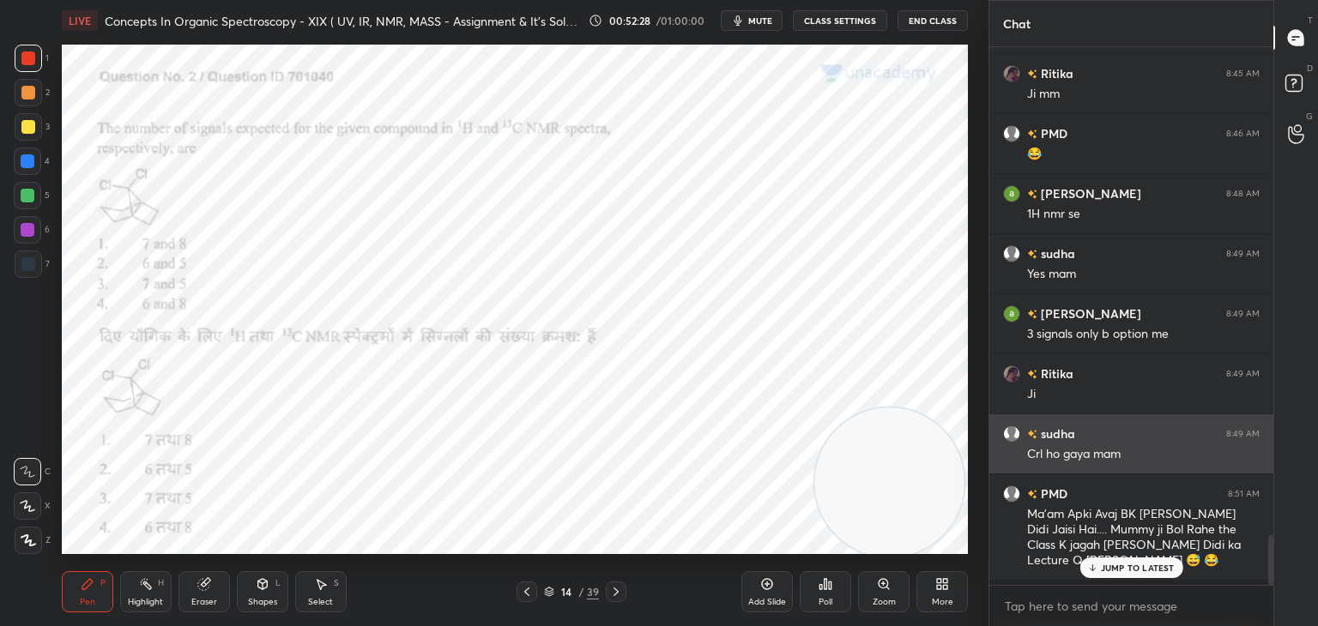
scroll to position [5, 5]
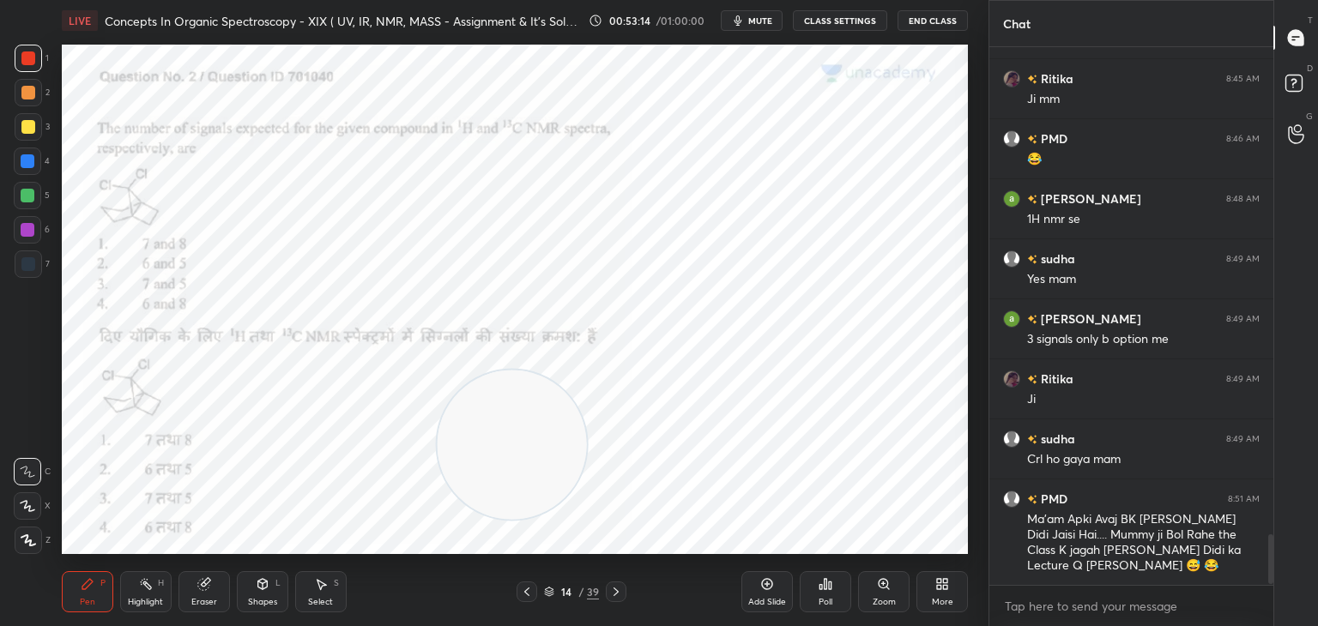
click at [28, 263] on div at bounding box center [28, 264] width 14 height 14
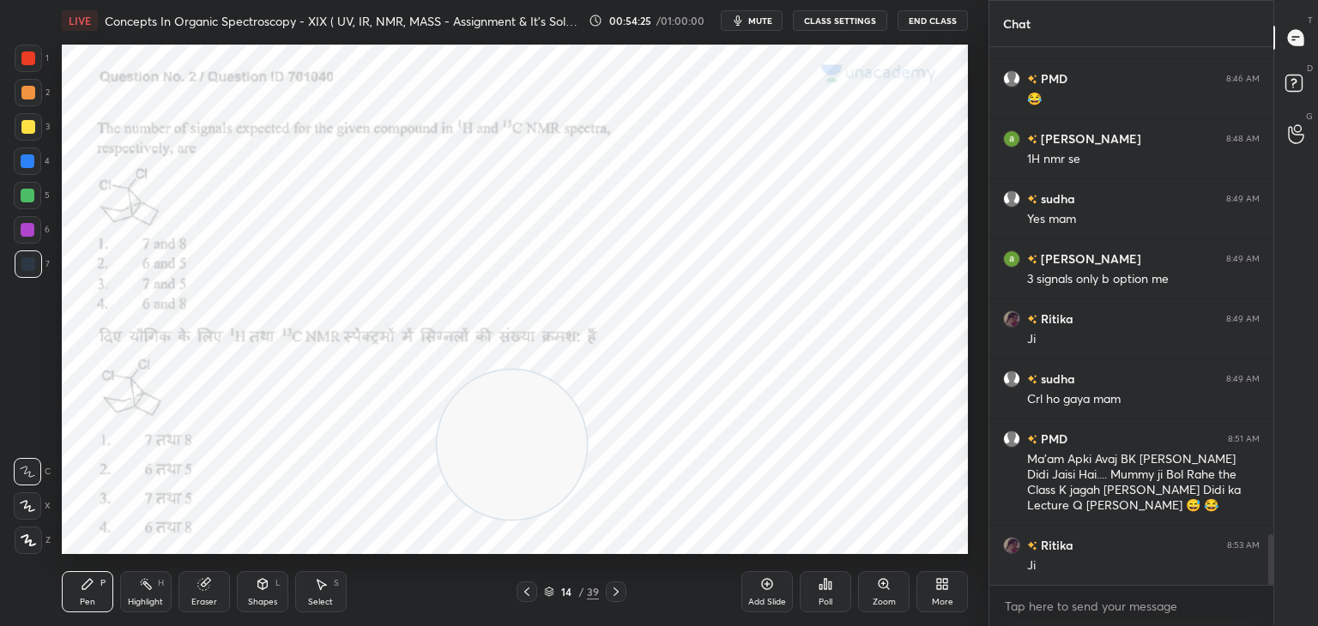
click at [29, 152] on div at bounding box center [27, 161] width 27 height 27
click at [24, 227] on div at bounding box center [28, 230] width 14 height 14
click at [27, 194] on div at bounding box center [28, 196] width 14 height 14
click at [27, 122] on div at bounding box center [28, 127] width 14 height 14
click at [33, 89] on div at bounding box center [28, 93] width 14 height 14
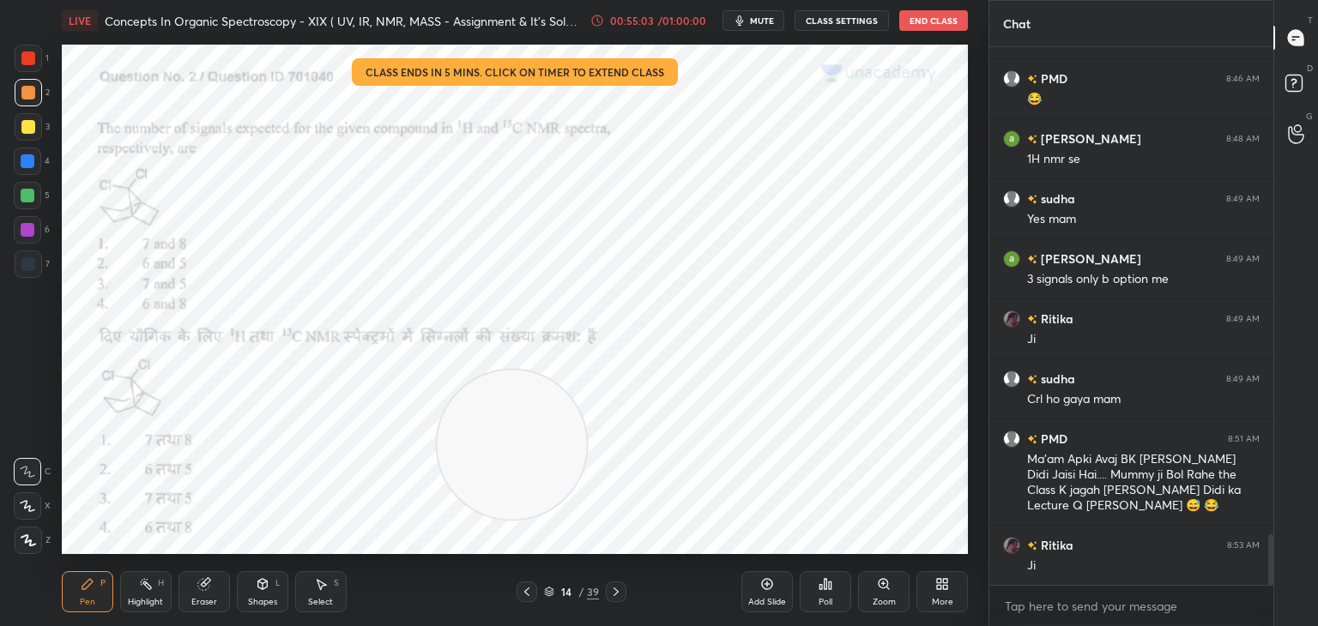
click at [601, 20] on icon at bounding box center [597, 21] width 14 height 14
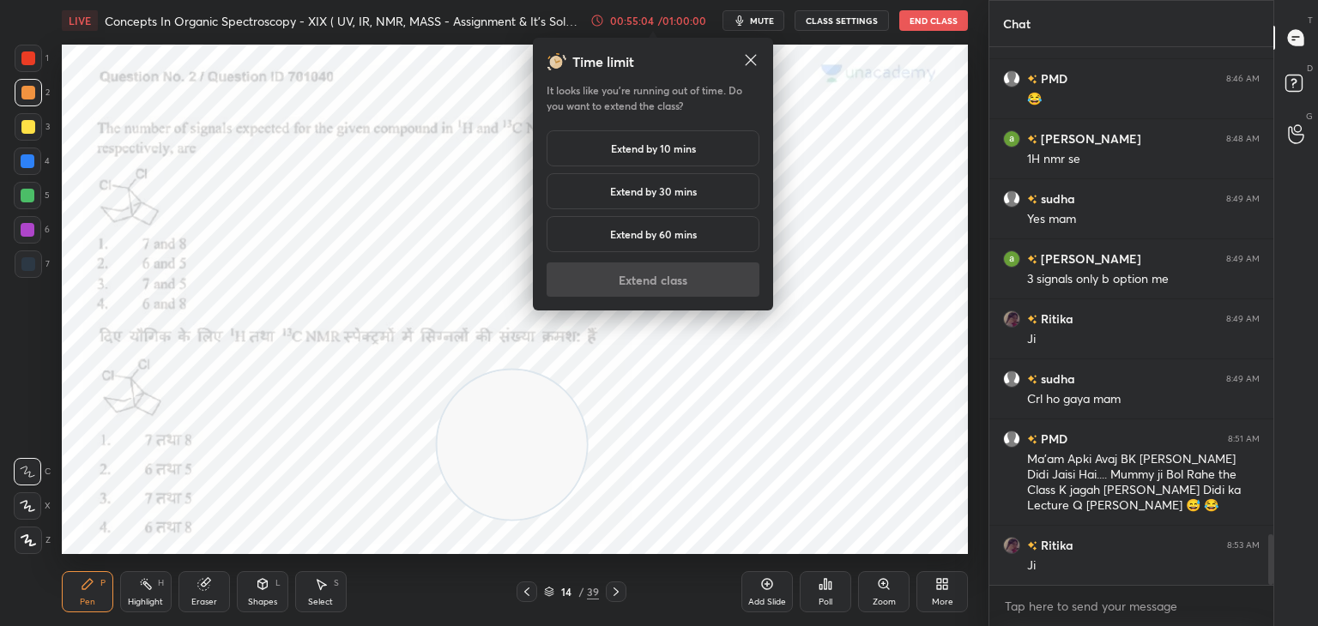
click at [613, 150] on h5 "Extend by 10 mins" at bounding box center [653, 148] width 85 height 15
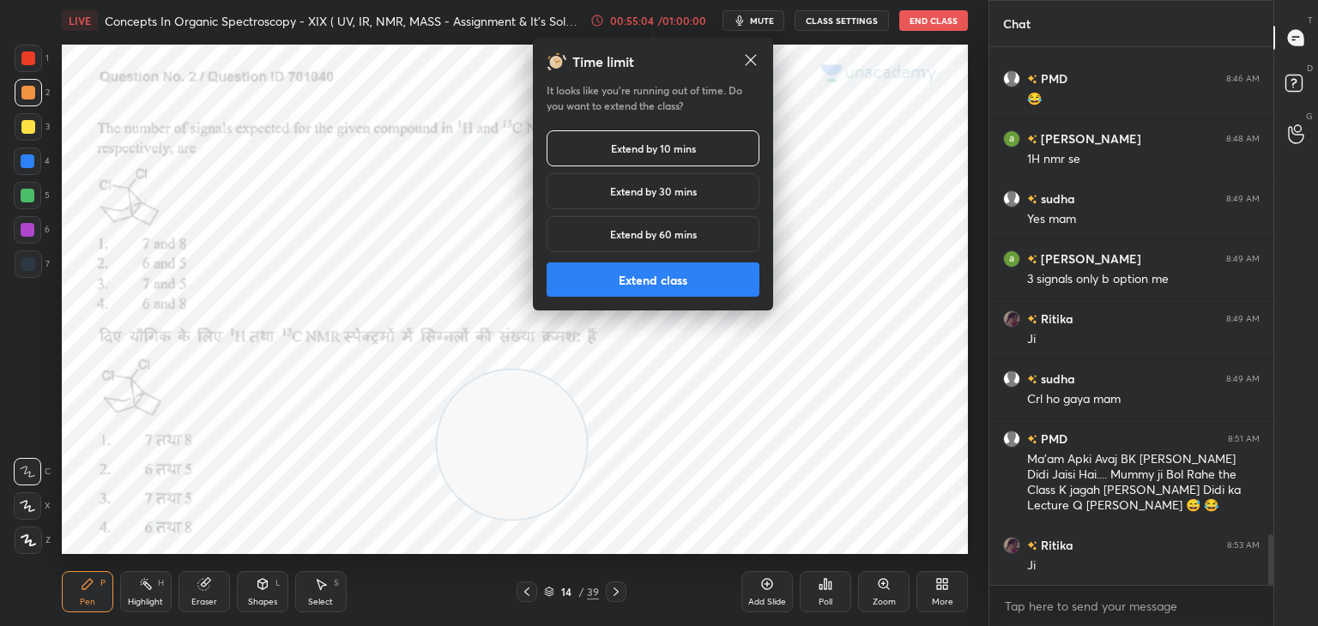
click at [627, 280] on button "Extend class" at bounding box center [653, 280] width 213 height 34
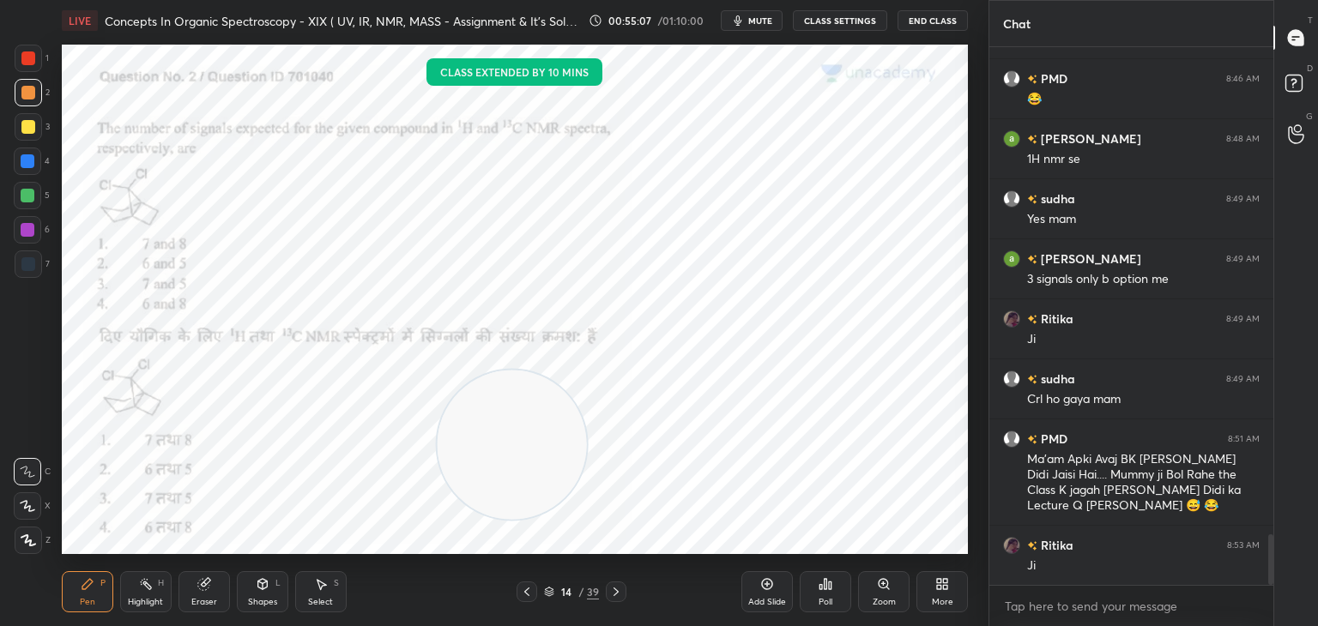
click at [27, 55] on div at bounding box center [28, 58] width 14 height 14
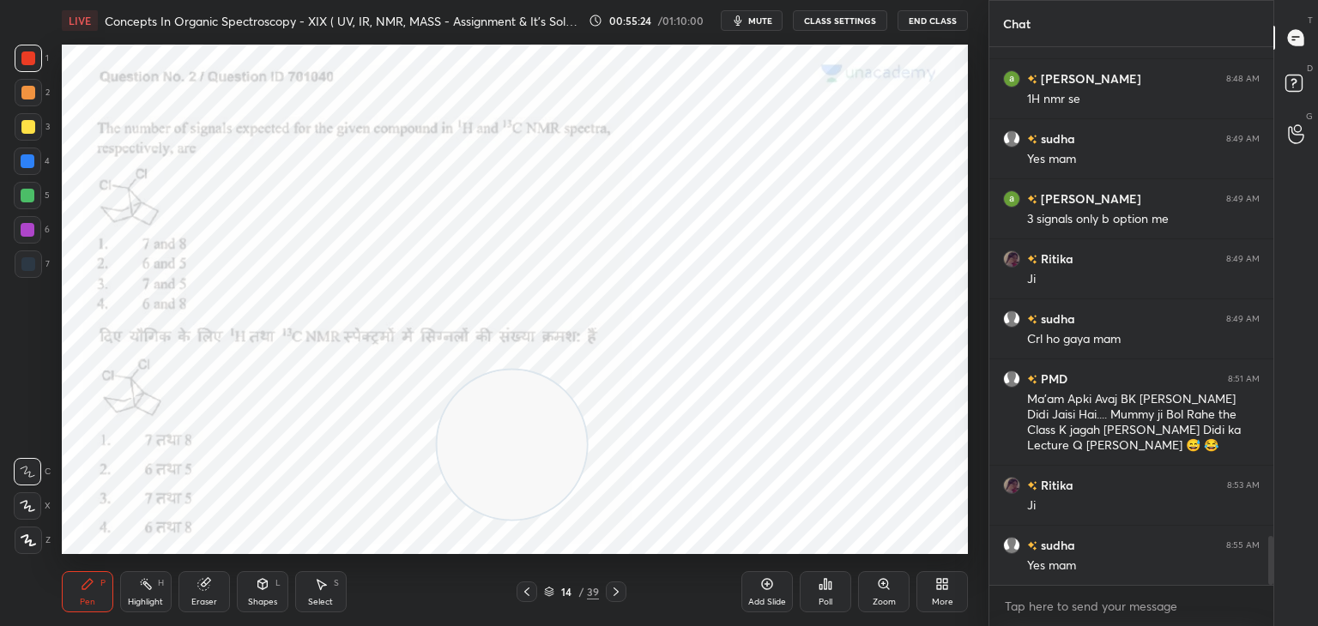
scroll to position [5336, 0]
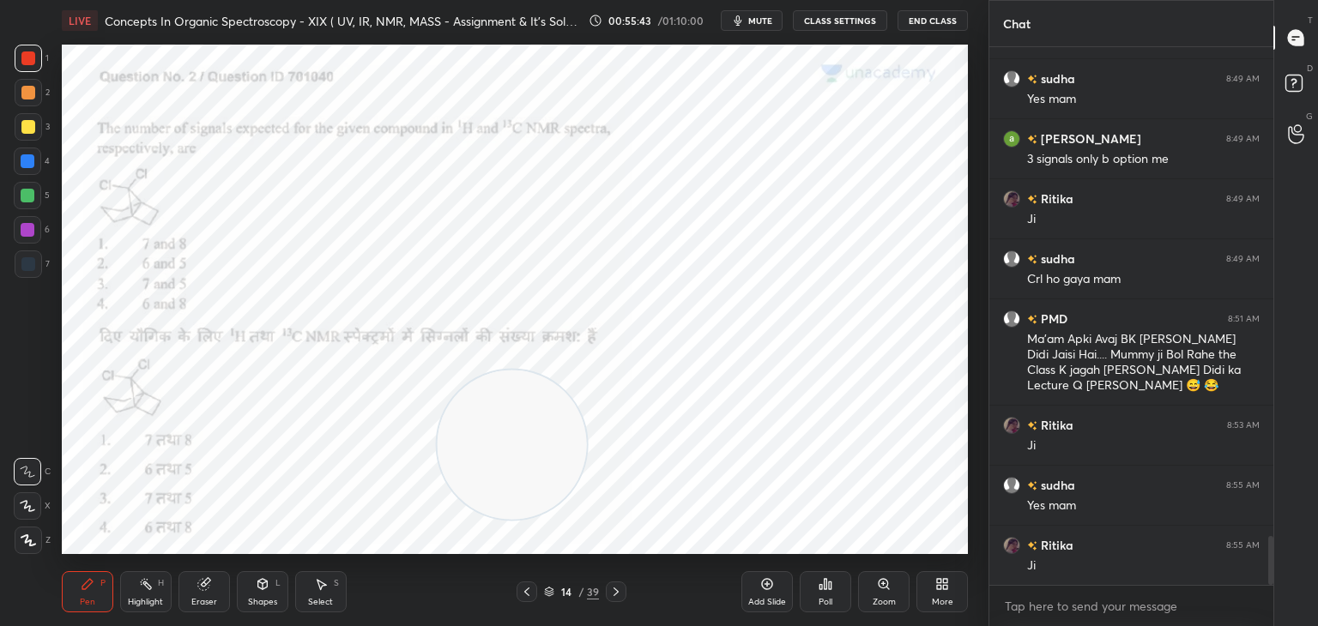
click at [618, 592] on icon at bounding box center [615, 592] width 5 height 9
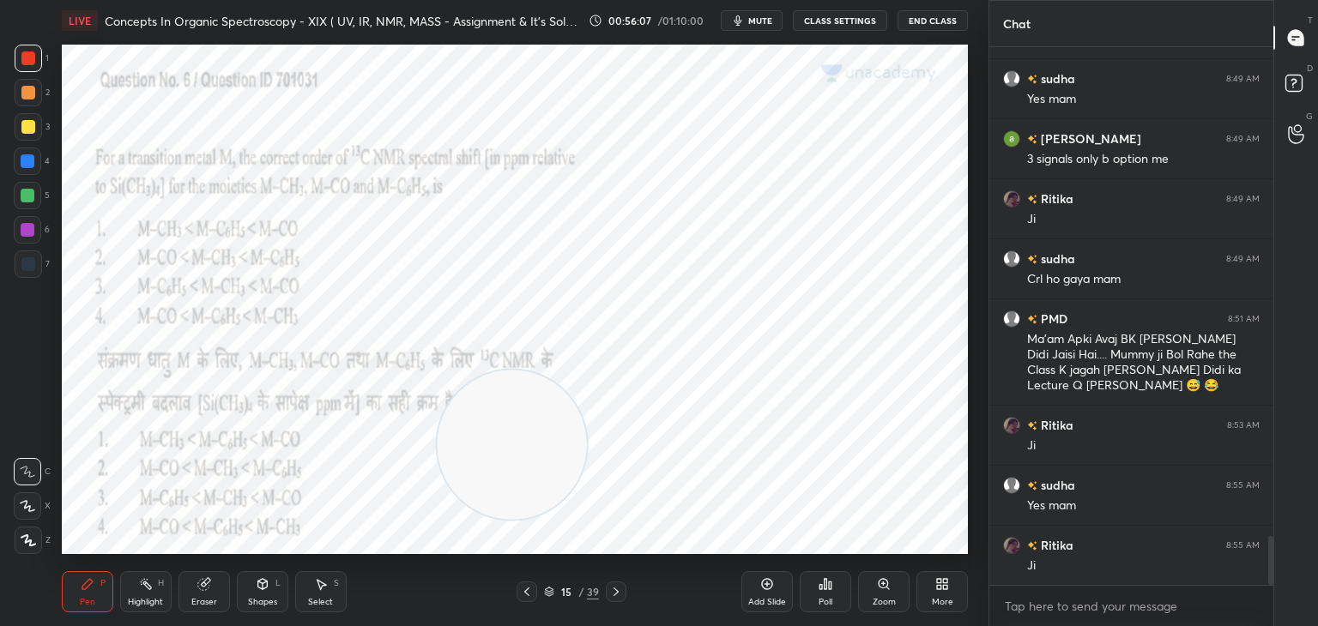
click at [835, 580] on div "Poll" at bounding box center [825, 591] width 51 height 41
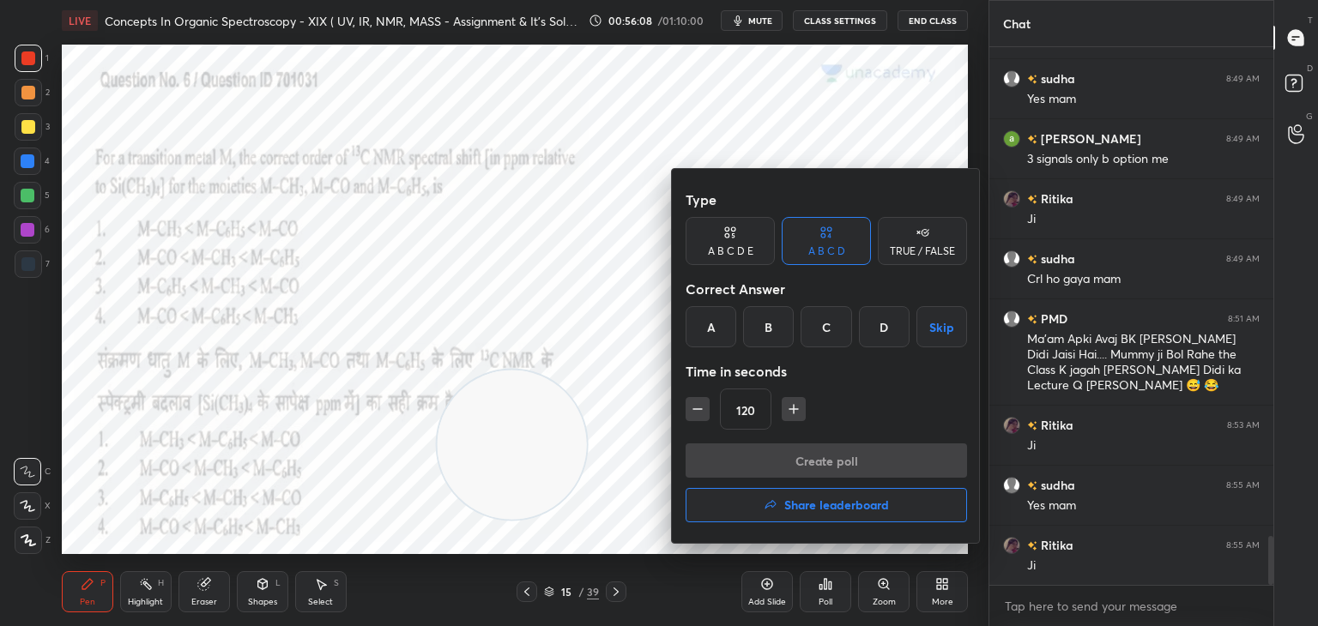
click at [691, 408] on icon "button" at bounding box center [697, 409] width 17 height 17
click at [694, 402] on icon "button" at bounding box center [697, 409] width 17 height 17
type input "90"
click at [710, 323] on div "A" at bounding box center [711, 326] width 51 height 41
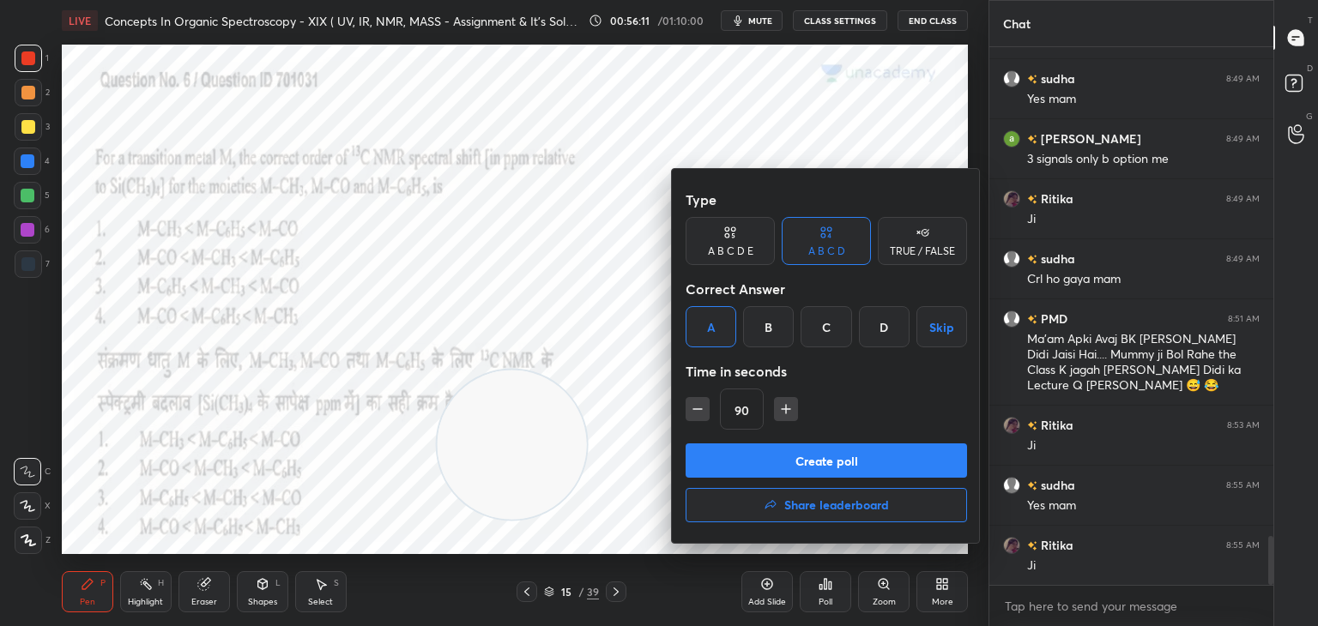
click at [741, 464] on button "Create poll" at bounding box center [826, 461] width 281 height 34
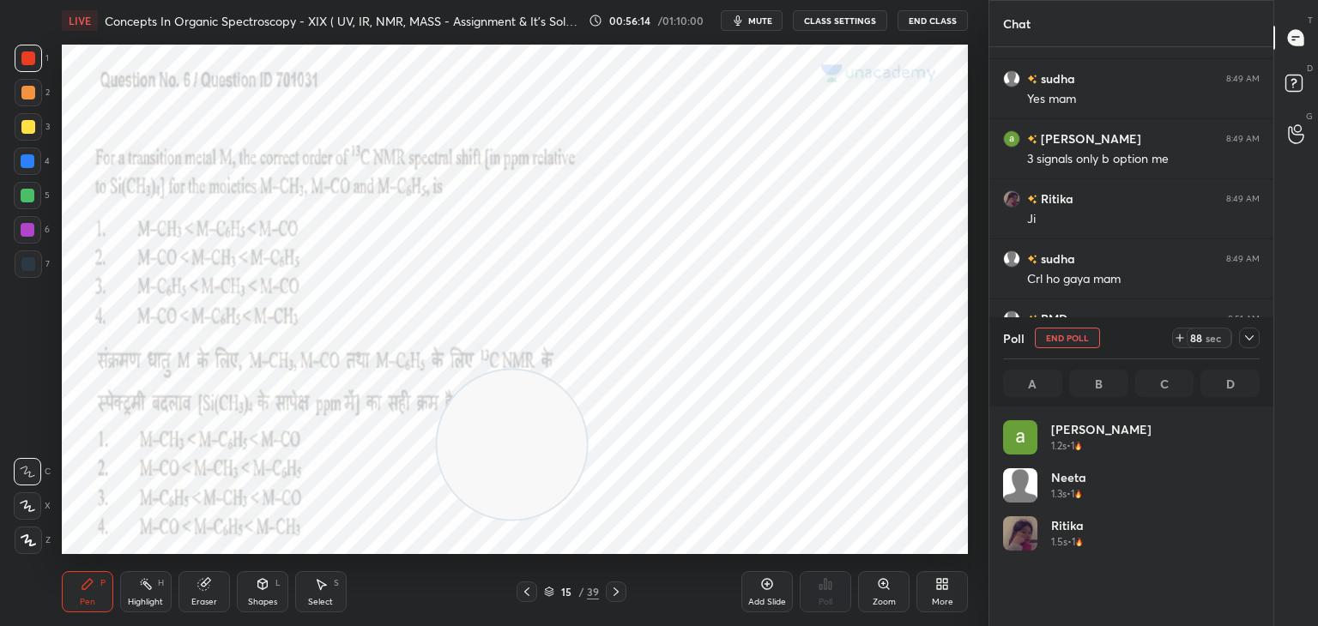
scroll to position [201, 251]
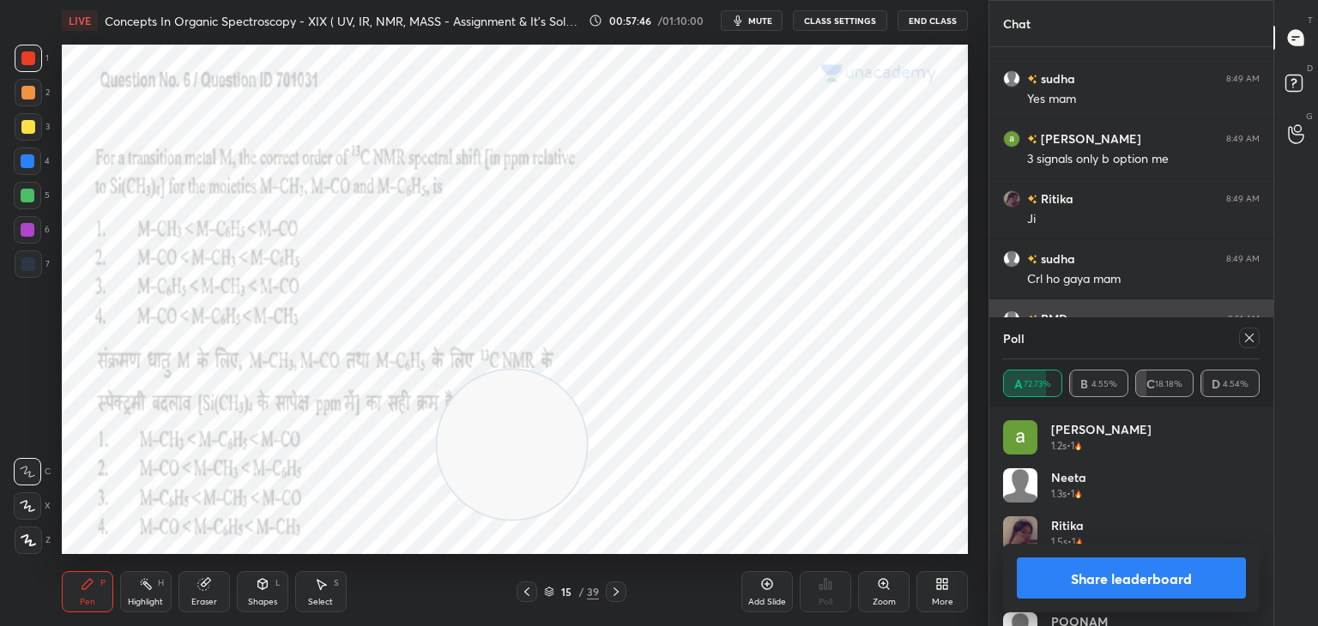
click at [1252, 337] on icon at bounding box center [1249, 338] width 14 height 14
type textarea "x"
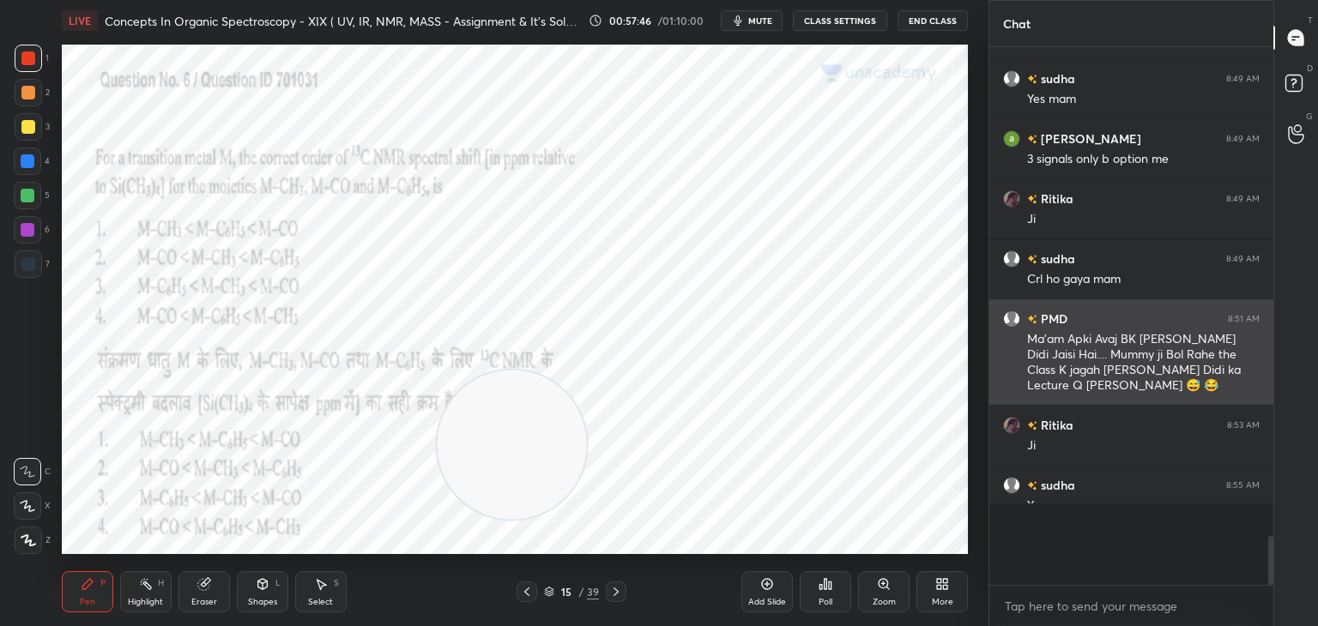
scroll to position [385, 279]
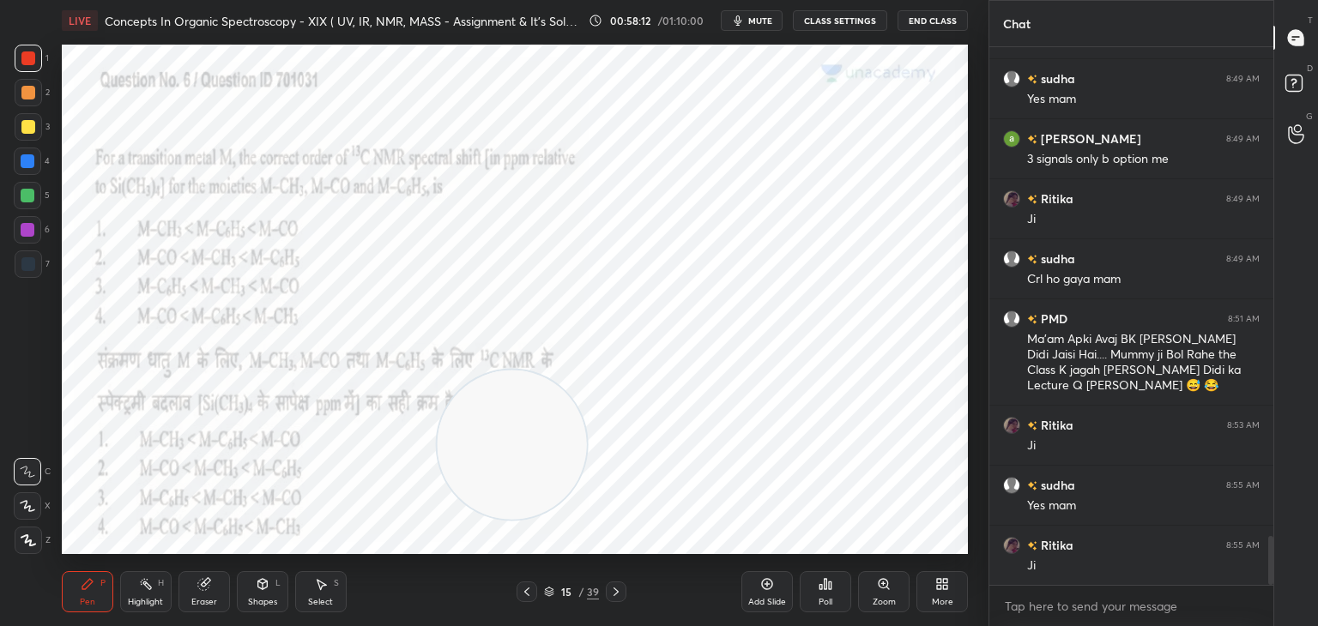
click at [621, 586] on icon at bounding box center [616, 592] width 14 height 14
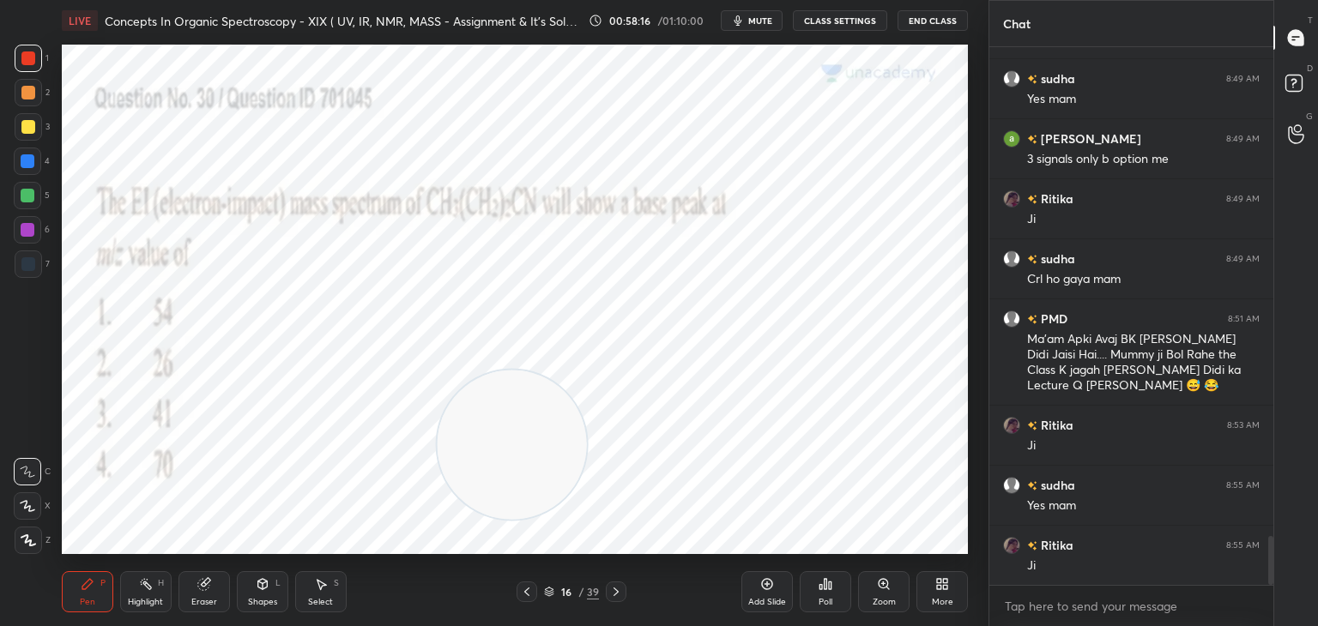
click at [831, 588] on icon at bounding box center [830, 586] width 3 height 8
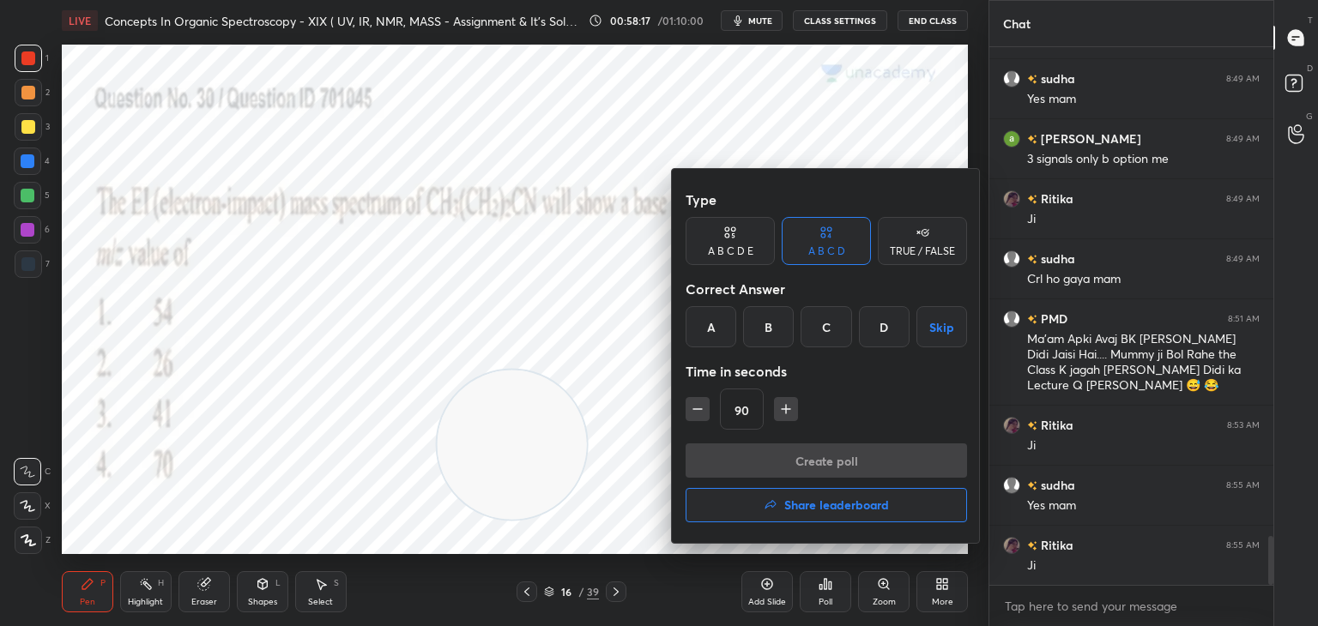
click at [786, 405] on icon "button" at bounding box center [786, 409] width 0 height 9
click at [789, 404] on icon "button" at bounding box center [793, 409] width 17 height 17
click at [700, 412] on icon "button" at bounding box center [697, 409] width 17 height 17
click at [704, 411] on icon "button" at bounding box center [697, 409] width 17 height 17
type input "90"
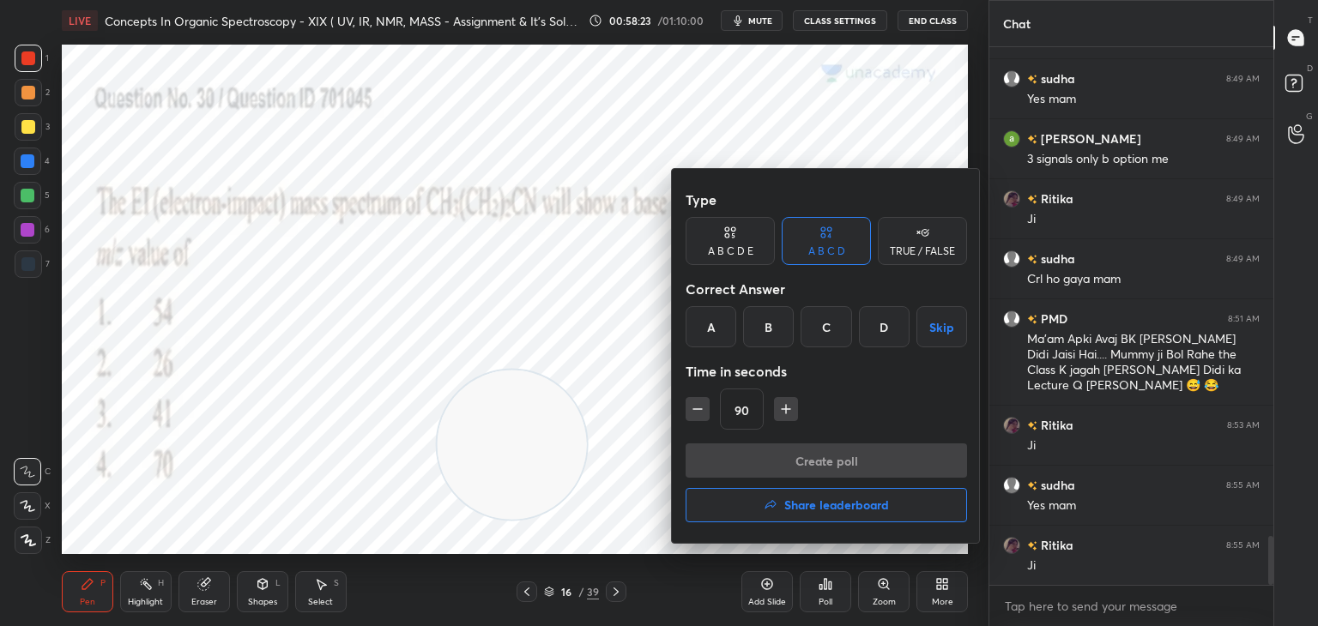
click at [830, 327] on div "C" at bounding box center [825, 326] width 51 height 41
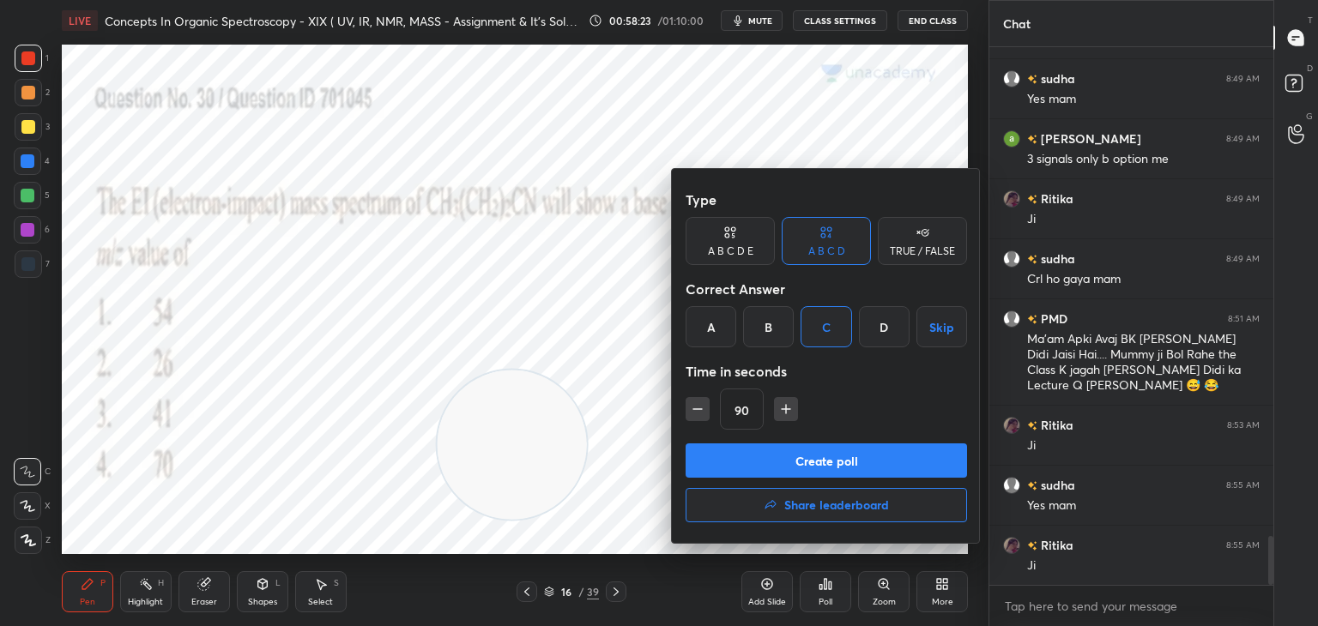
click at [780, 454] on button "Create poll" at bounding box center [826, 461] width 281 height 34
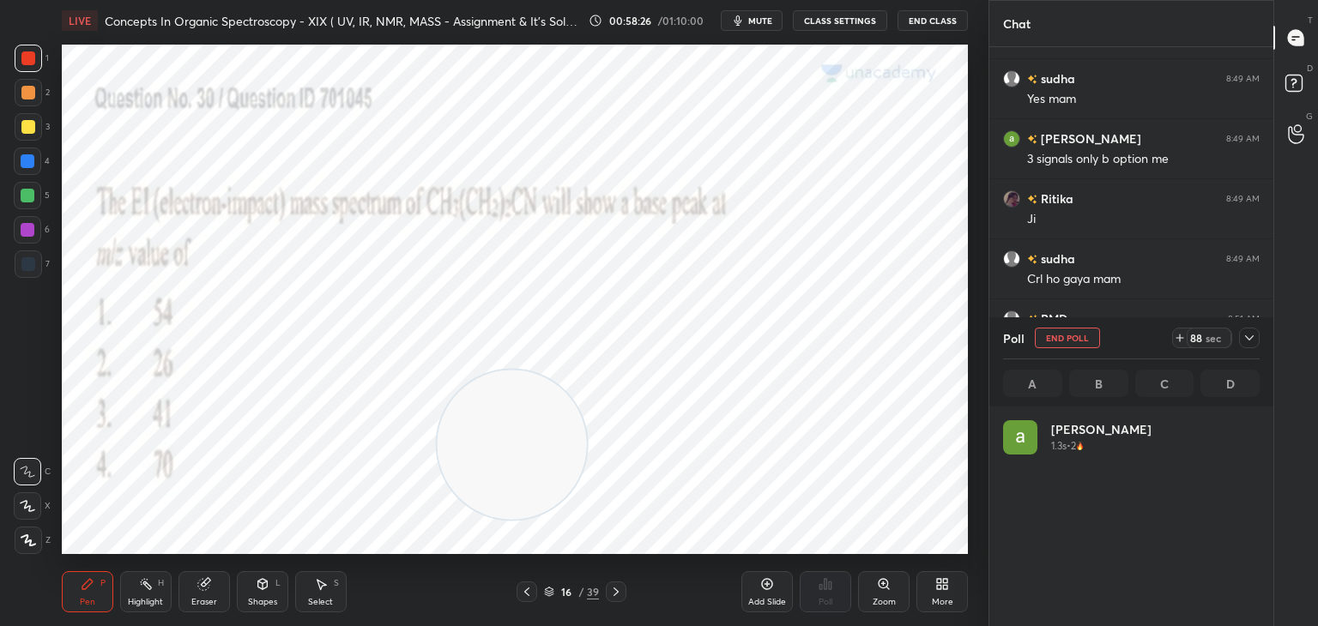
scroll to position [201, 251]
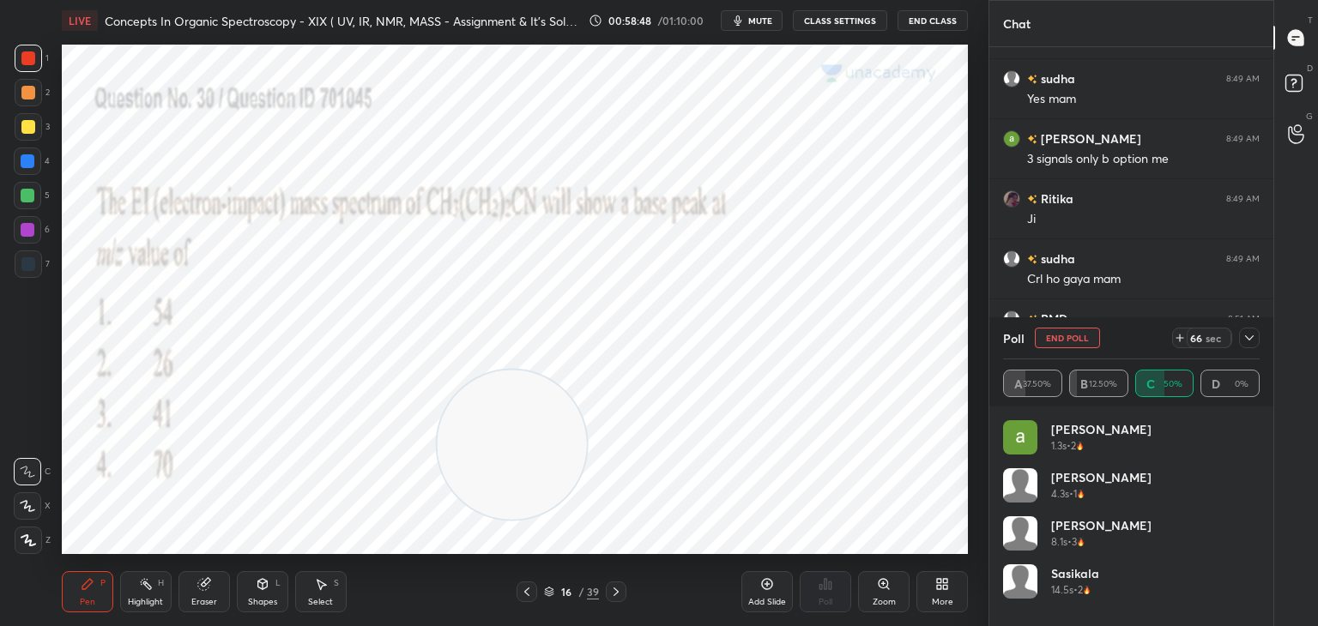
click at [944, 589] on icon at bounding box center [945, 587] width 4 height 4
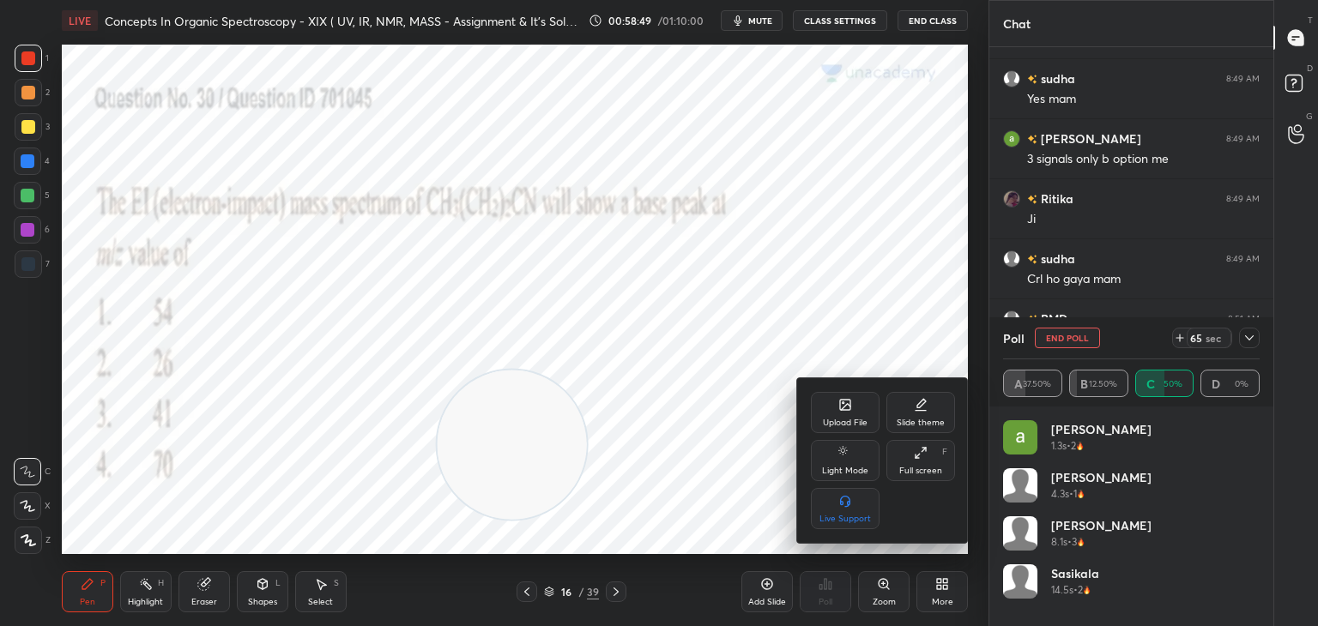
drag, startPoint x: 767, startPoint y: 498, endPoint x: 722, endPoint y: 485, distance: 47.5
click at [762, 498] on div at bounding box center [659, 313] width 1318 height 626
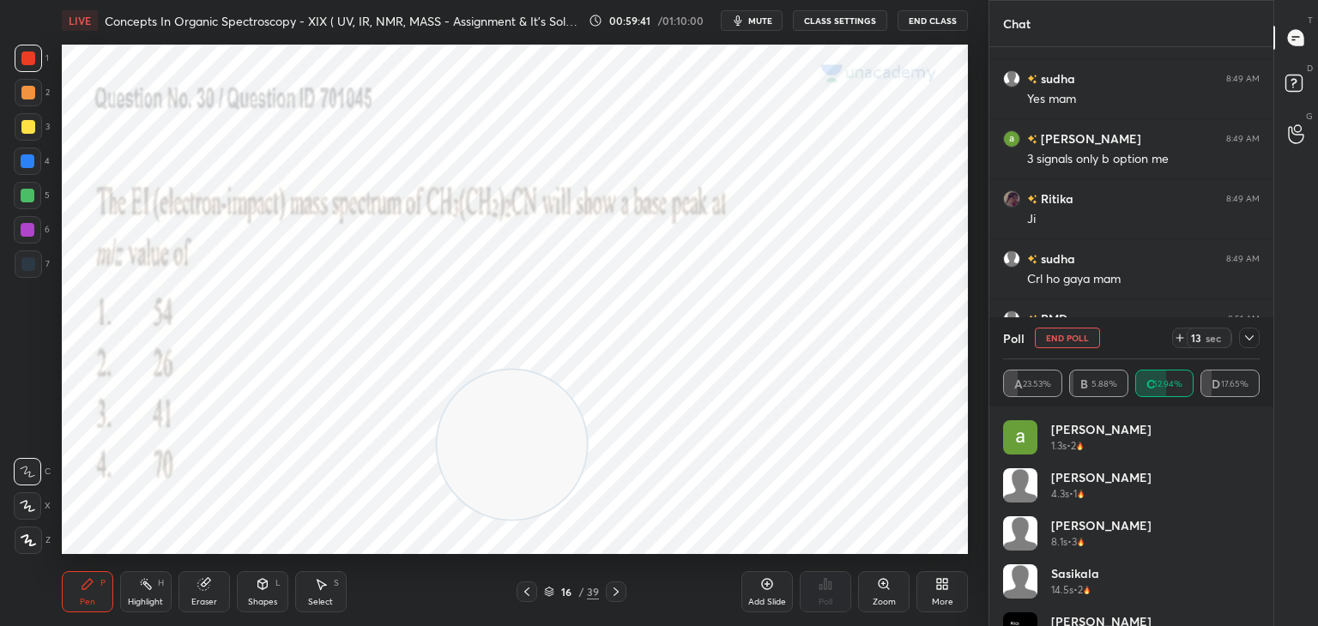
click at [24, 263] on div at bounding box center [28, 264] width 14 height 14
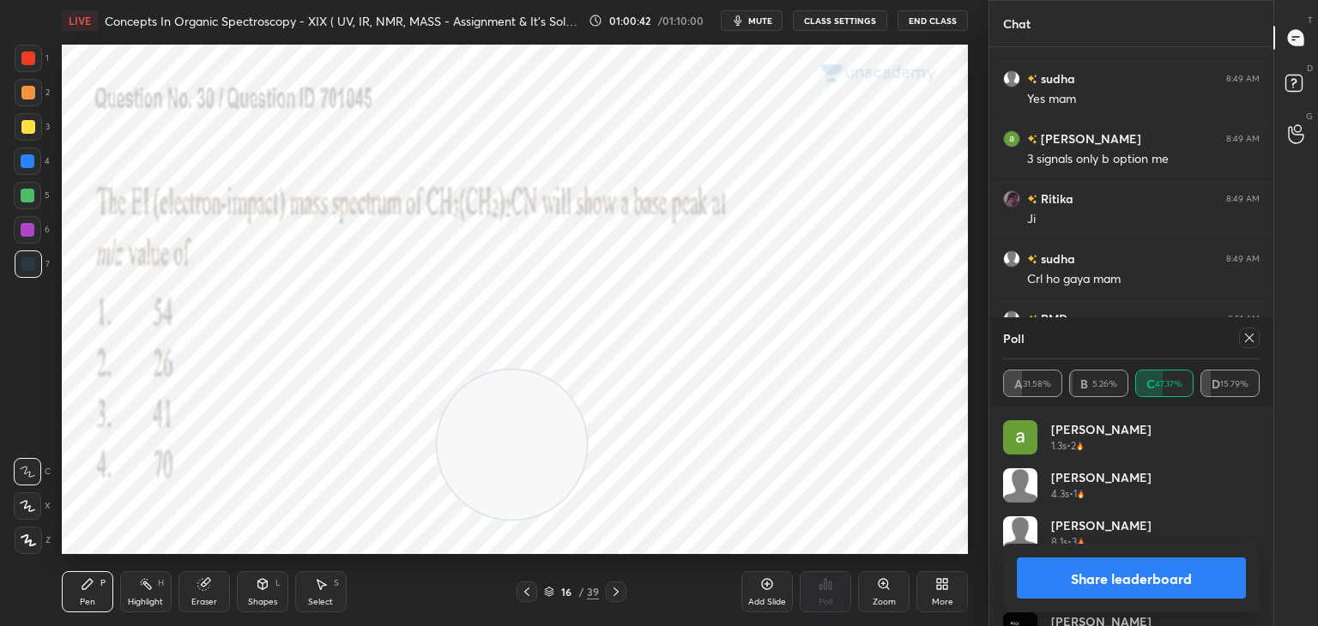
click at [1092, 582] on button "Share leaderboard" at bounding box center [1131, 578] width 229 height 41
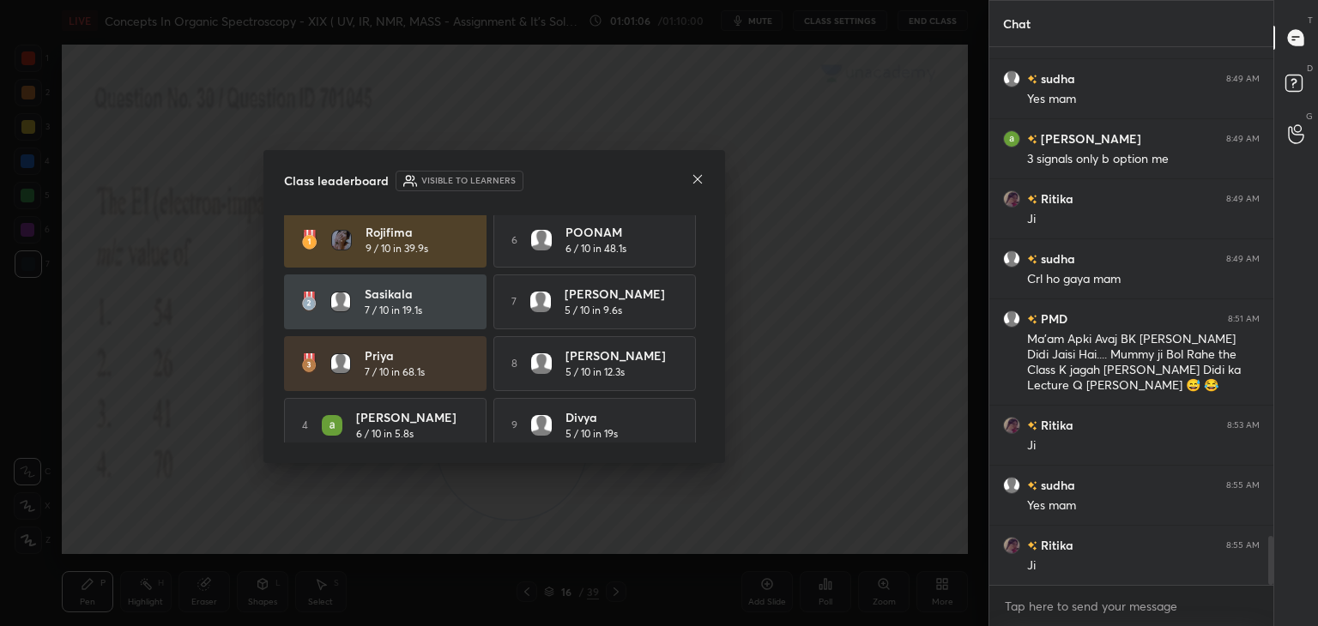
scroll to position [0, 0]
click at [701, 179] on icon at bounding box center [698, 179] width 14 height 14
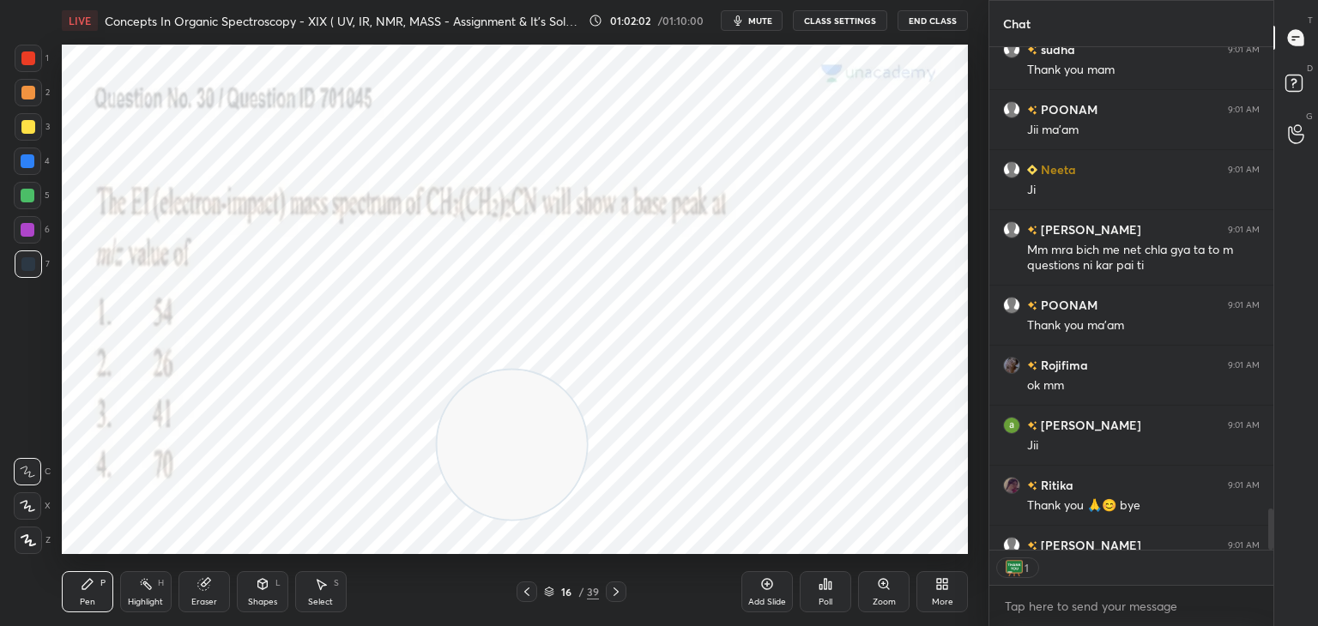
scroll to position [6108, 0]
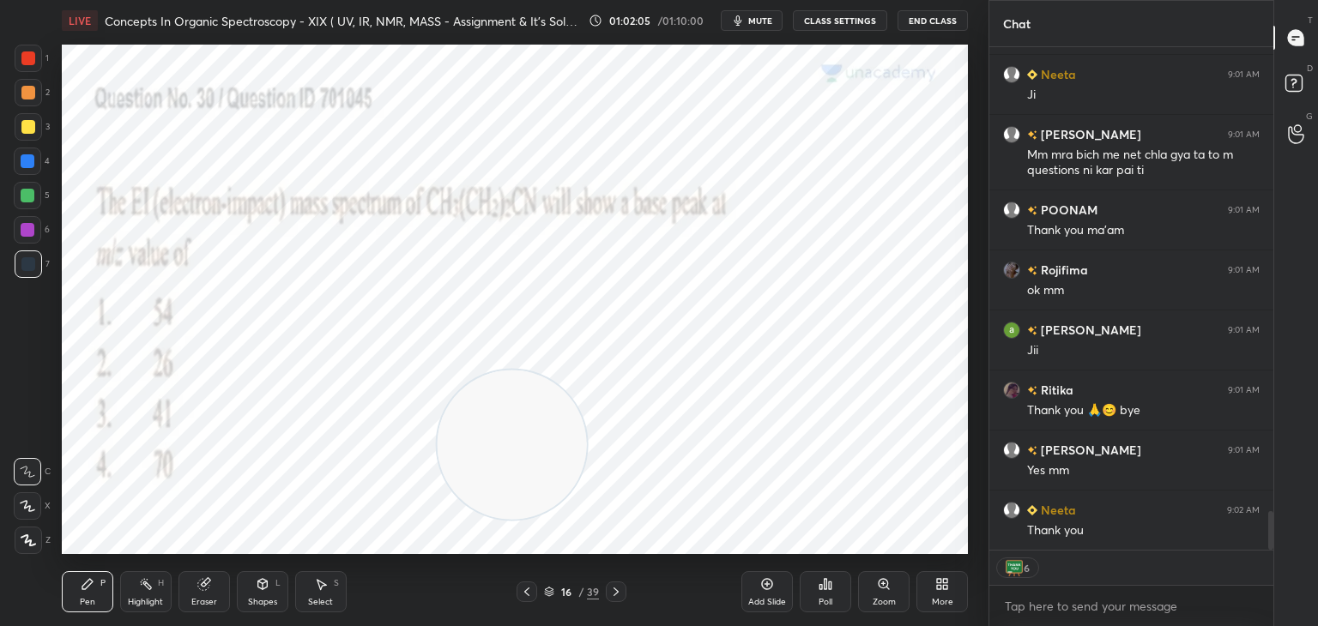
click at [922, 24] on button "End Class" at bounding box center [932, 20] width 70 height 21
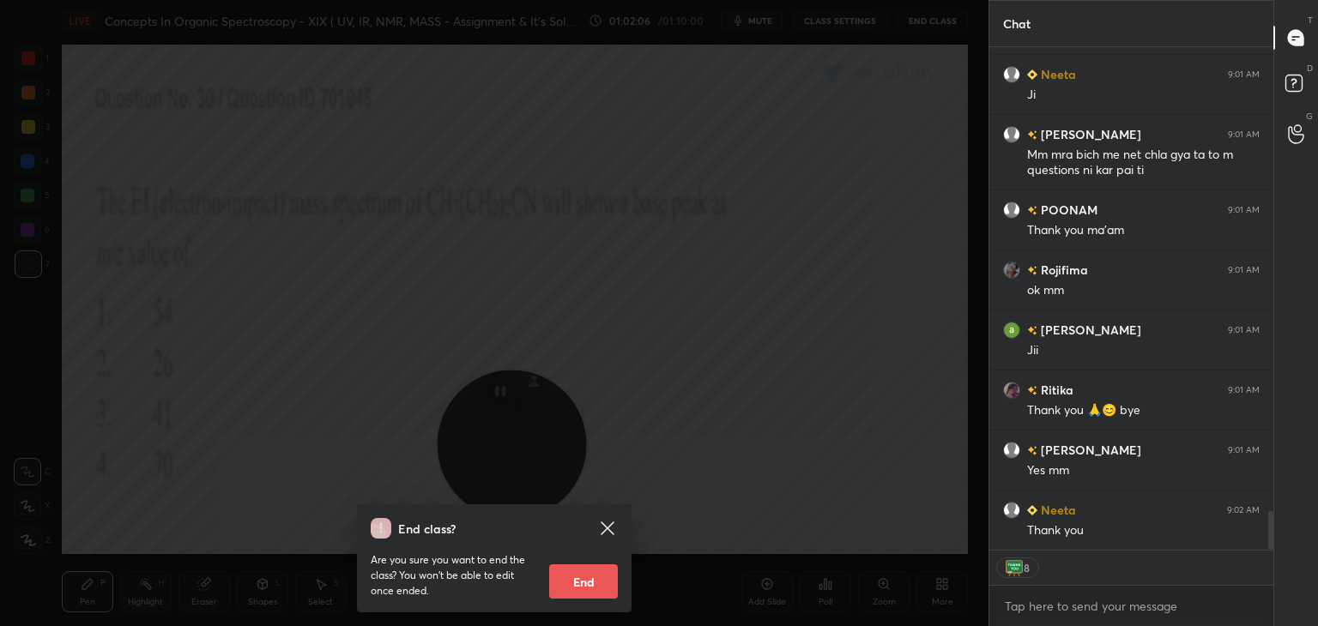
click at [597, 581] on button "End" at bounding box center [583, 582] width 69 height 34
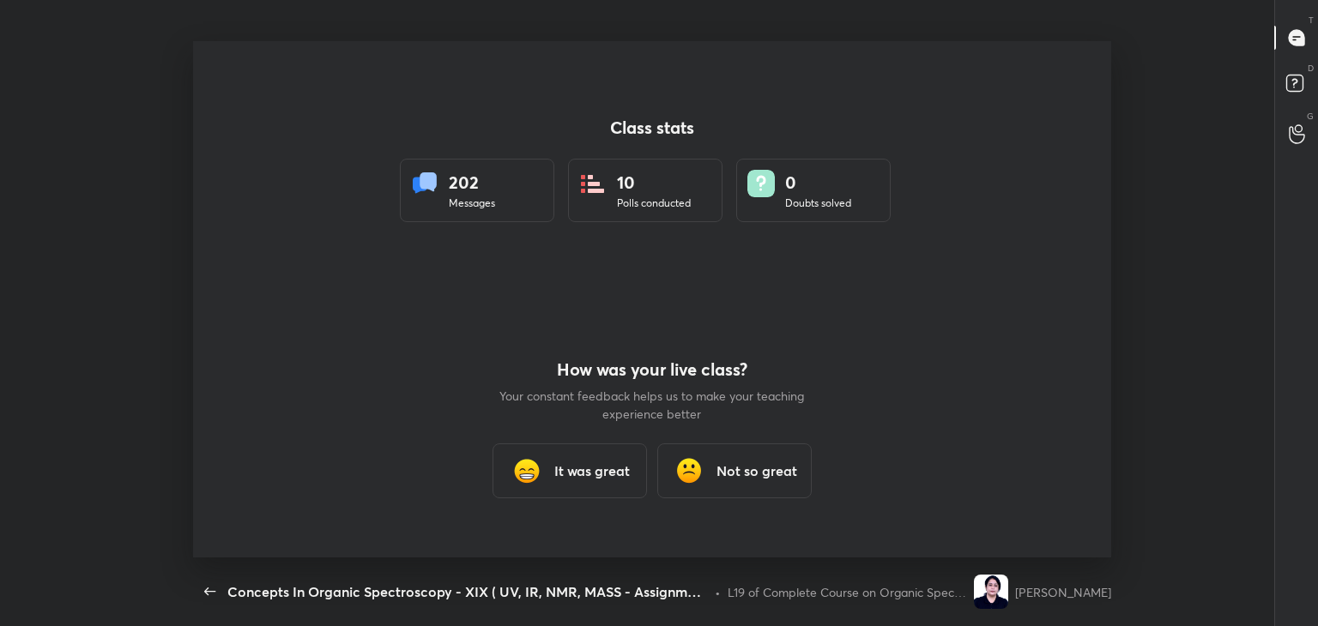
scroll to position [0, 0]
type textarea "x"
click at [595, 485] on div "It was great" at bounding box center [569, 471] width 154 height 55
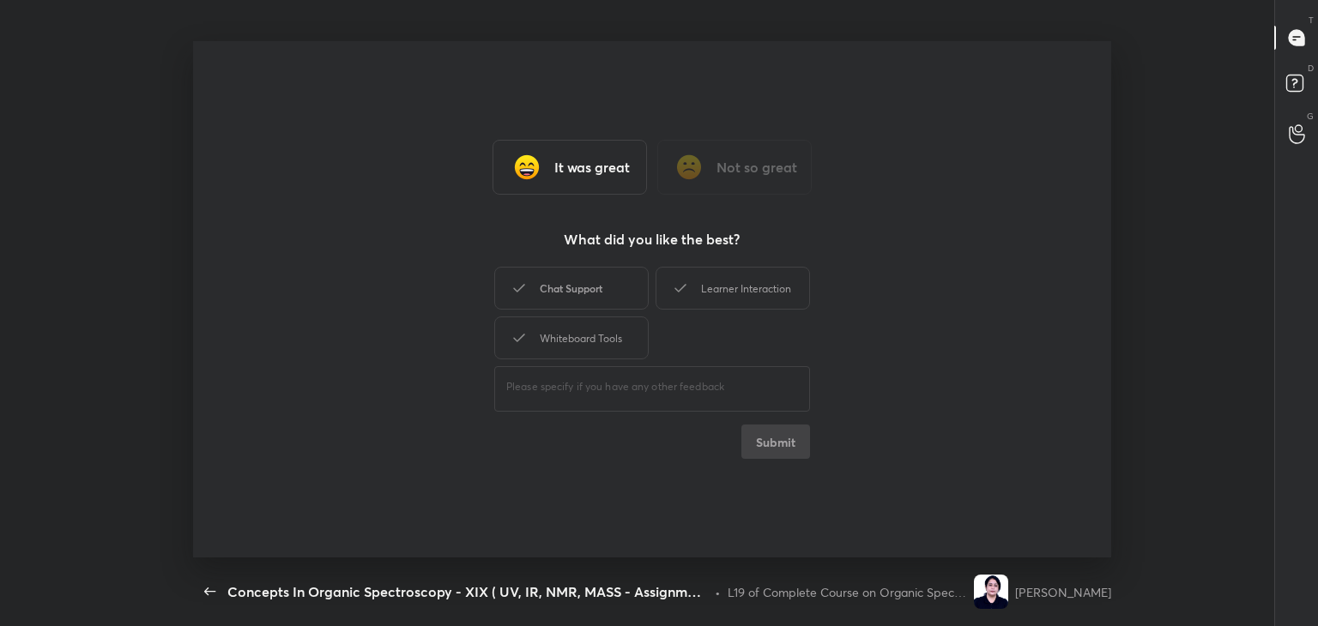
click at [605, 301] on div "Chat Support" at bounding box center [571, 288] width 154 height 43
click at [607, 330] on div "Whiteboard Tools" at bounding box center [571, 338] width 154 height 43
click at [737, 296] on div "Learner Interaction" at bounding box center [732, 288] width 154 height 43
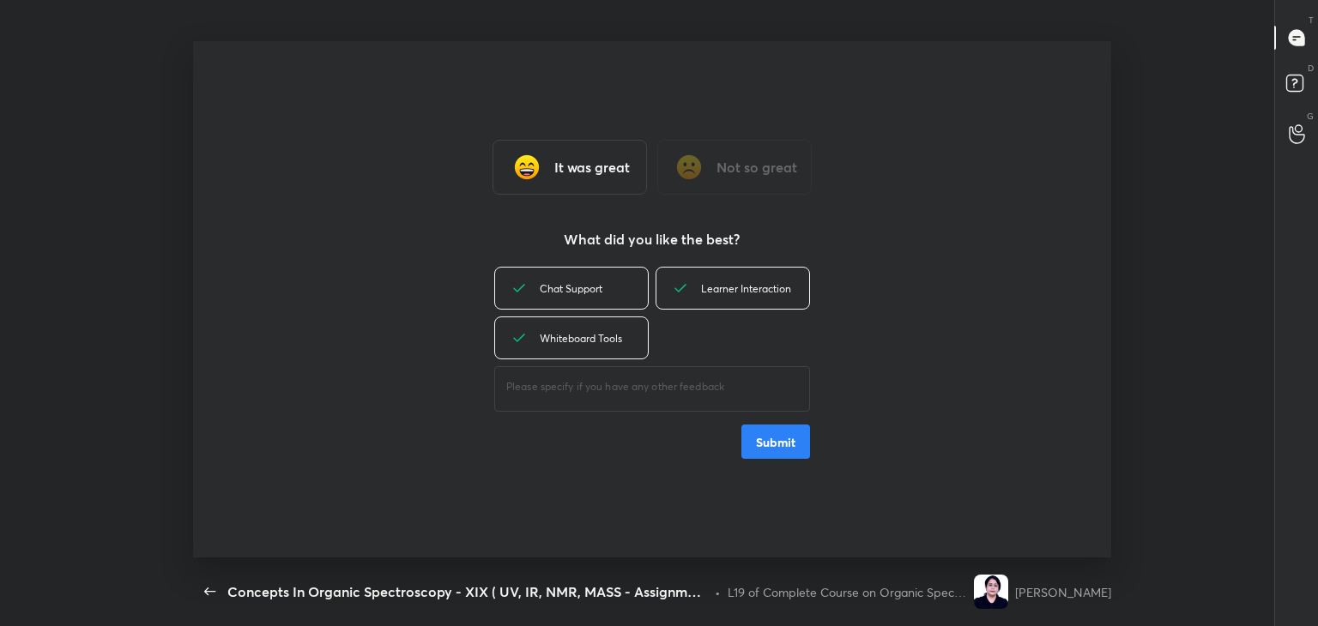
click at [788, 432] on button "Submit" at bounding box center [775, 442] width 69 height 34
